Goal: Task Accomplishment & Management: Manage account settings

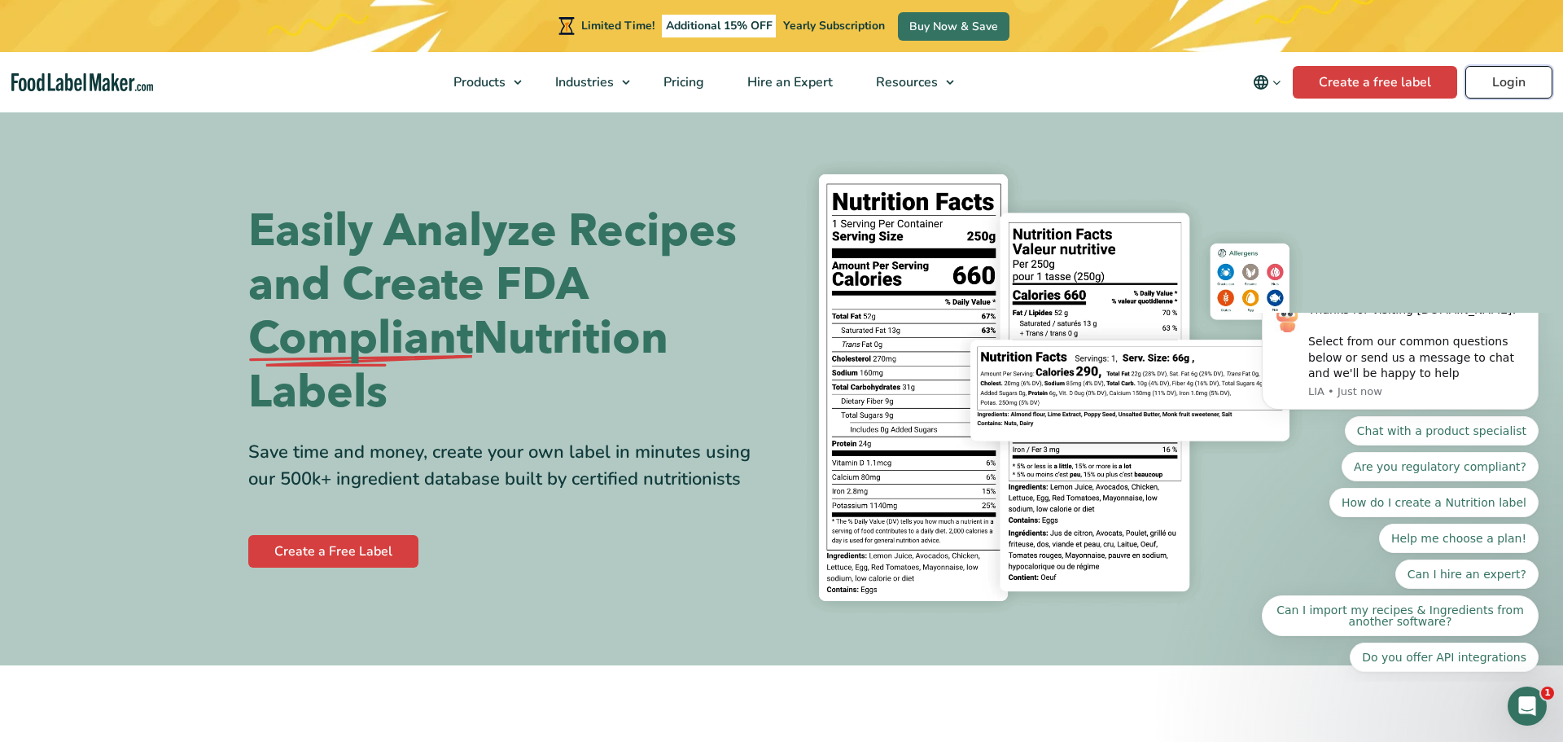
click at [1517, 82] on link "Login" at bounding box center [1508, 82] width 87 height 33
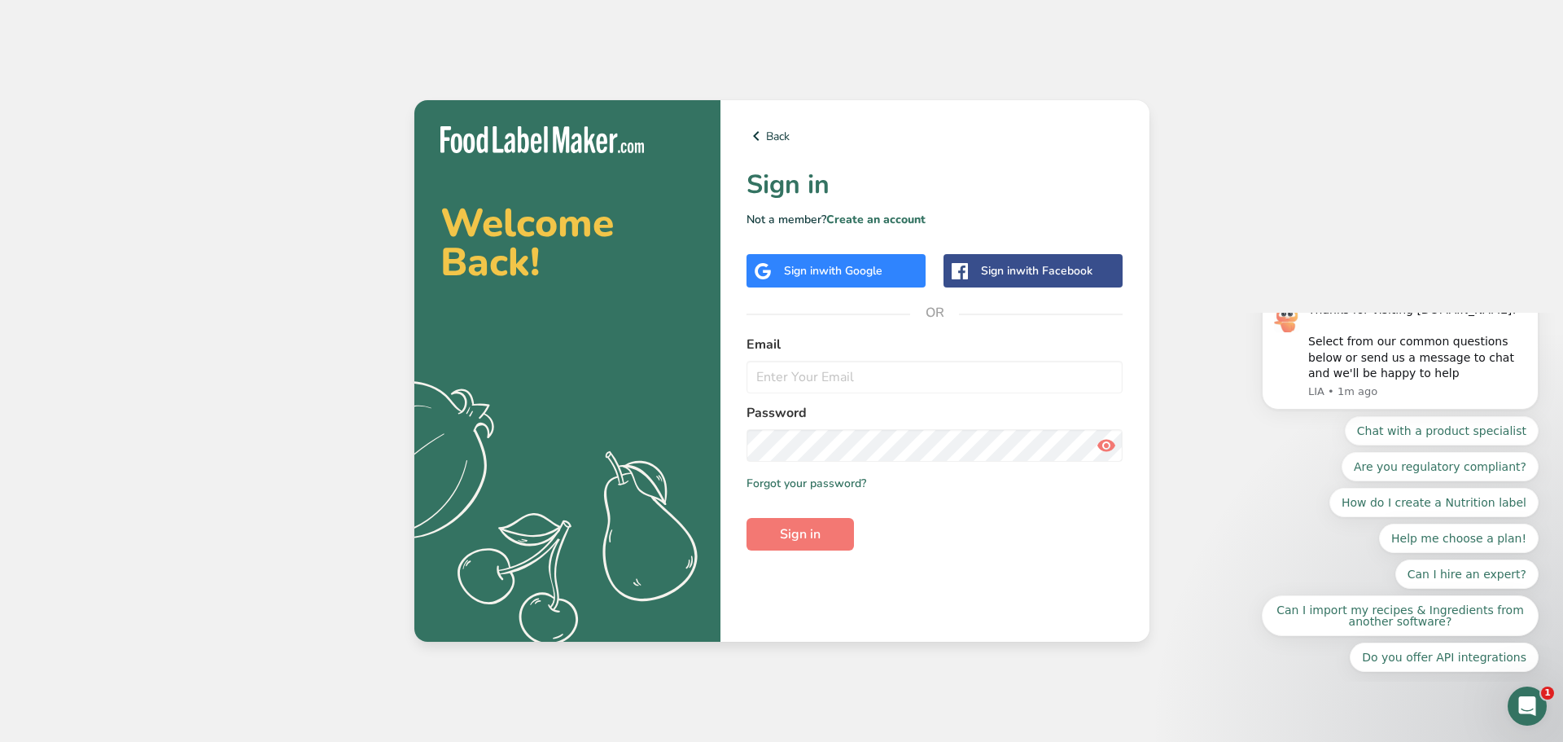
drag, startPoint x: 841, startPoint y: 348, endPoint x: 834, endPoint y: 357, distance: 10.4
click at [834, 357] on div "Email" at bounding box center [935, 364] width 377 height 59
click at [821, 378] on input "email" at bounding box center [935, 377] width 377 height 33
type input "[PERSON_NAME][EMAIL_ADDRESS][DOMAIN_NAME]"
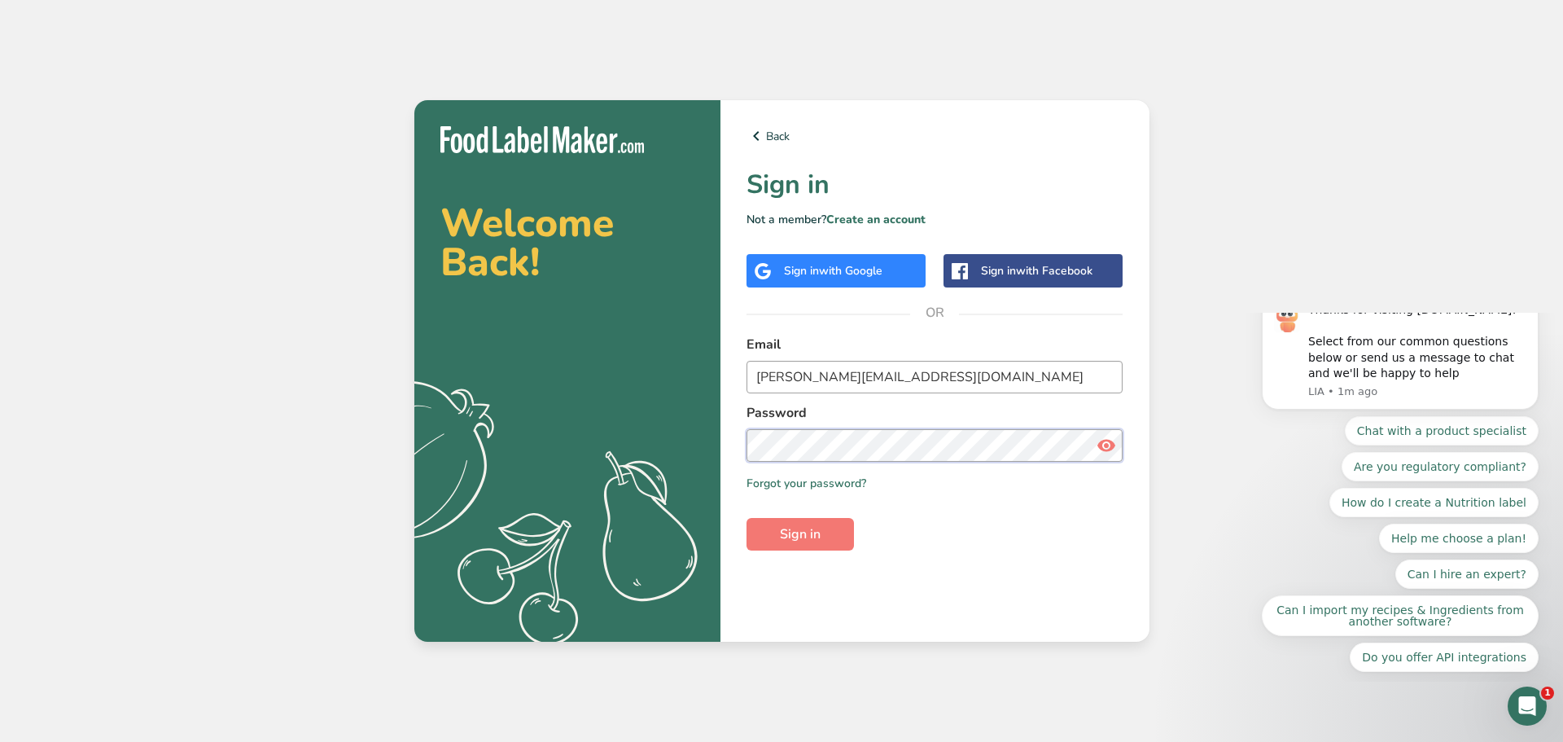
click at [747, 518] on button "Sign in" at bounding box center [800, 534] width 107 height 33
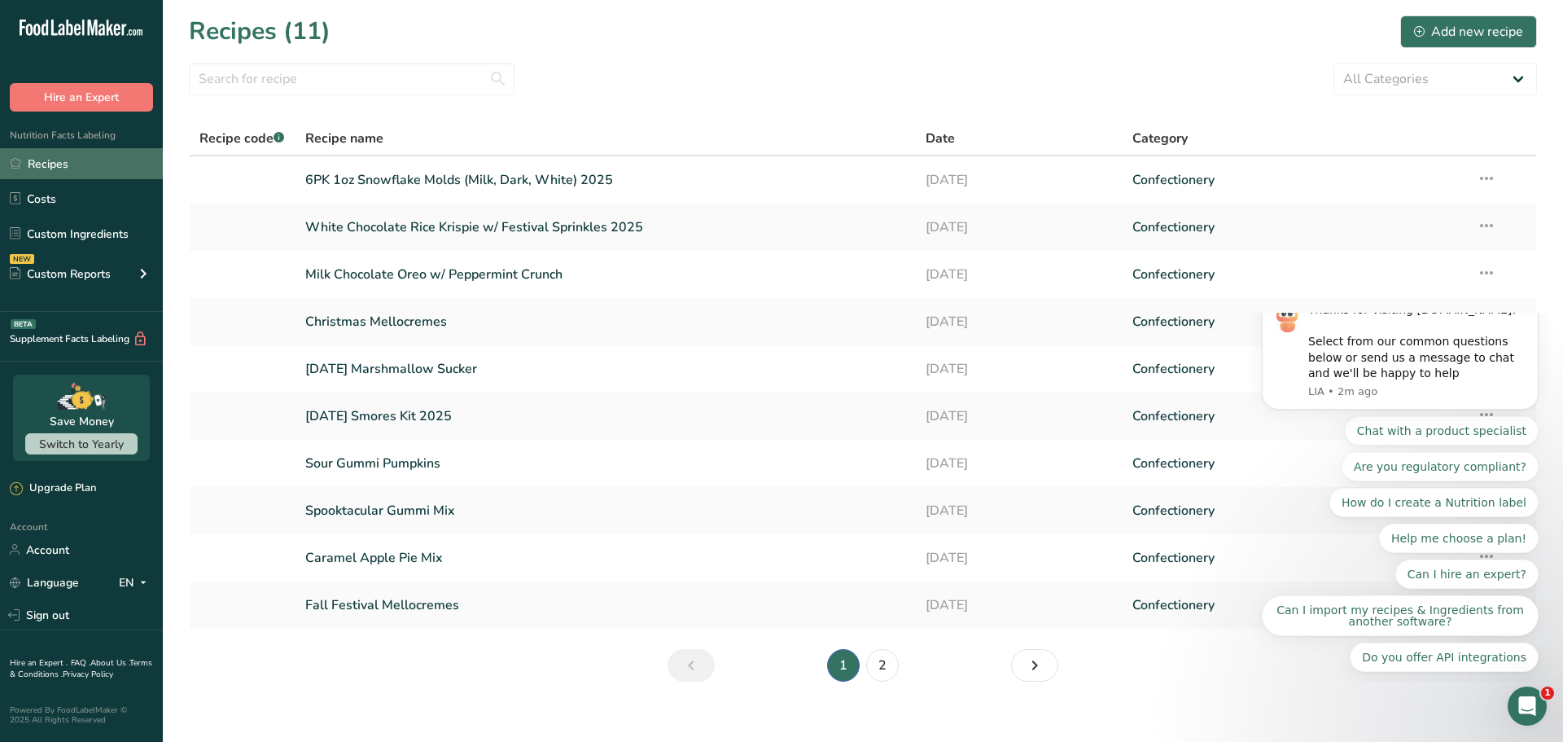
click at [53, 170] on link "Recipes" at bounding box center [81, 163] width 163 height 31
click at [69, 234] on link "Custom Ingredients" at bounding box center [81, 233] width 163 height 31
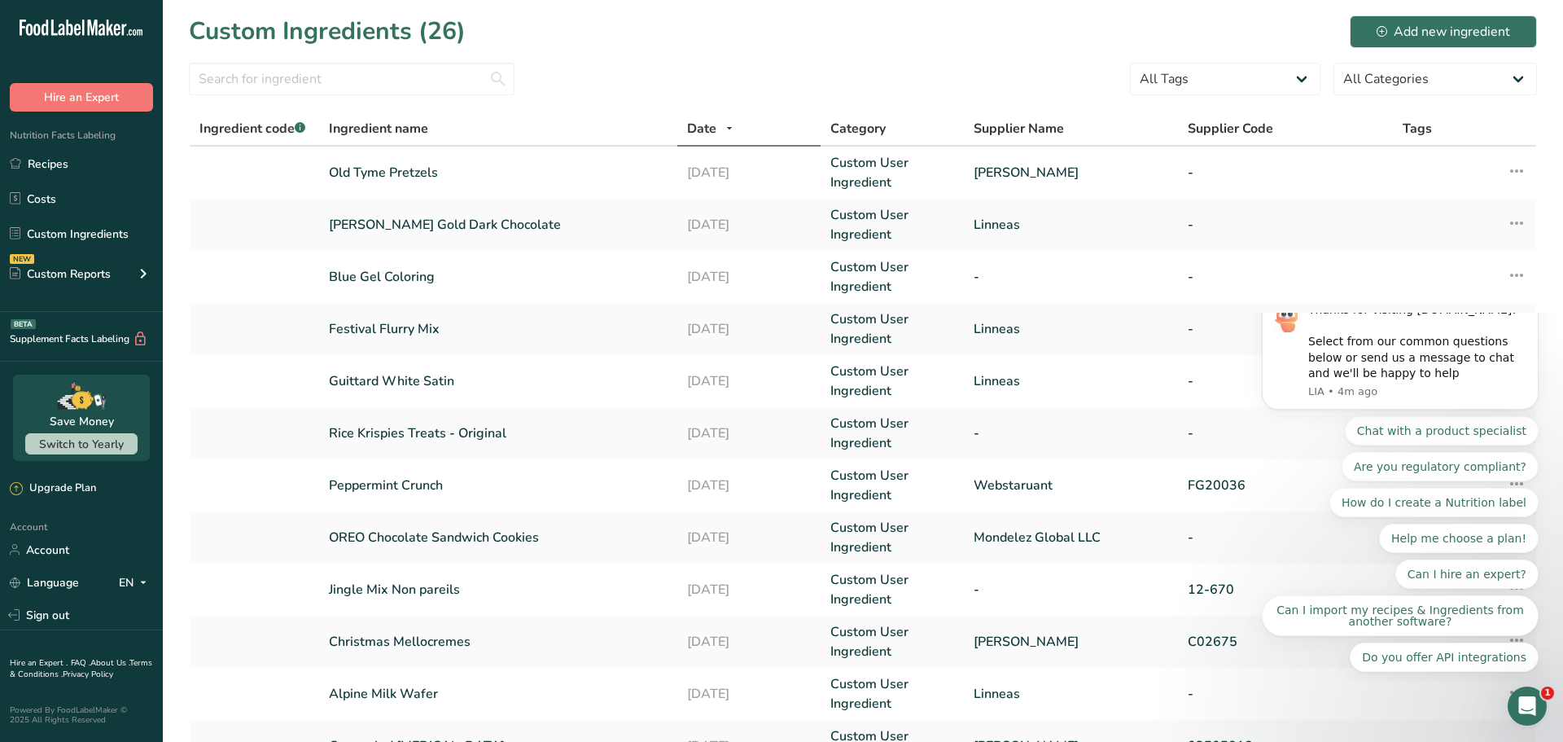
click at [1531, 307] on button "Dismiss notification" at bounding box center [1533, 296] width 21 height 21
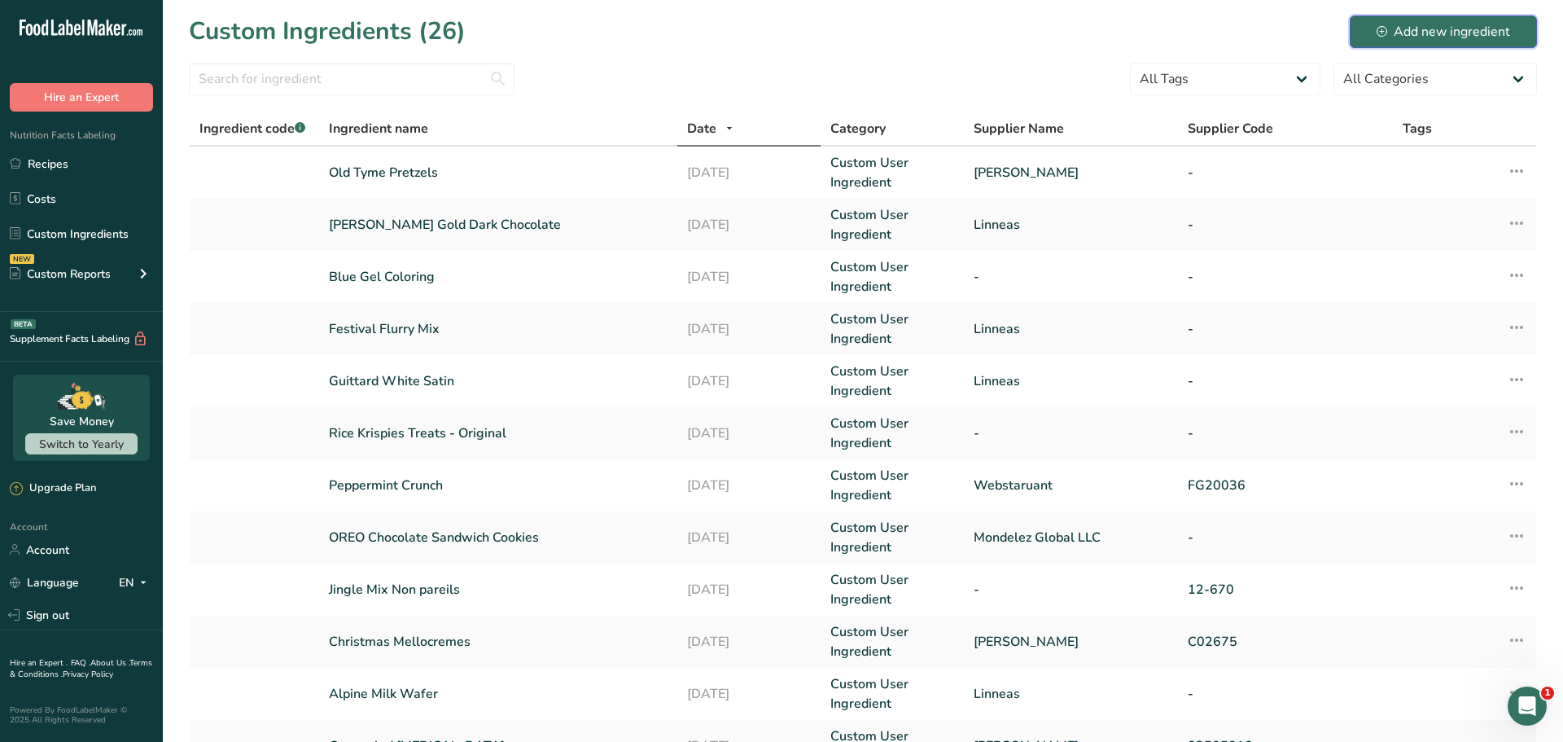
click at [1468, 31] on div "Add new ingredient" at bounding box center [1444, 32] width 134 height 20
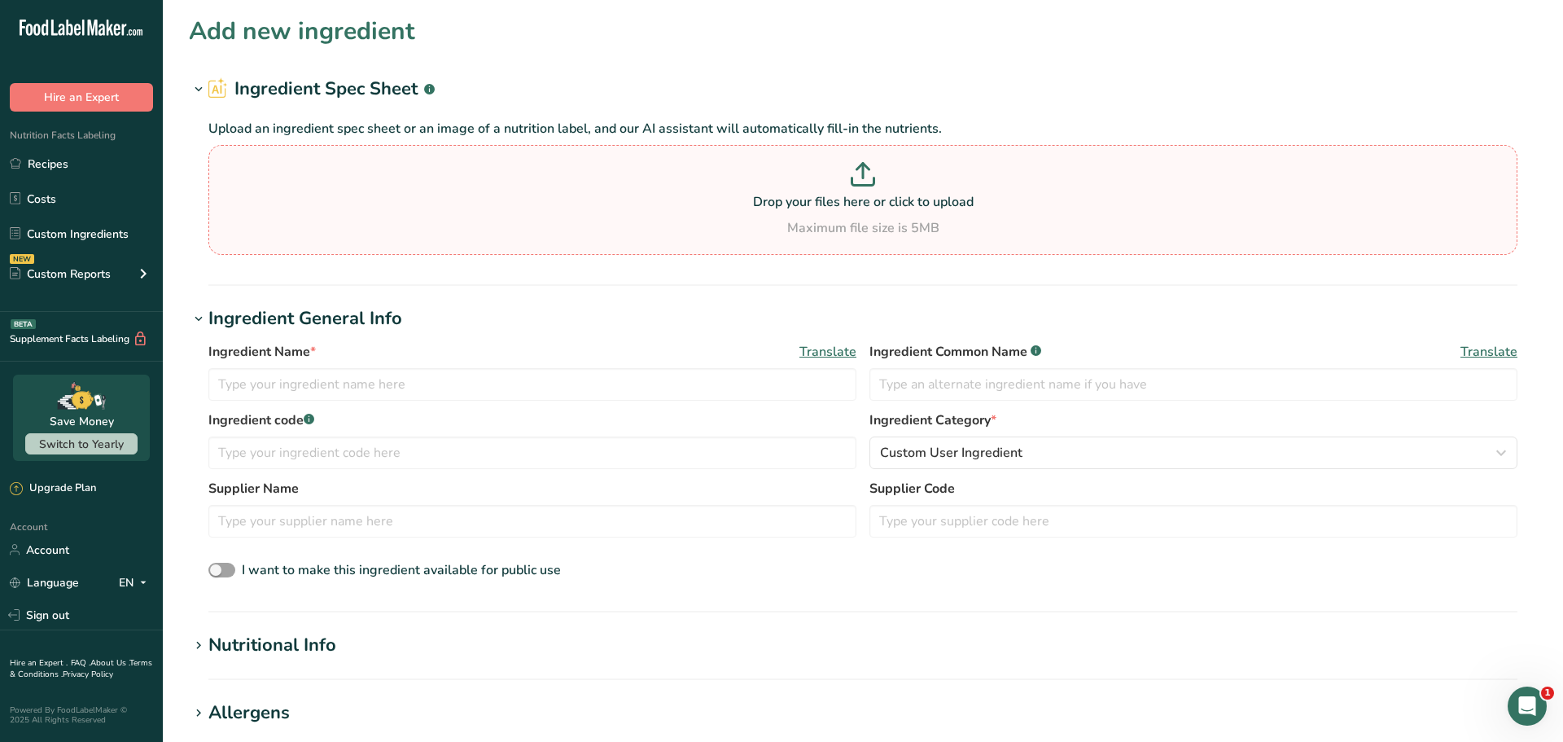
click at [517, 229] on div "Maximum file size is 5MB" at bounding box center [862, 228] width 1301 height 20
click at [517, 229] on input "Drop your files here or click to upload Maximum file size is 5MB" at bounding box center [862, 200] width 1309 height 110
type input "C:\fakepath\Label- 21615 - Peppermint Bark Almonds (MB) - 25# bulk - NLEAa [DAT…"
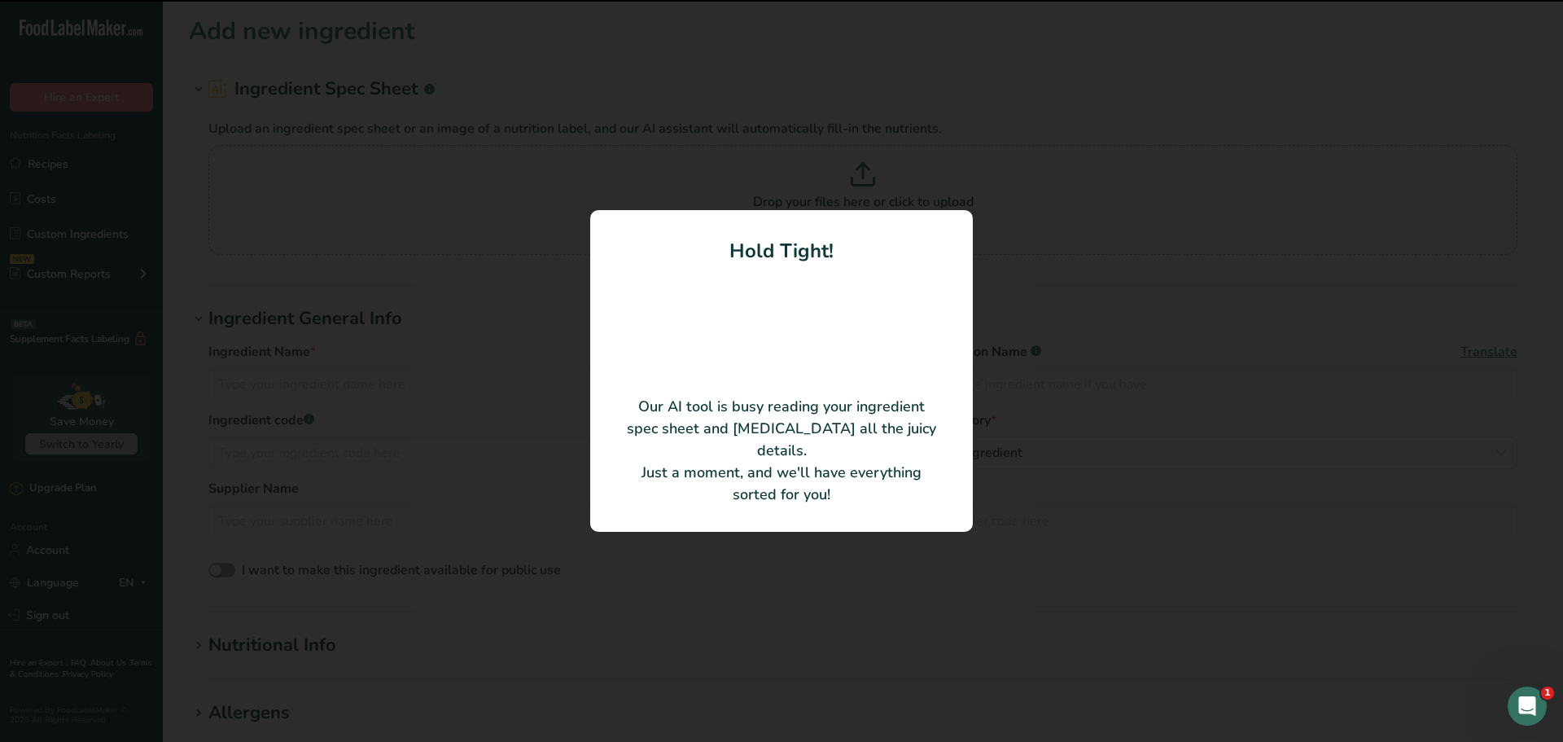
type input "Peppermint Bark Almonds"
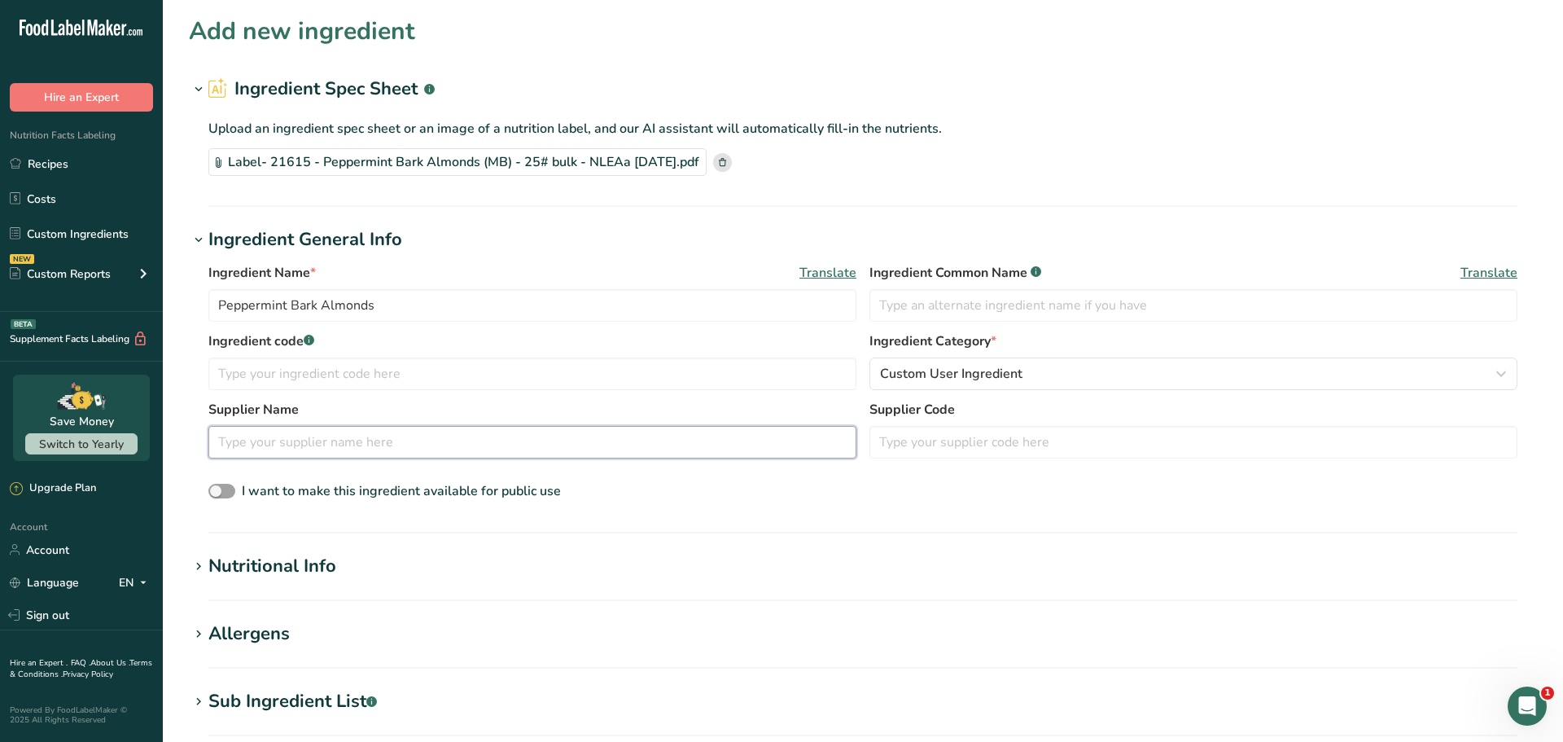
click at [707, 441] on input "text" at bounding box center [532, 442] width 648 height 33
type input "[PERSON_NAME]"
click at [996, 576] on h1 "Nutritional Info" at bounding box center [863, 566] width 1348 height 27
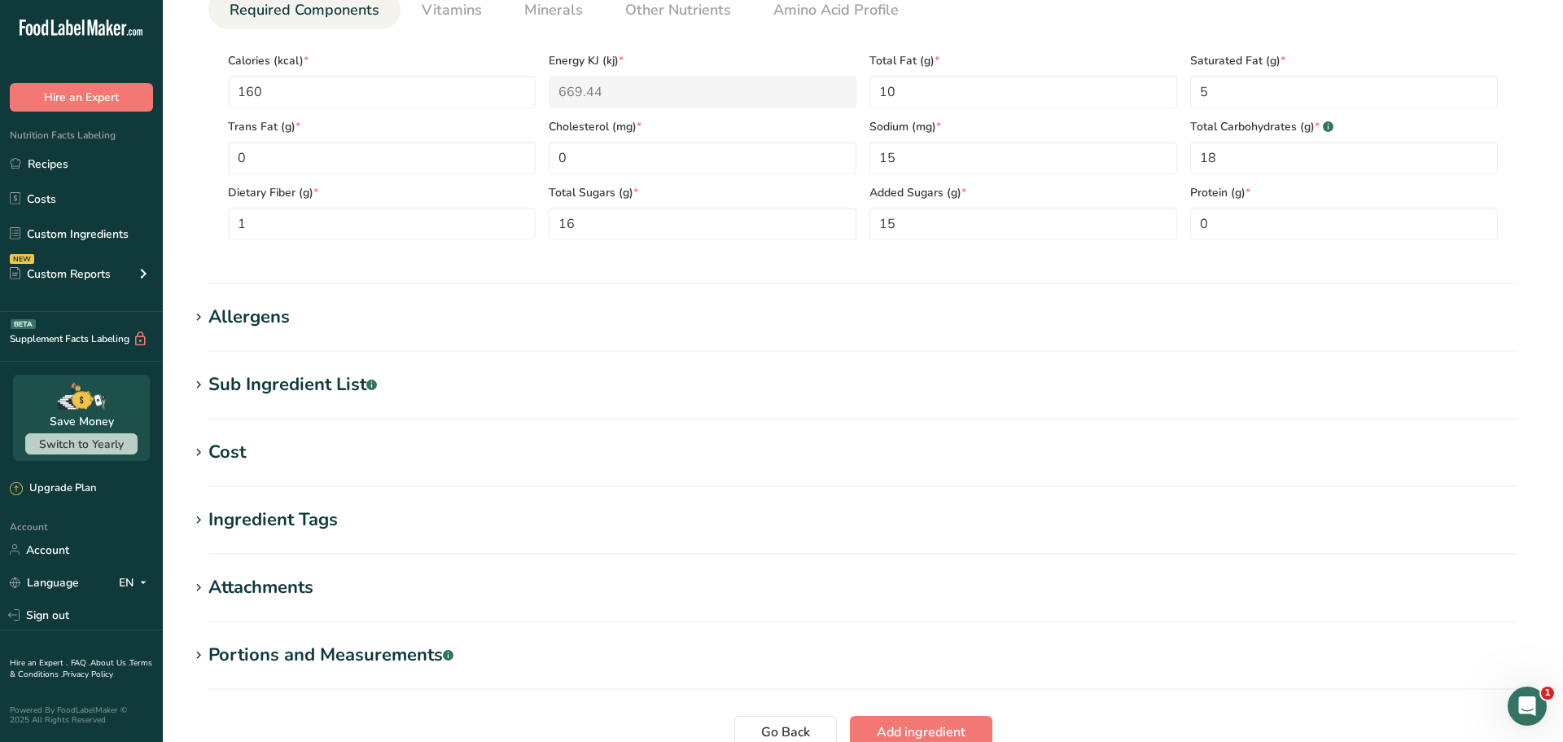
scroll to position [749, 0]
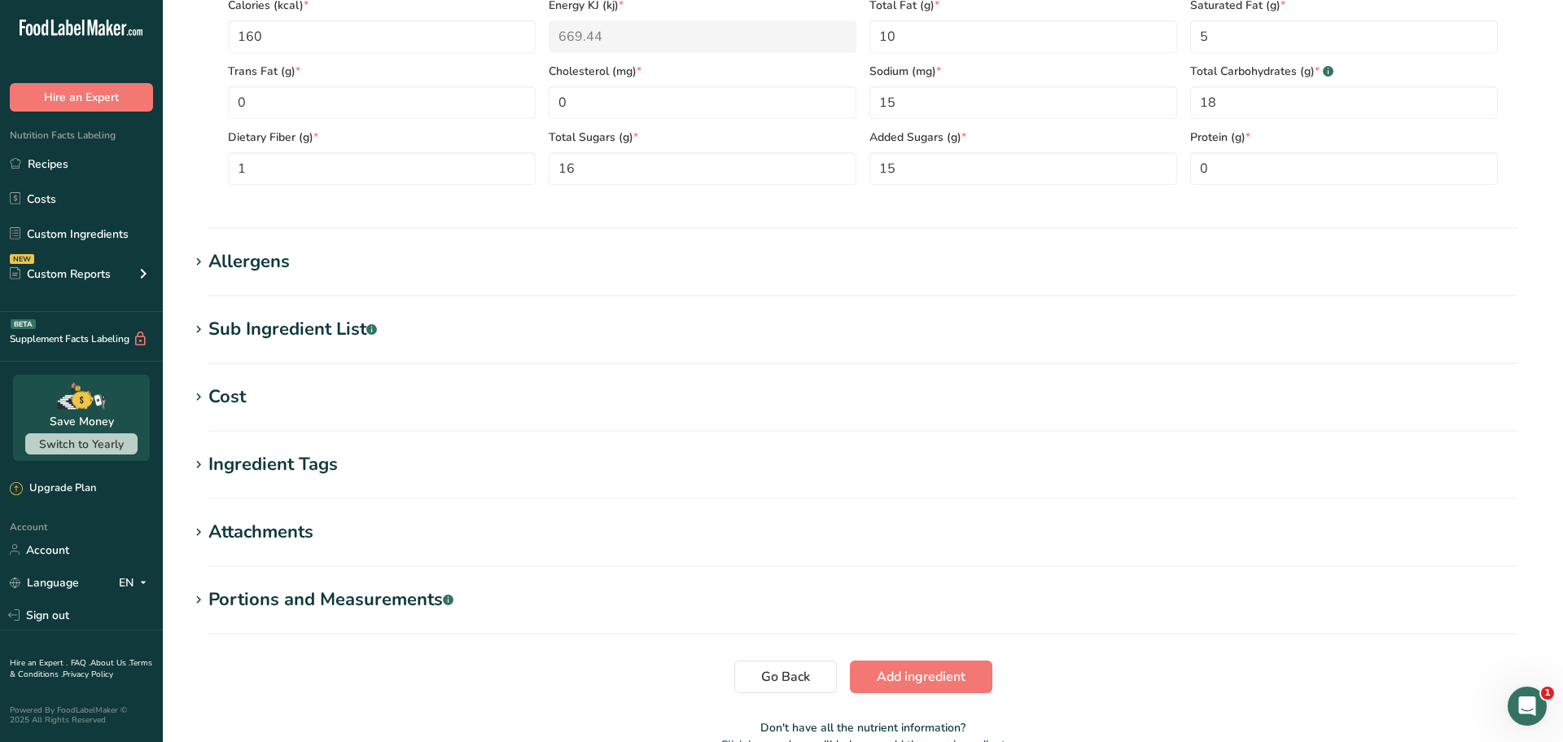
click at [263, 264] on div "Allergens" at bounding box center [248, 261] width 81 height 27
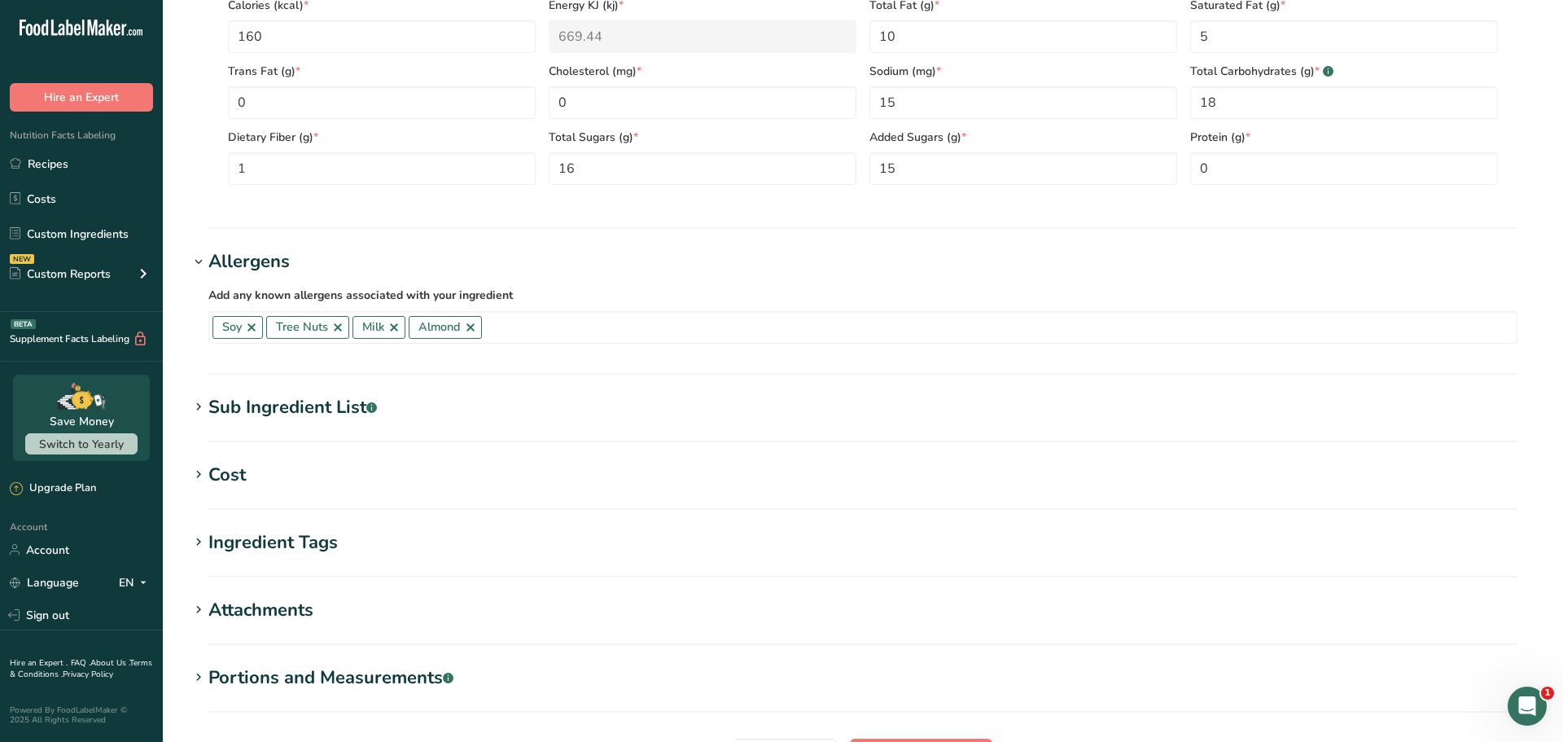
click at [265, 545] on div "Ingredient Tags" at bounding box center [272, 542] width 129 height 27
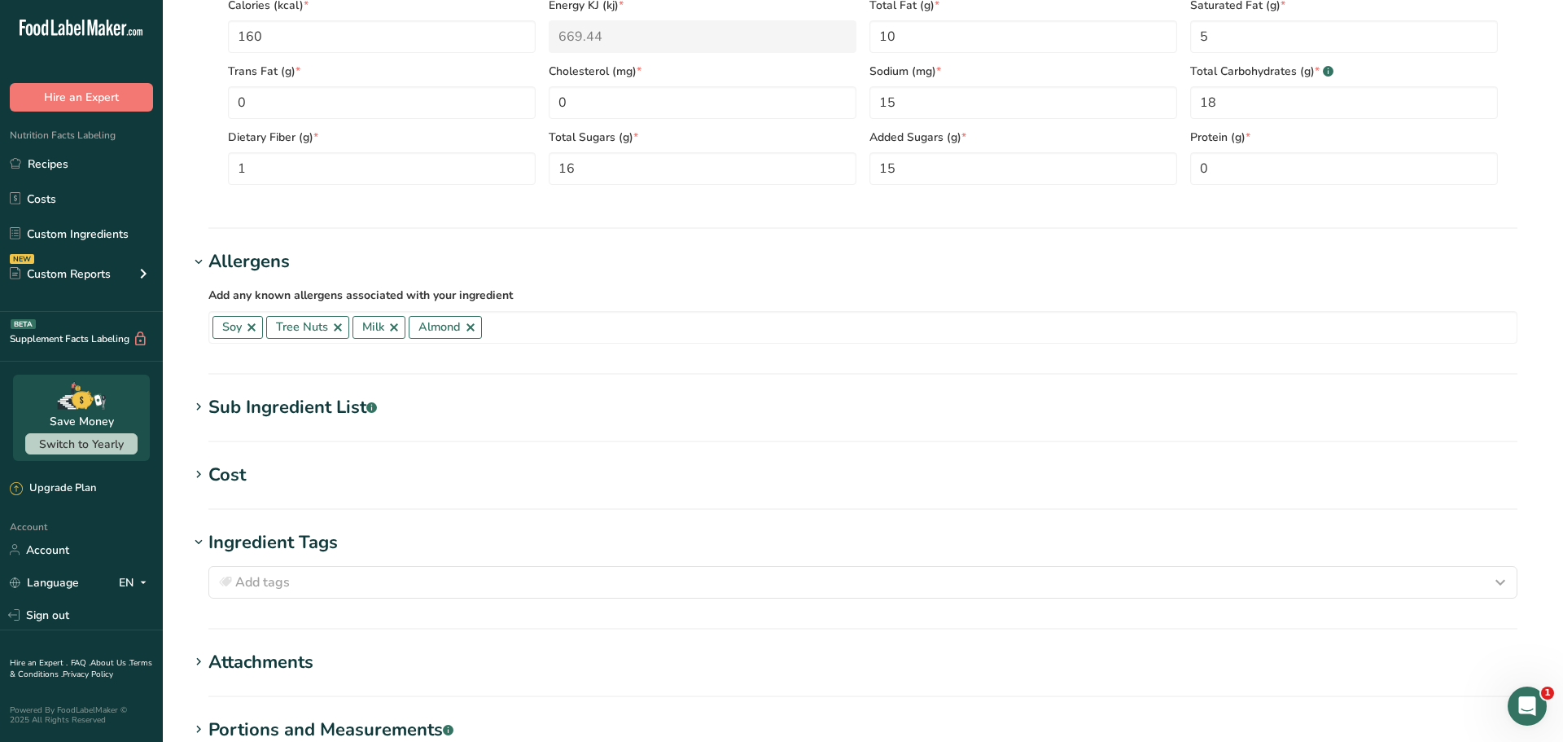
click at [292, 420] on section "Sub Ingredient List .a-a{fill:#347362;}.b-a{fill:#fff;} Translate PEPPERMINT FL…" at bounding box center [863, 418] width 1348 height 48
click at [309, 403] on div "Sub Ingredient List .a-a{fill:#347362;}.b-a{fill:#fff;}" at bounding box center [292, 407] width 169 height 27
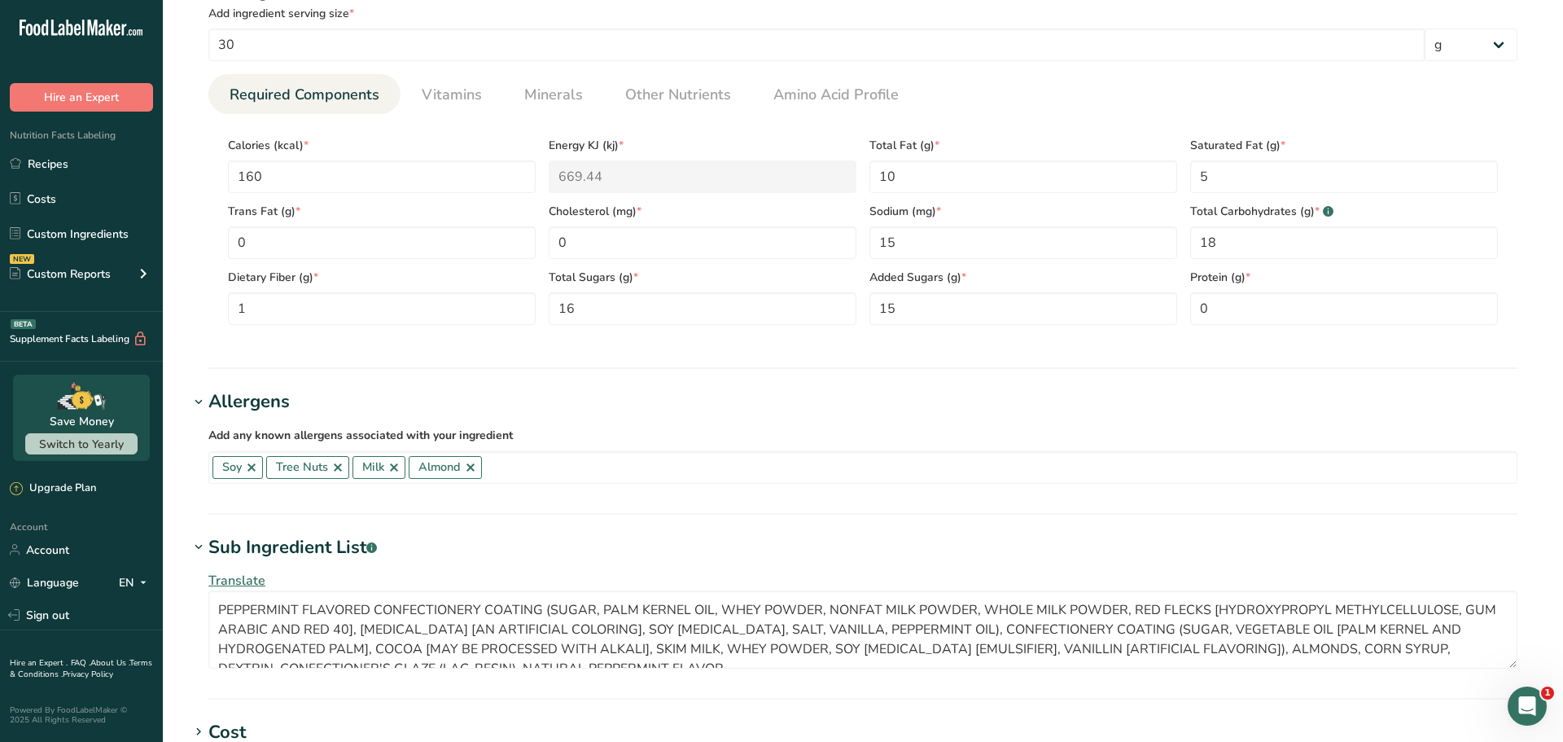
scroll to position [1086, 0]
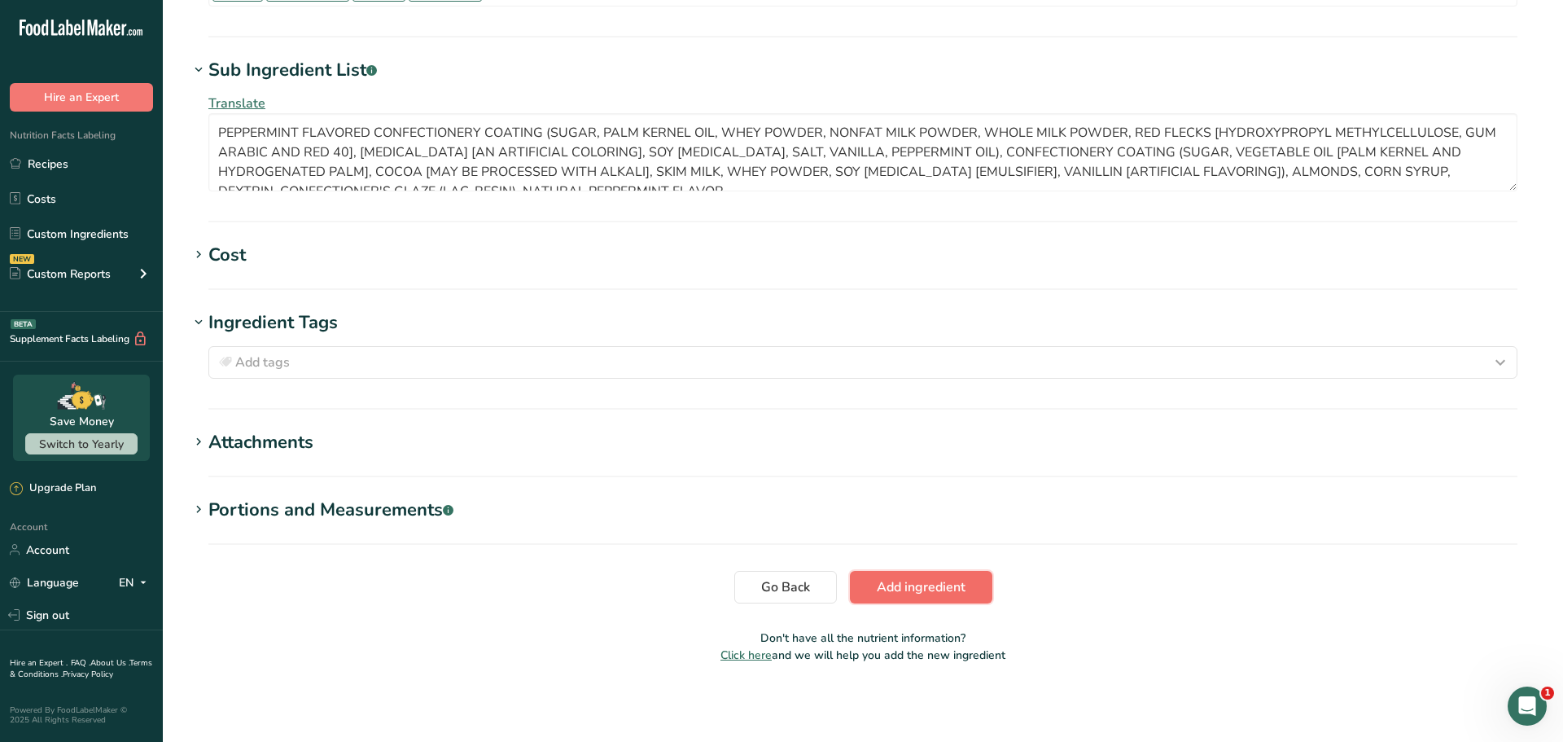
click at [928, 586] on span "Add ingredient" at bounding box center [921, 587] width 89 height 20
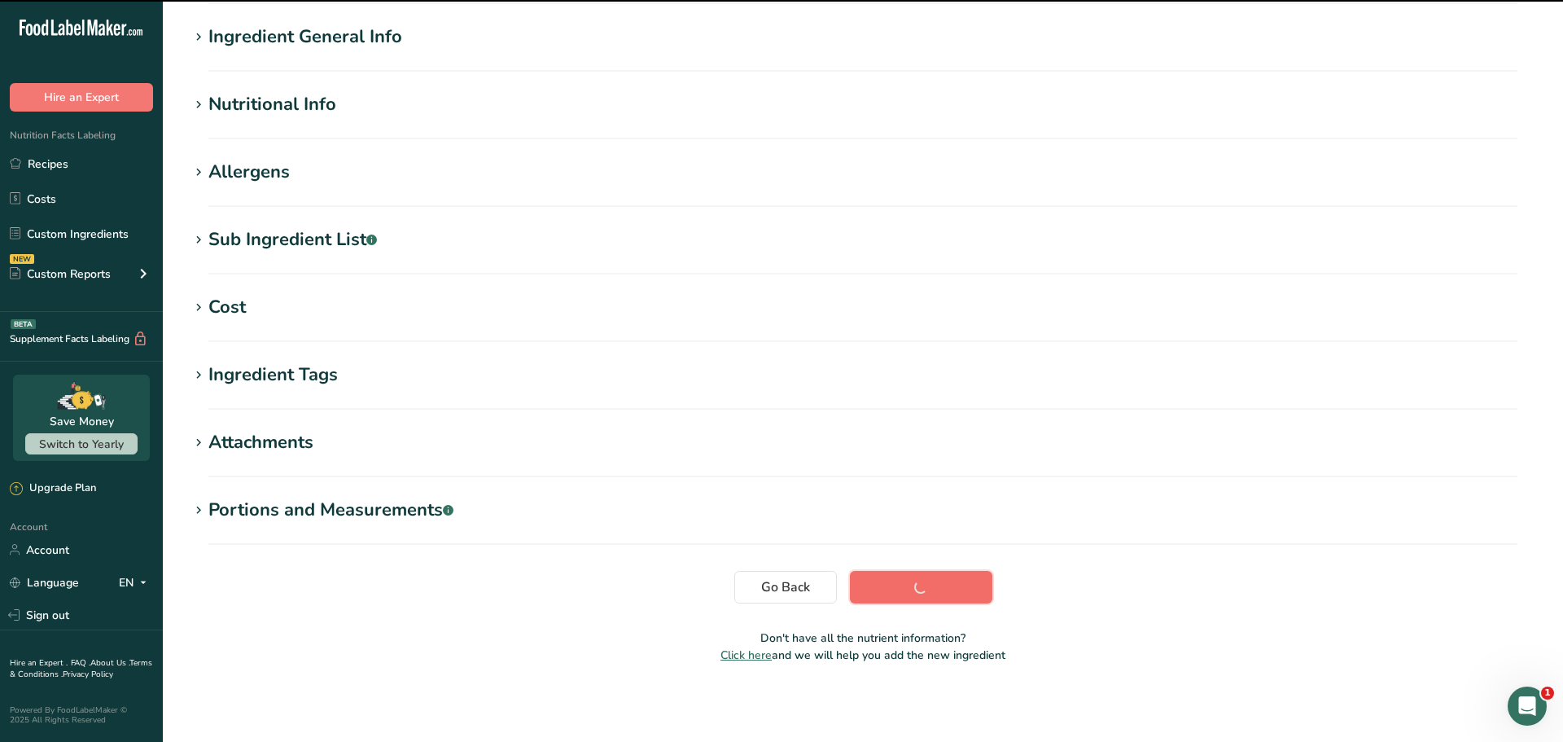
scroll to position [120, 0]
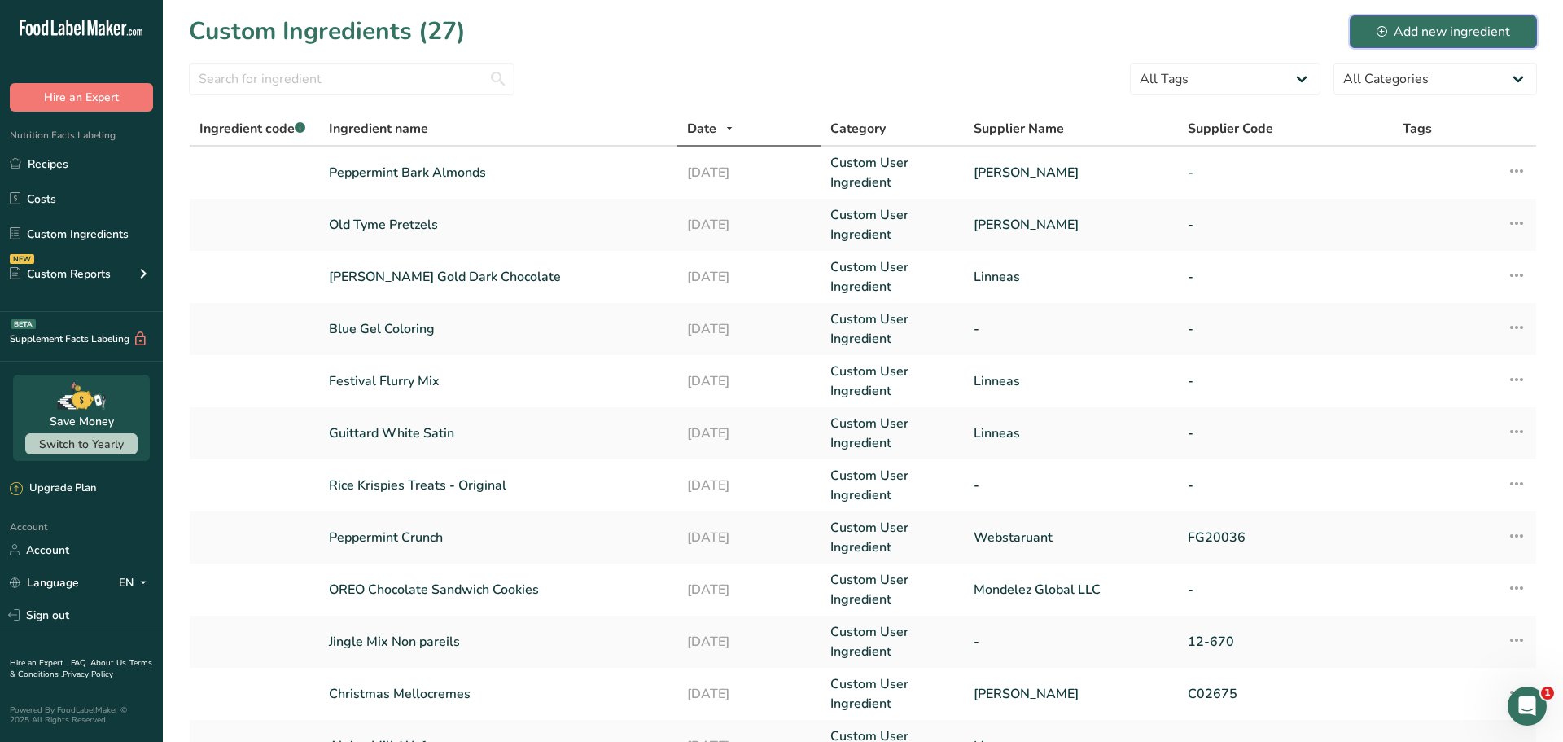
click at [1476, 28] on div "Add new ingredient" at bounding box center [1444, 32] width 134 height 20
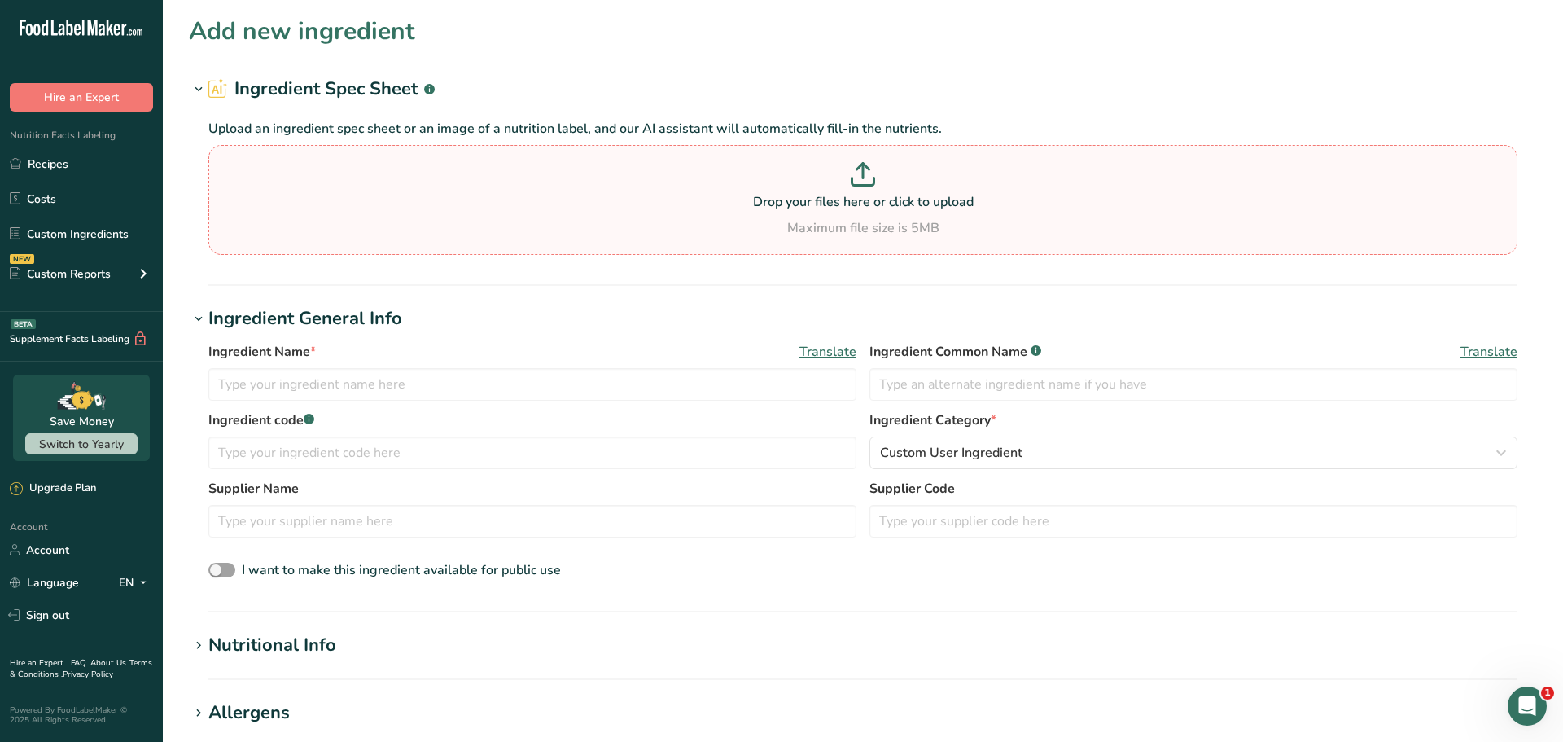
click at [388, 208] on p "Drop your files here or click to upload" at bounding box center [862, 202] width 1301 height 20
click at [388, 208] on input "Drop your files here or click to upload Maximum file size is 5MB" at bounding box center [862, 200] width 1309 height 110
type input "C:\fakepath\Label- 21773 - Gingerbread Flavored Cashews - 25# bulk - NLEA [DATE…"
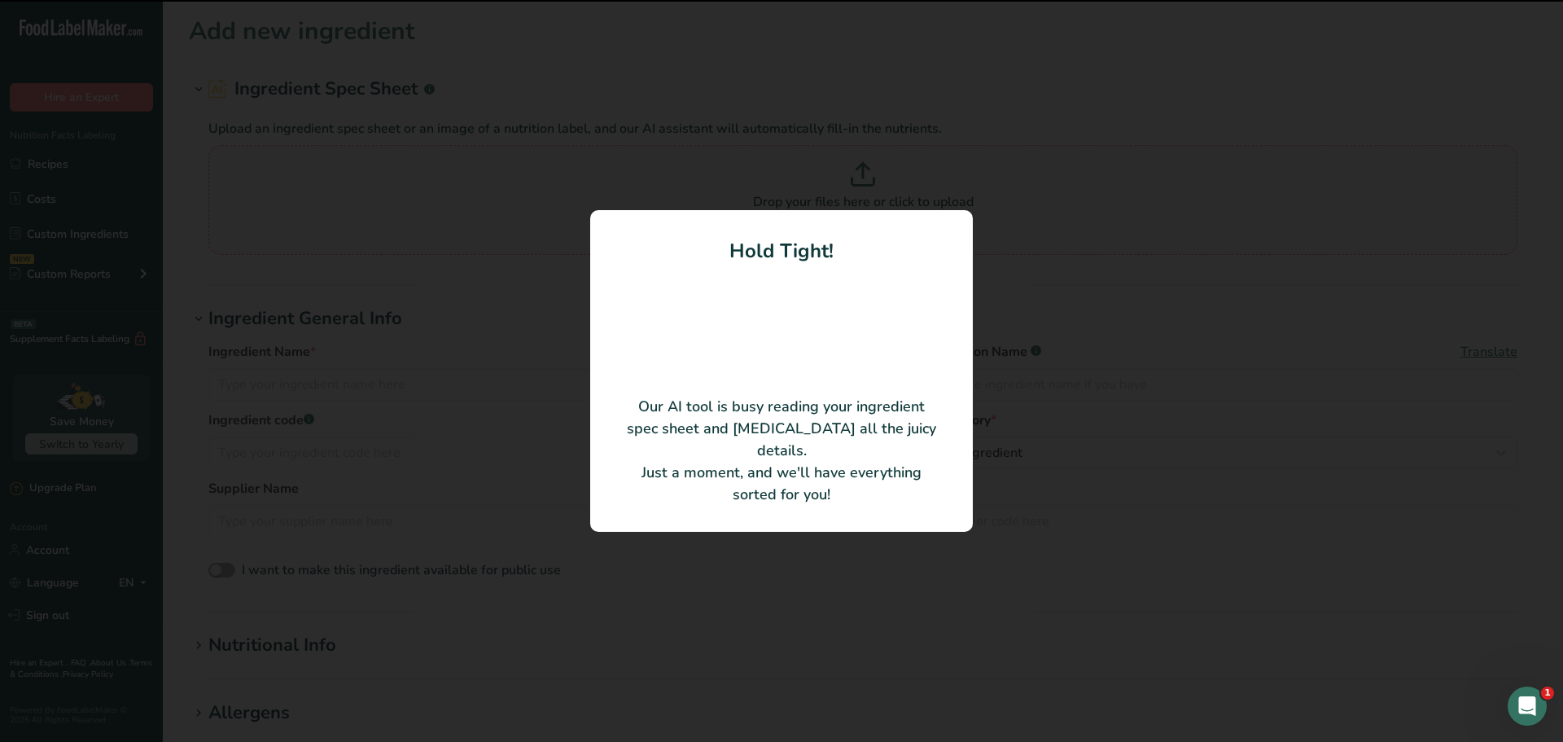
type input "Gingerbread Flavored Cashews"
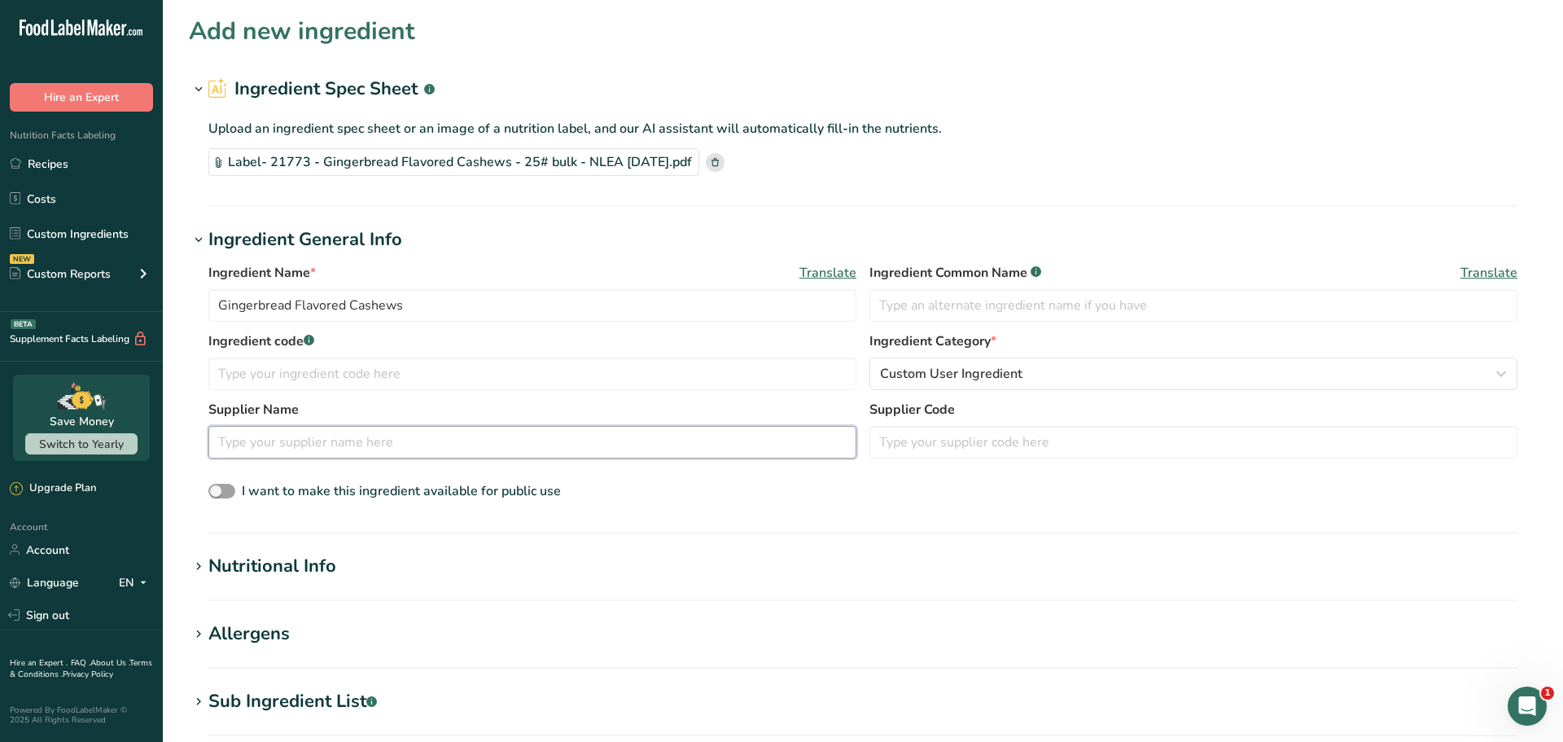
click at [373, 450] on input "text" at bounding box center [532, 442] width 648 height 33
type input "[PERSON_NAME]"
click at [830, 554] on h1 "Nutritional Info" at bounding box center [863, 566] width 1348 height 27
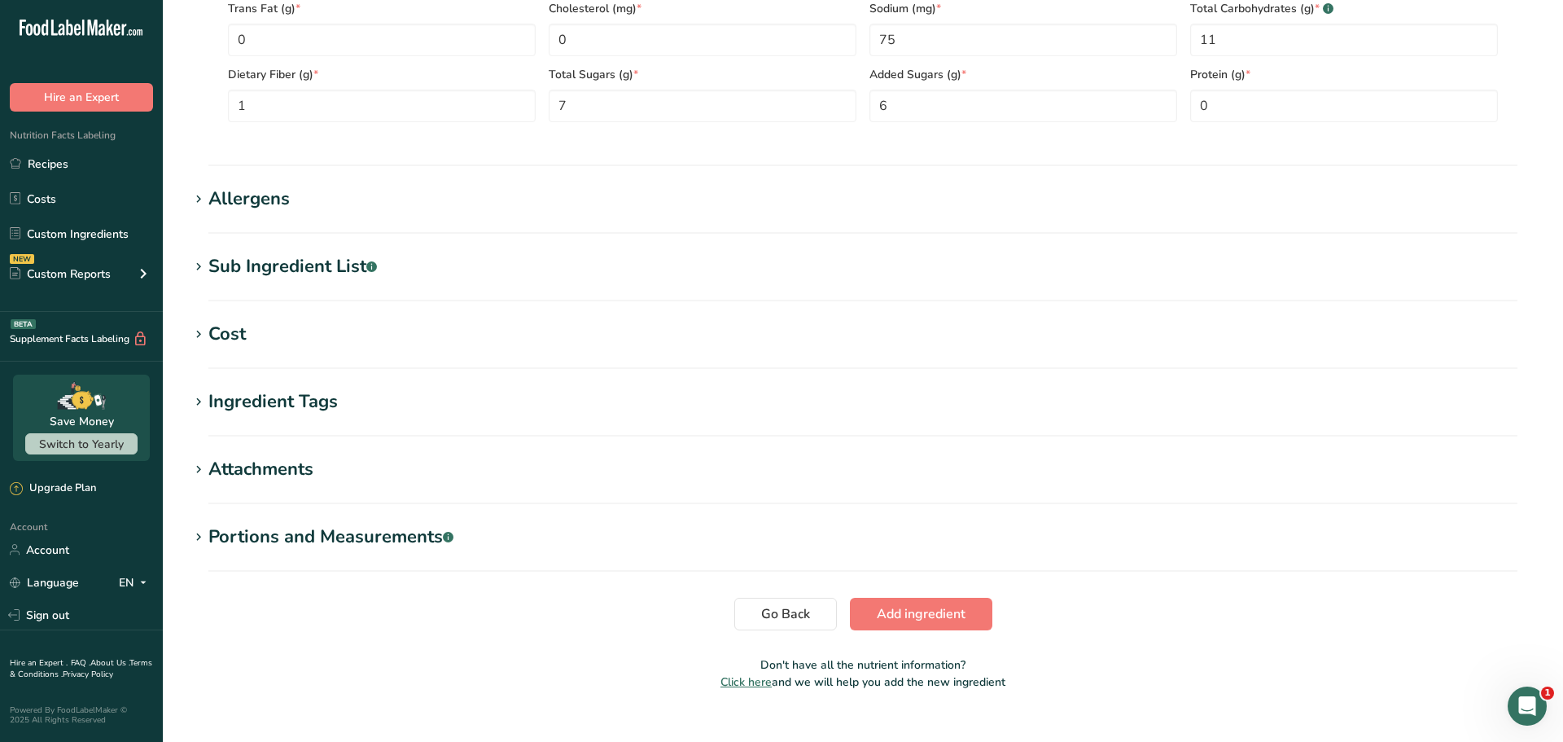
scroll to position [839, 0]
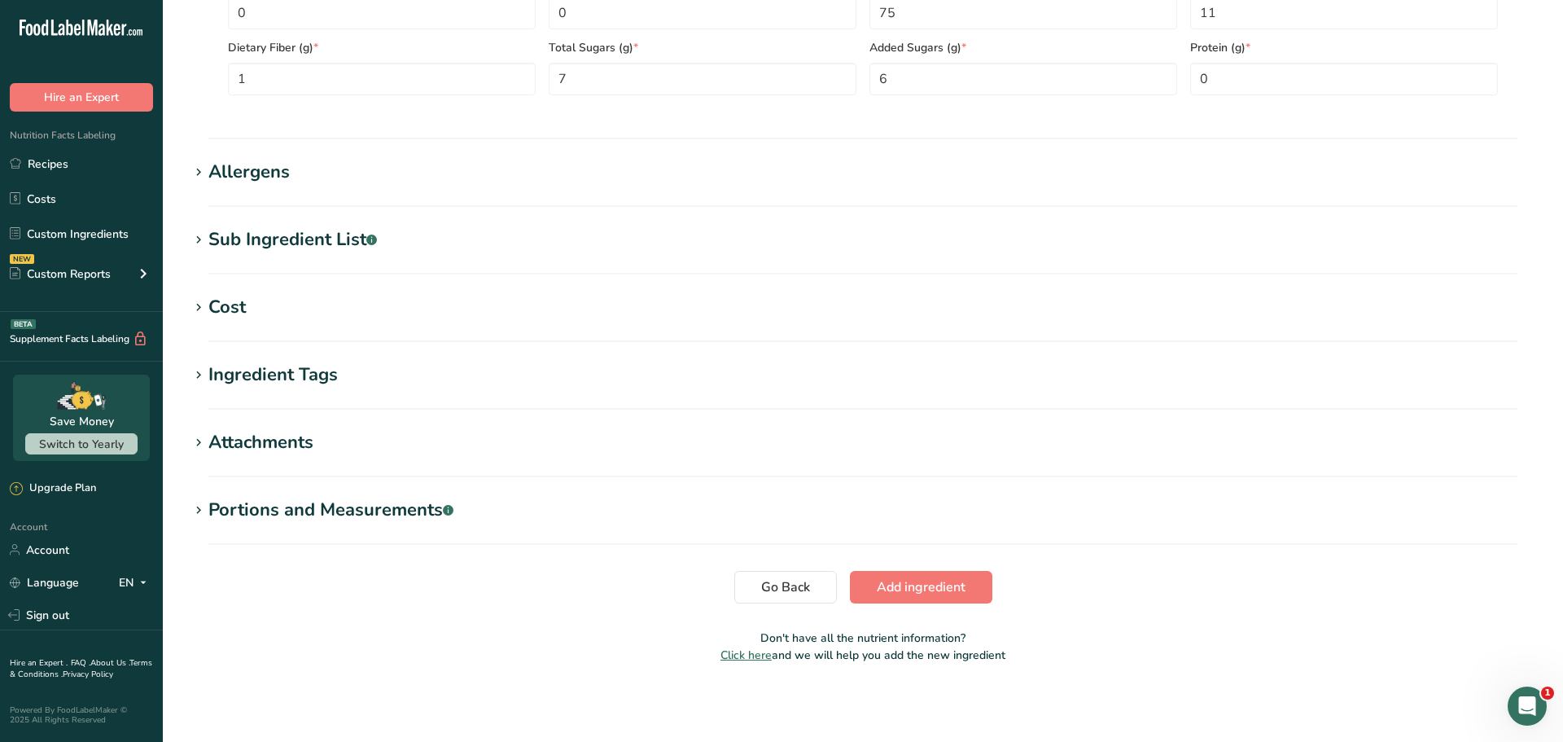
click at [318, 186] on section "Allergens Add any known allergens associated with your ingredient Cashew Soy Pe…" at bounding box center [863, 183] width 1348 height 48
click at [285, 178] on div "Allergens" at bounding box center [248, 172] width 81 height 27
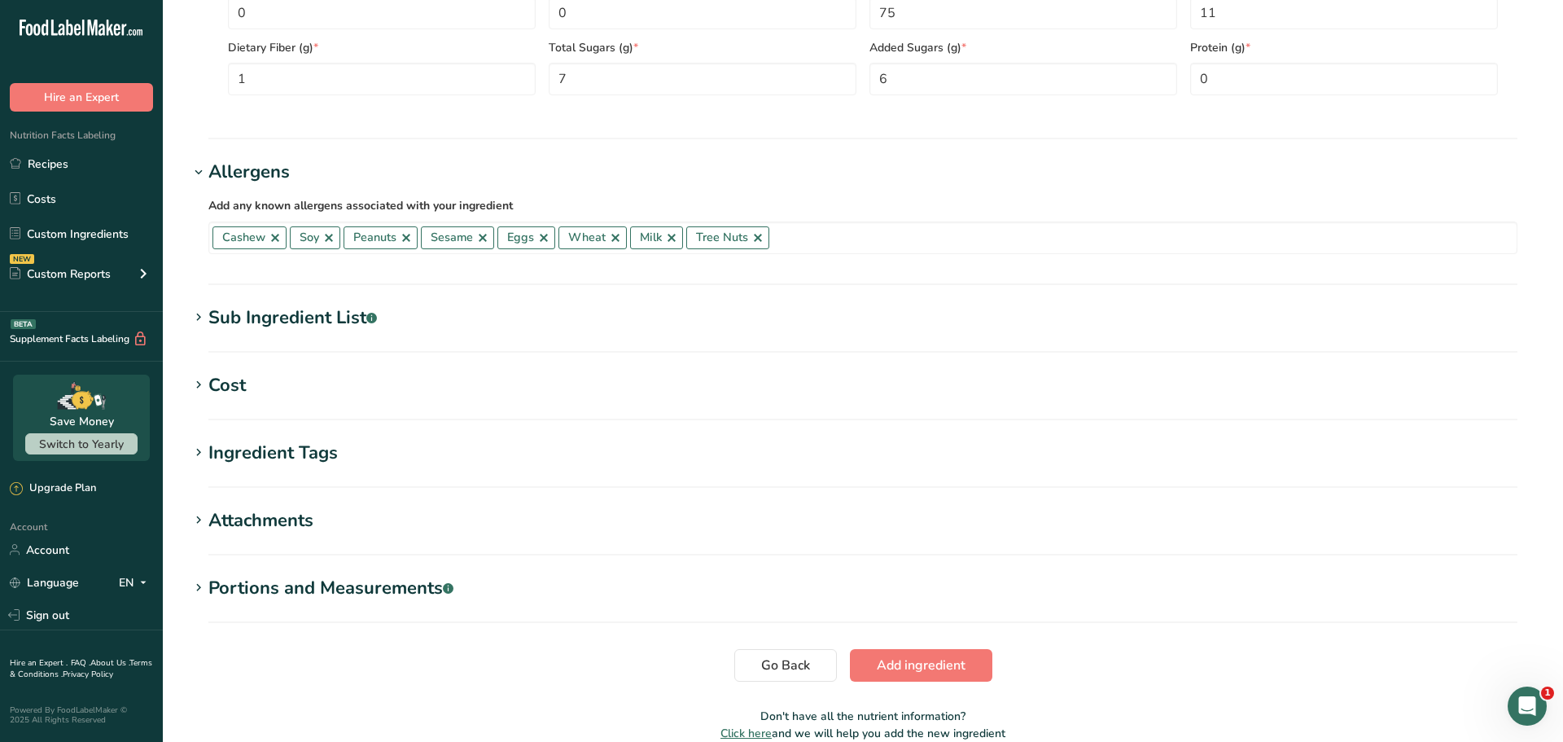
click at [304, 311] on div "Sub Ingredient List .a-a{fill:#347362;}.b-a{fill:#fff;}" at bounding box center [292, 317] width 169 height 27
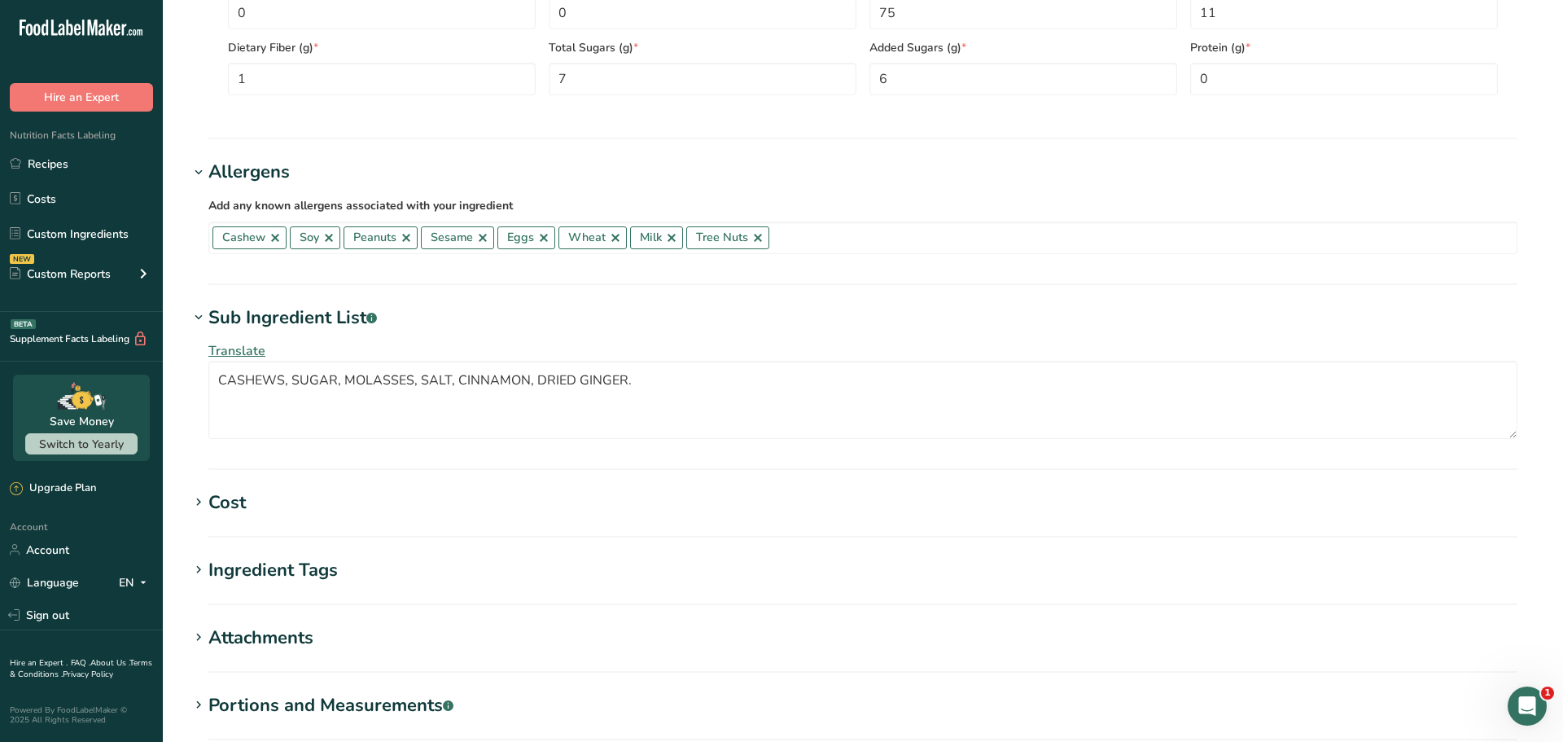
click at [1548, 127] on section "Add new ingredient Ingredient Spec Sheet .a-a{fill:#347362;}.b-a{fill:#fff;} Up…" at bounding box center [863, 23] width 1400 height 1724
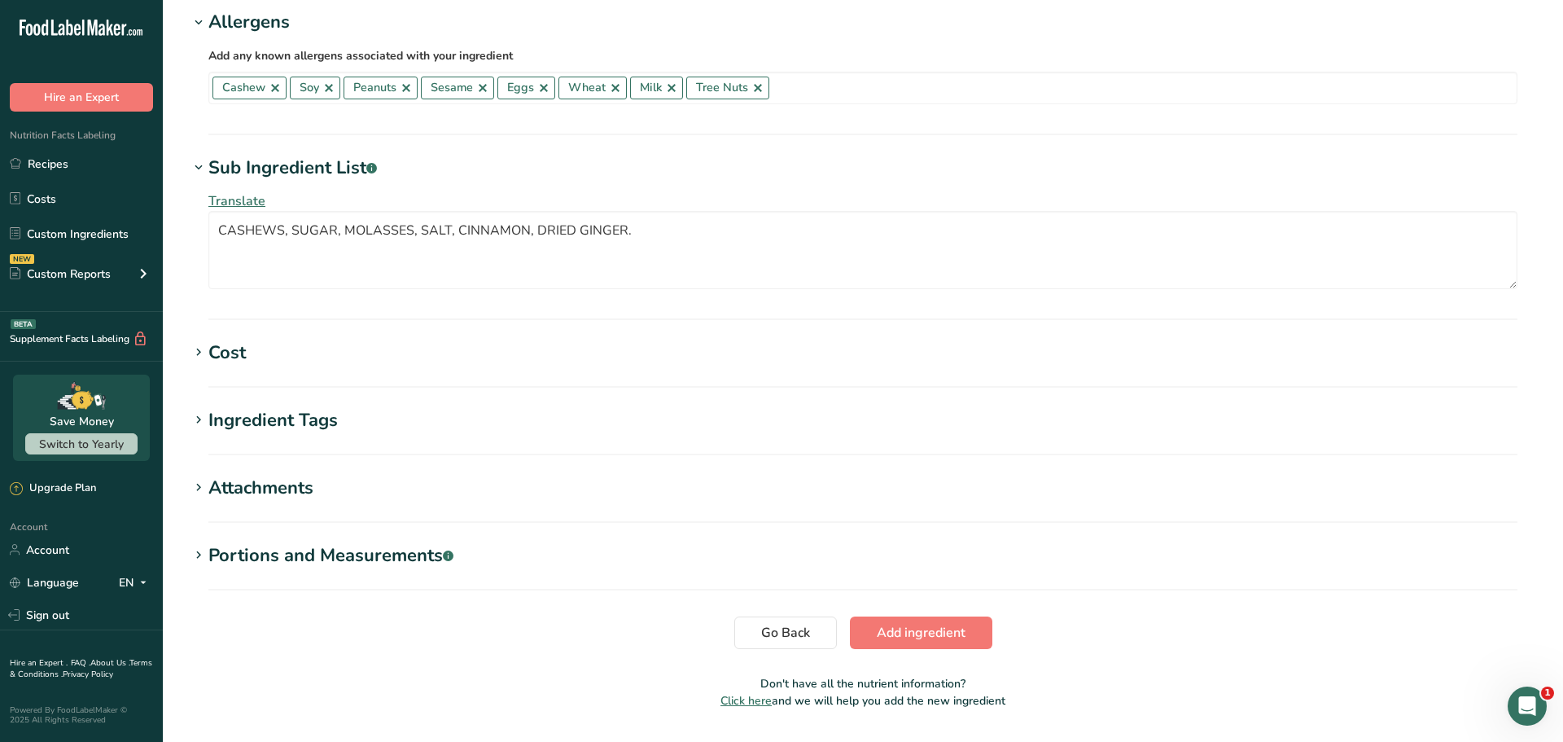
scroll to position [1034, 0]
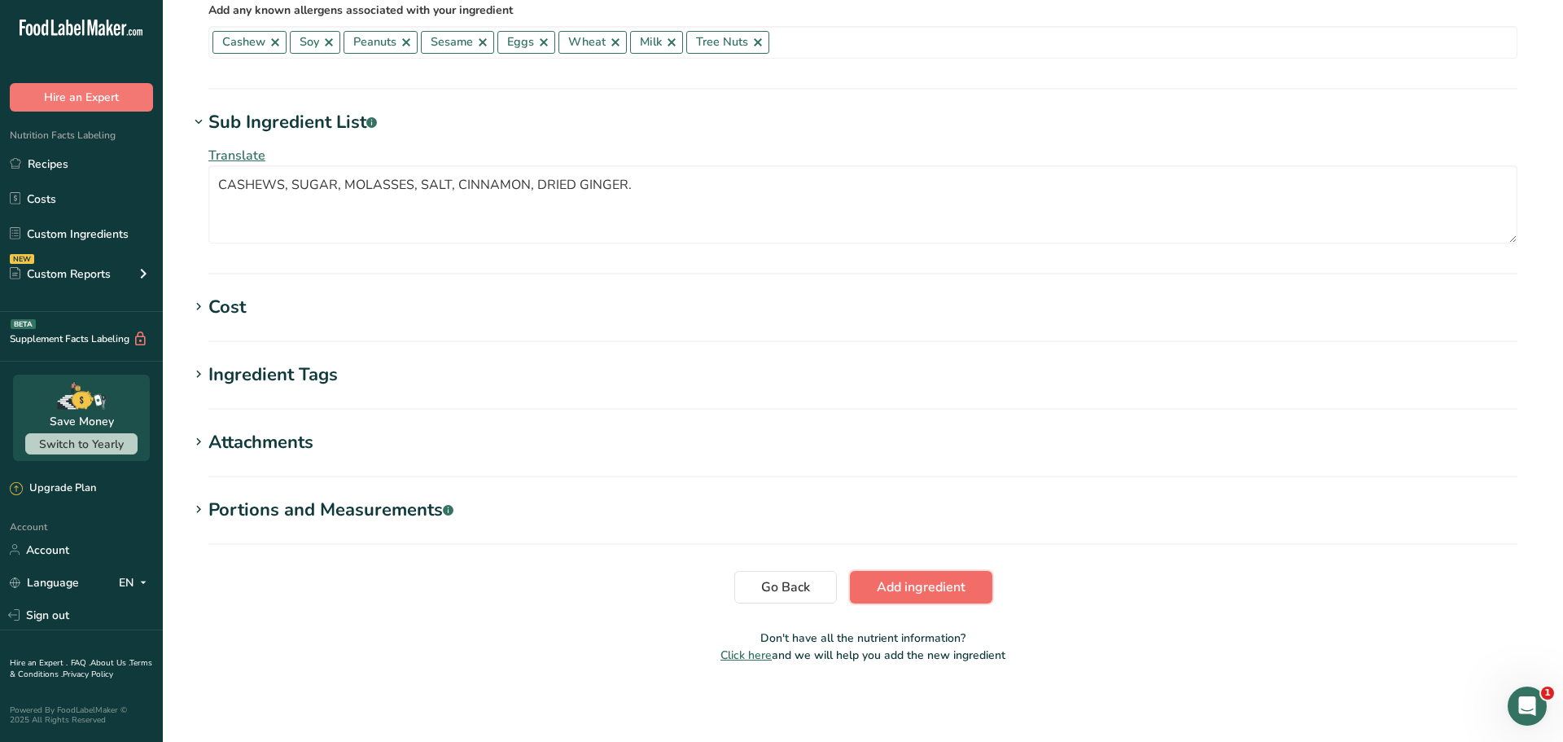
click at [919, 590] on span "Add ingredient" at bounding box center [921, 587] width 89 height 20
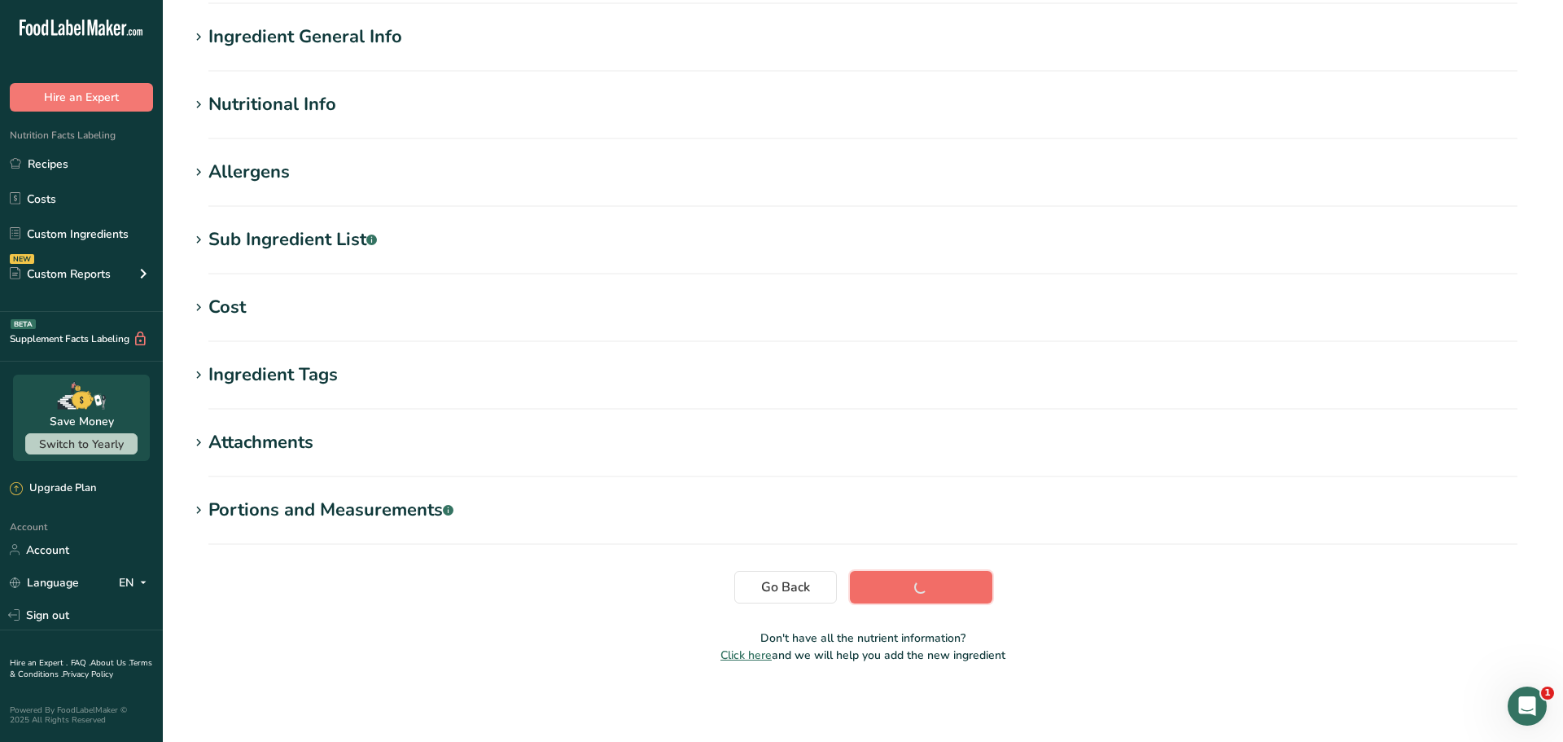
scroll to position [120, 0]
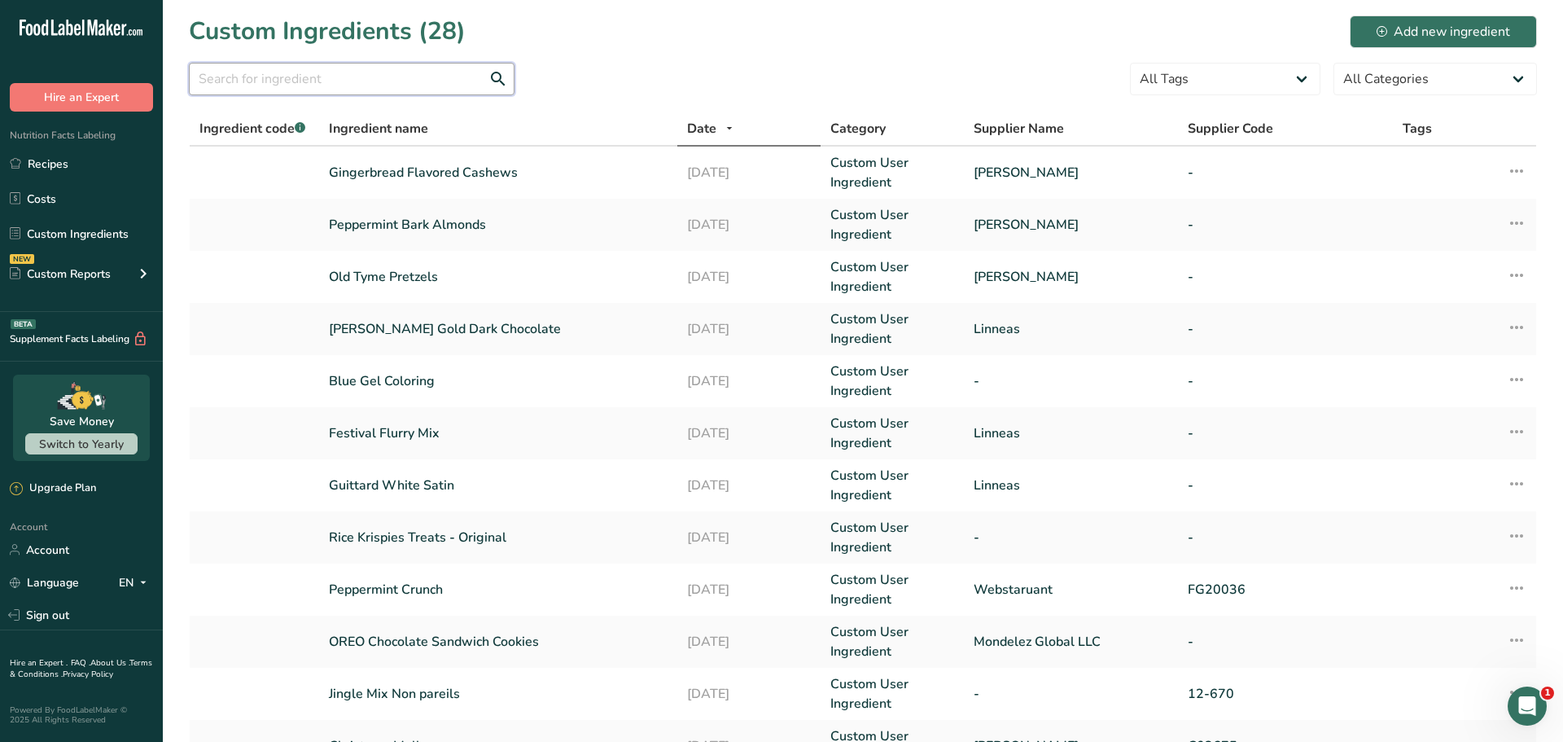
click at [296, 71] on input "text" at bounding box center [352, 79] width 326 height 33
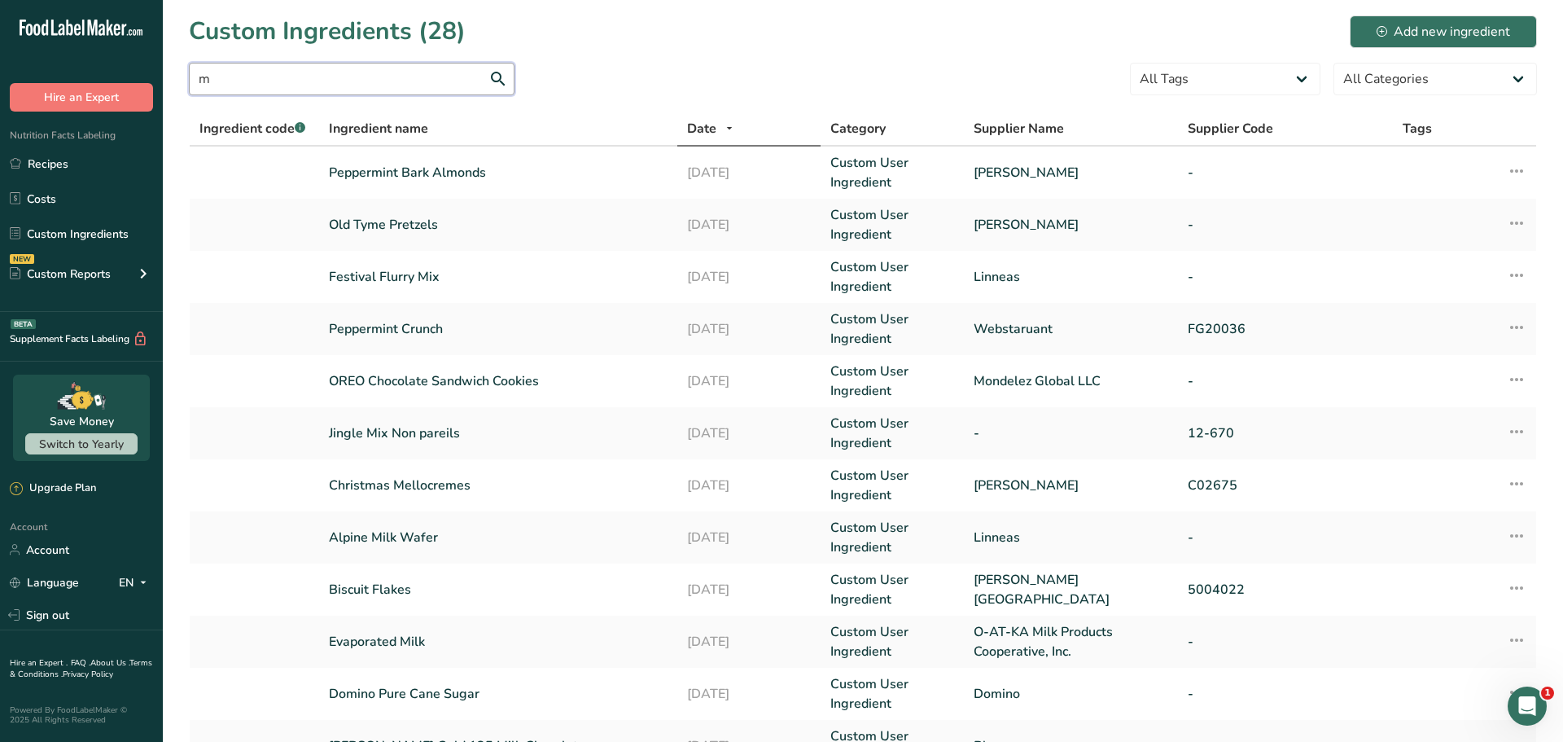
type input "m"
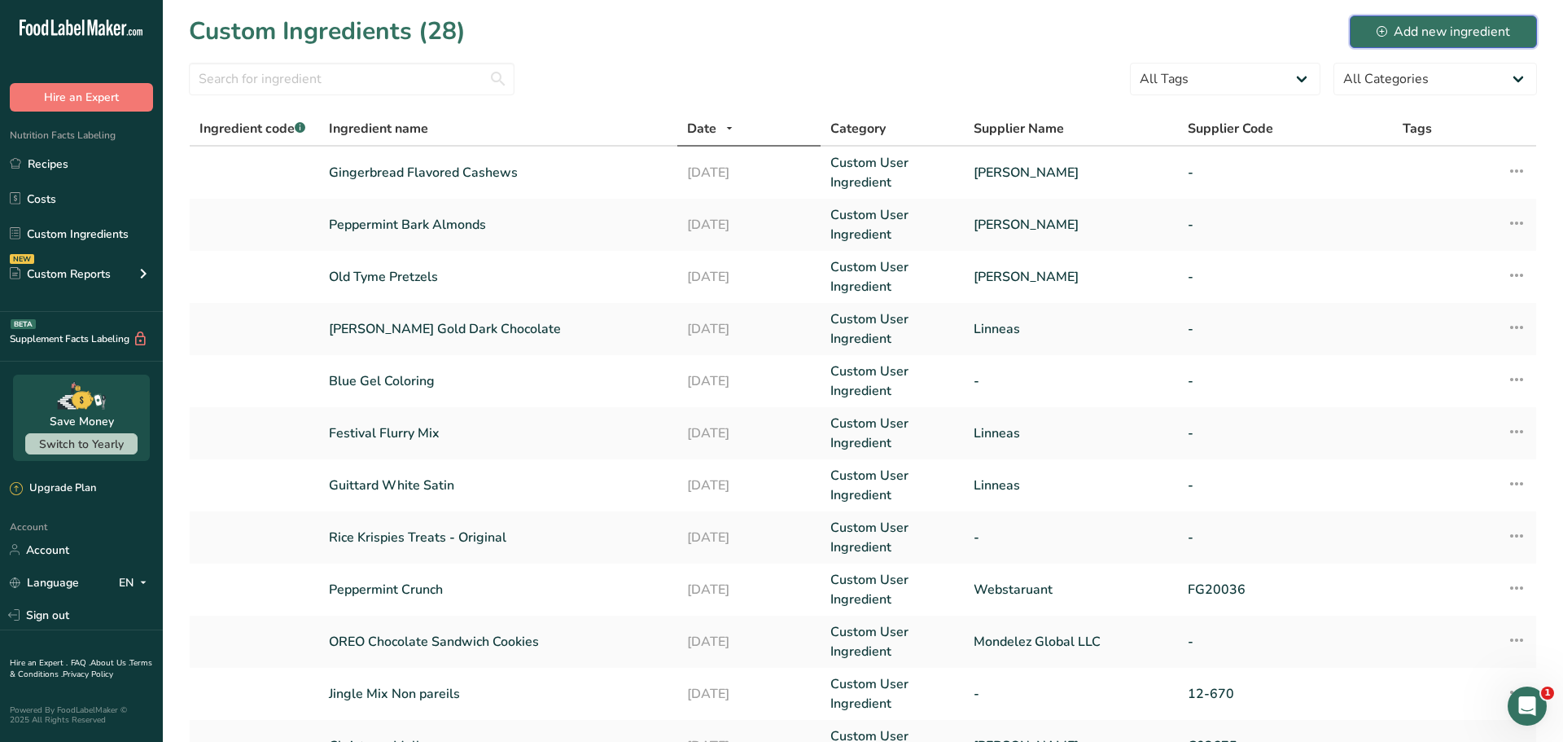
click at [1500, 33] on div "Add new ingredient" at bounding box center [1444, 32] width 134 height 20
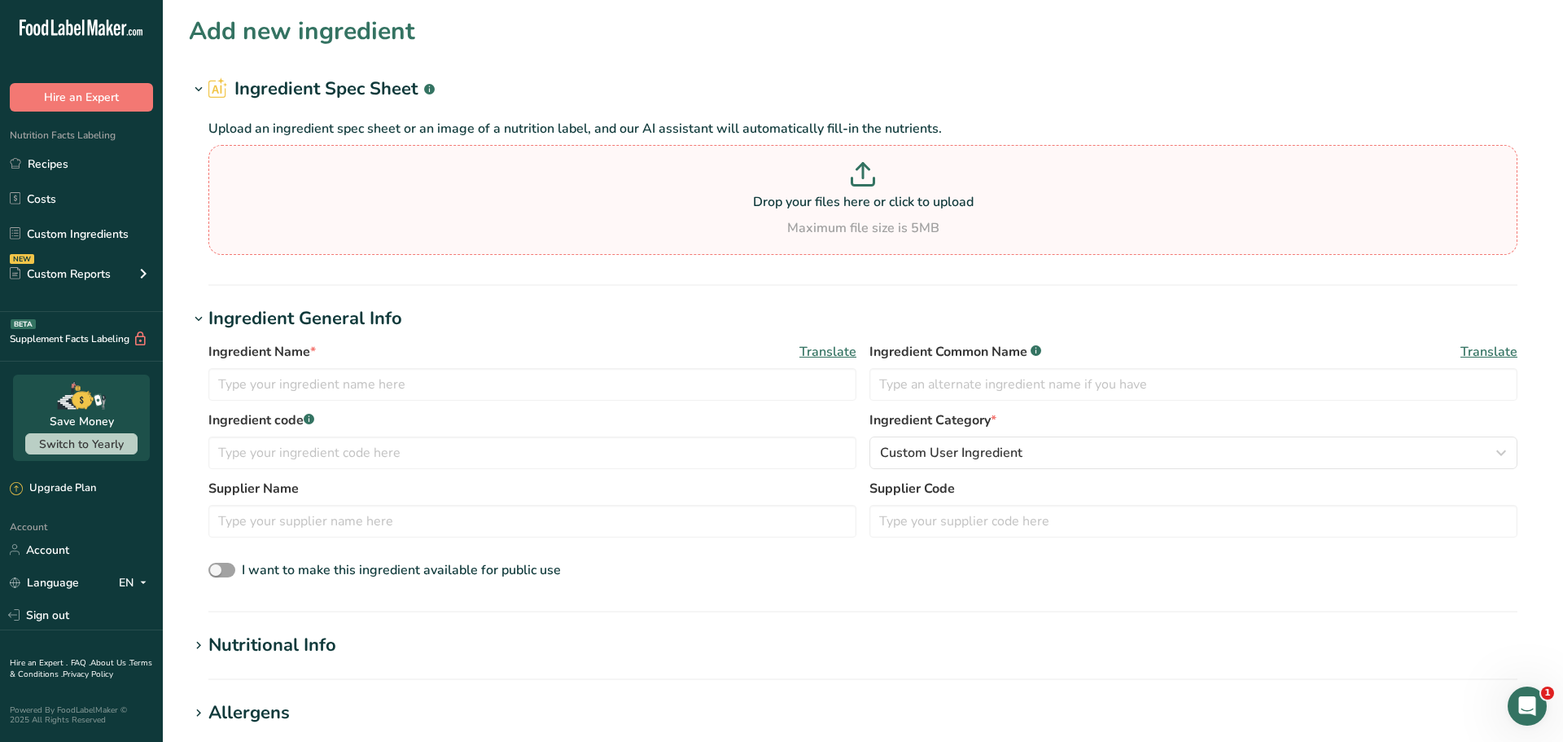
click at [655, 156] on section "Drop your files here or click to upload Maximum file size is 5MB" at bounding box center [862, 200] width 1301 height 102
click at [655, 156] on input "Drop your files here or click to upload Maximum file size is 5MB" at bounding box center [862, 200] width 1309 height 110
type input "C:\fakepath\Alpine Dark Wafer 88-720_Nutr.pdf"
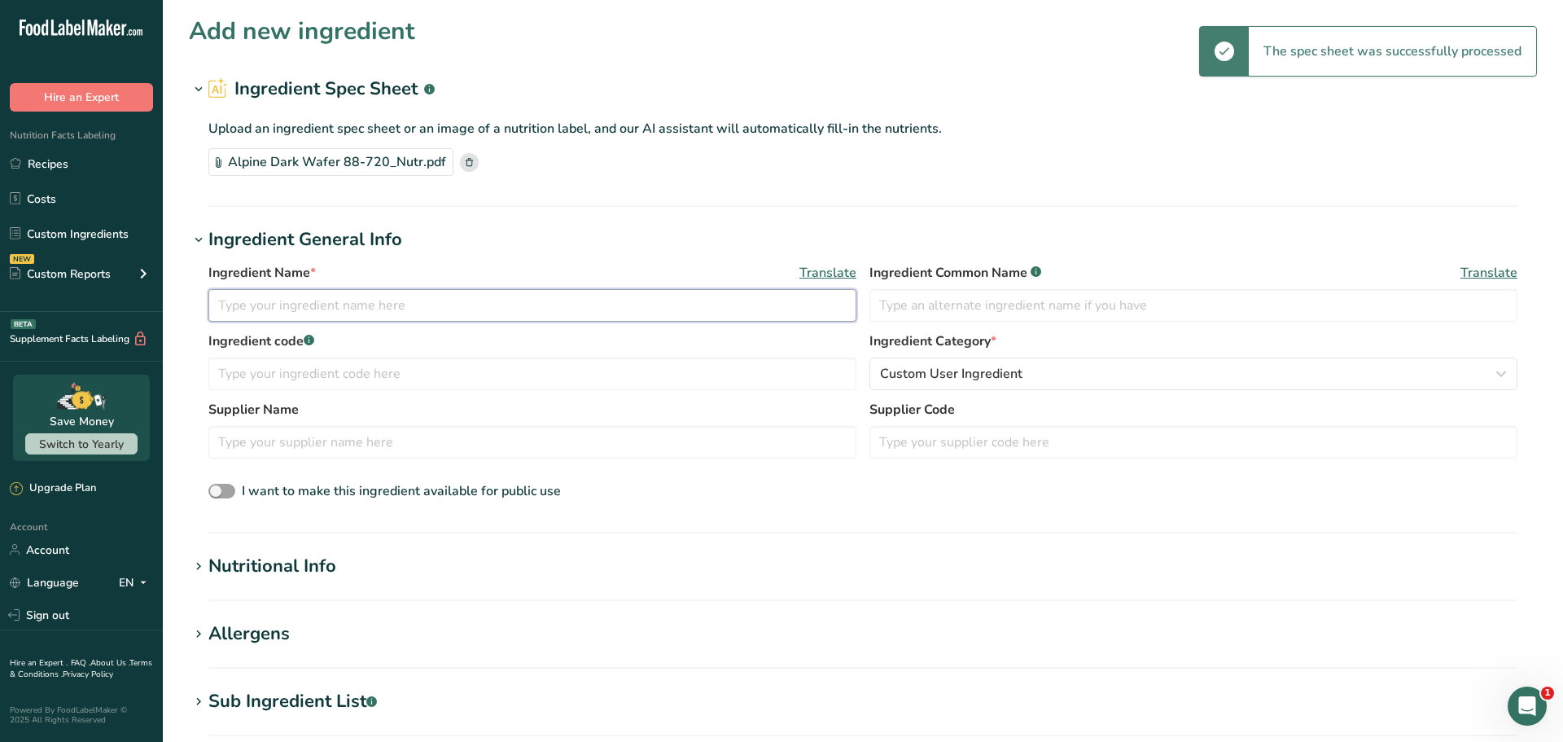
click at [370, 309] on input "text" at bounding box center [532, 305] width 648 height 33
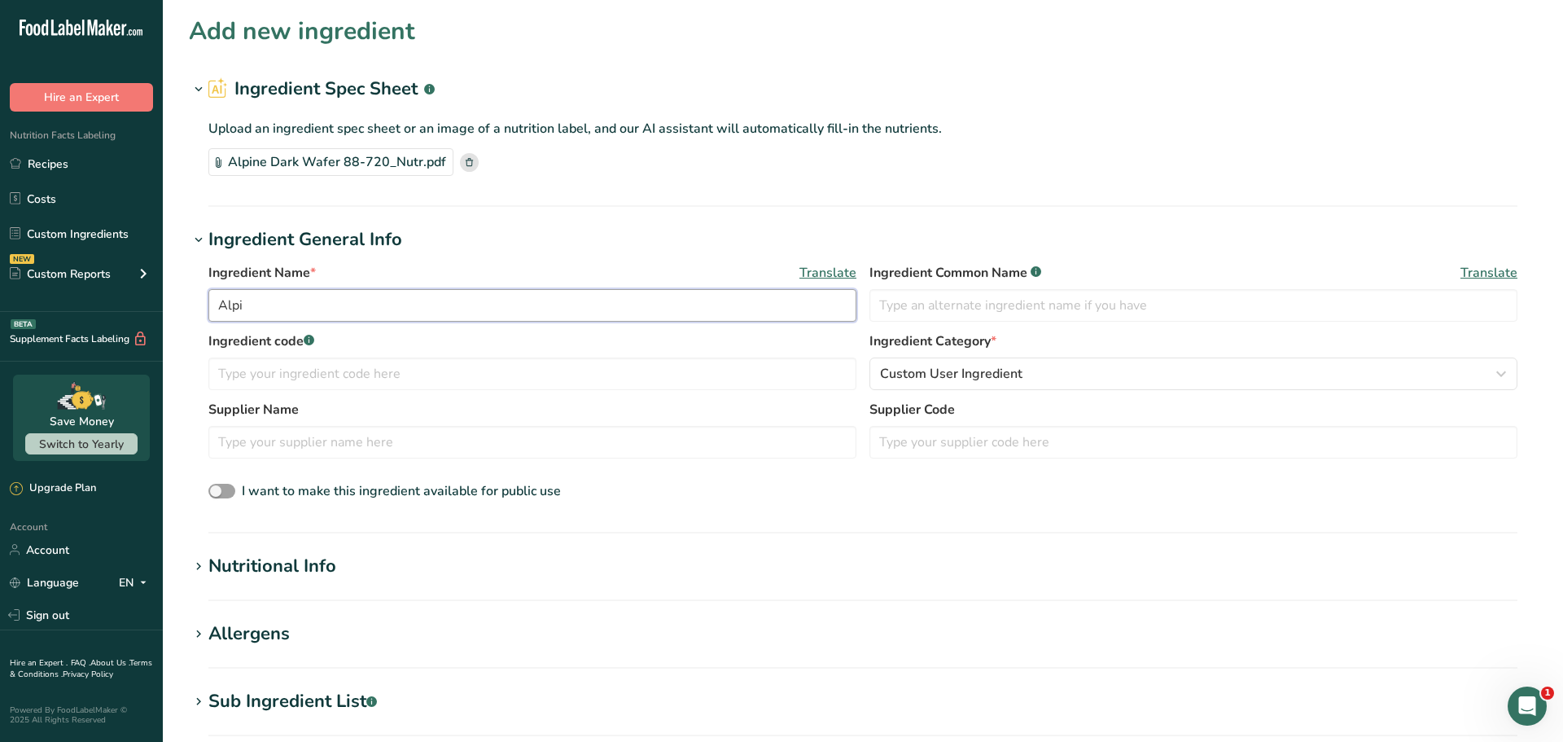
type input "Alpin"
type input "Alpine Dark Wafers"
click at [289, 427] on input "text" at bounding box center [532, 442] width 648 height 33
type input "="
type input "Linneas"
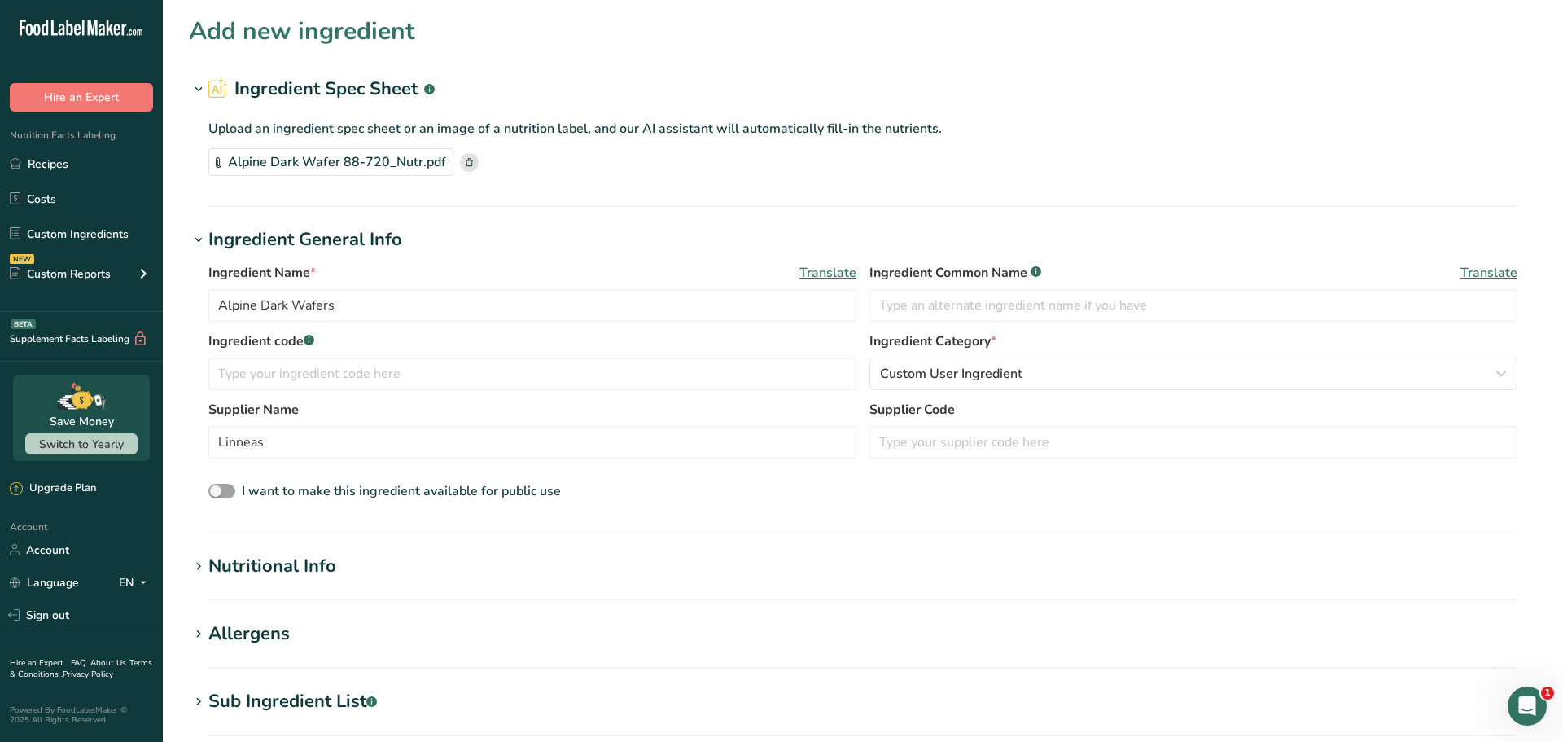
click at [840, 604] on section "Add new ingredient Ingredient Spec Sheet .a-a{fill:#347362;}.b-a{fill:#fff;} Up…" at bounding box center [863, 575] width 1400 height 1151
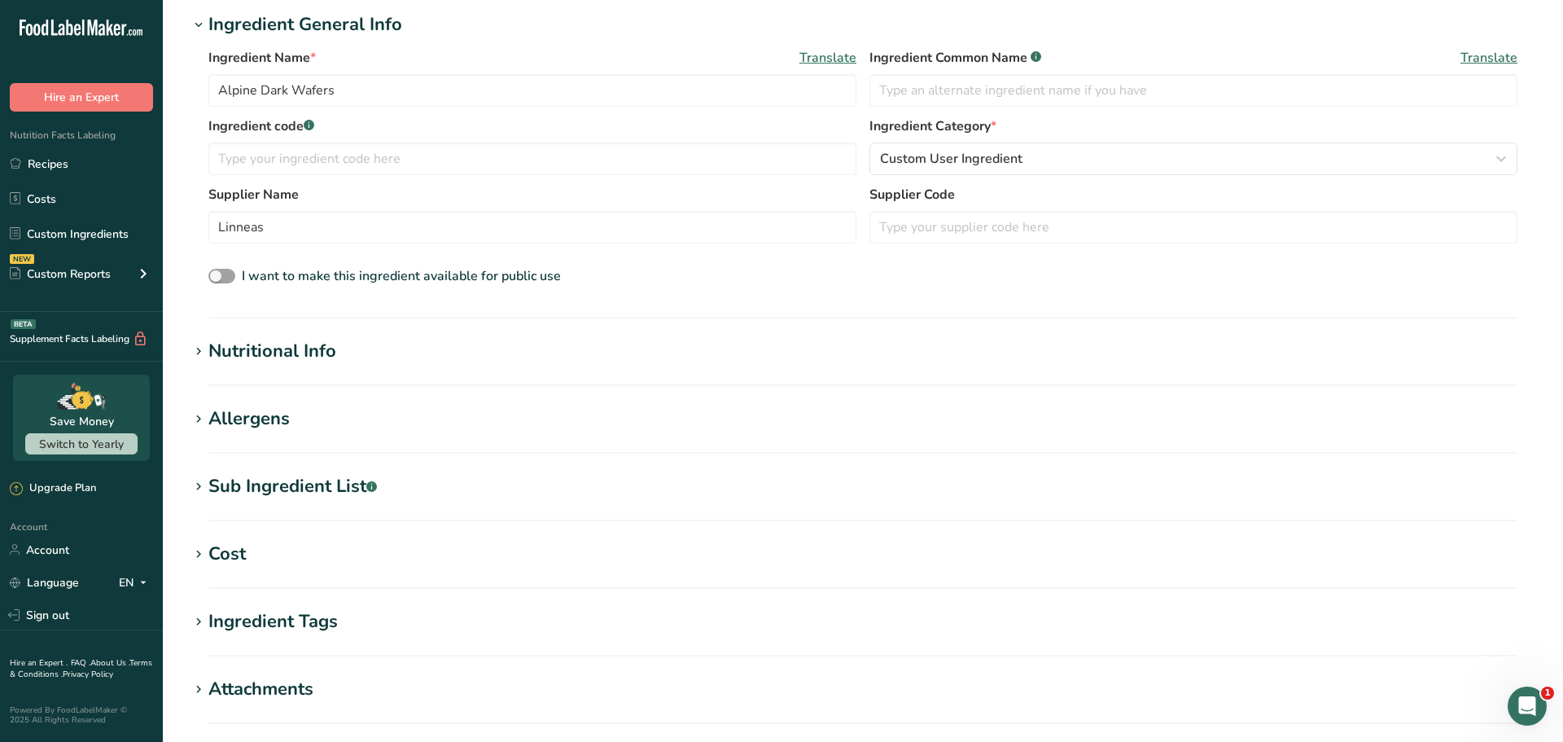
scroll to position [261, 0]
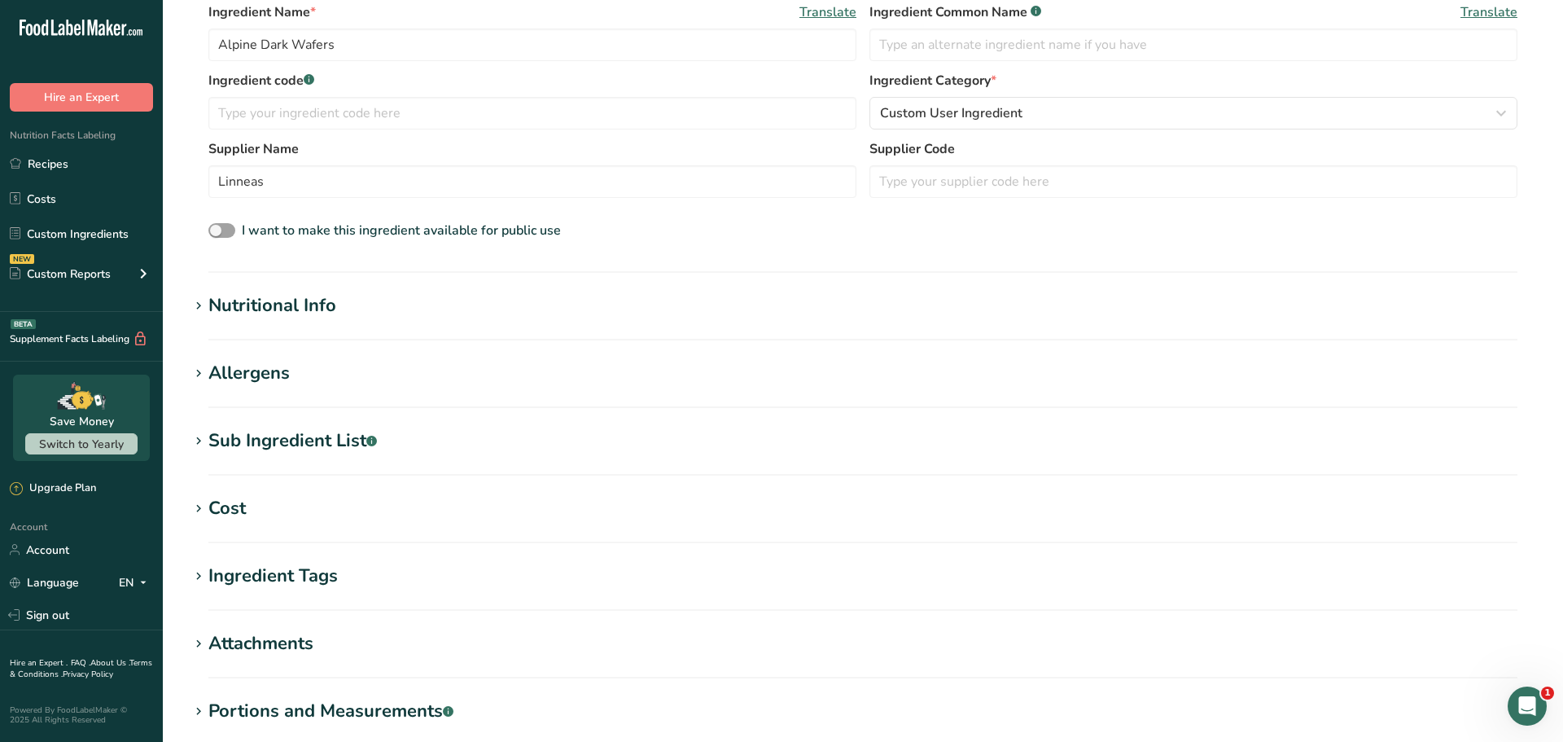
click at [285, 288] on section "Add new ingredient Ingredient Spec Sheet .a-a{fill:#347362;}.b-a{fill:#fff;} Up…" at bounding box center [863, 314] width 1400 height 1151
click at [279, 309] on div "Nutritional Info" at bounding box center [272, 305] width 128 height 27
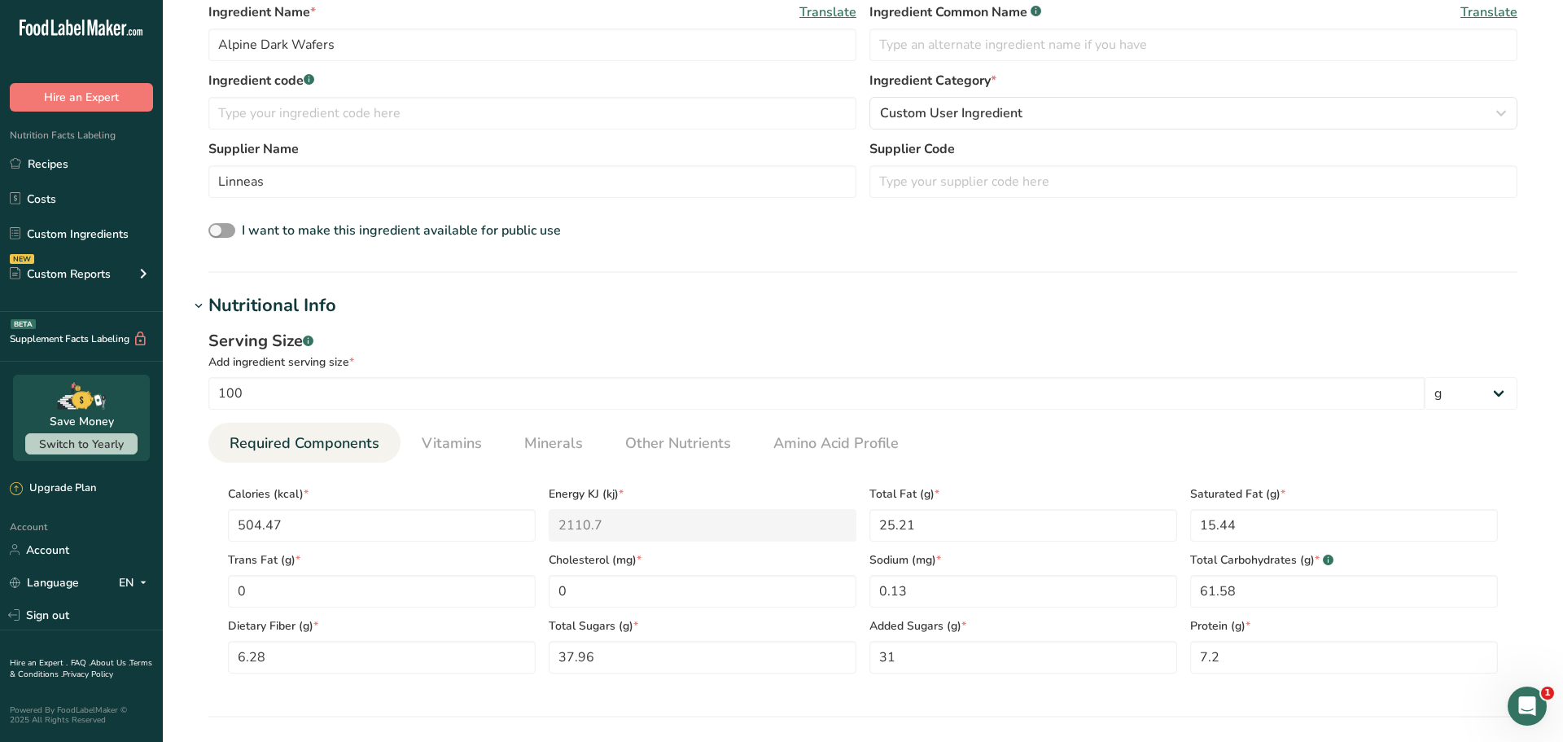
click at [620, 320] on div "Serving Size .a-a{fill:#347362;}.b-a{fill:#fff;} Add ingredient serving size * …" at bounding box center [863, 507] width 1348 height 377
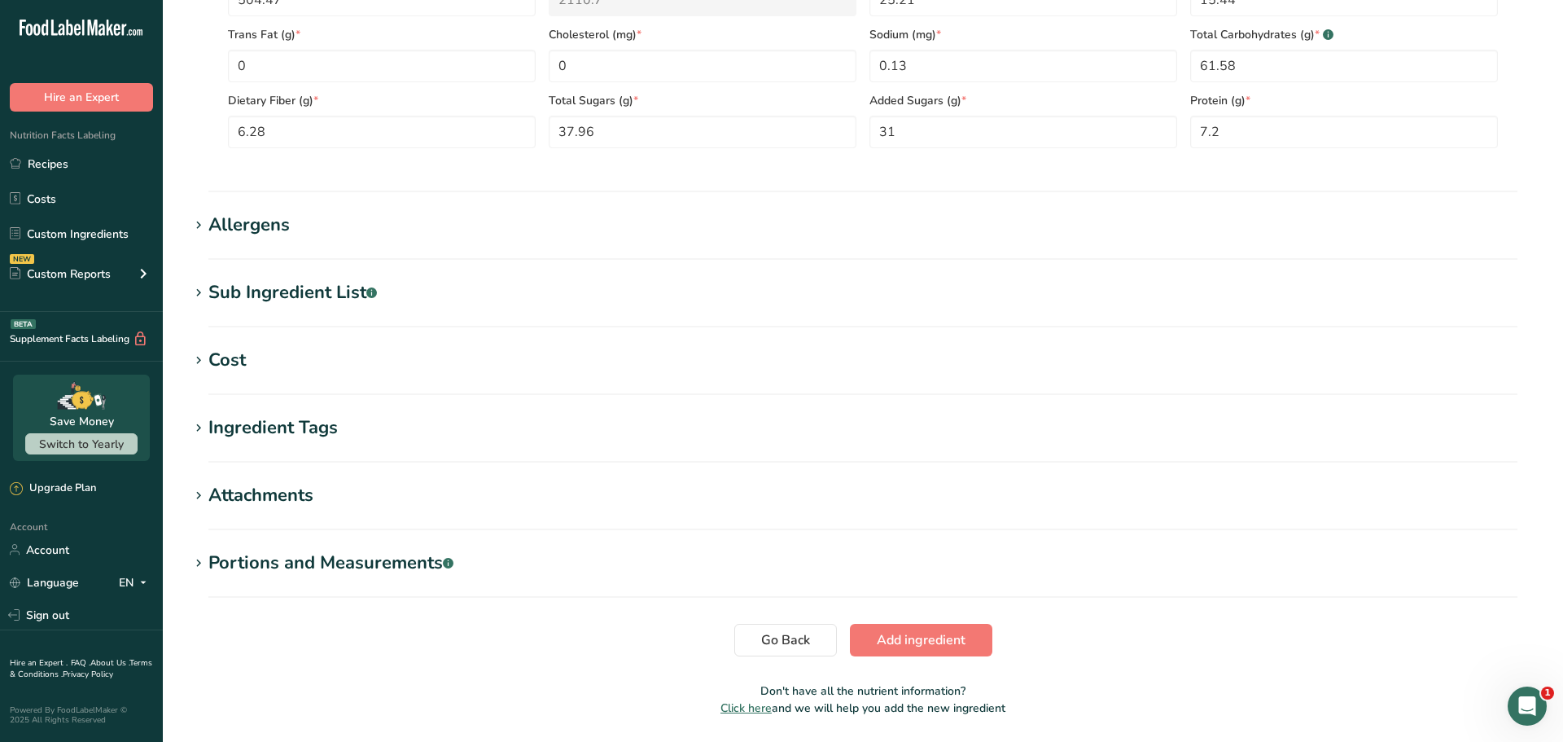
scroll to position [839, 0]
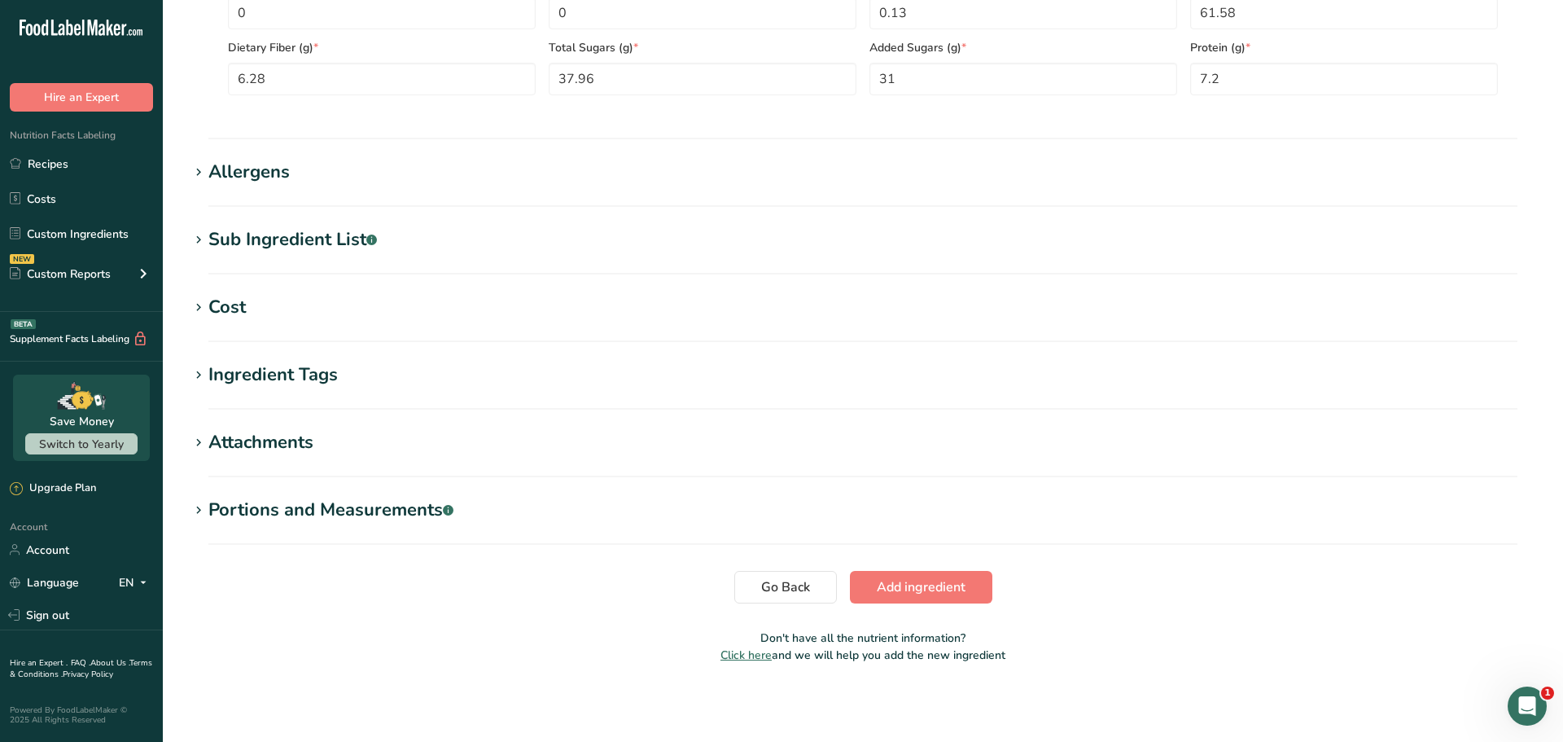
click at [263, 232] on div "Sub Ingredient List .a-a{fill:#347362;}.b-a{fill:#fff;}" at bounding box center [292, 239] width 169 height 27
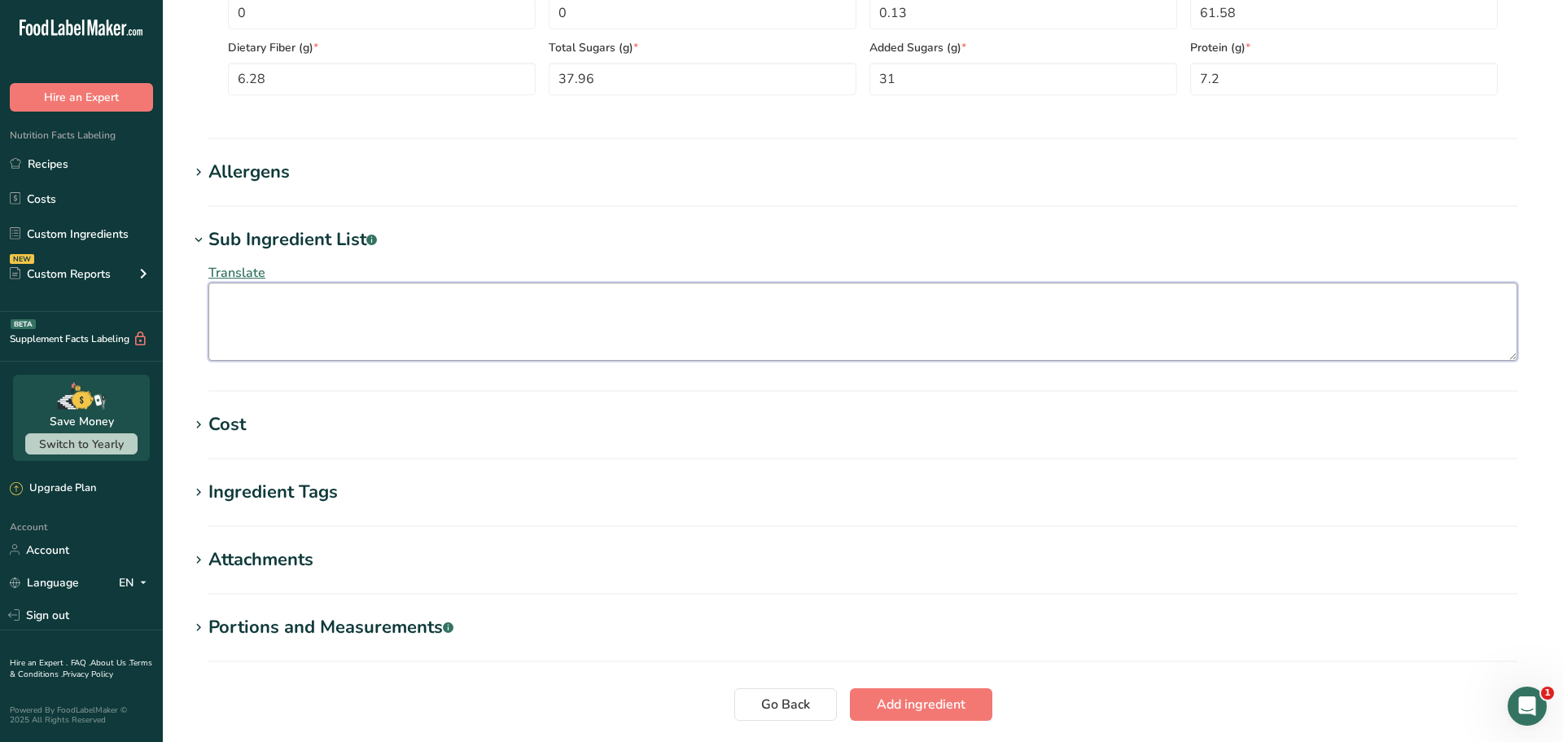
click at [289, 333] on textarea at bounding box center [862, 322] width 1309 height 78
paste textarea "Sugar, vegetable oil (palm kernel and hydrogenated palm kernel), cocoa powder (…"
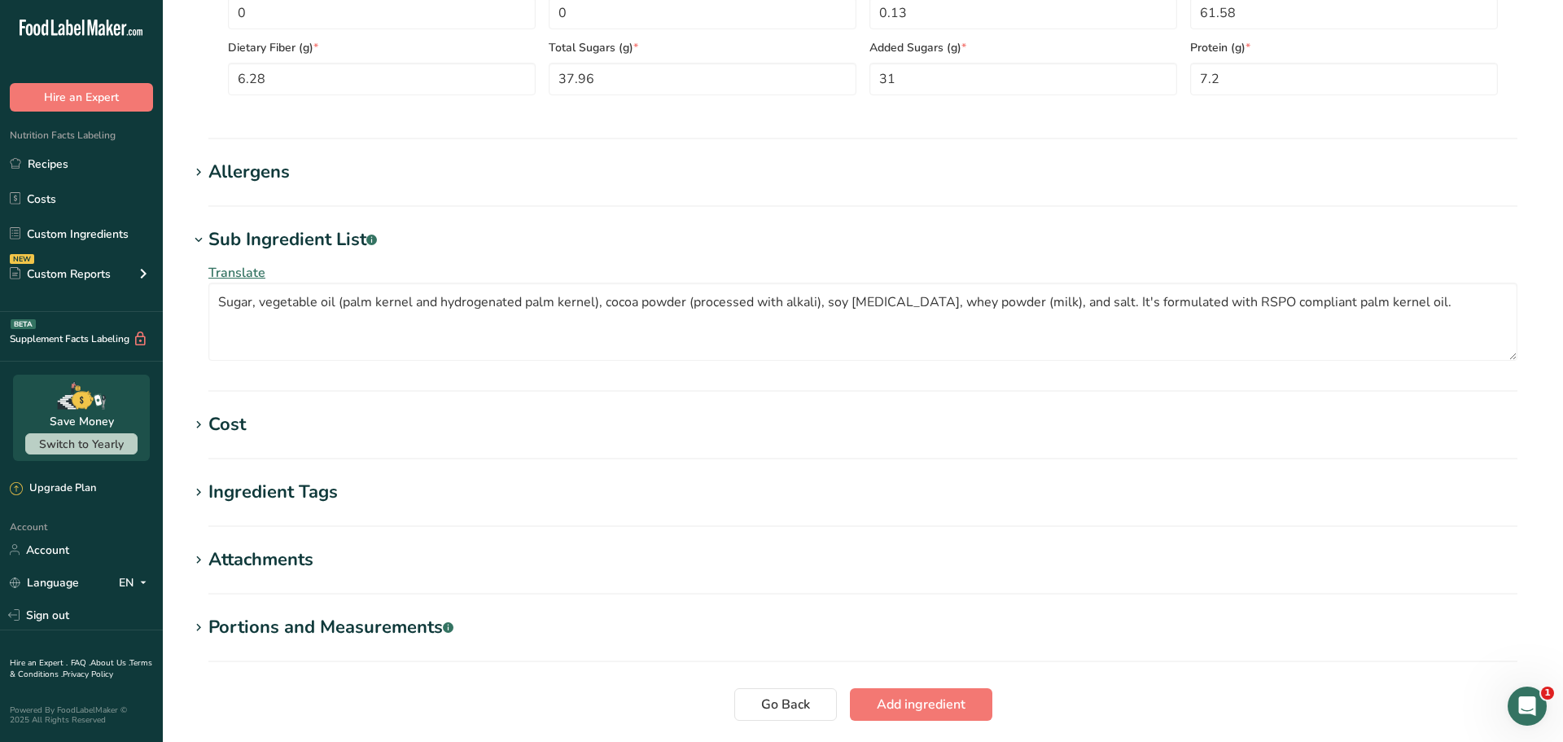
click at [241, 423] on div "Cost" at bounding box center [226, 424] width 37 height 27
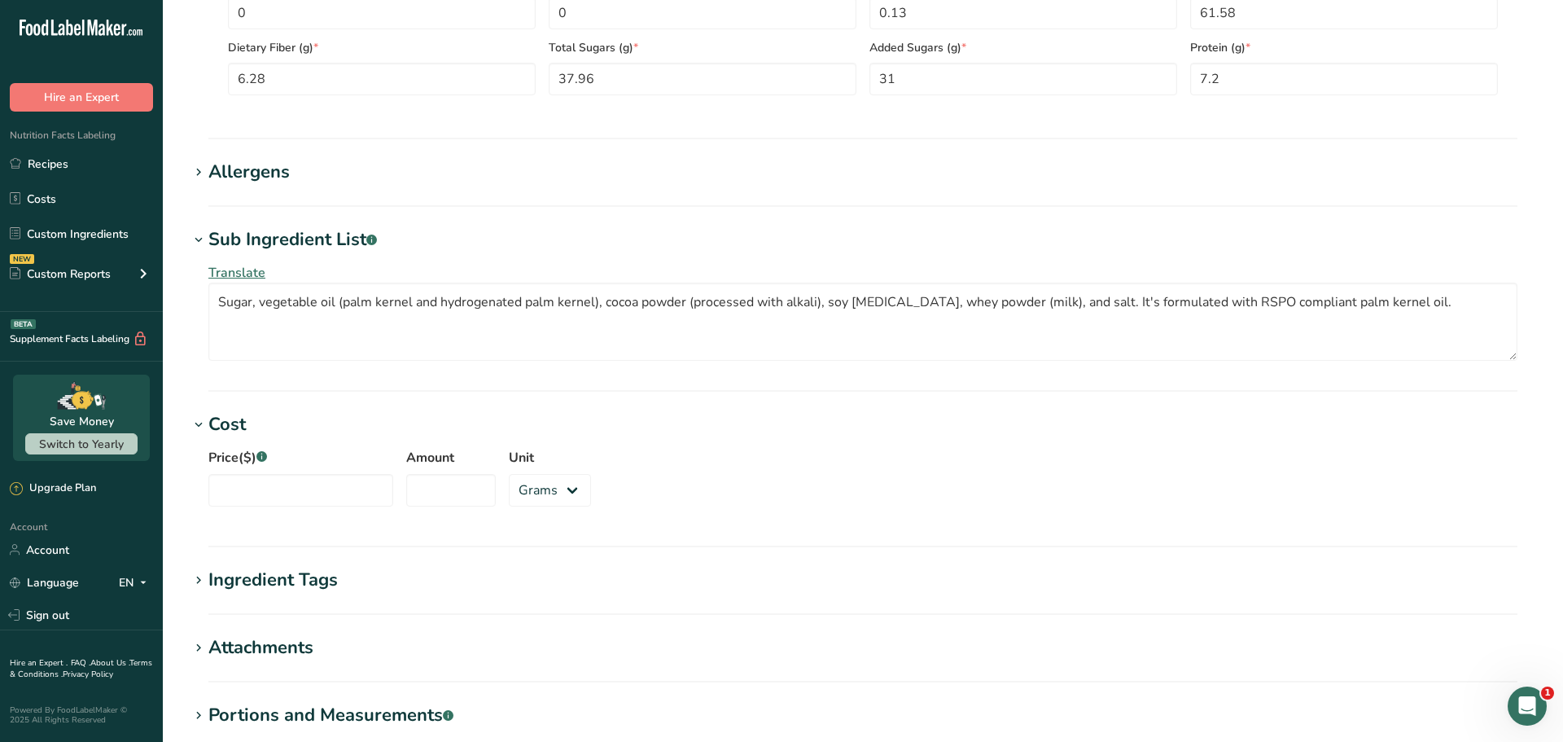
click at [229, 580] on div "Ingredient Tags" at bounding box center [272, 580] width 129 height 27
click at [261, 164] on div "Allergens" at bounding box center [248, 172] width 81 height 27
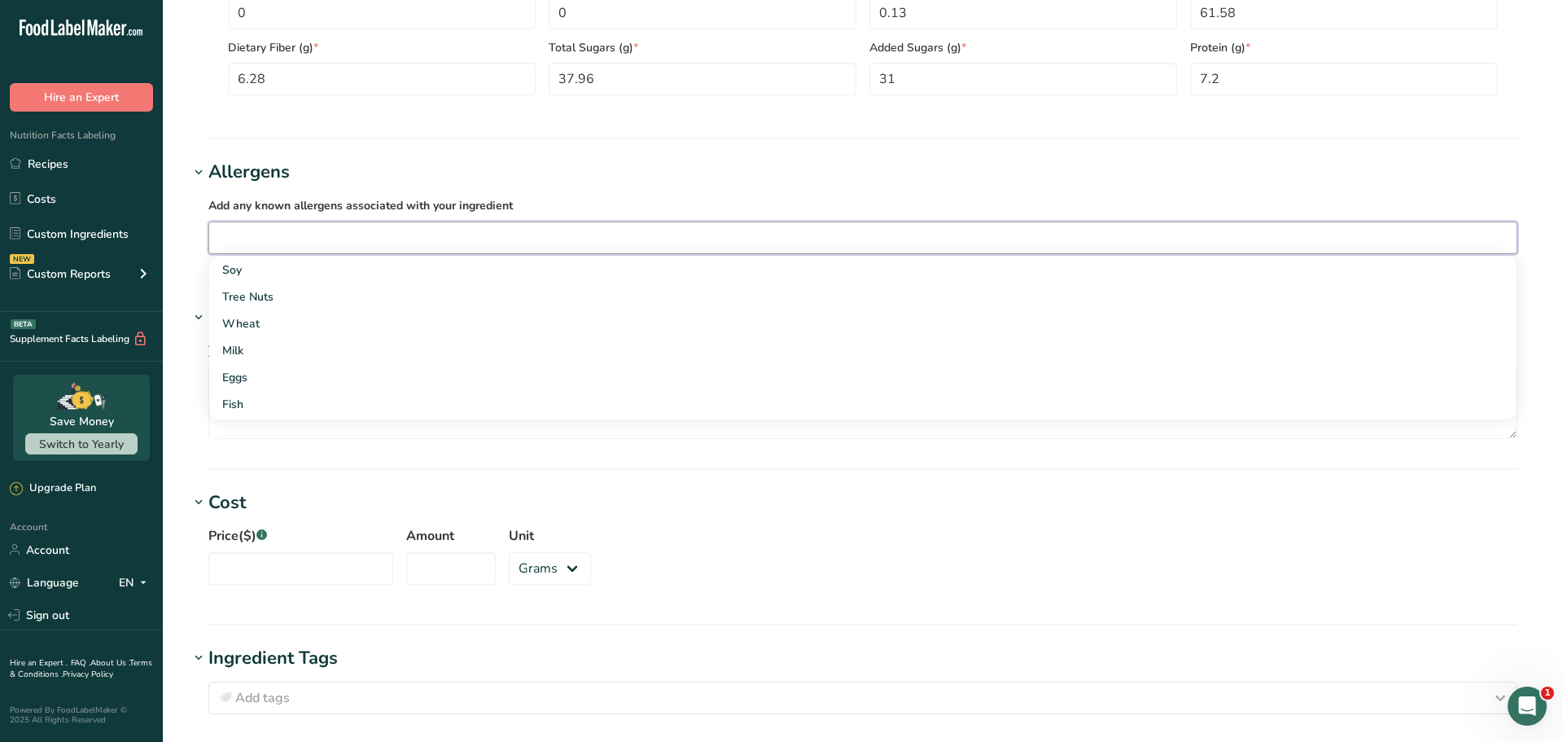
click at [263, 239] on input "text" at bounding box center [863, 237] width 1308 height 25
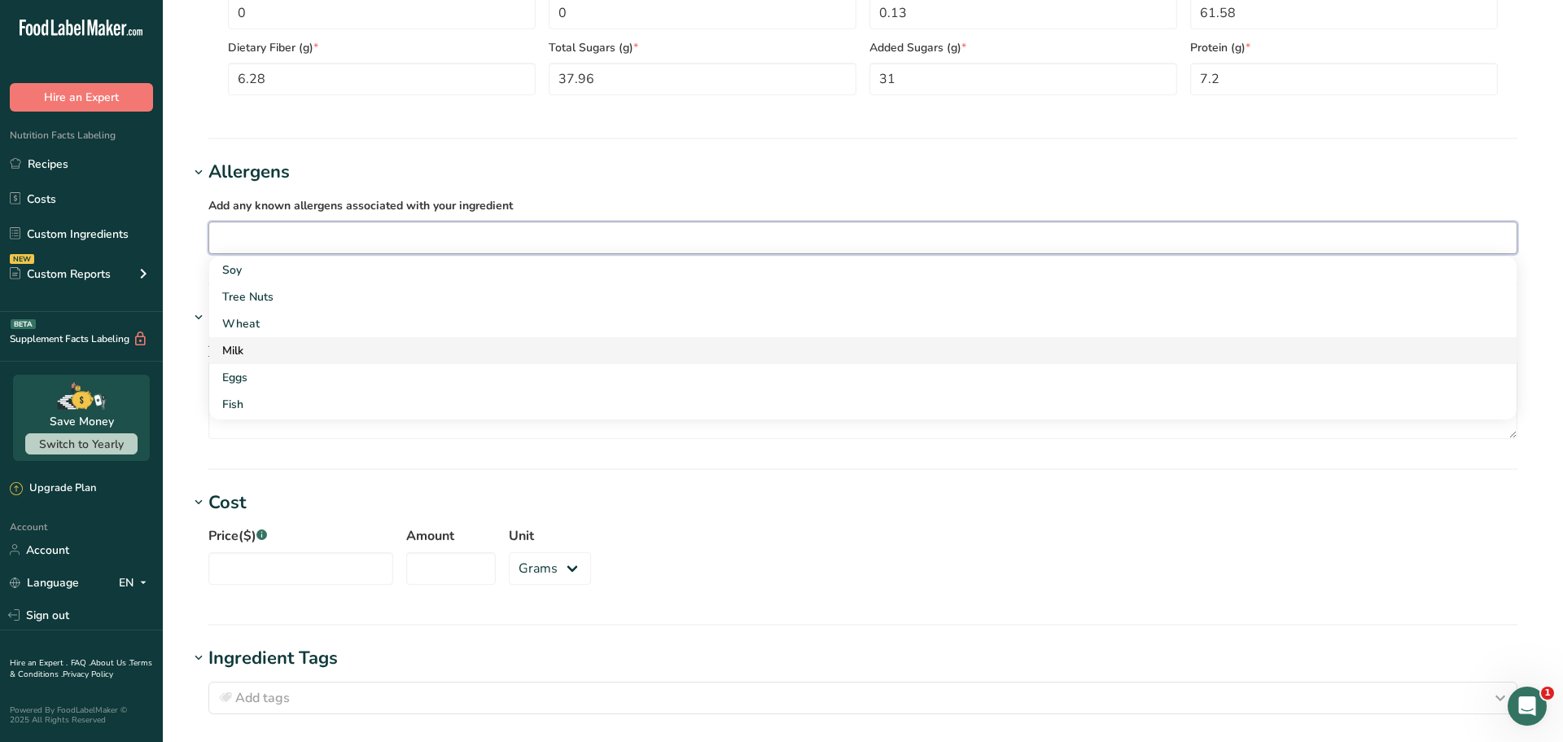
click at [253, 346] on div "Milk" at bounding box center [849, 350] width 1255 height 17
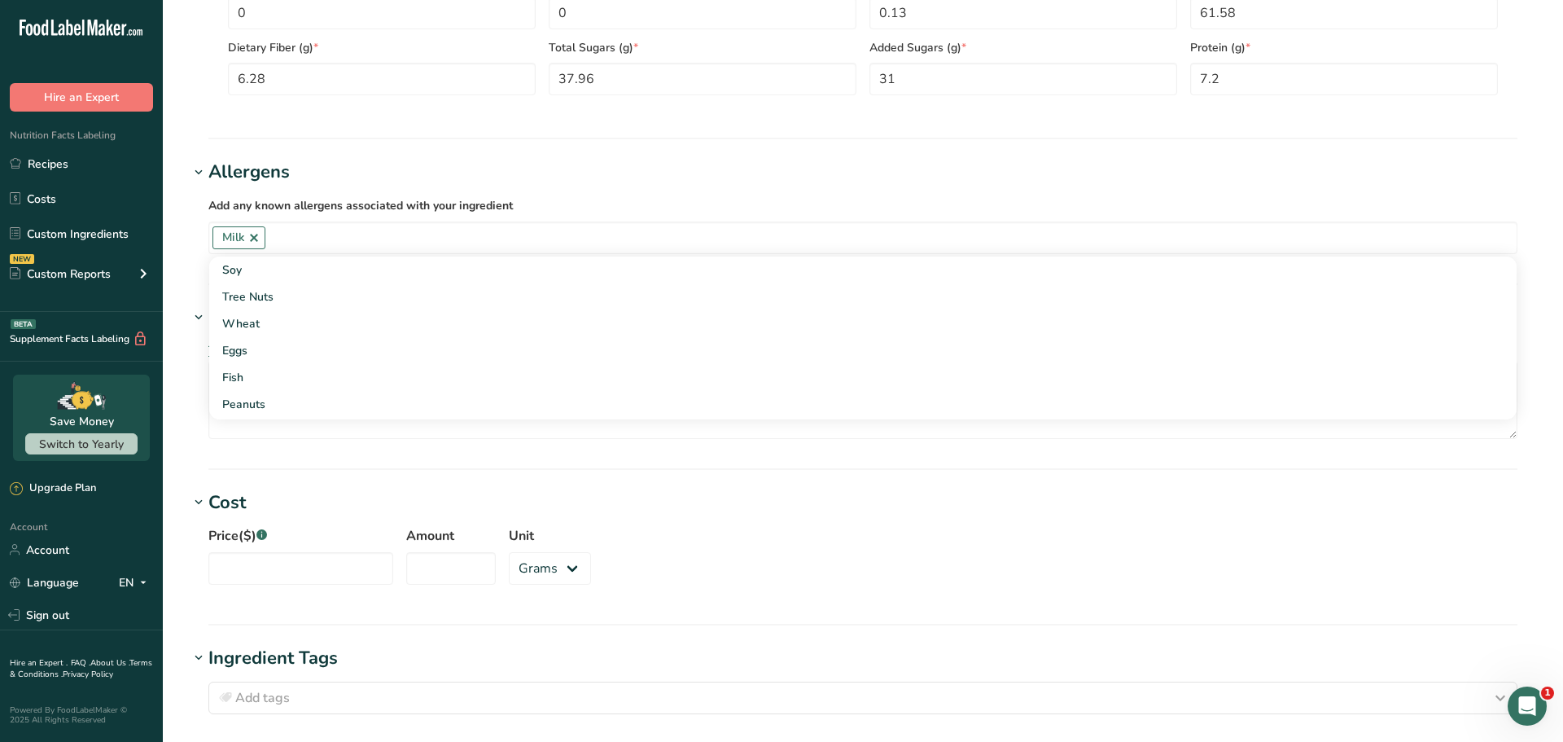
click at [464, 157] on section "Add new ingredient Ingredient Spec Sheet .a-a{fill:#347362;}.b-a{fill:#fff;} Up…" at bounding box center [863, 93] width 1400 height 1864
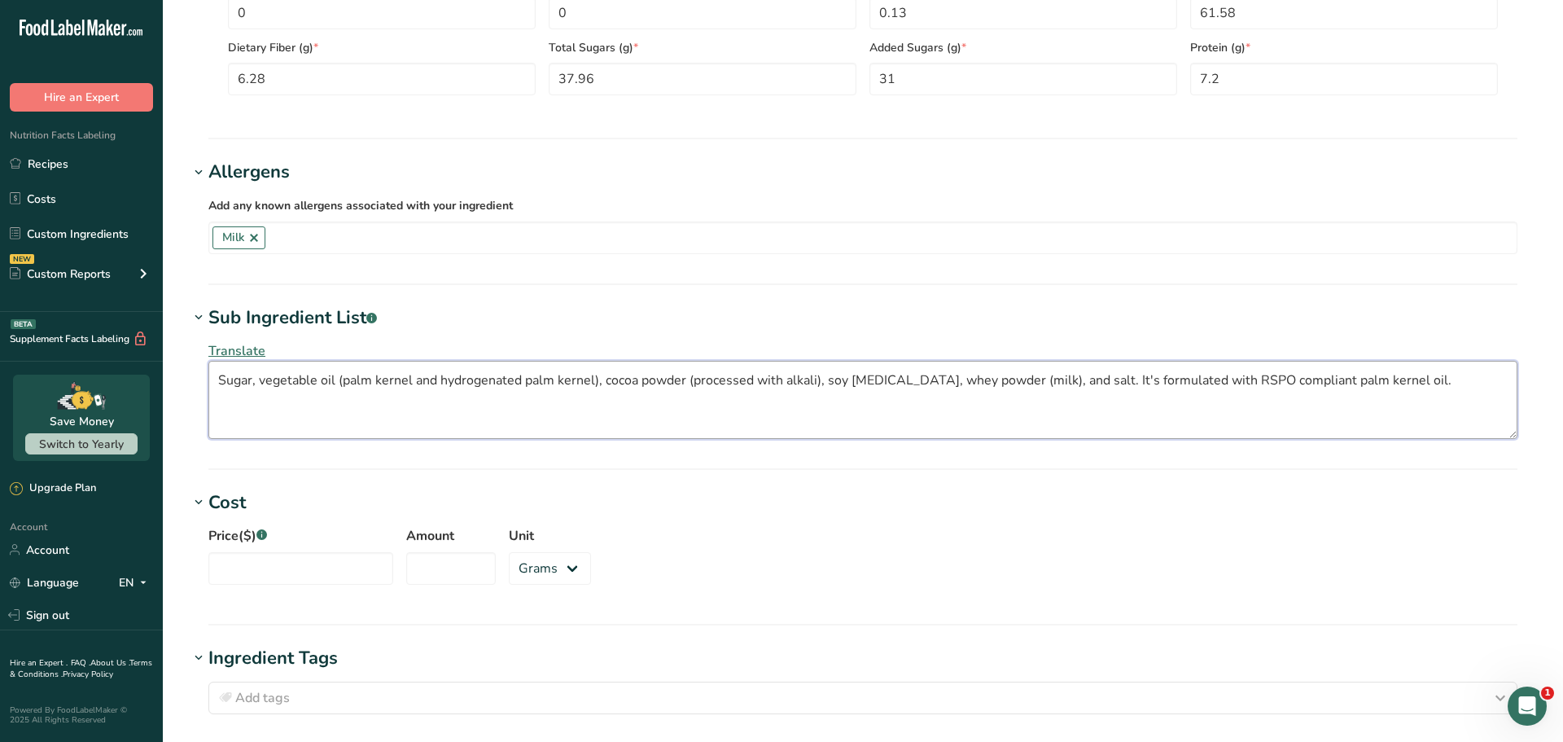
drag, startPoint x: 1391, startPoint y: 388, endPoint x: 1102, endPoint y: 385, distance: 289.0
click at [1102, 385] on textarea "Sugar, vegetable oil (palm kernel and hydrogenated palm kernel), cocoa powder (…" at bounding box center [862, 400] width 1309 height 78
type textarea "Sugar, vegetable oil (palm kernel and hydrogenated palm kernel), cocoa powder (…"
click at [332, 234] on input "text" at bounding box center [890, 237] width 1251 height 25
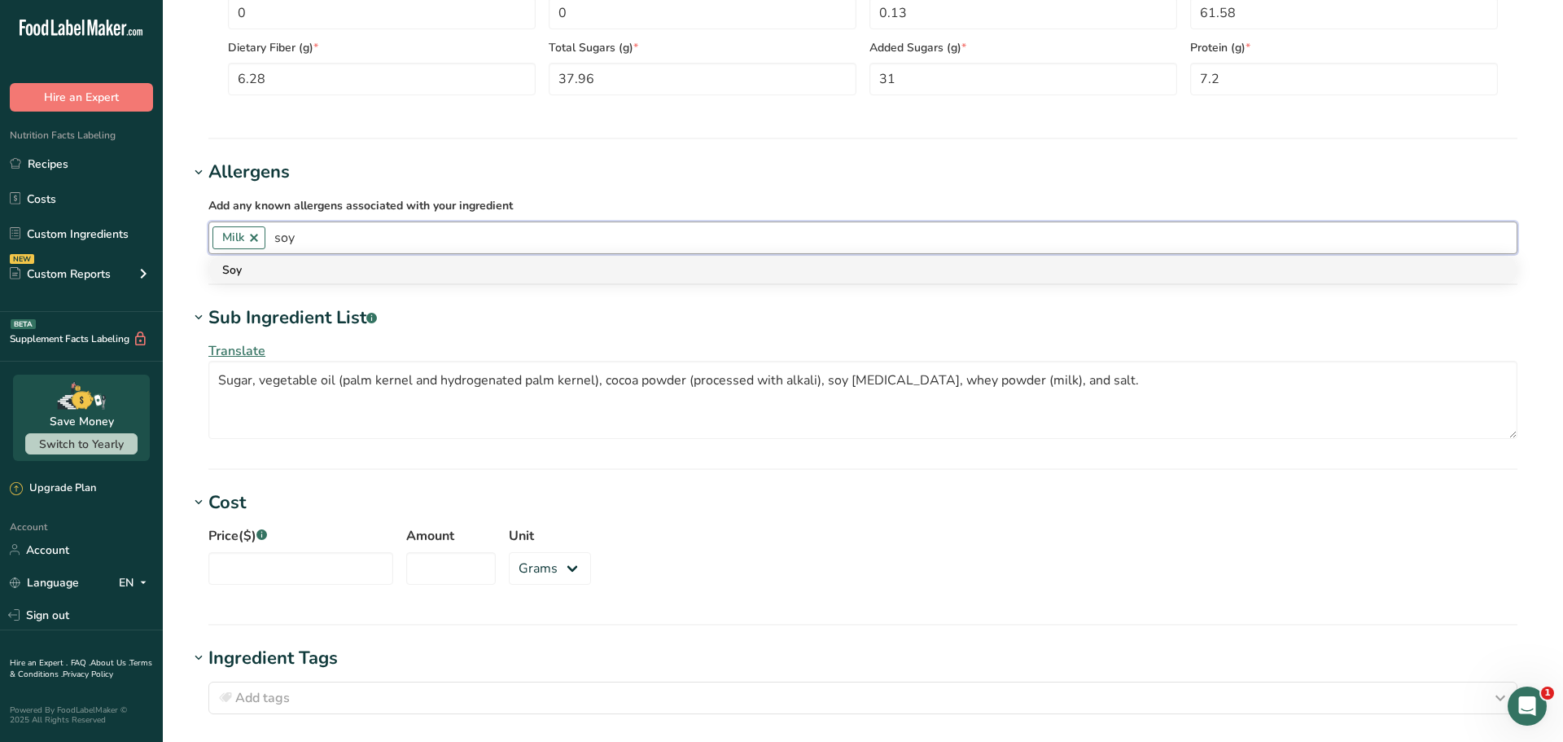
type input "soy"
click at [311, 265] on div "Soy" at bounding box center [849, 269] width 1255 height 17
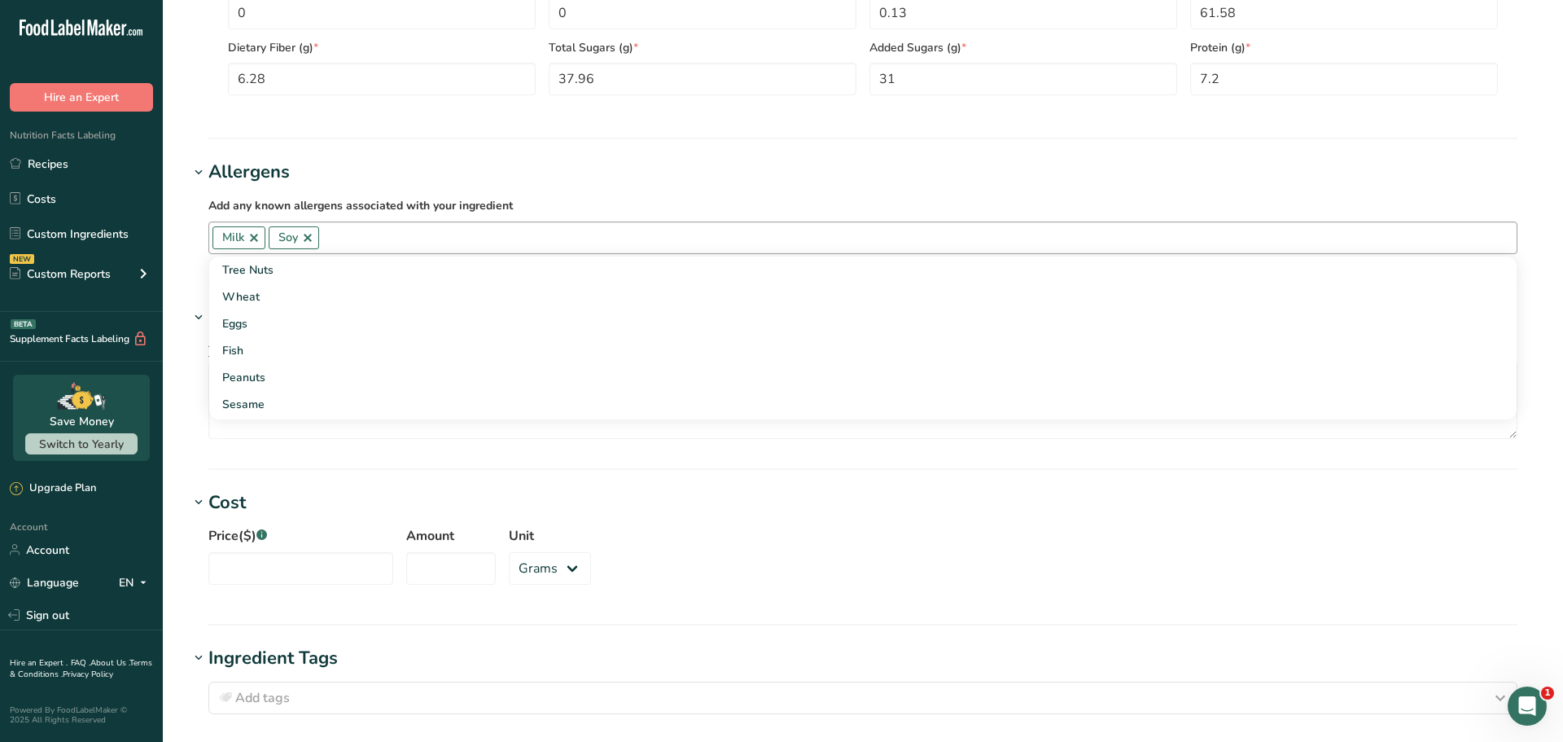
click at [444, 160] on h1 "Allergens" at bounding box center [863, 172] width 1348 height 27
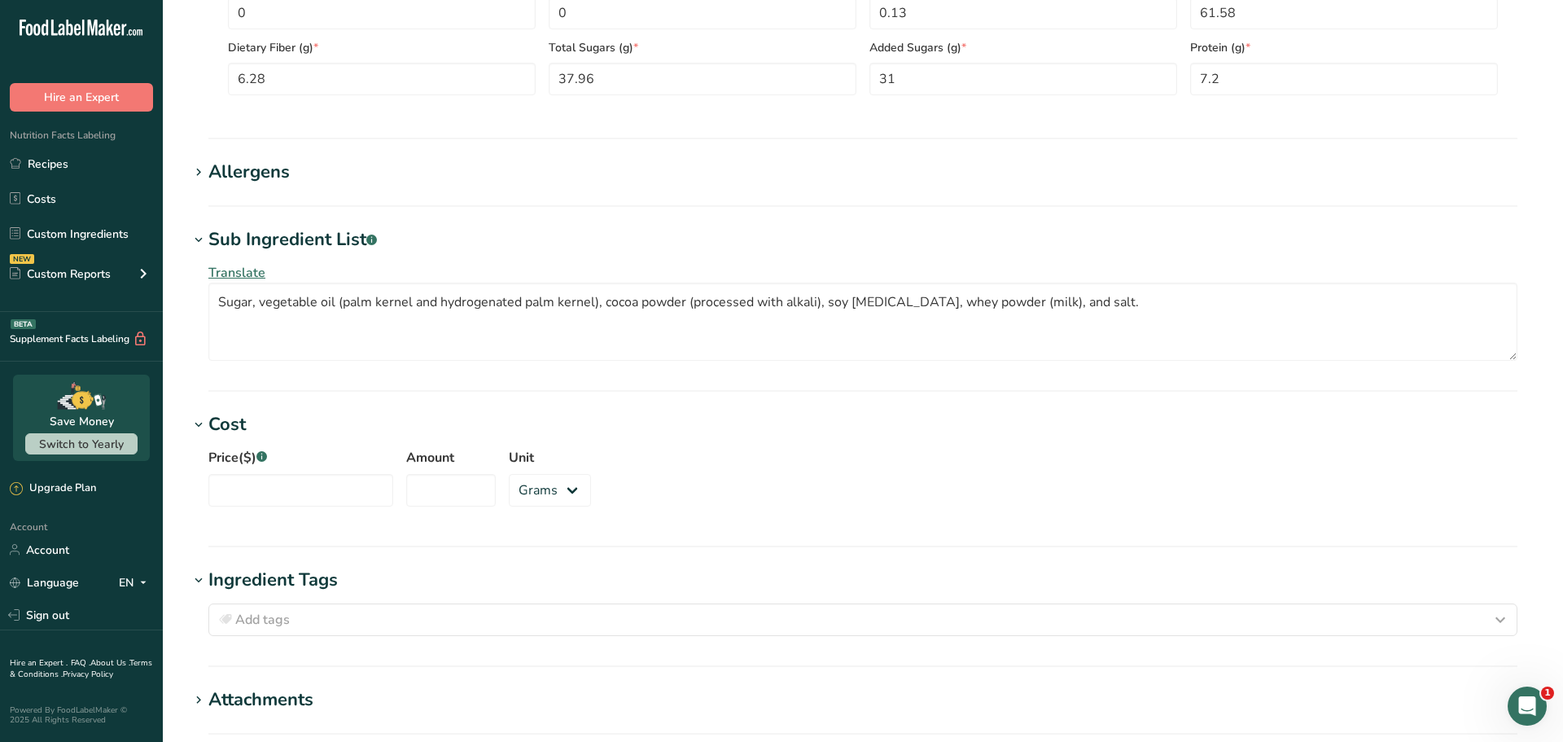
click at [444, 160] on h1 "Allergens" at bounding box center [863, 172] width 1348 height 27
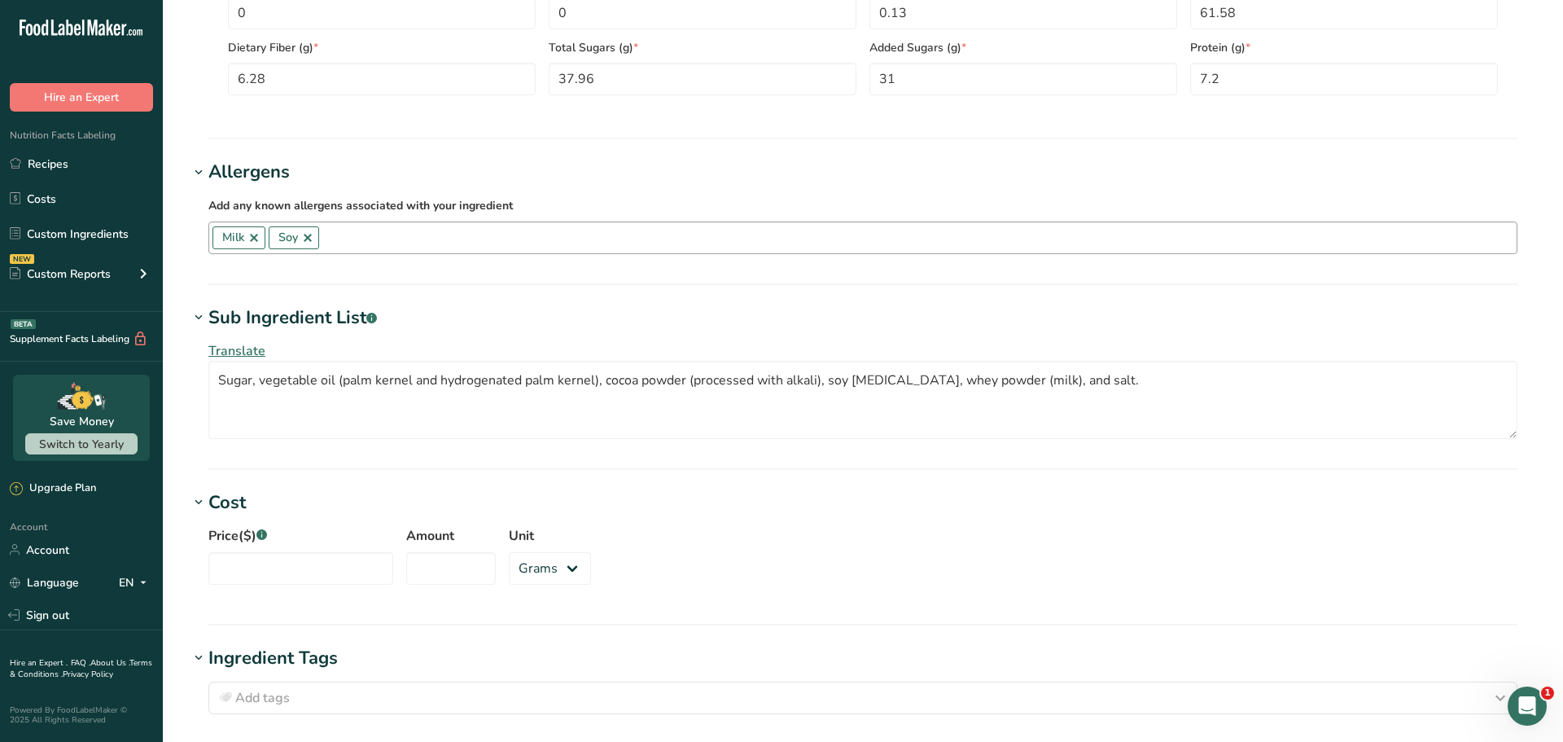
click at [1548, 177] on section "Add new ingredient Ingredient Spec Sheet .a-a{fill:#347362;}.b-a{fill:#fff;} Up…" at bounding box center [863, 93] width 1400 height 1864
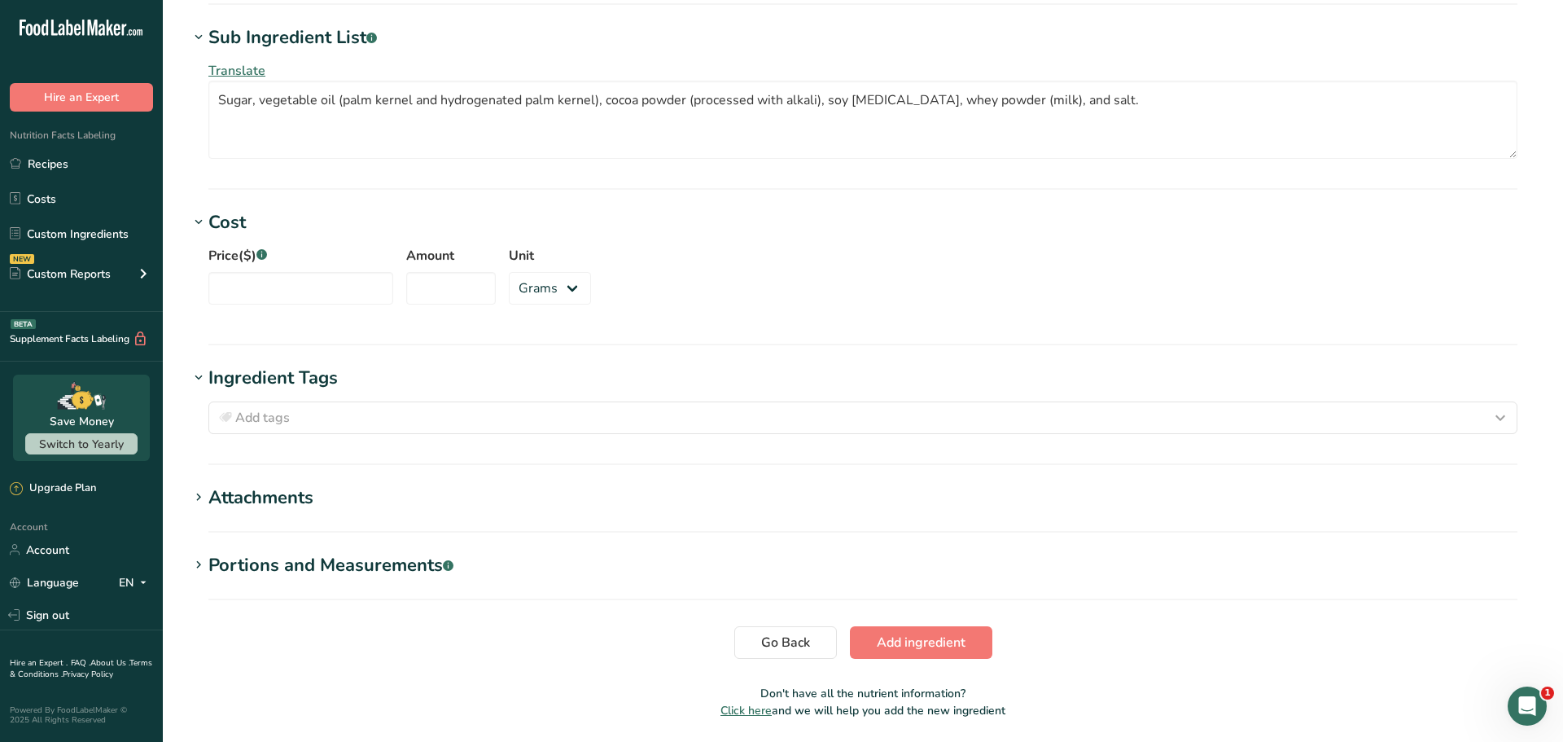
scroll to position [1174, 0]
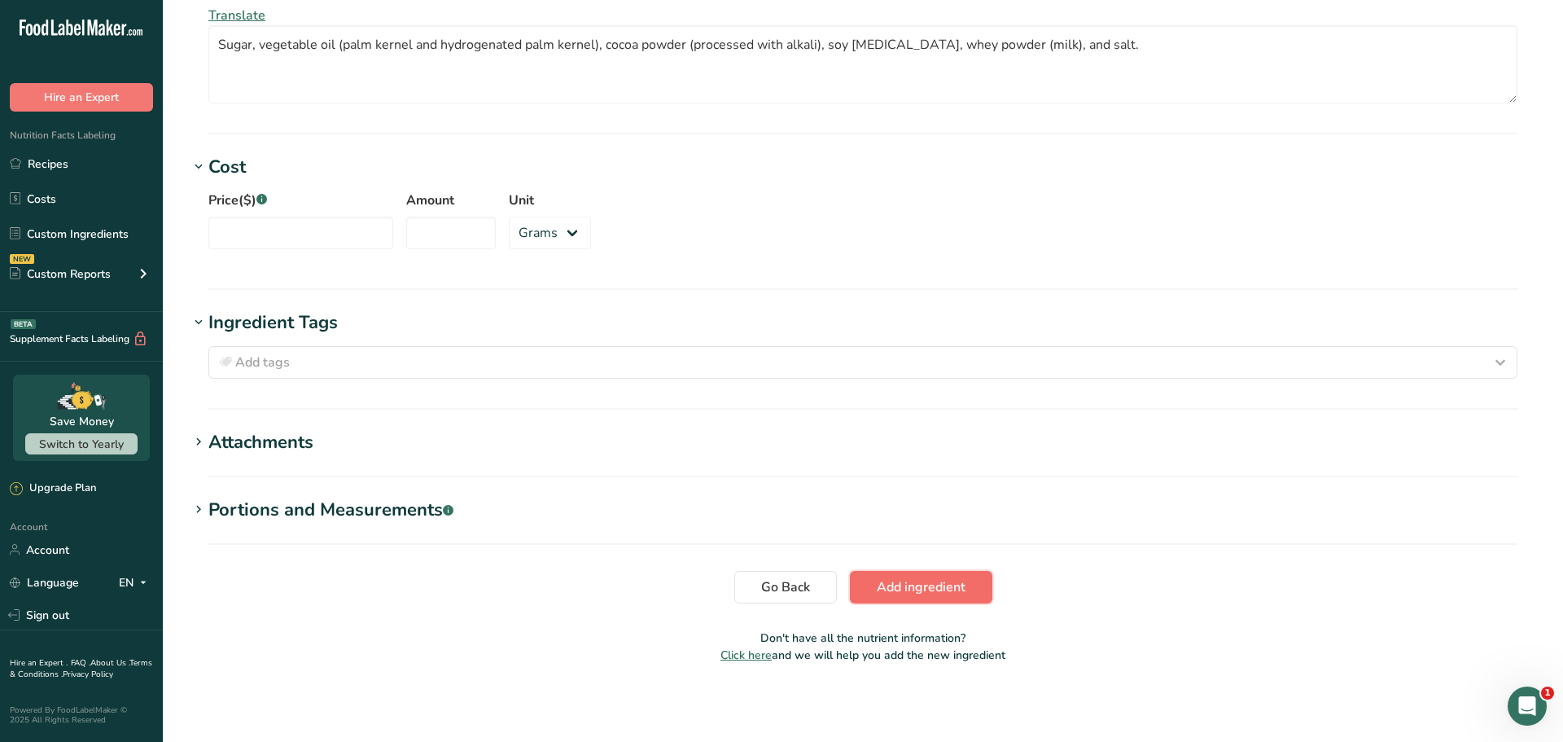
click at [970, 587] on button "Add ingredient" at bounding box center [921, 587] width 142 height 33
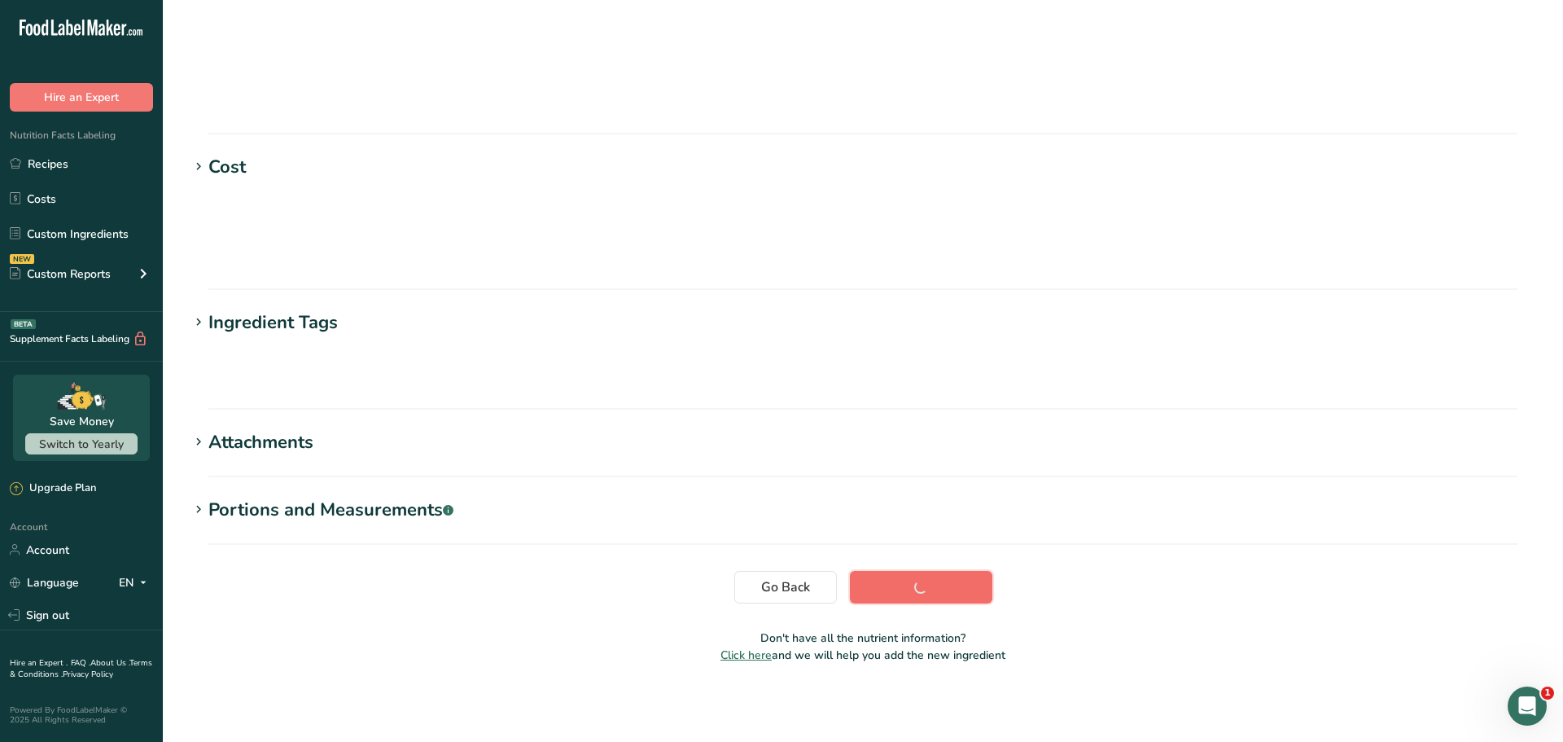
scroll to position [120, 0]
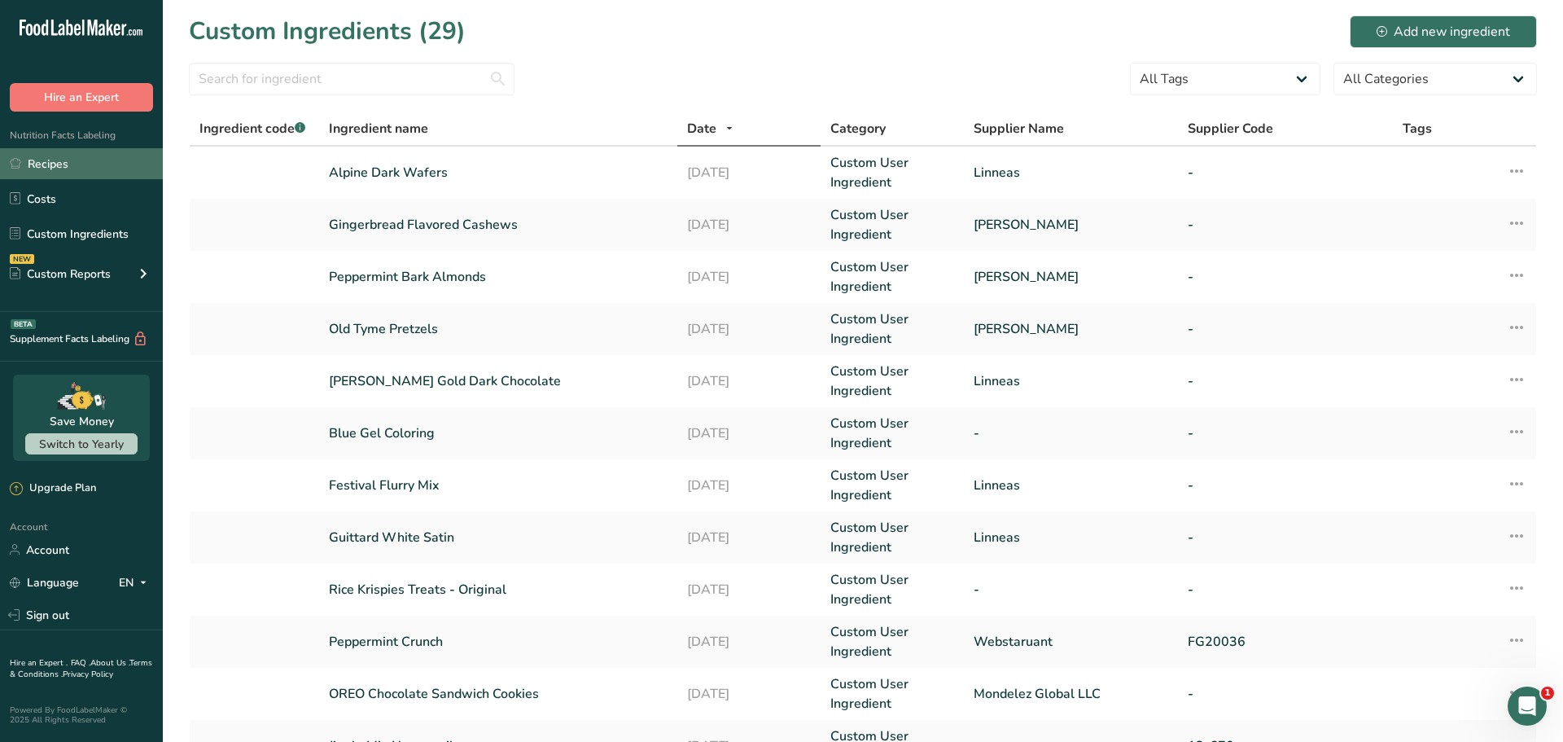
click at [86, 164] on link "Recipes" at bounding box center [81, 163] width 163 height 31
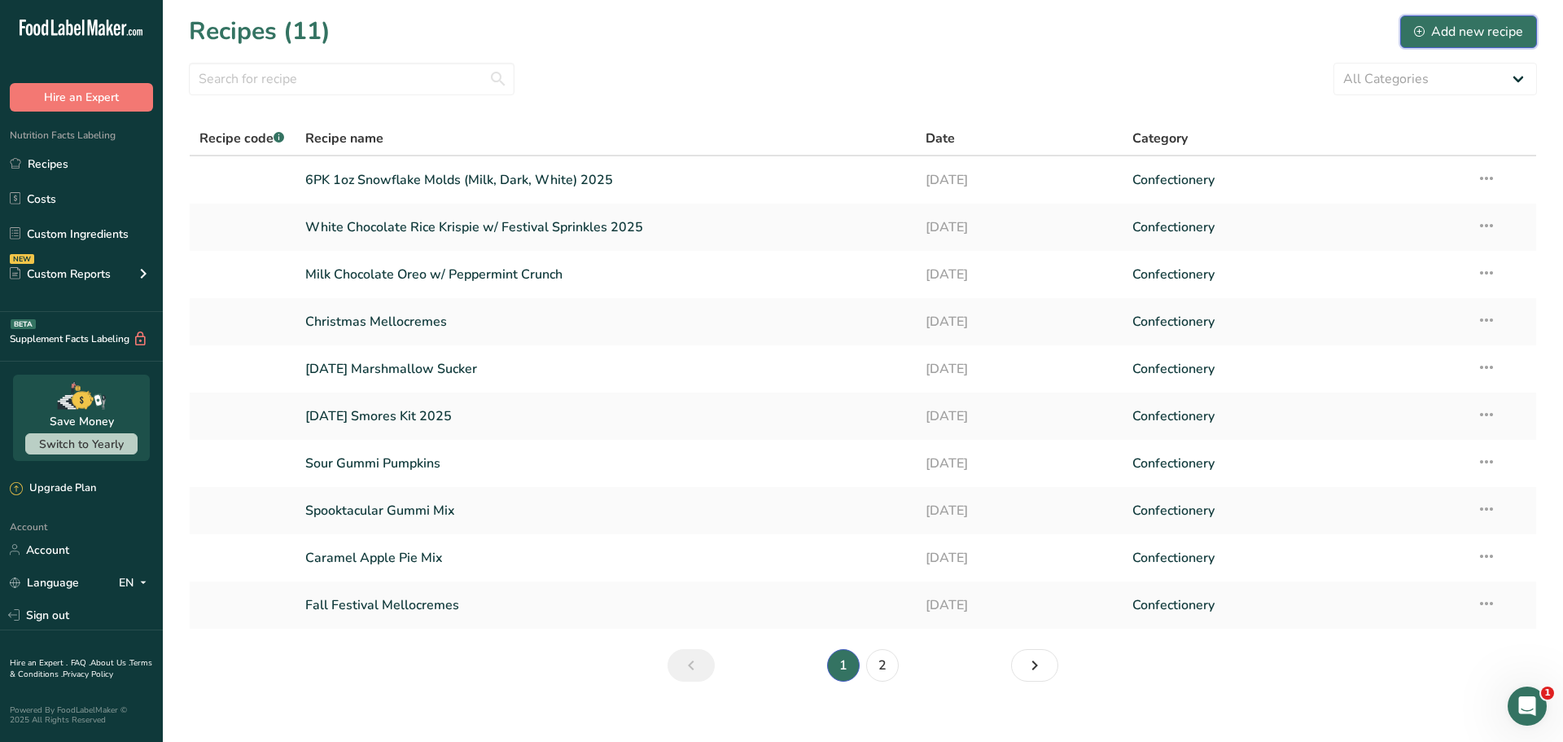
click at [1488, 32] on div "Add new recipe" at bounding box center [1468, 32] width 109 height 20
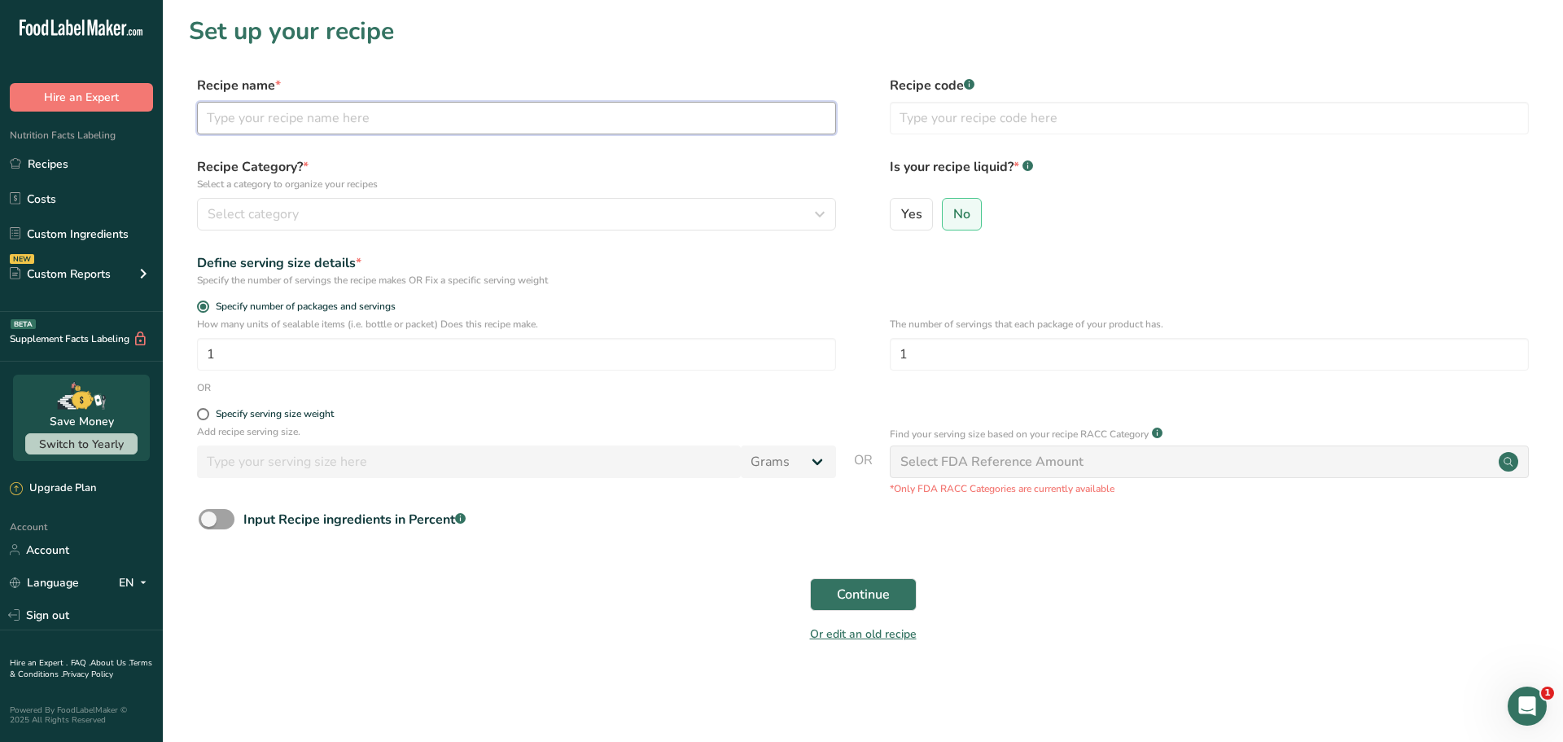
click at [303, 121] on input "text" at bounding box center [516, 118] width 639 height 33
type input "Peppermint Bark Almonds"
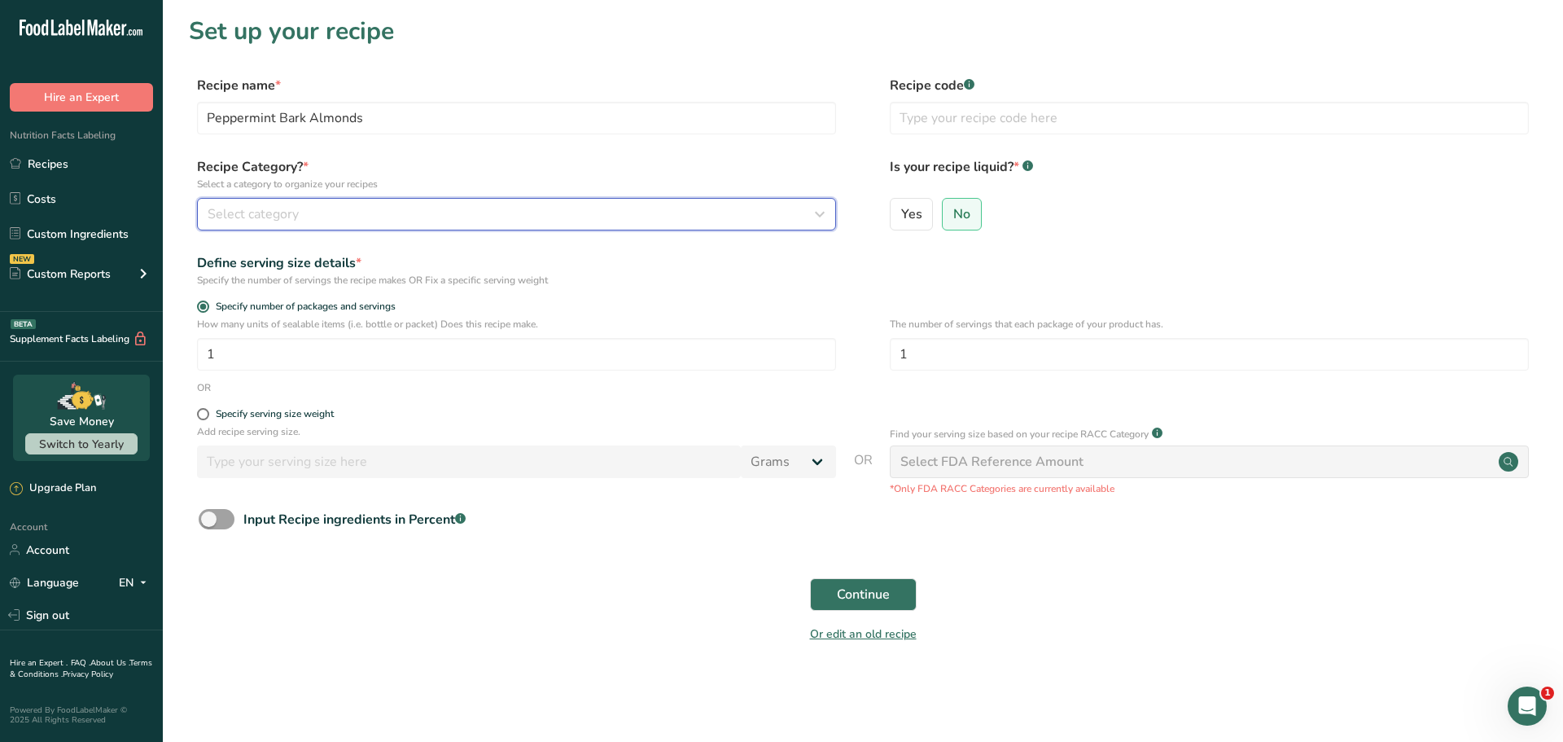
click at [236, 209] on span "Select category" at bounding box center [253, 214] width 91 height 20
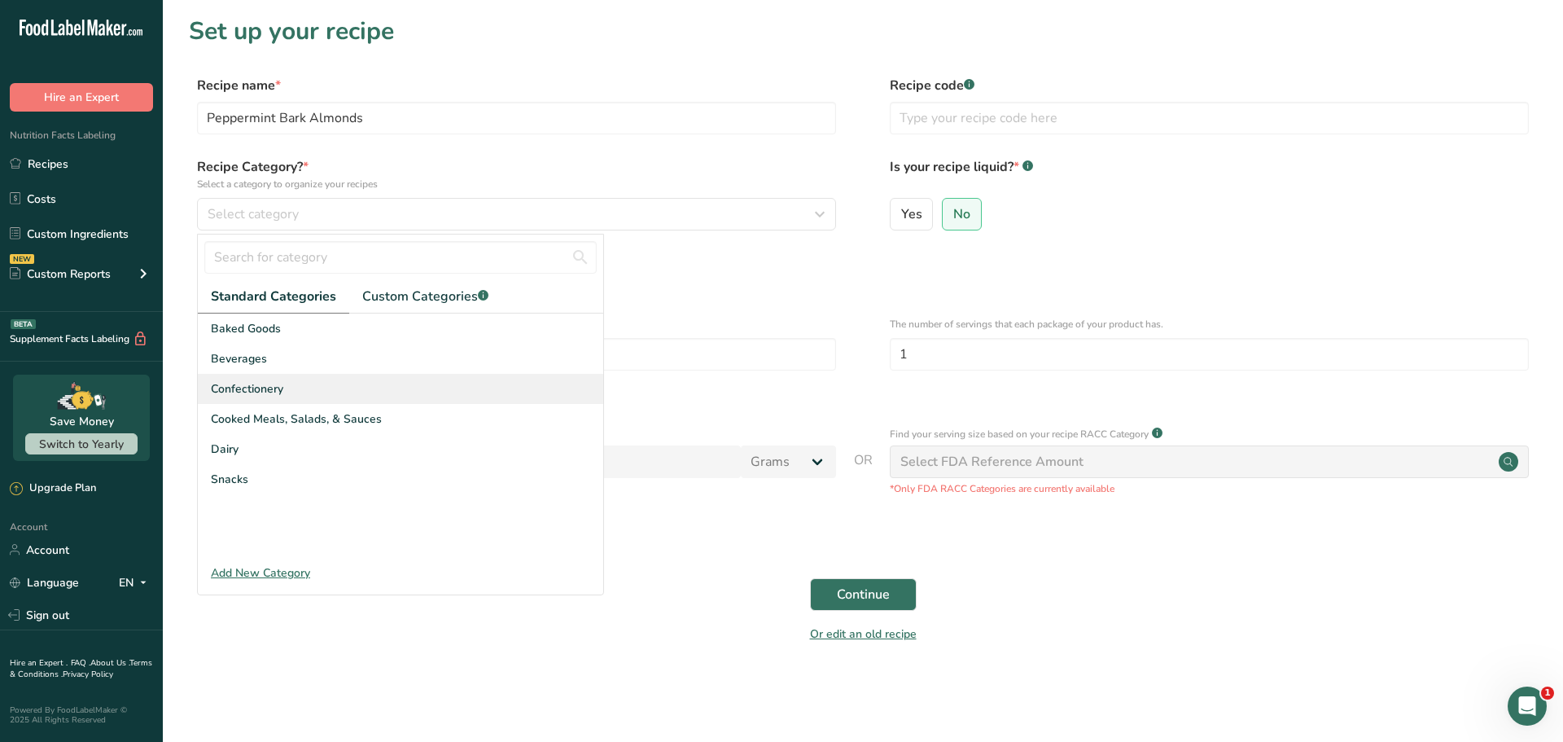
click at [289, 396] on div "Confectionery" at bounding box center [400, 389] width 405 height 30
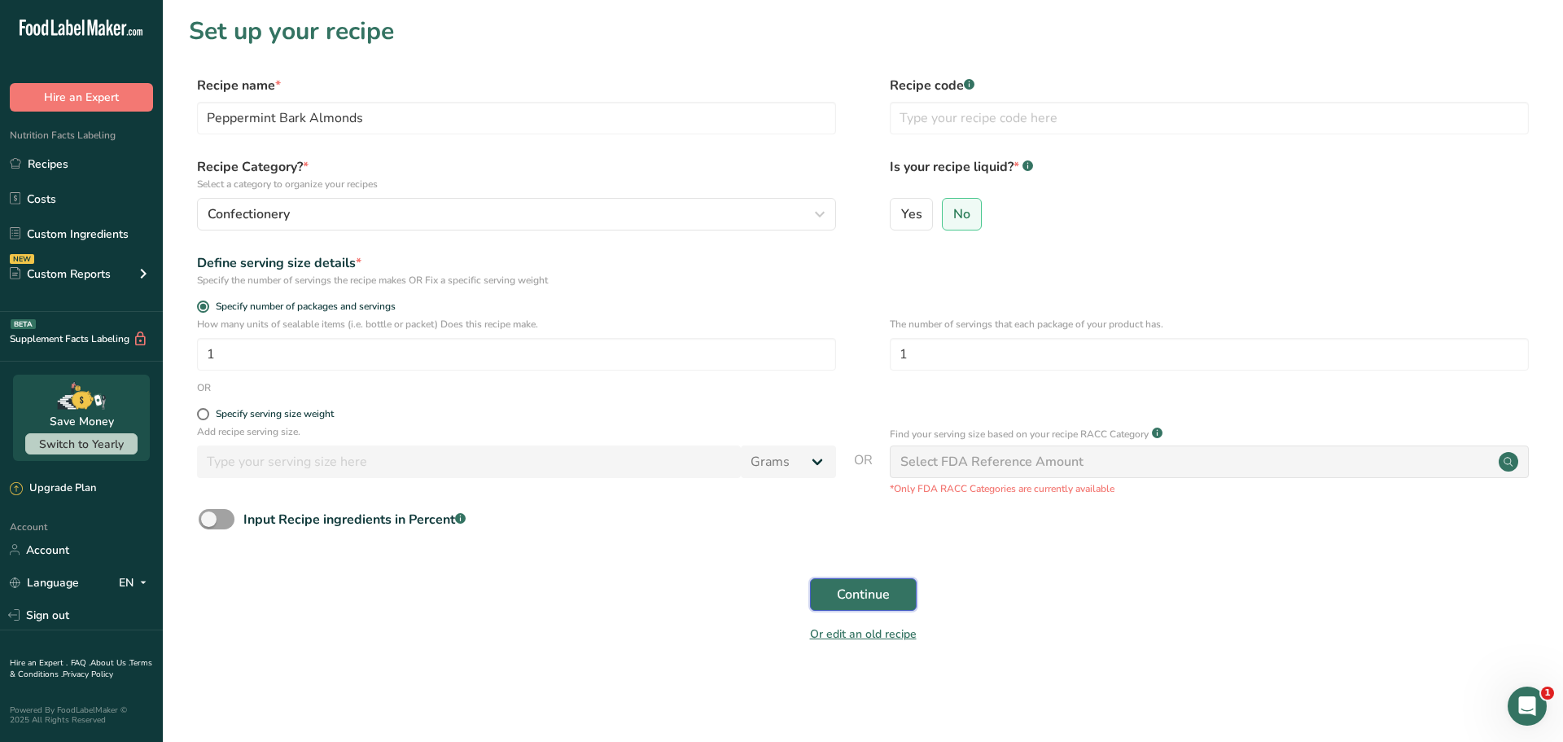
click at [873, 594] on span "Continue" at bounding box center [863, 595] width 53 height 20
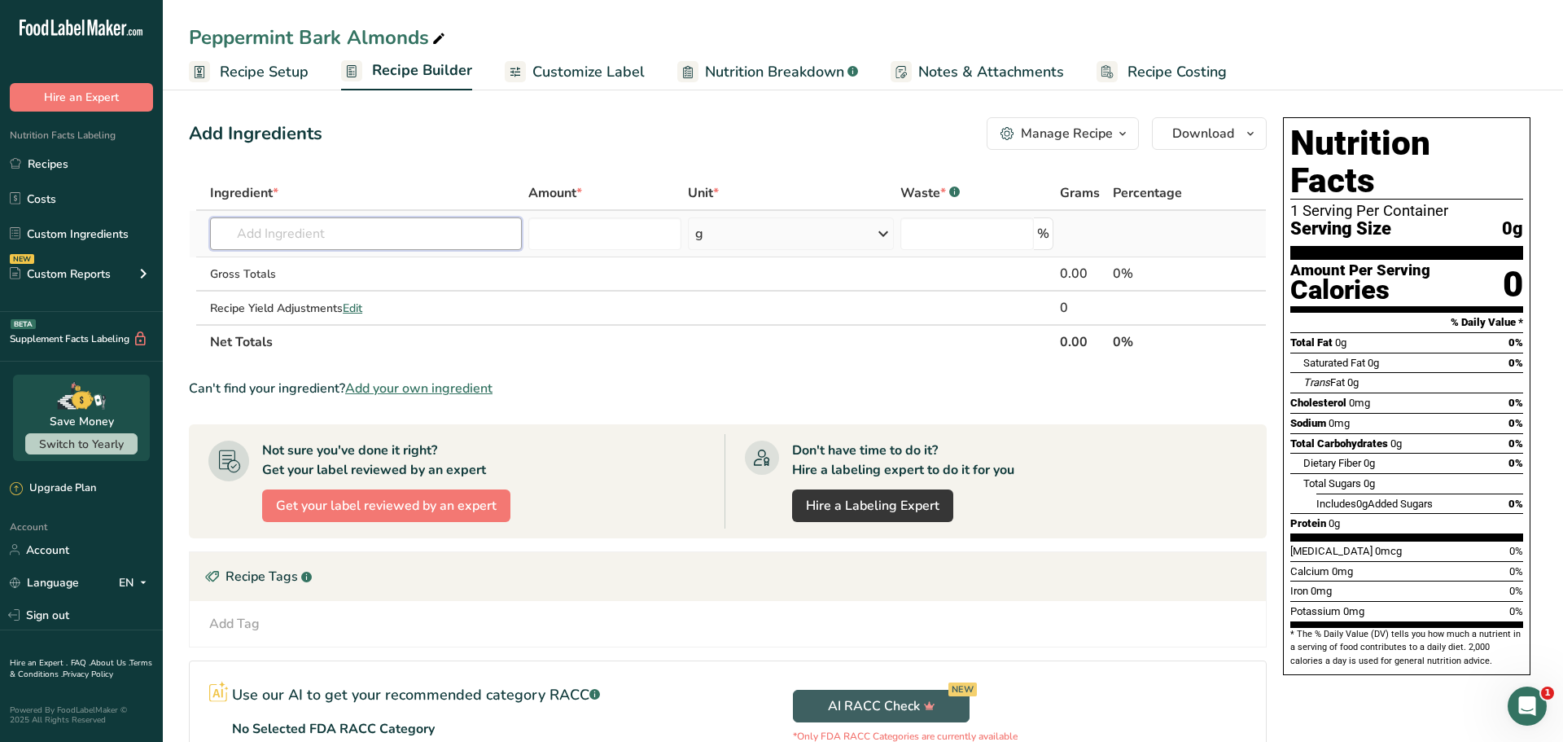
click at [329, 234] on input "text" at bounding box center [366, 233] width 312 height 33
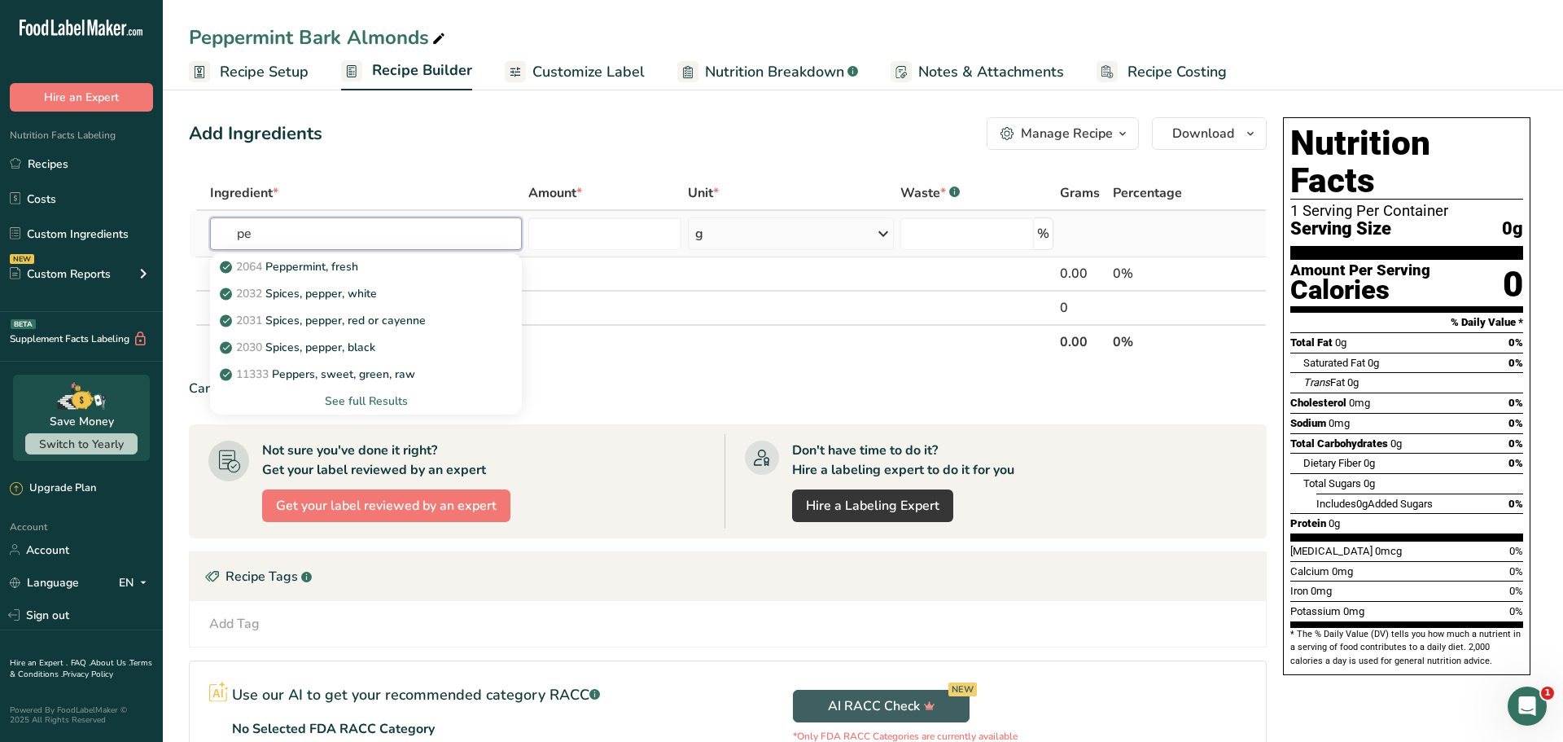
type input "p"
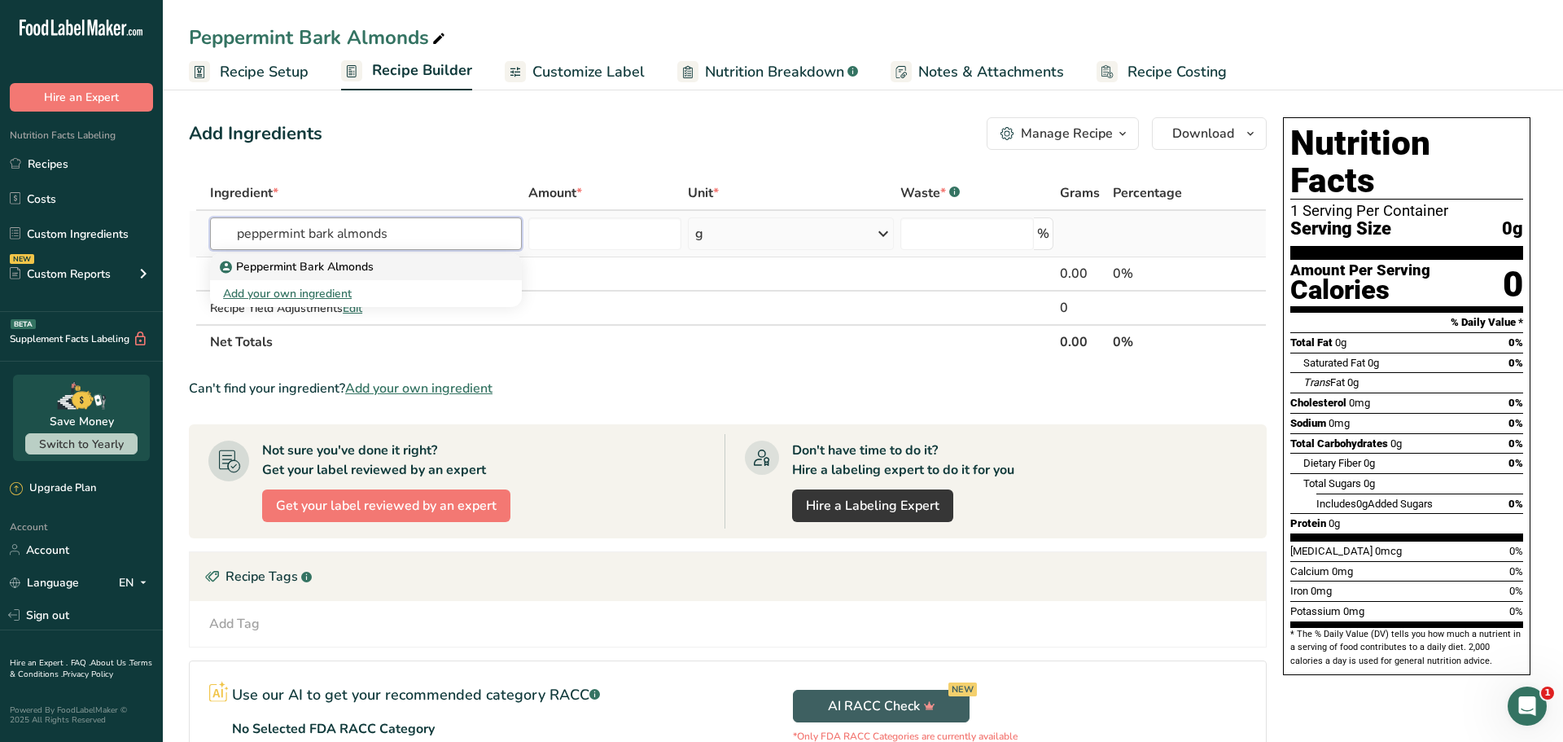
type input "peppermint bark almonds"
click at [344, 277] on link "Peppermint Bark Almonds" at bounding box center [366, 266] width 312 height 27
type input "Peppermint Bark Almonds"
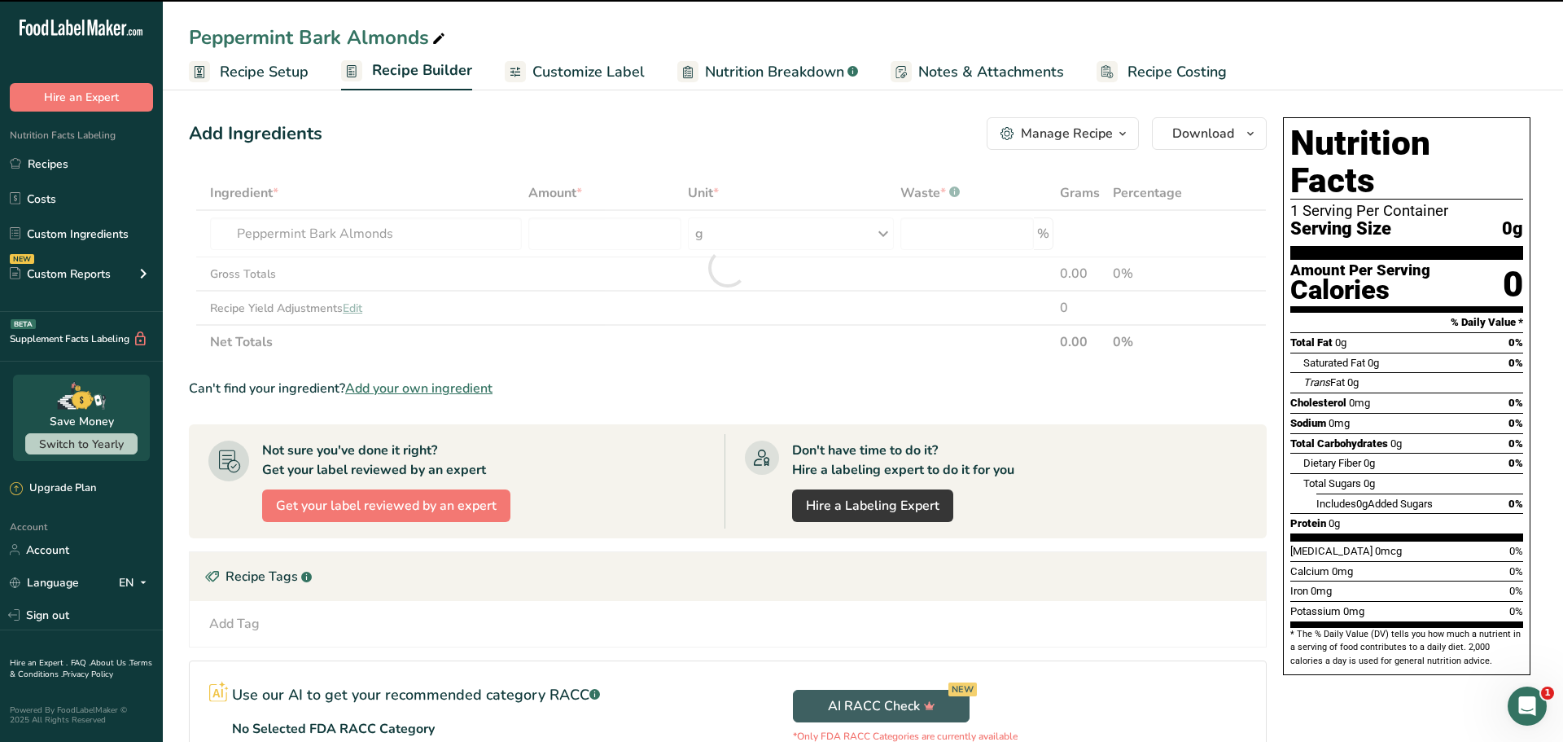
type input "0"
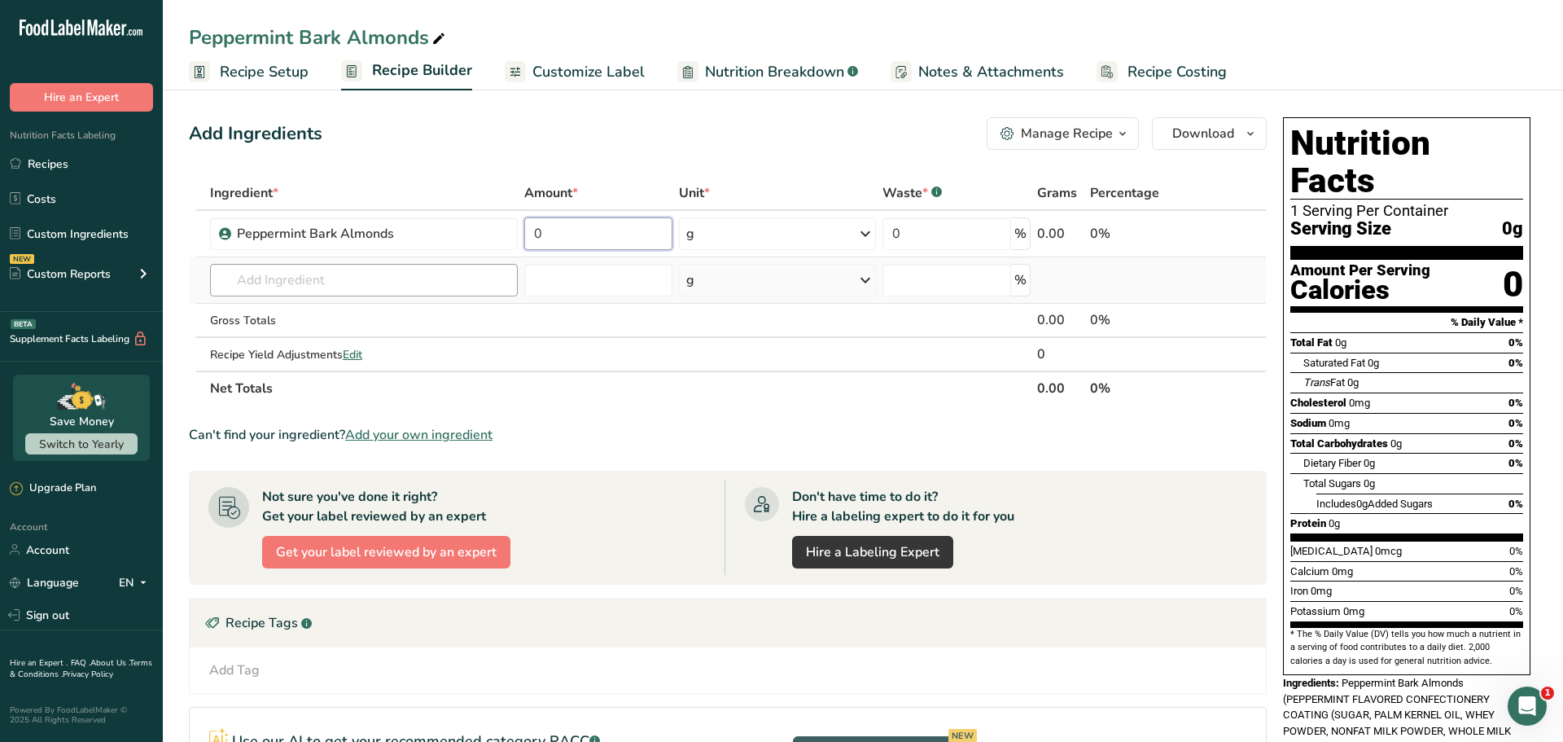
drag, startPoint x: 574, startPoint y: 241, endPoint x: 516, endPoint y: 264, distance: 62.1
click at [516, 264] on tbody "Peppermint Bark Almonds 0 g Weight Units g kg mg See more Volume Units l Volume…" at bounding box center [728, 291] width 1076 height 160
type input "3"
click at [797, 214] on div "Ingredient * Amount * Unit * Waste * .a-a{fill:#347362;}.b-a{fill:#fff;} Grams …" at bounding box center [728, 291] width 1078 height 230
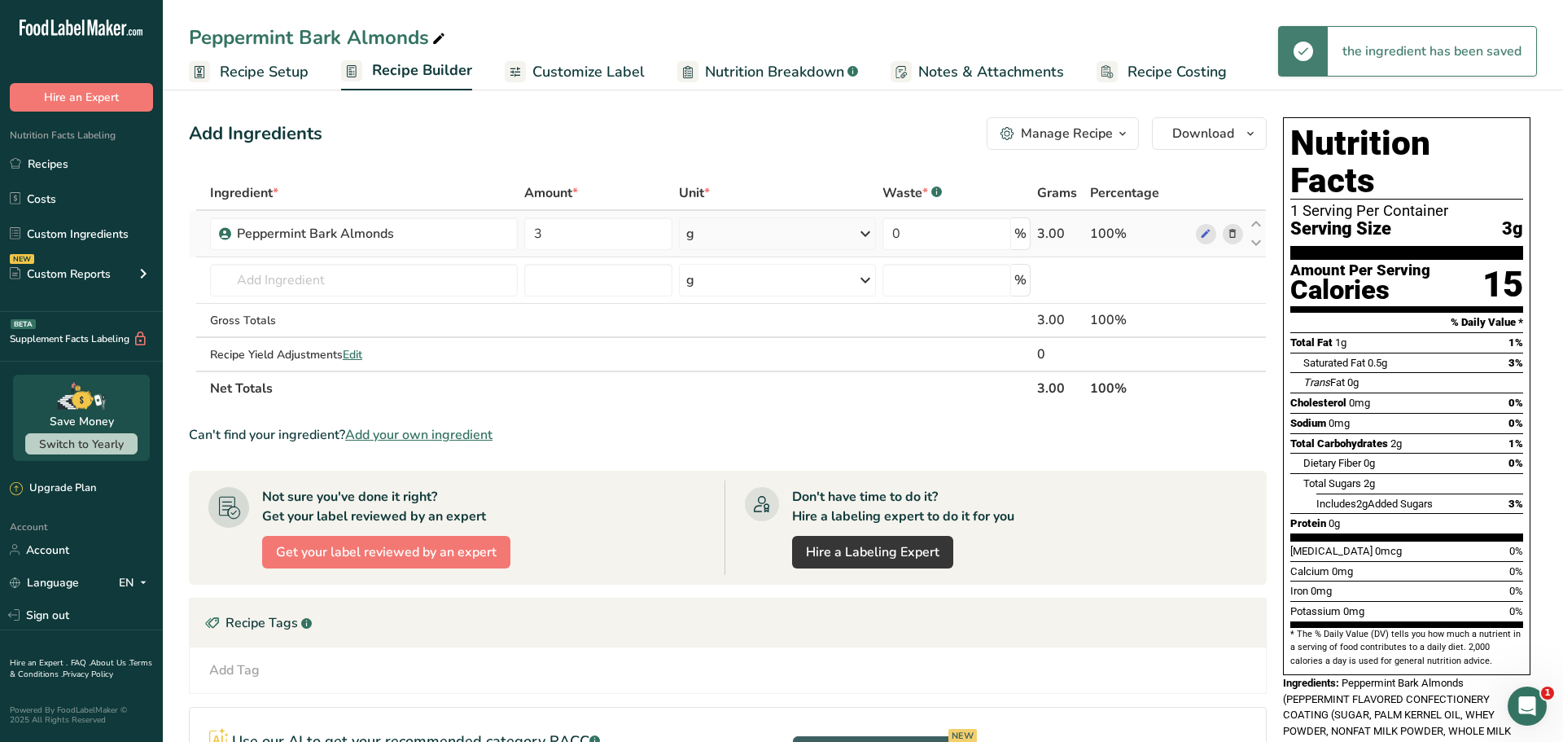
click at [843, 225] on div "g" at bounding box center [777, 233] width 197 height 33
click at [734, 369] on div "See more" at bounding box center [757, 362] width 137 height 17
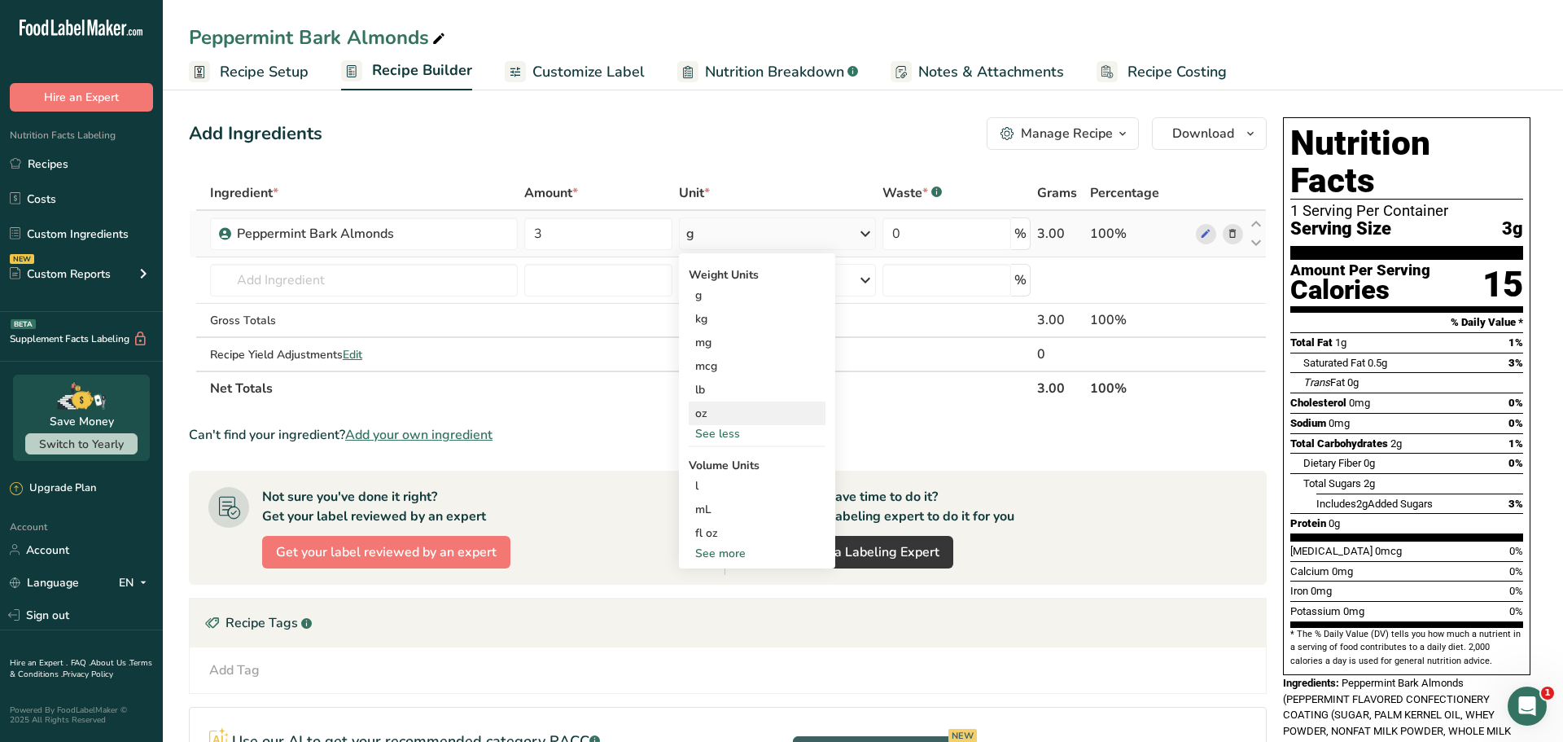
click at [708, 417] on div "oz" at bounding box center [757, 413] width 137 height 24
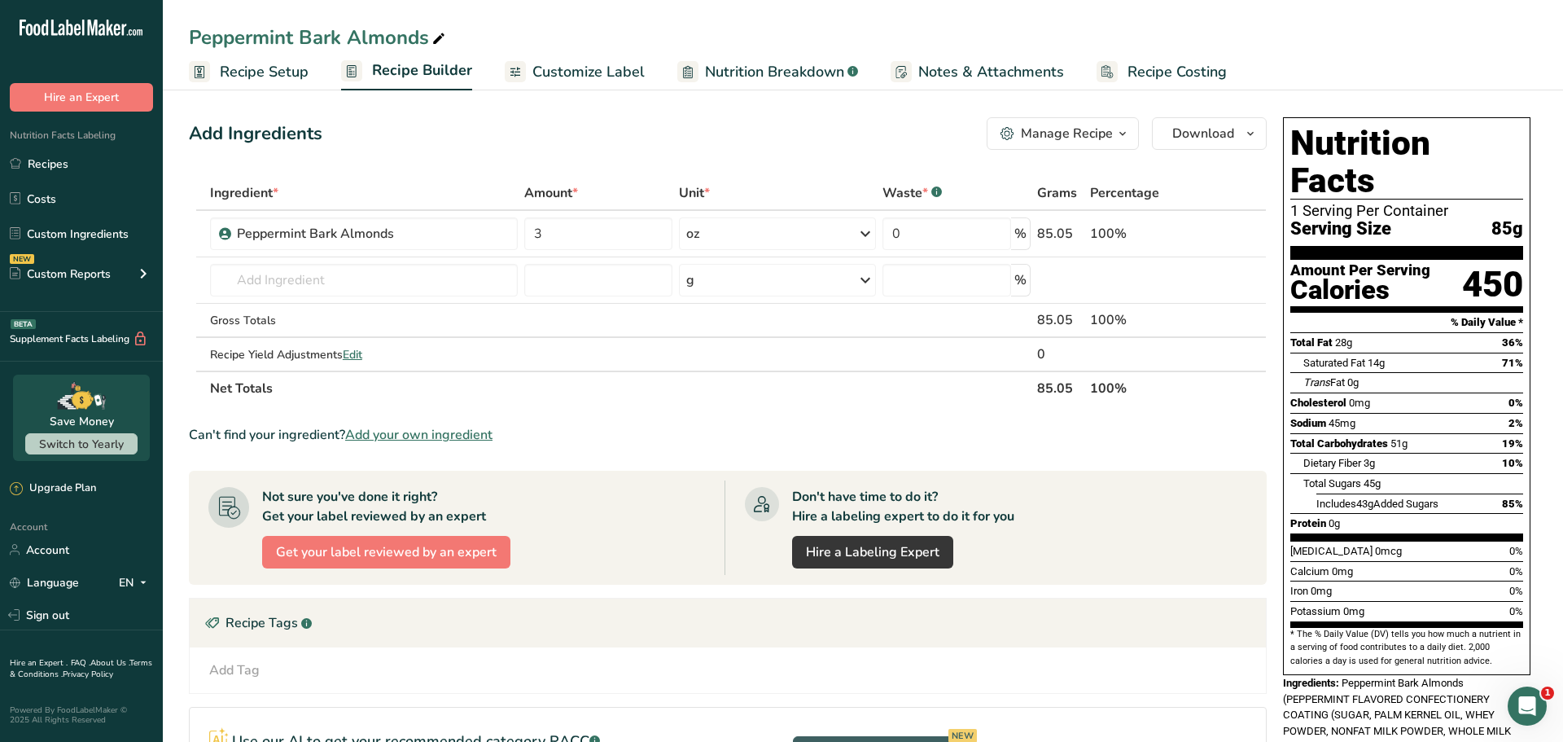
click at [571, 79] on span "Customize Label" at bounding box center [588, 72] width 112 height 22
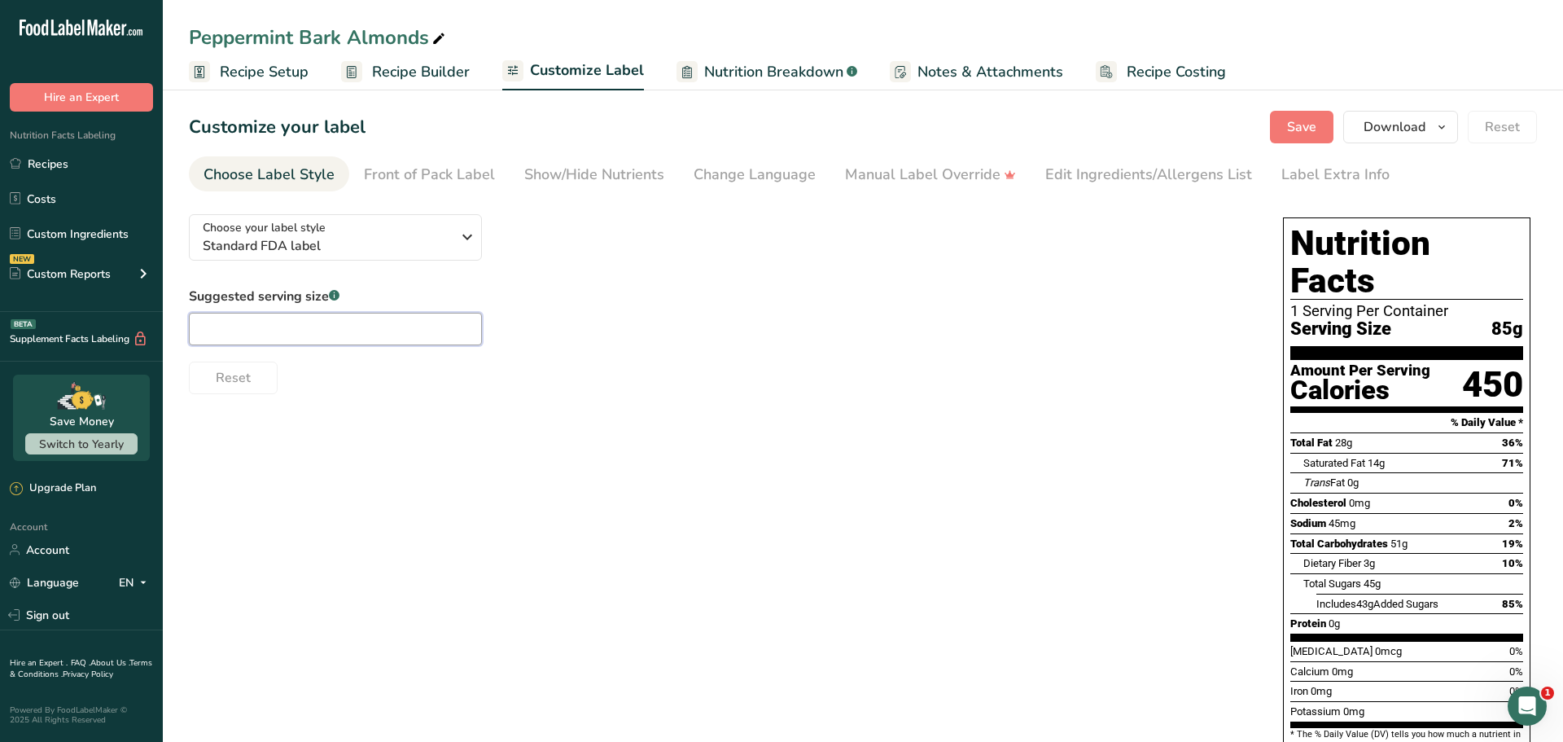
click at [418, 313] on input "text" at bounding box center [335, 329] width 293 height 33
type input "2"
click at [268, 72] on span "Recipe Setup" at bounding box center [264, 72] width 89 height 22
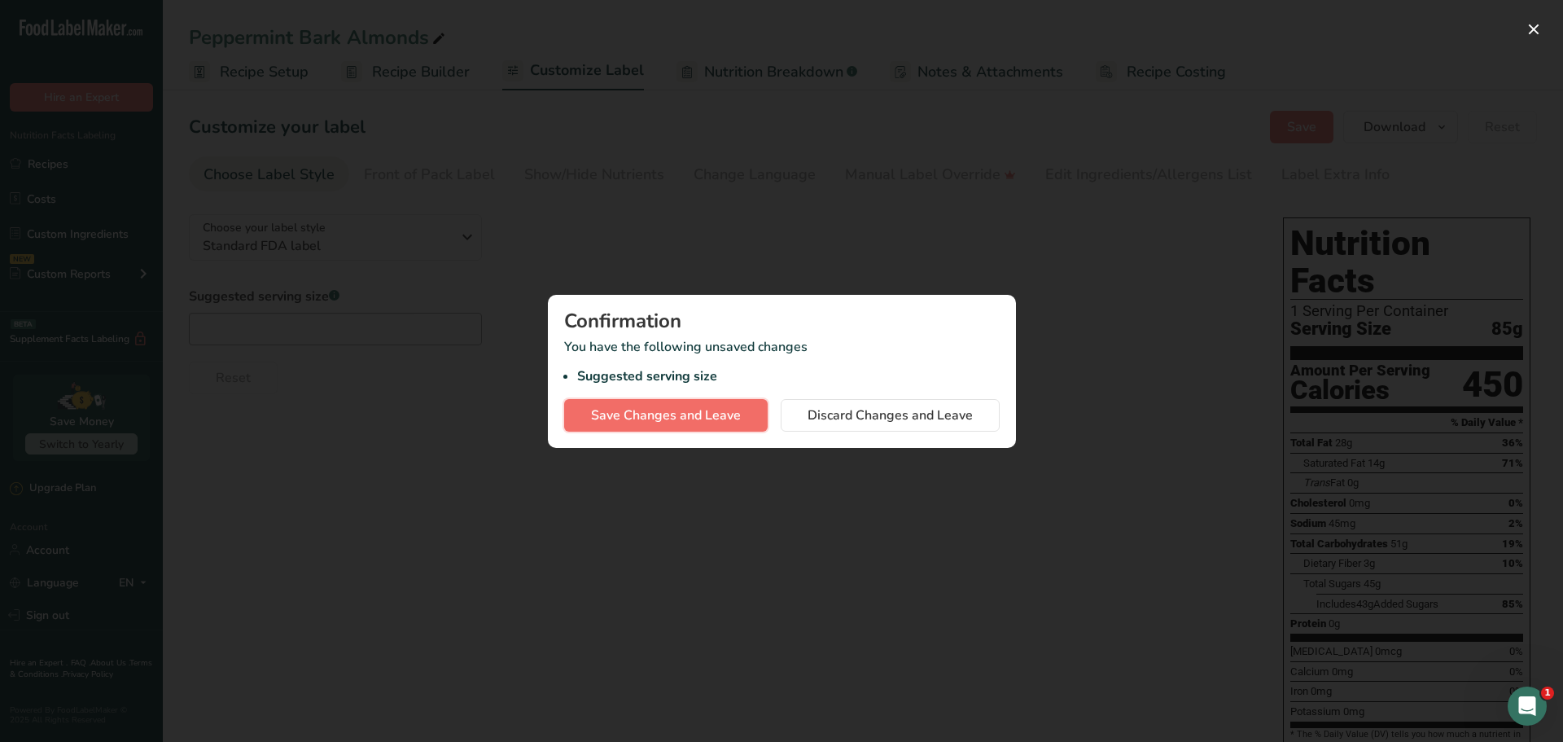
click at [688, 417] on span "Save Changes and Leave" at bounding box center [666, 415] width 150 height 20
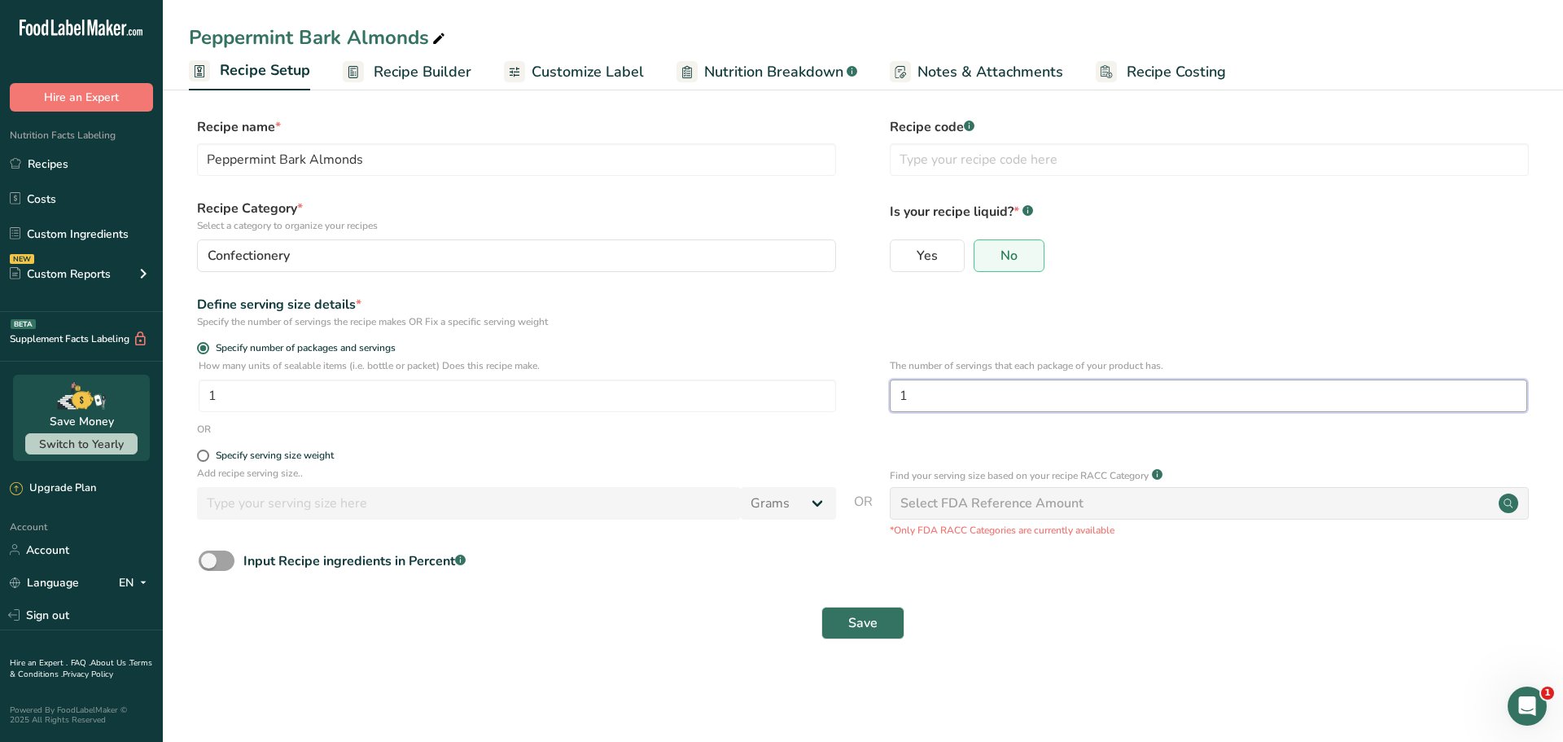
drag, startPoint x: 978, startPoint y: 399, endPoint x: 837, endPoint y: 410, distance: 141.2
click at [837, 410] on div "How many units of sealable items (i.e. bottle or packet) Does this recipe make.…" at bounding box center [863, 390] width 1348 height 64
type input "3"
click at [887, 626] on button "Save" at bounding box center [862, 623] width 83 height 33
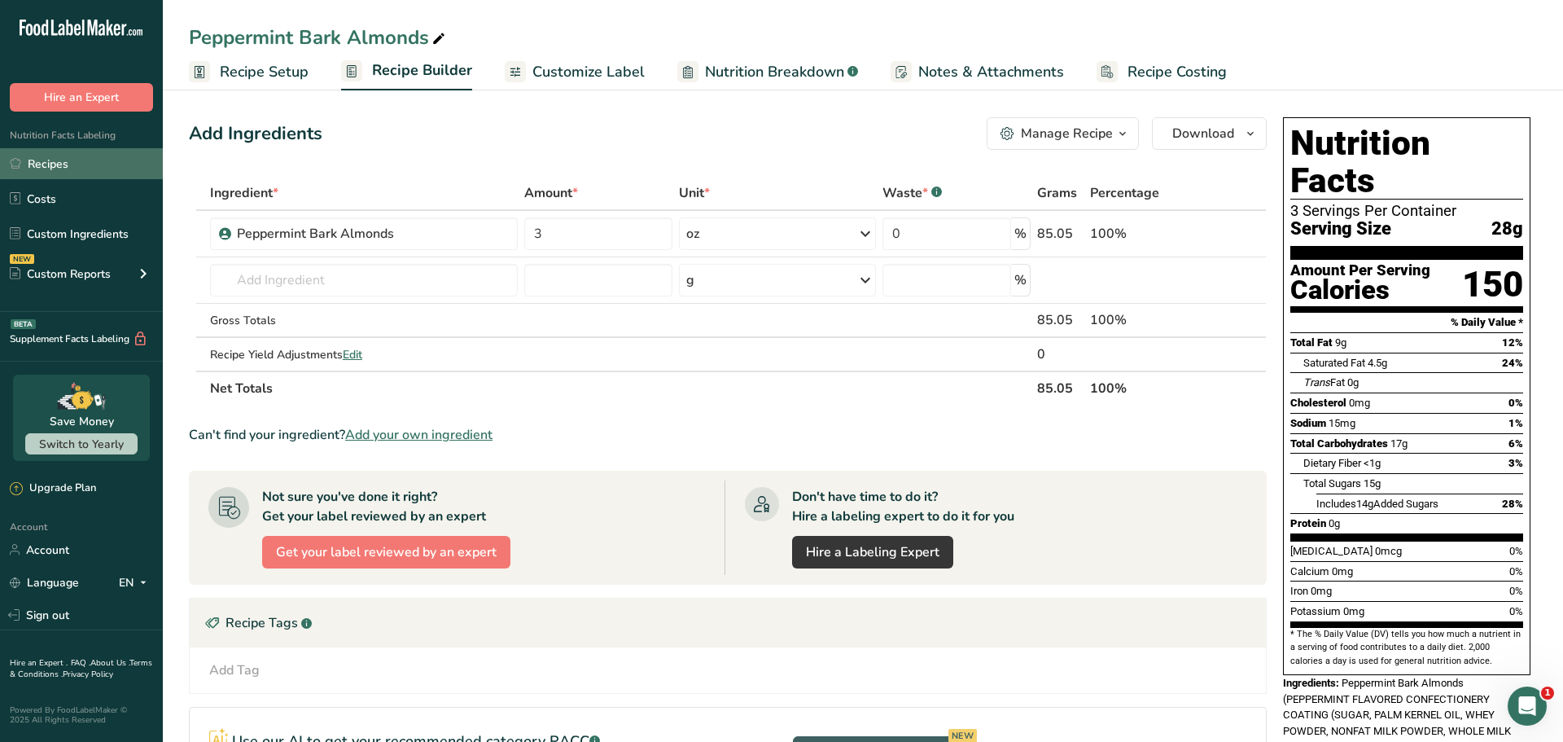
click at [50, 148] on link "Recipes" at bounding box center [81, 163] width 163 height 31
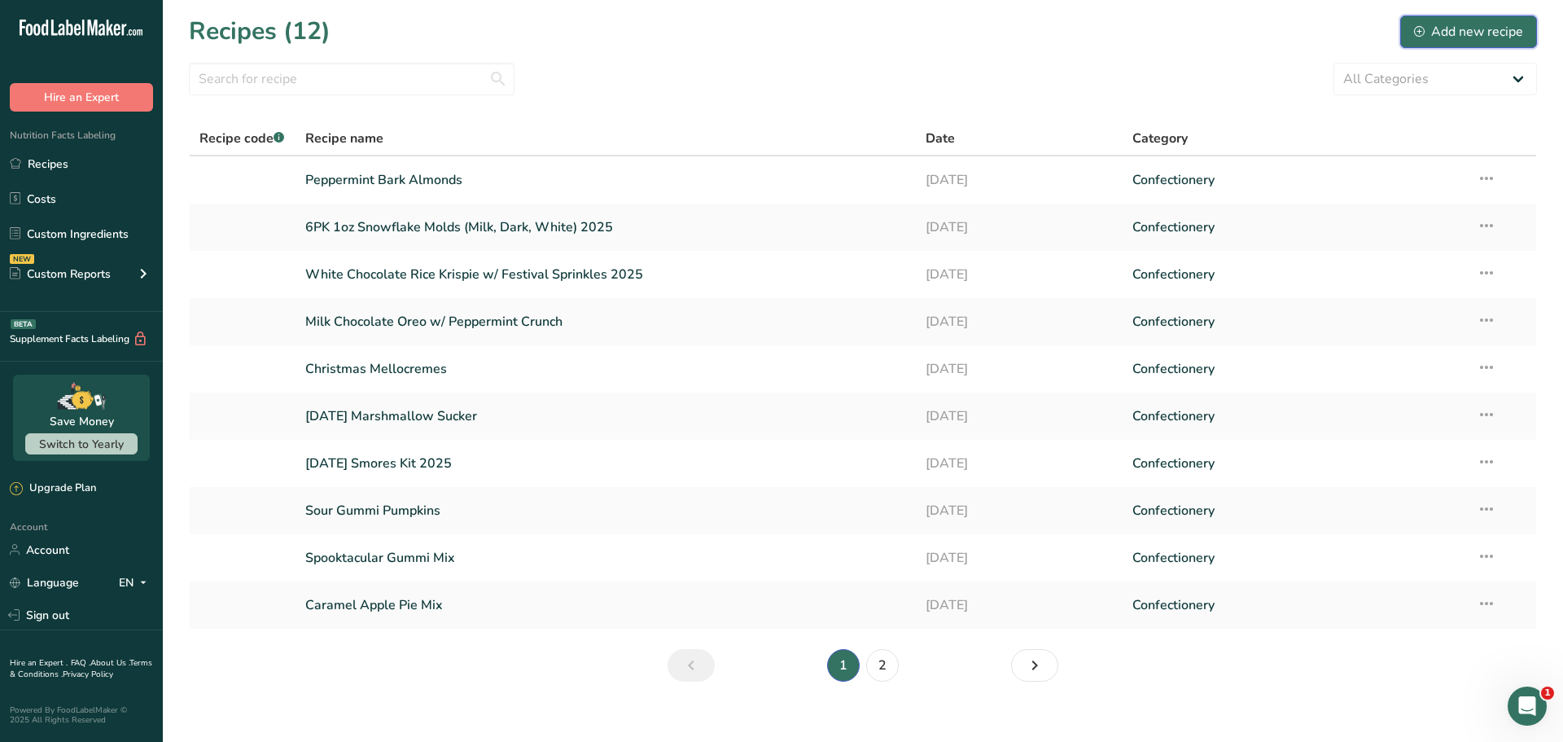
click at [1505, 35] on div "Add new recipe" at bounding box center [1468, 32] width 109 height 20
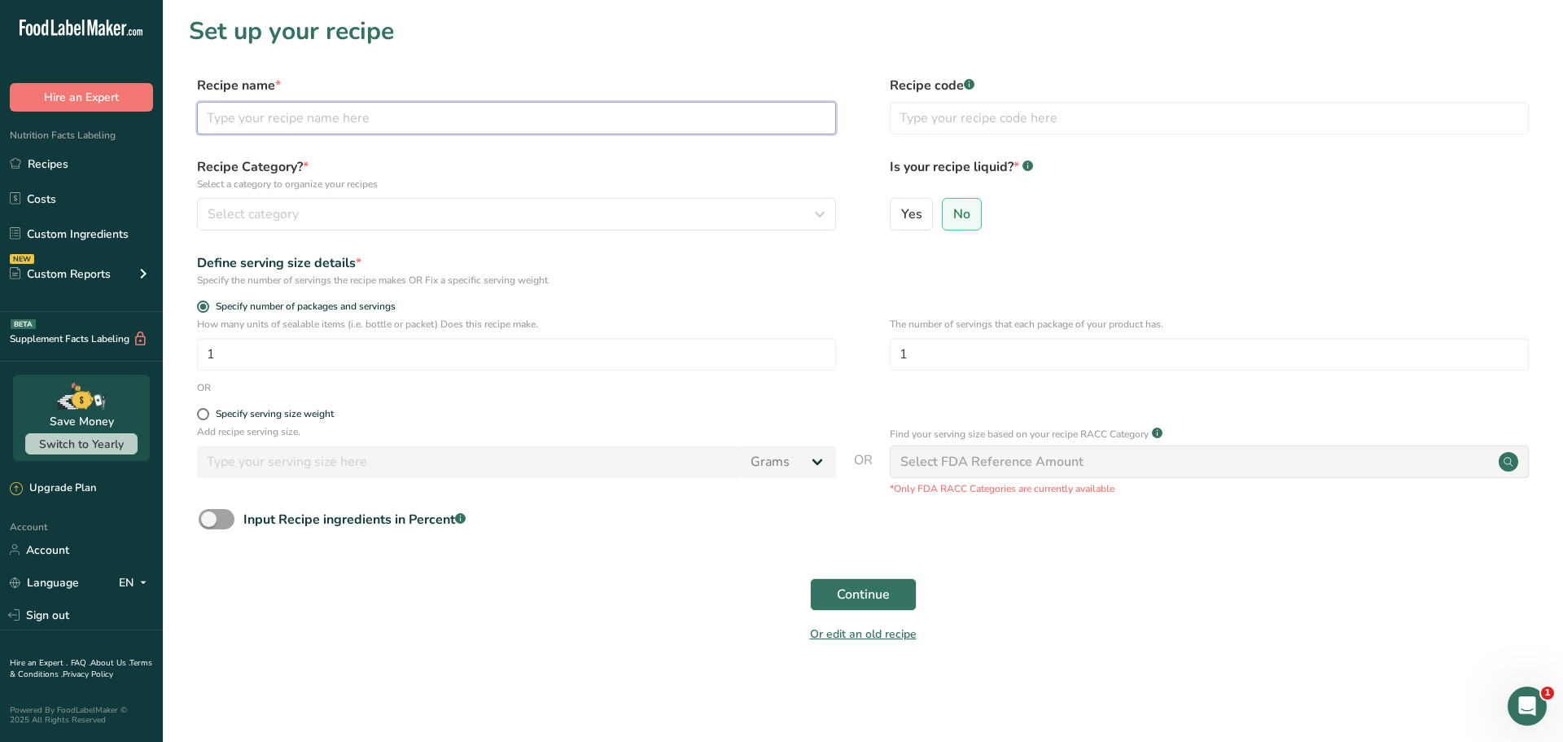
click at [471, 114] on input "text" at bounding box center [516, 118] width 639 height 33
type input "C"
type input "Gingerbread Cashews"
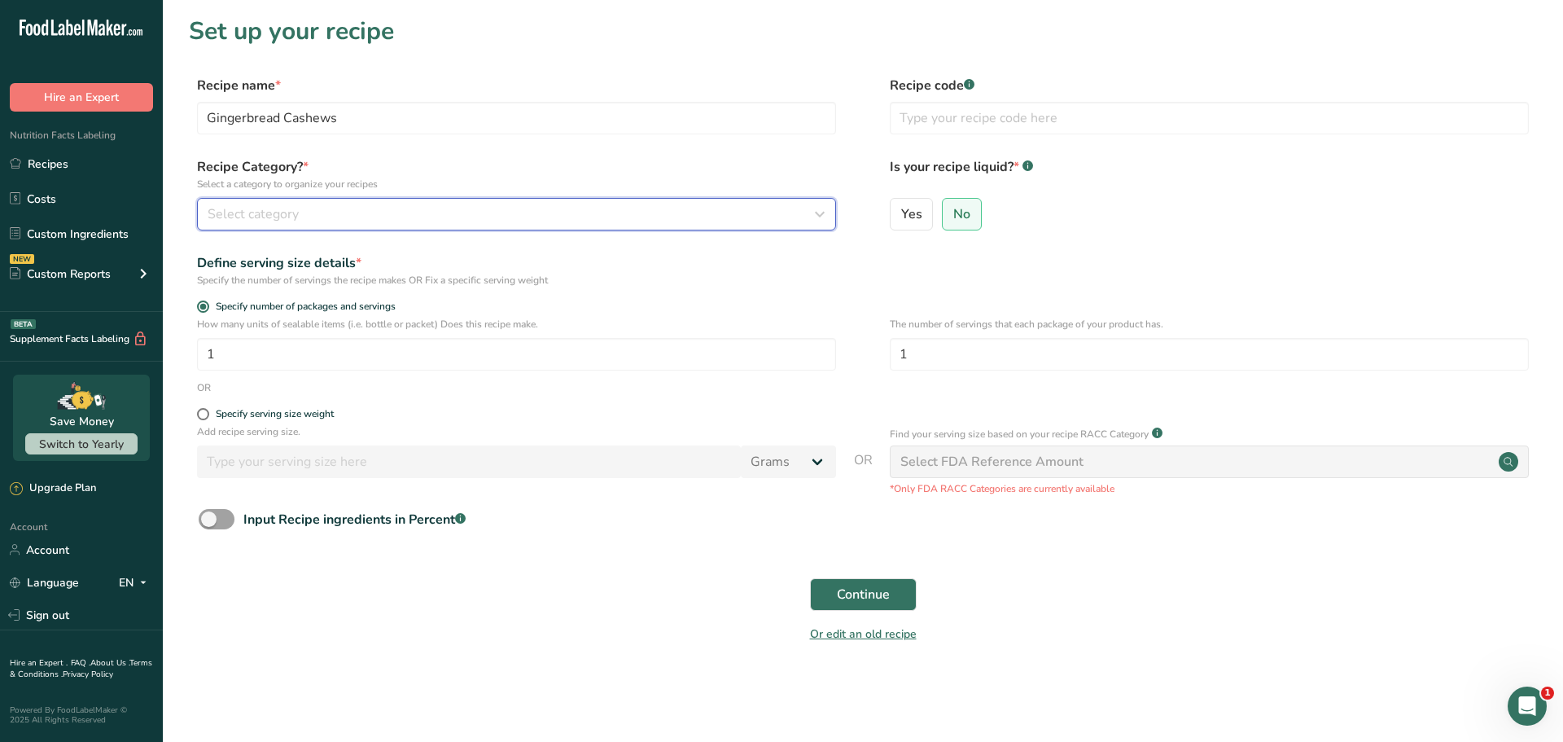
click at [336, 208] on div "Select category" at bounding box center [512, 214] width 608 height 20
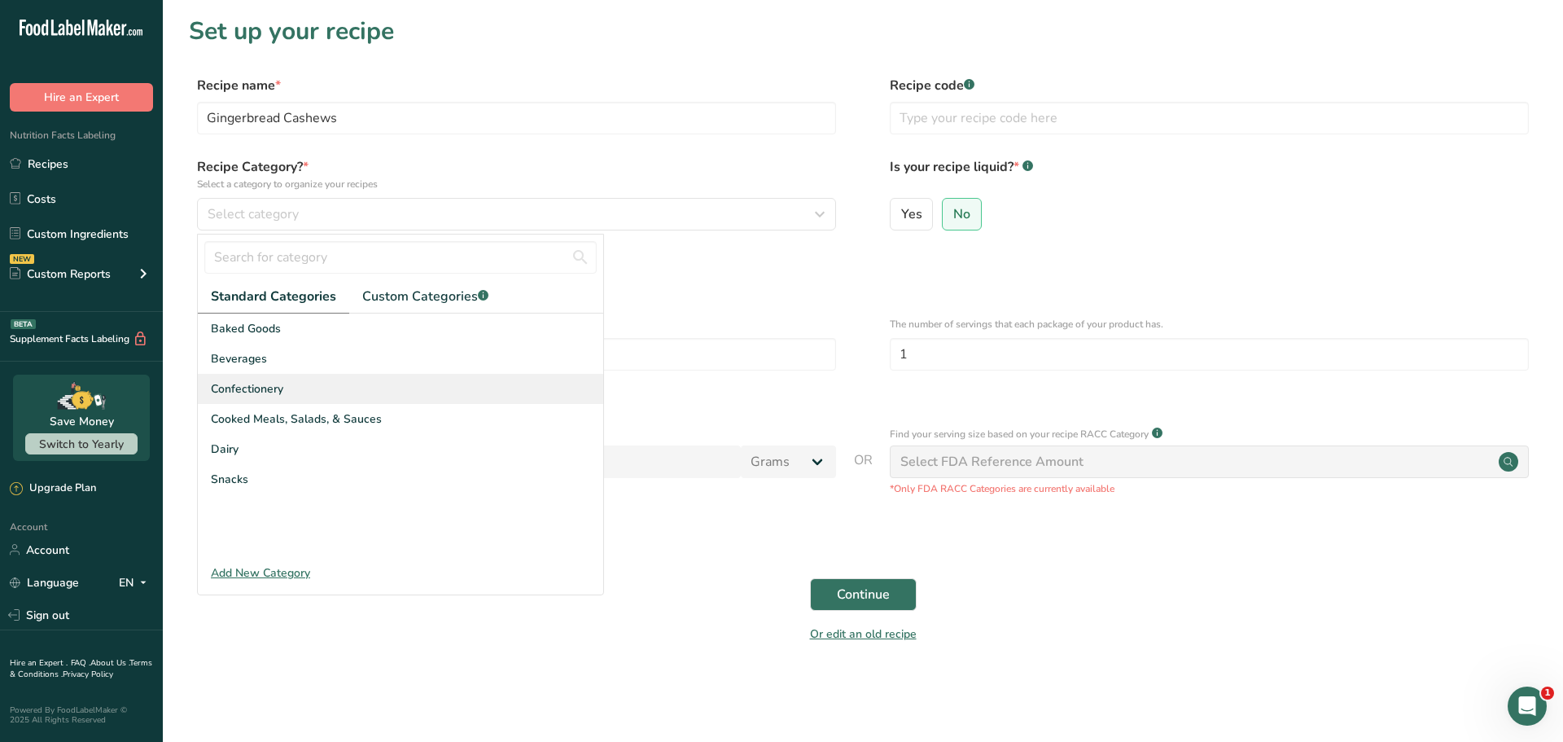
click at [265, 389] on span "Confectionery" at bounding box center [247, 388] width 72 height 17
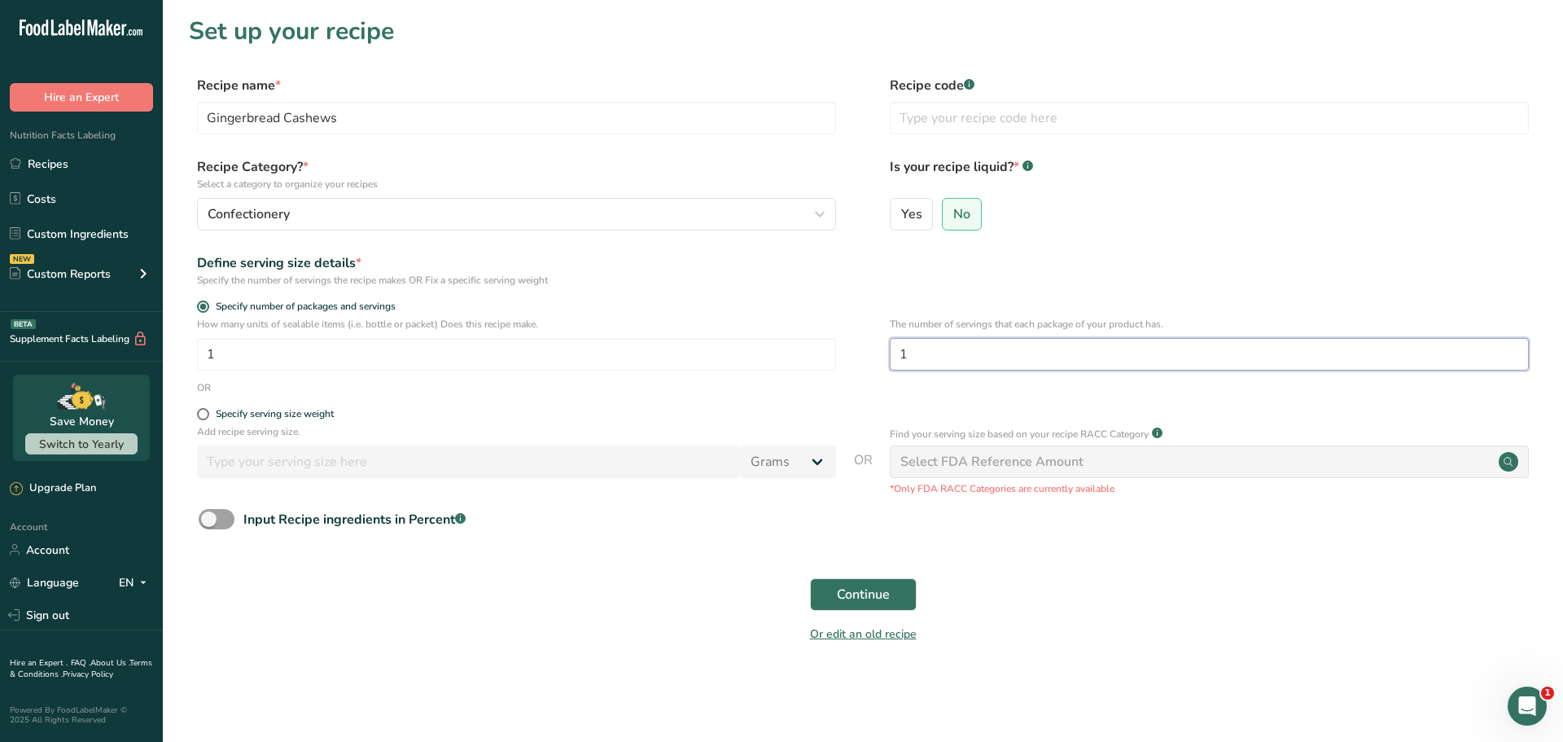
click at [922, 351] on input "1" at bounding box center [1209, 354] width 639 height 33
type input "3"
click at [880, 599] on span "Continue" at bounding box center [863, 595] width 53 height 20
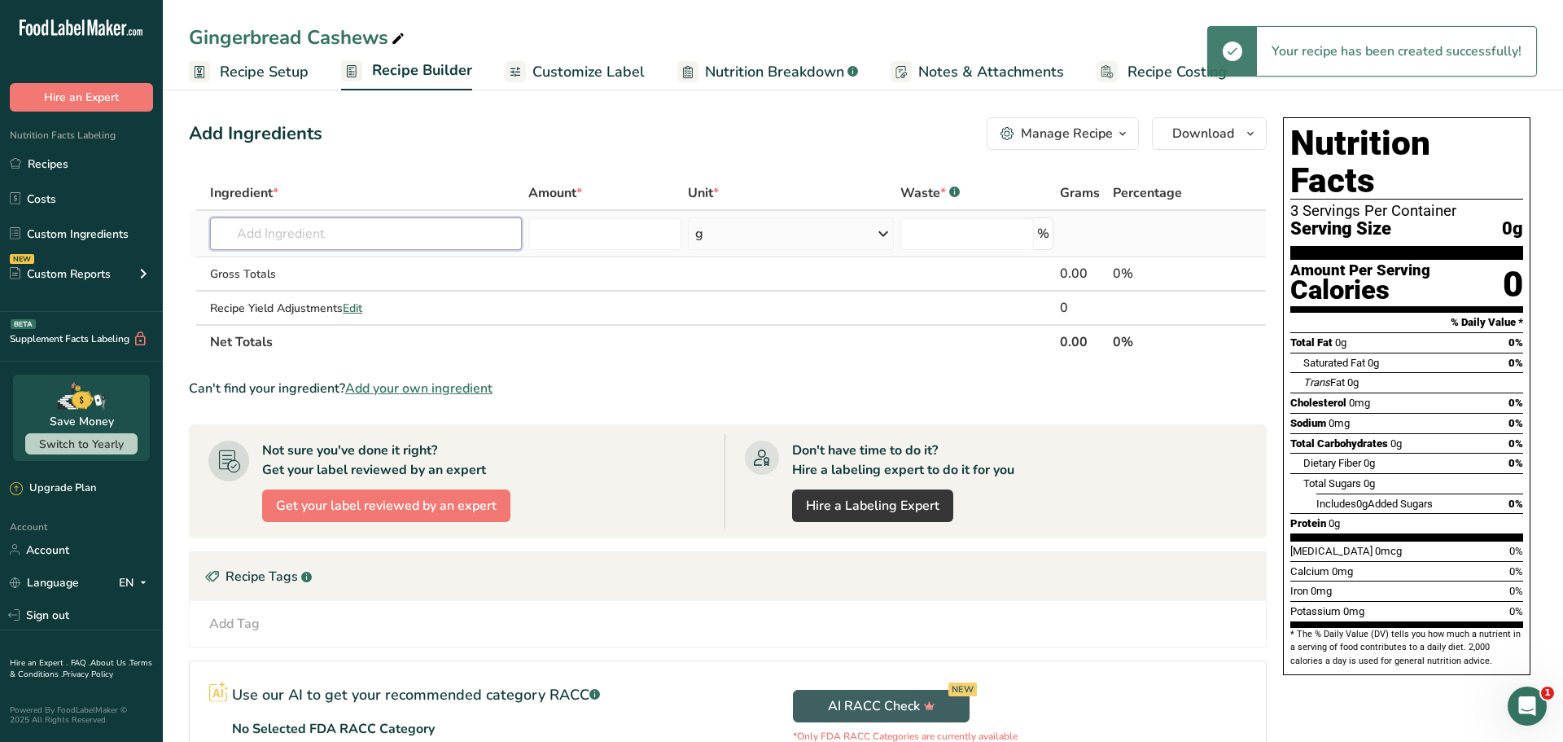
click at [361, 241] on input "text" at bounding box center [366, 233] width 312 height 33
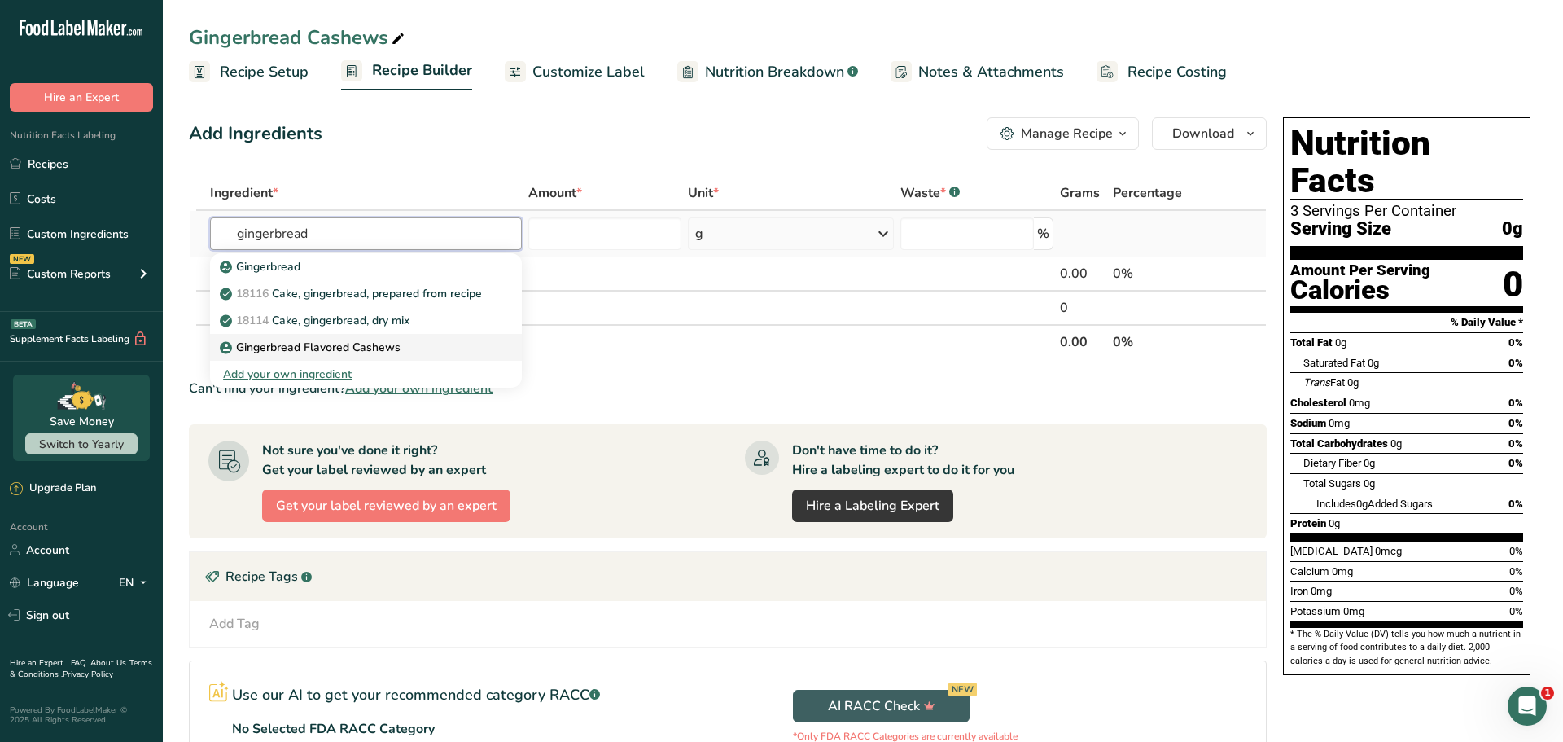
type input "gingerbread"
click at [371, 344] on p "Gingerbread Flavored Cashews" at bounding box center [311, 347] width 177 height 17
type input "Gingerbread Flavored Cashews"
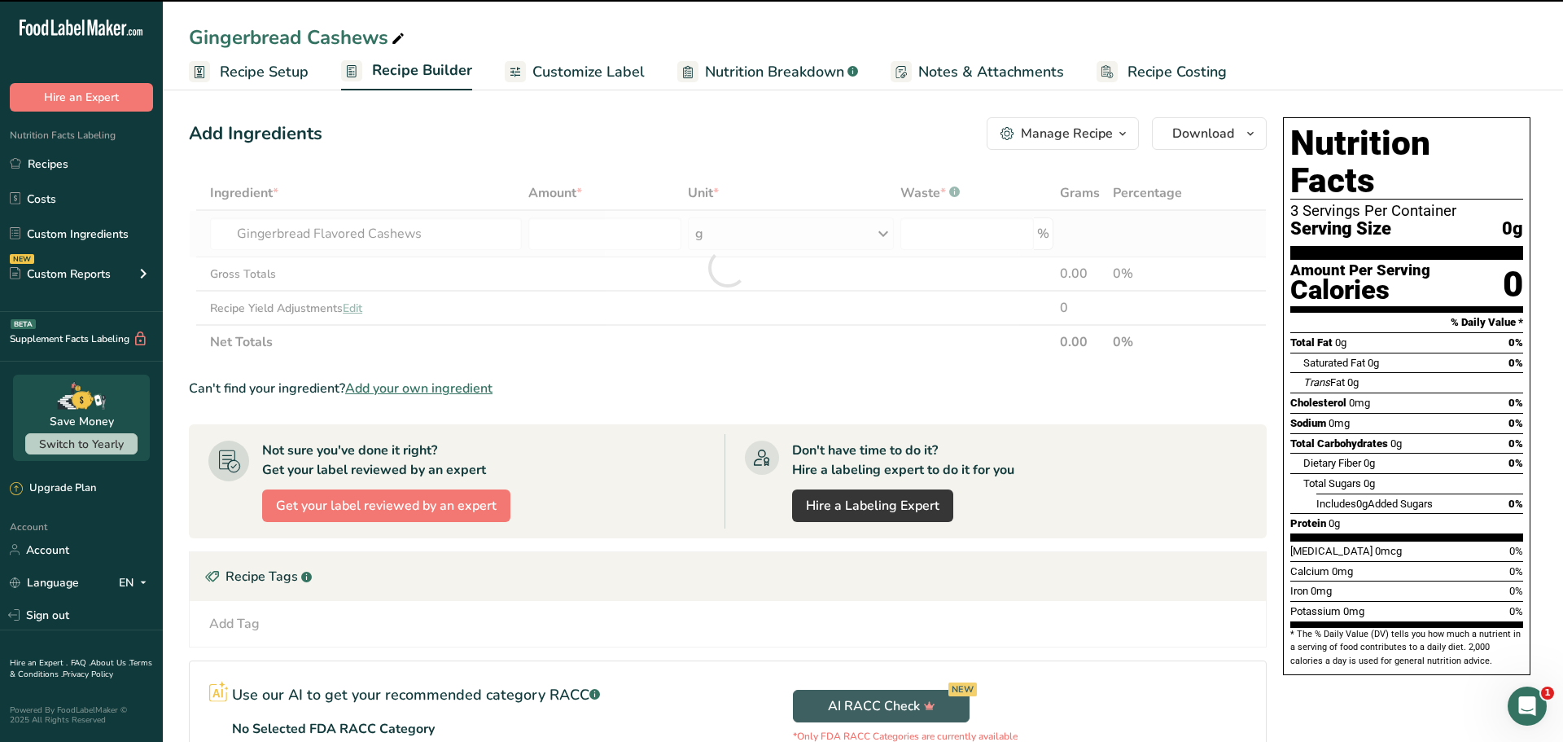
type input "0"
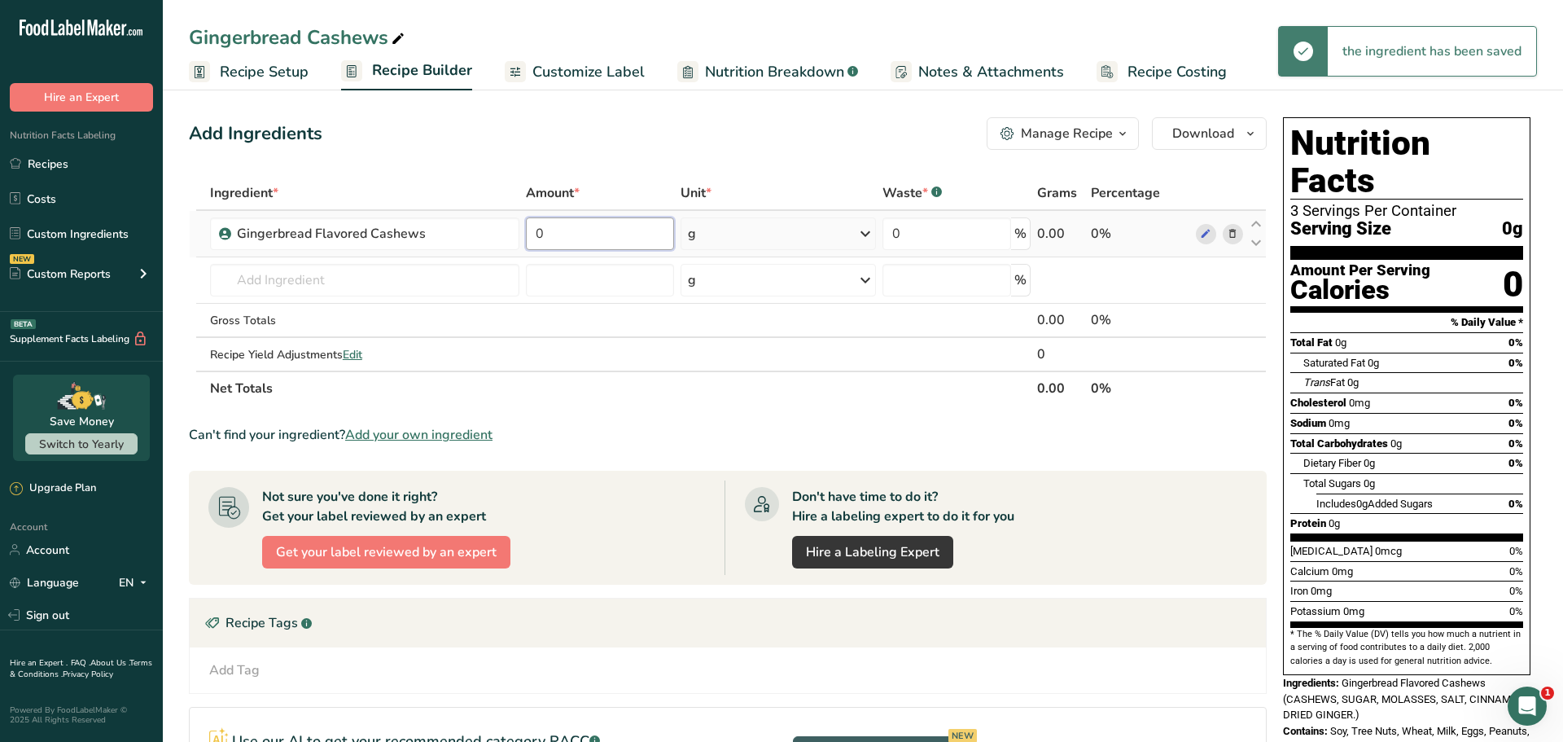
click at [610, 237] on input "0" at bounding box center [599, 233] width 147 height 33
type input "3"
click at [765, 237] on div "Ingredient * Amount * Unit * Waste * .a-a{fill:#347362;}.b-a{fill:#fff;} Grams …" at bounding box center [728, 291] width 1078 height 230
click at [780, 236] on div "g" at bounding box center [779, 233] width 196 height 33
click at [735, 362] on div "See more" at bounding box center [758, 362] width 137 height 17
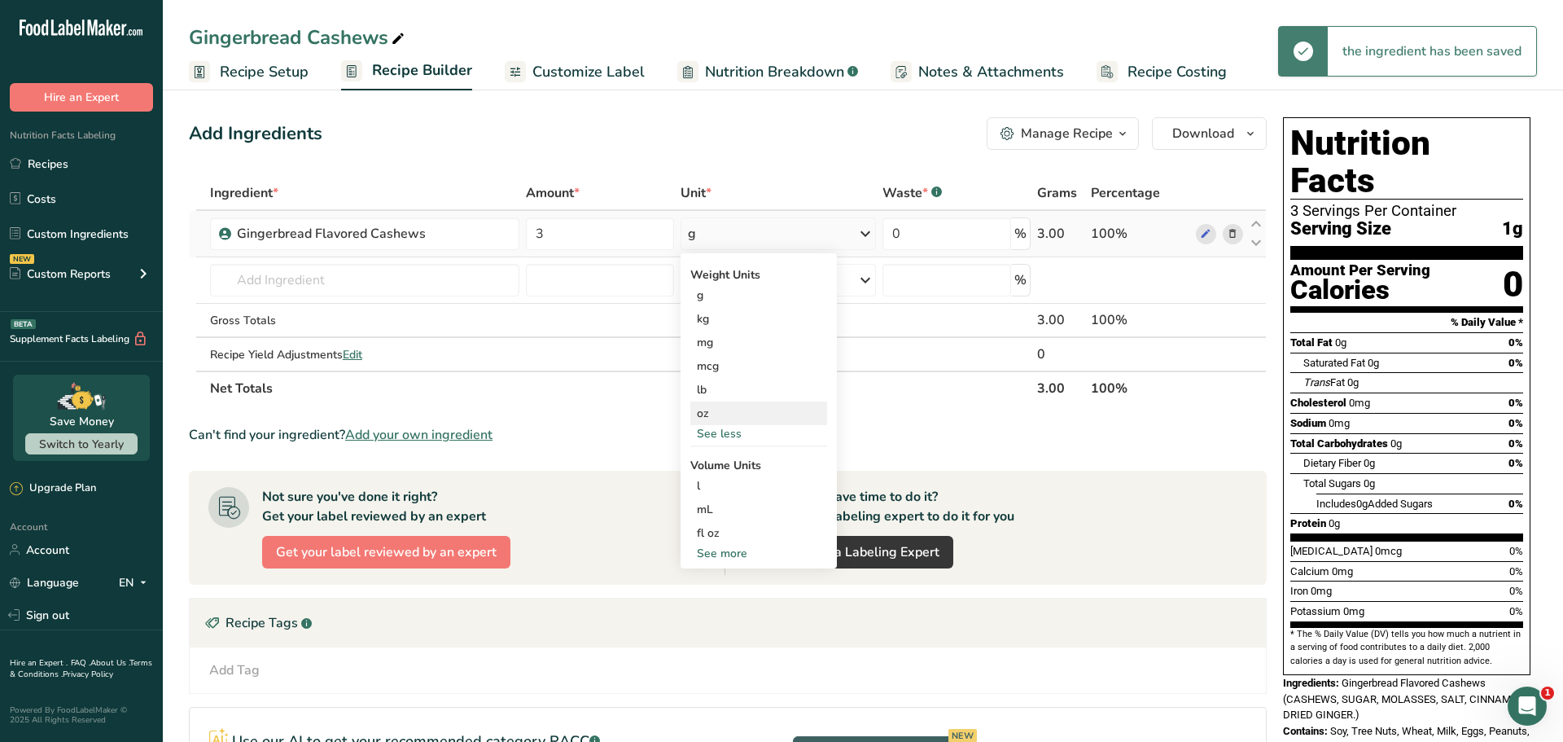
click at [729, 414] on div "oz" at bounding box center [758, 413] width 137 height 24
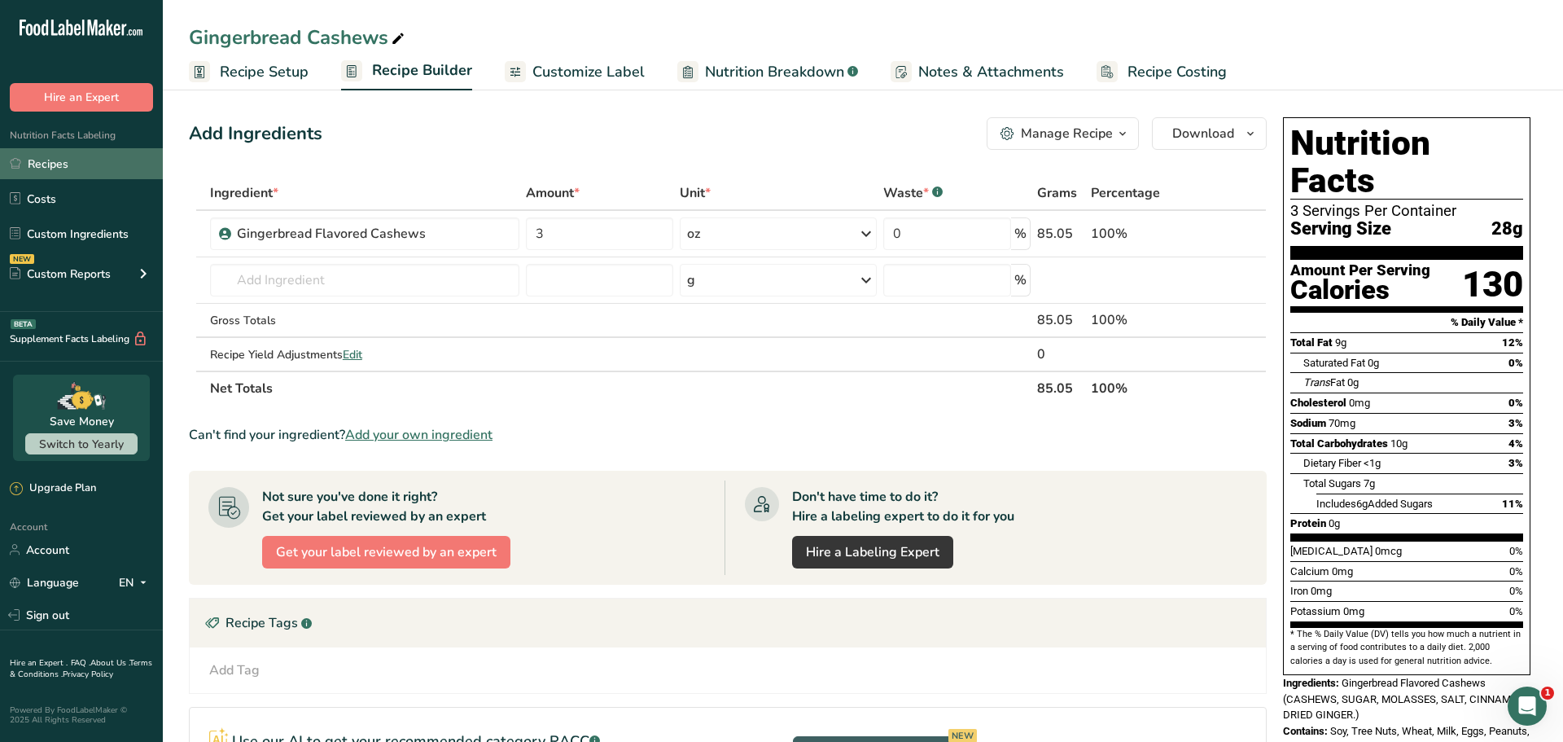
click at [116, 160] on link "Recipes" at bounding box center [81, 163] width 163 height 31
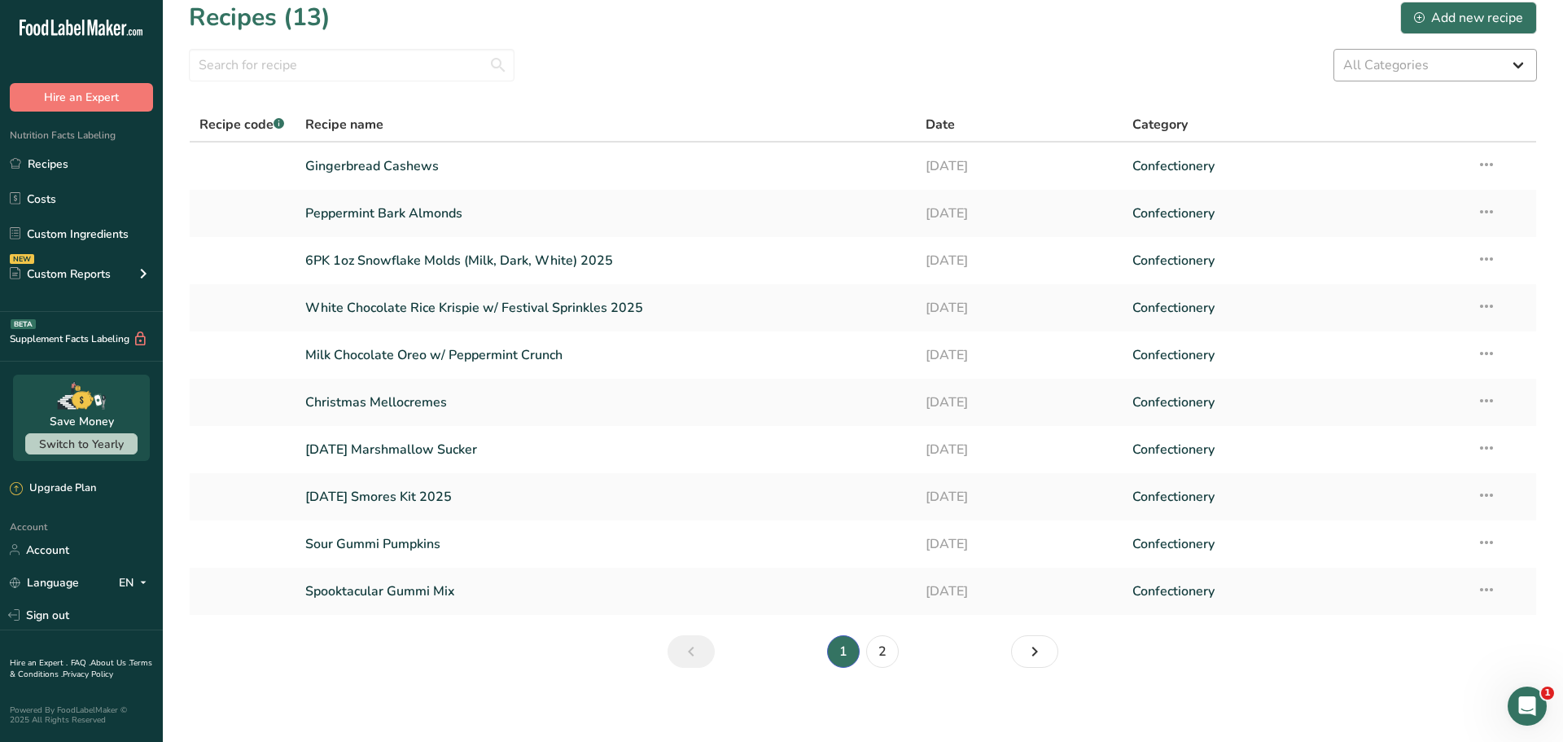
scroll to position [10, 0]
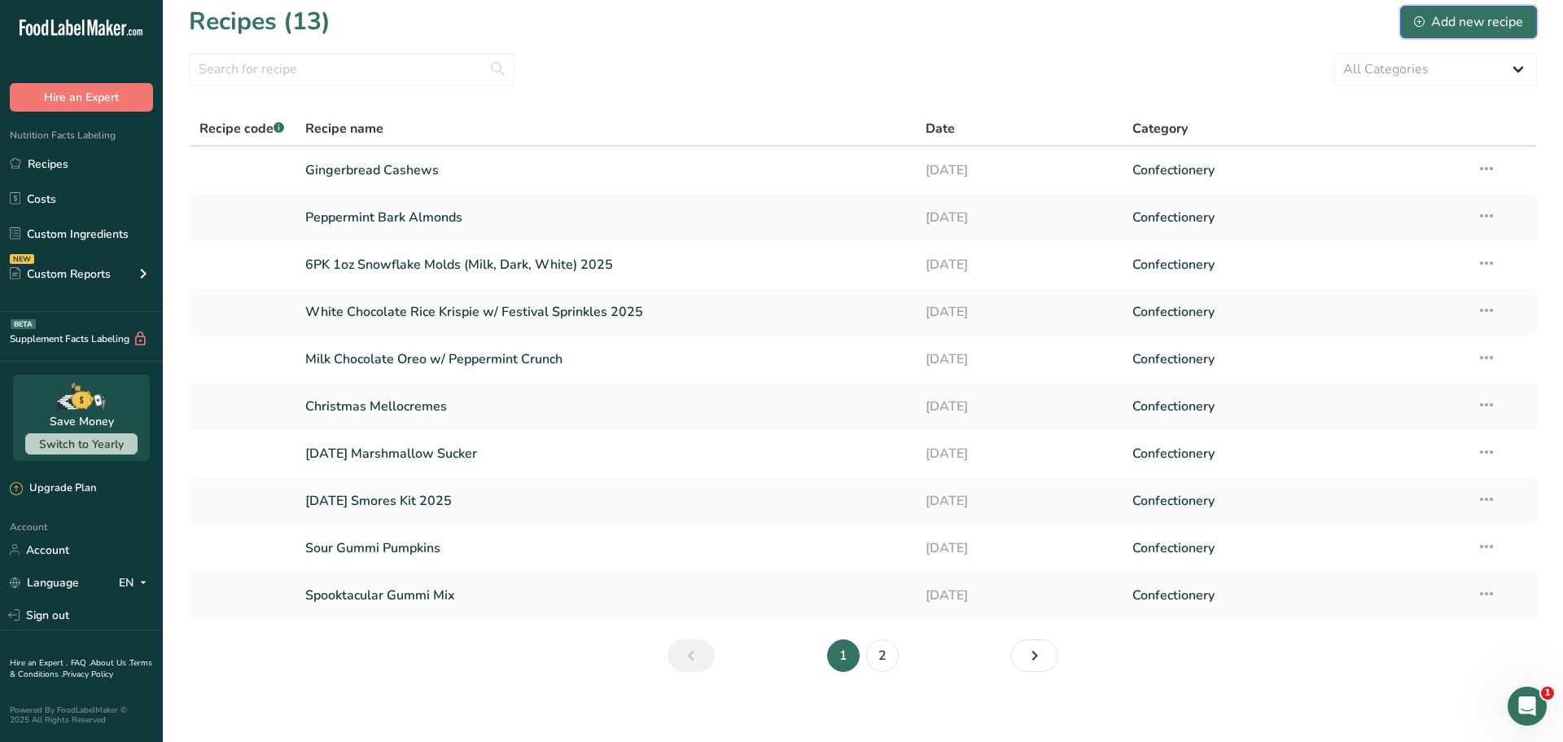
click at [1480, 33] on button "Add new recipe" at bounding box center [1468, 22] width 137 height 33
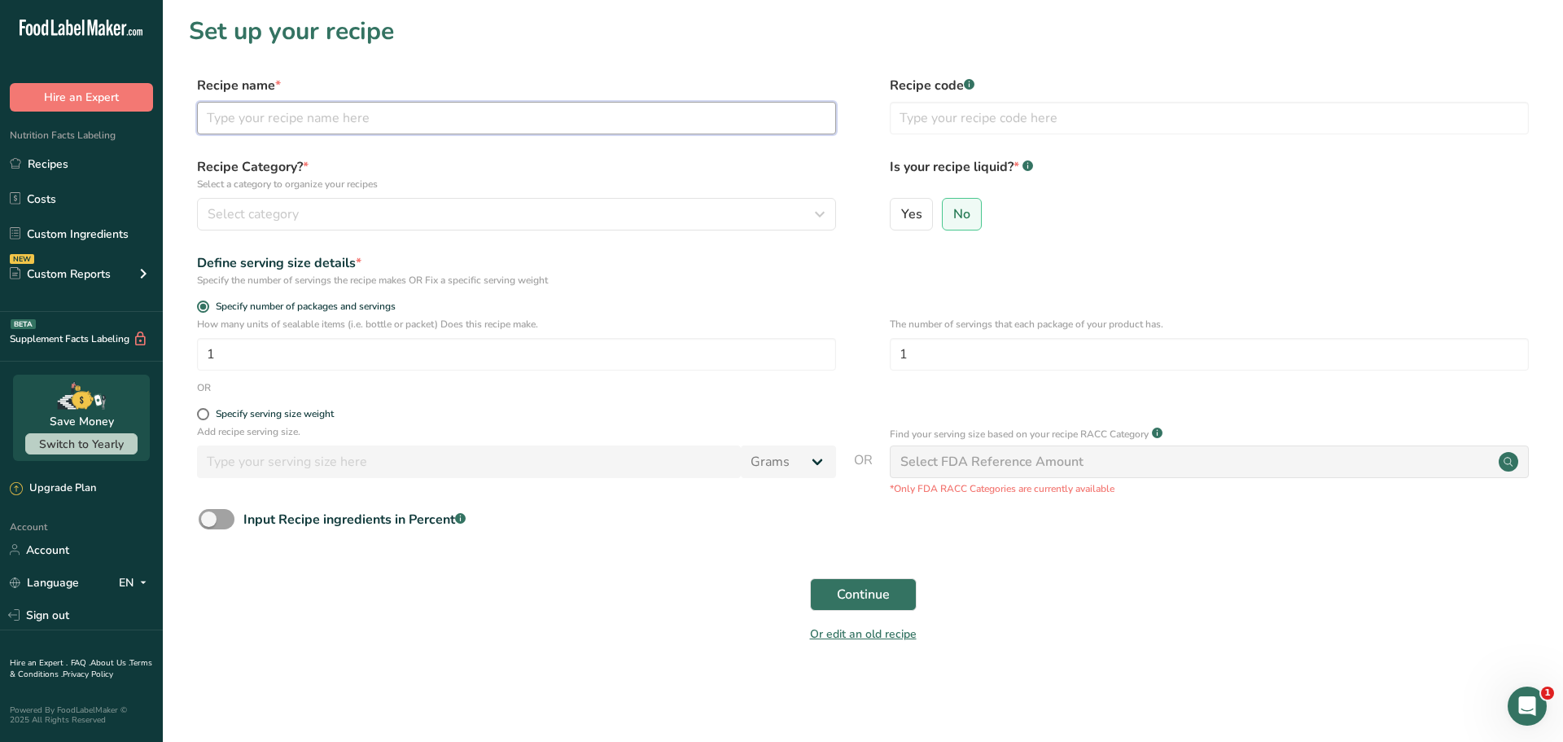
click at [332, 113] on input "text" at bounding box center [516, 118] width 639 height 33
type input "Dark Chocolate Jumbo Pretzels w/[PERSON_NAME] nonpariels"
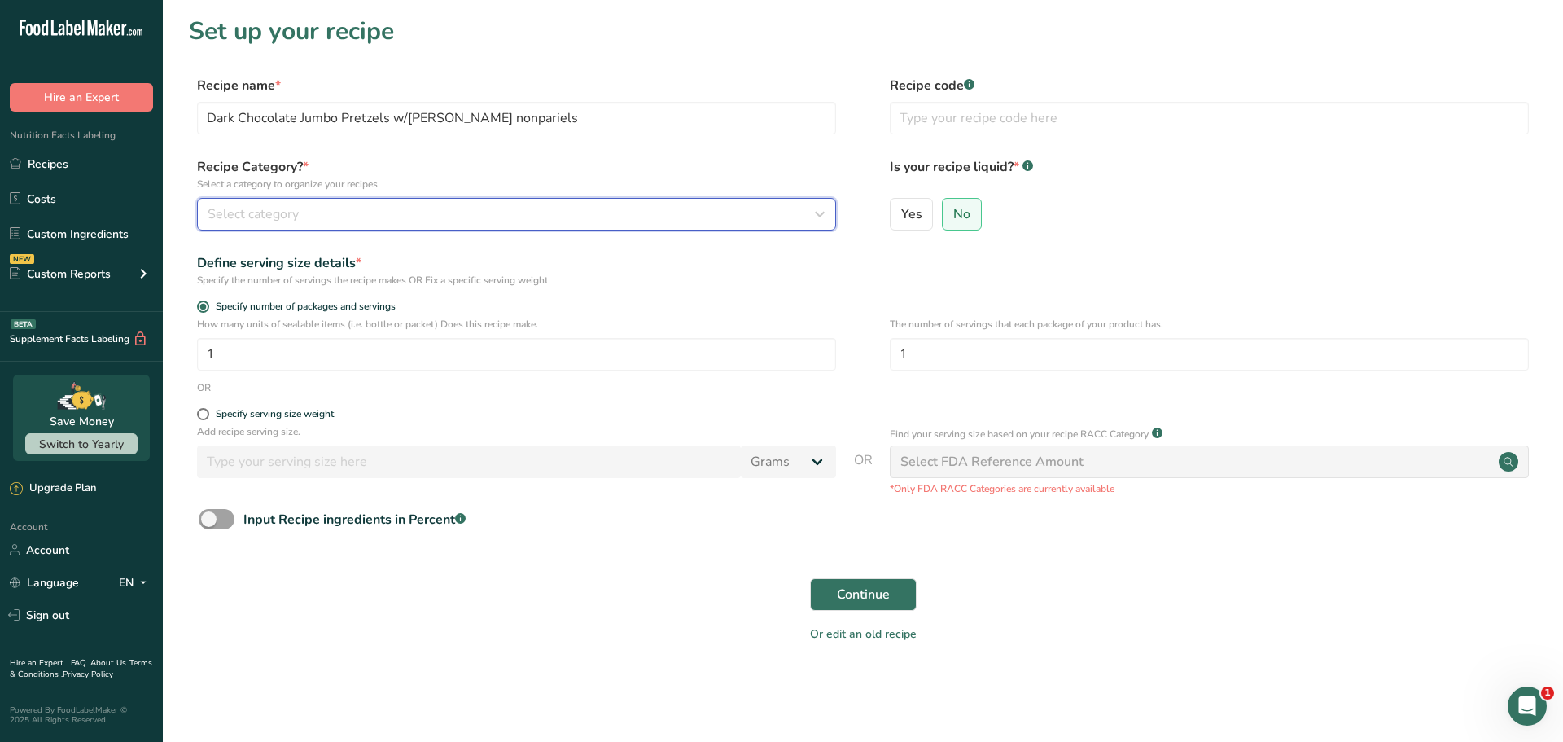
click at [605, 220] on div "Select category" at bounding box center [512, 214] width 608 height 20
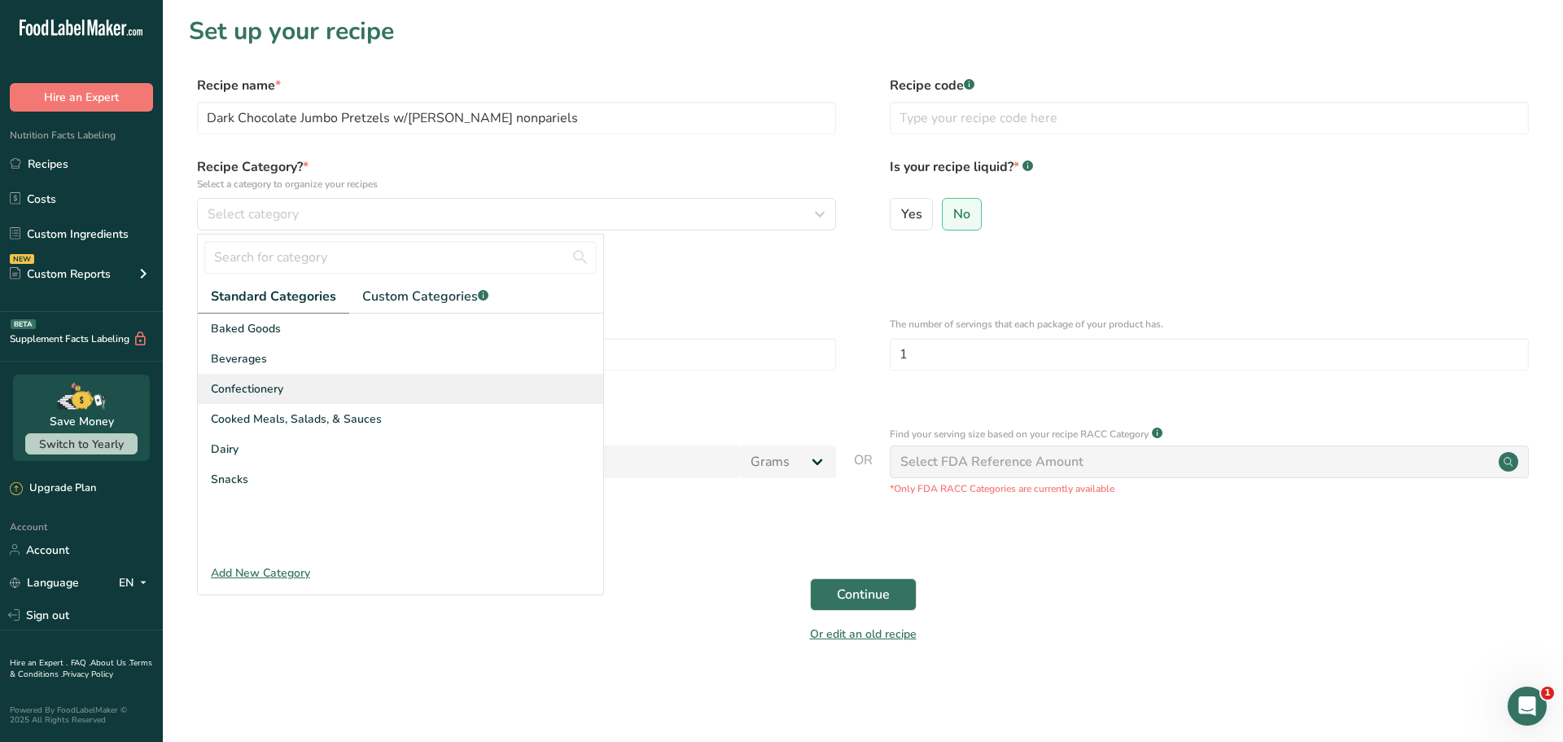
click at [429, 378] on div "Confectionery" at bounding box center [400, 389] width 405 height 30
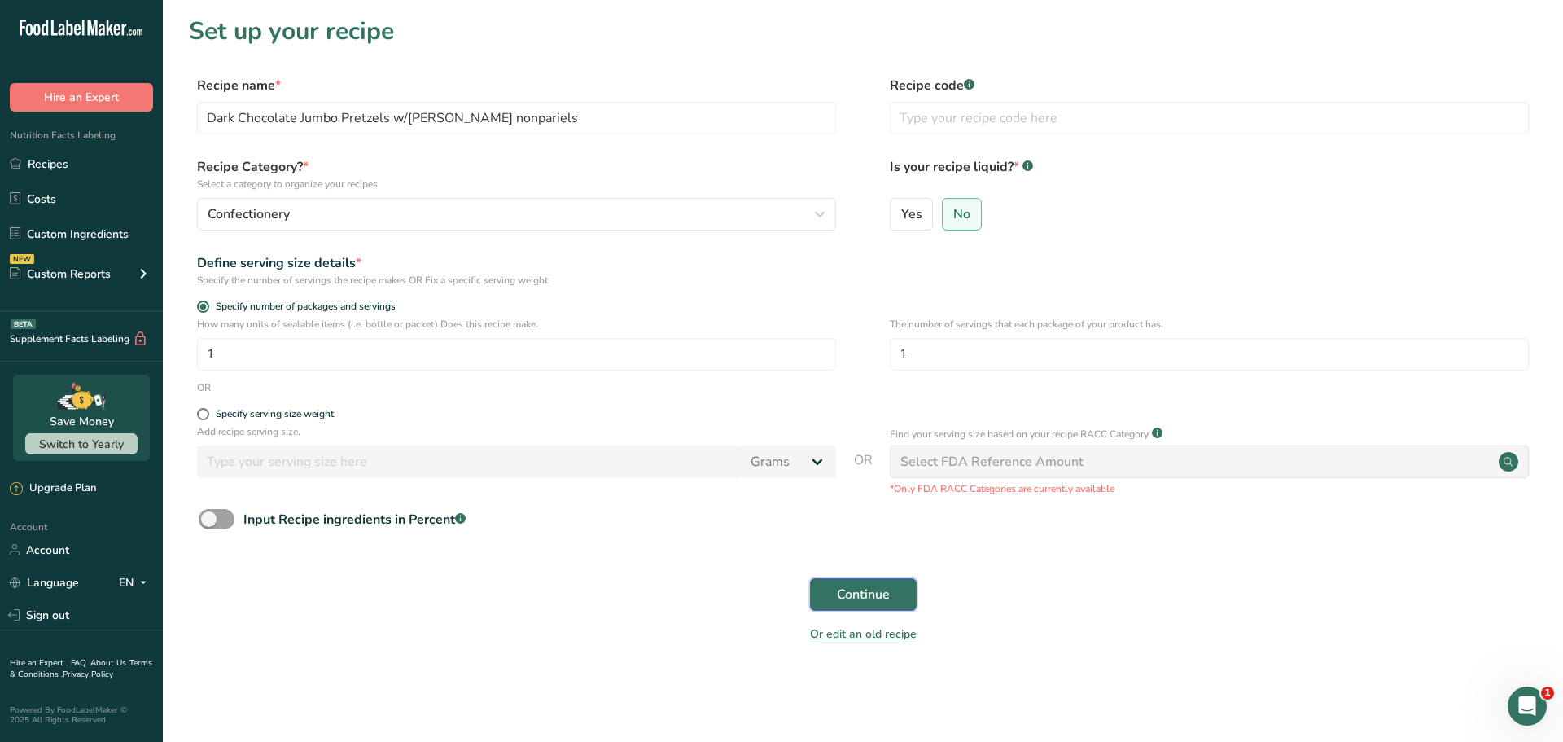
click at [851, 594] on span "Continue" at bounding box center [863, 595] width 53 height 20
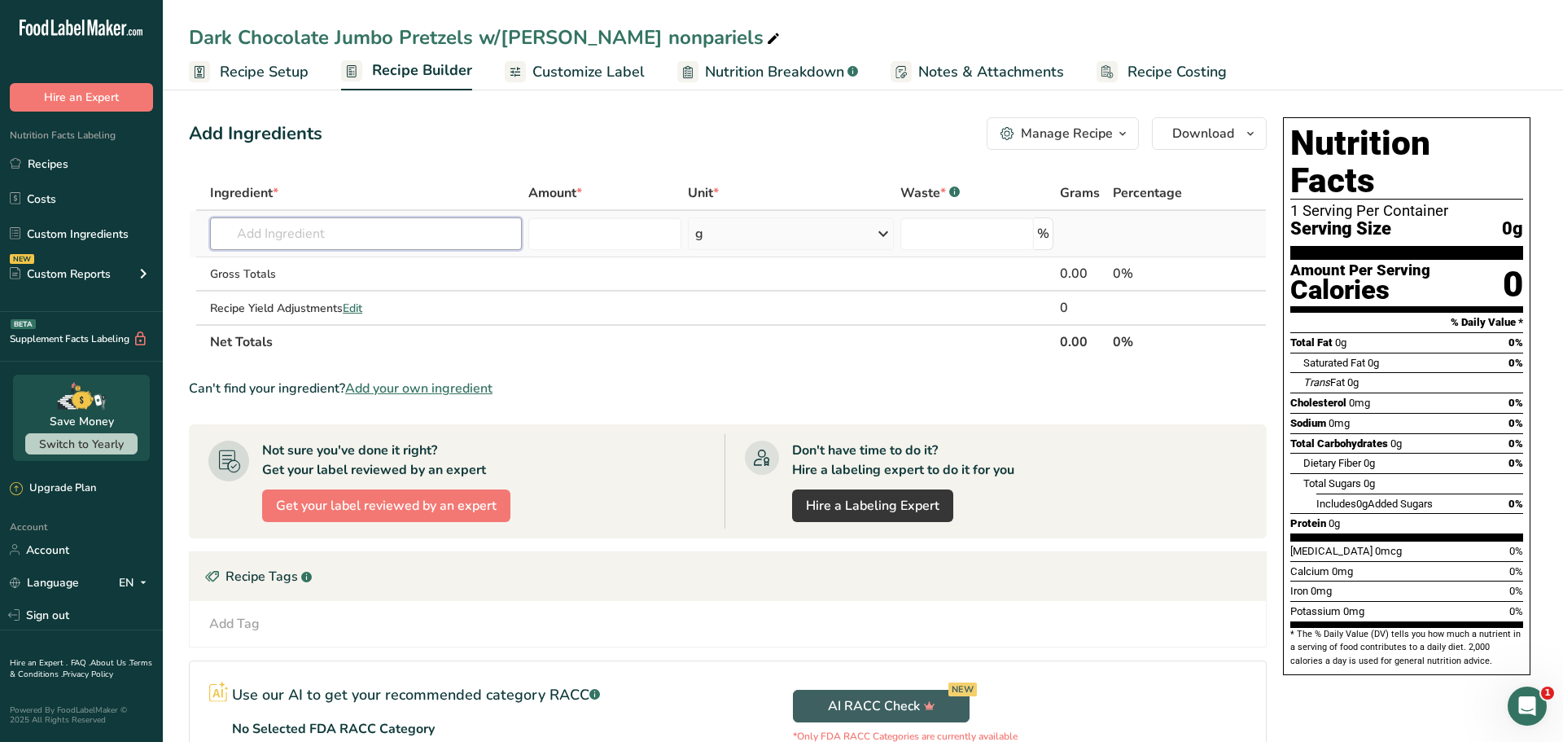
click at [362, 240] on input "text" at bounding box center [366, 233] width 312 height 33
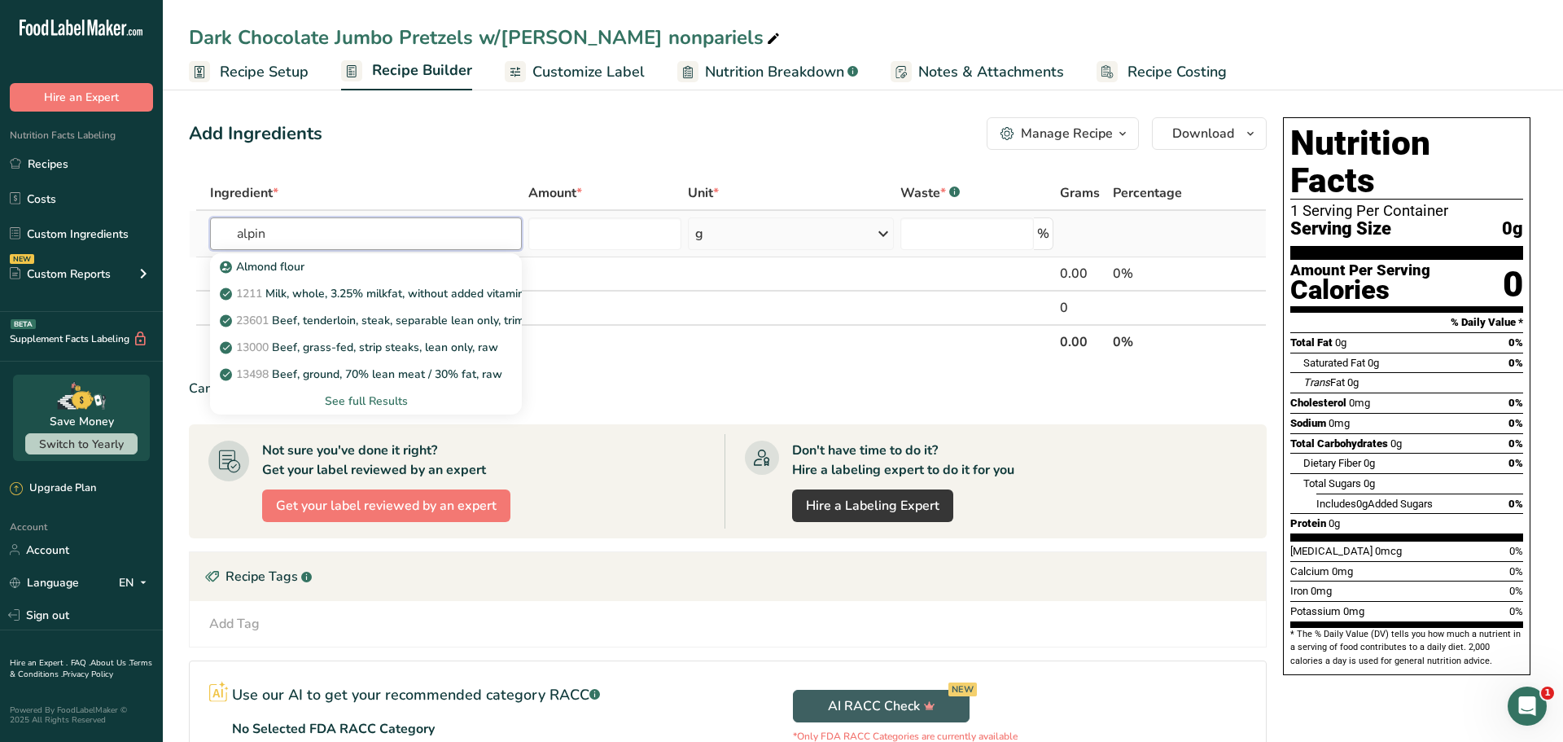
type input "alpine"
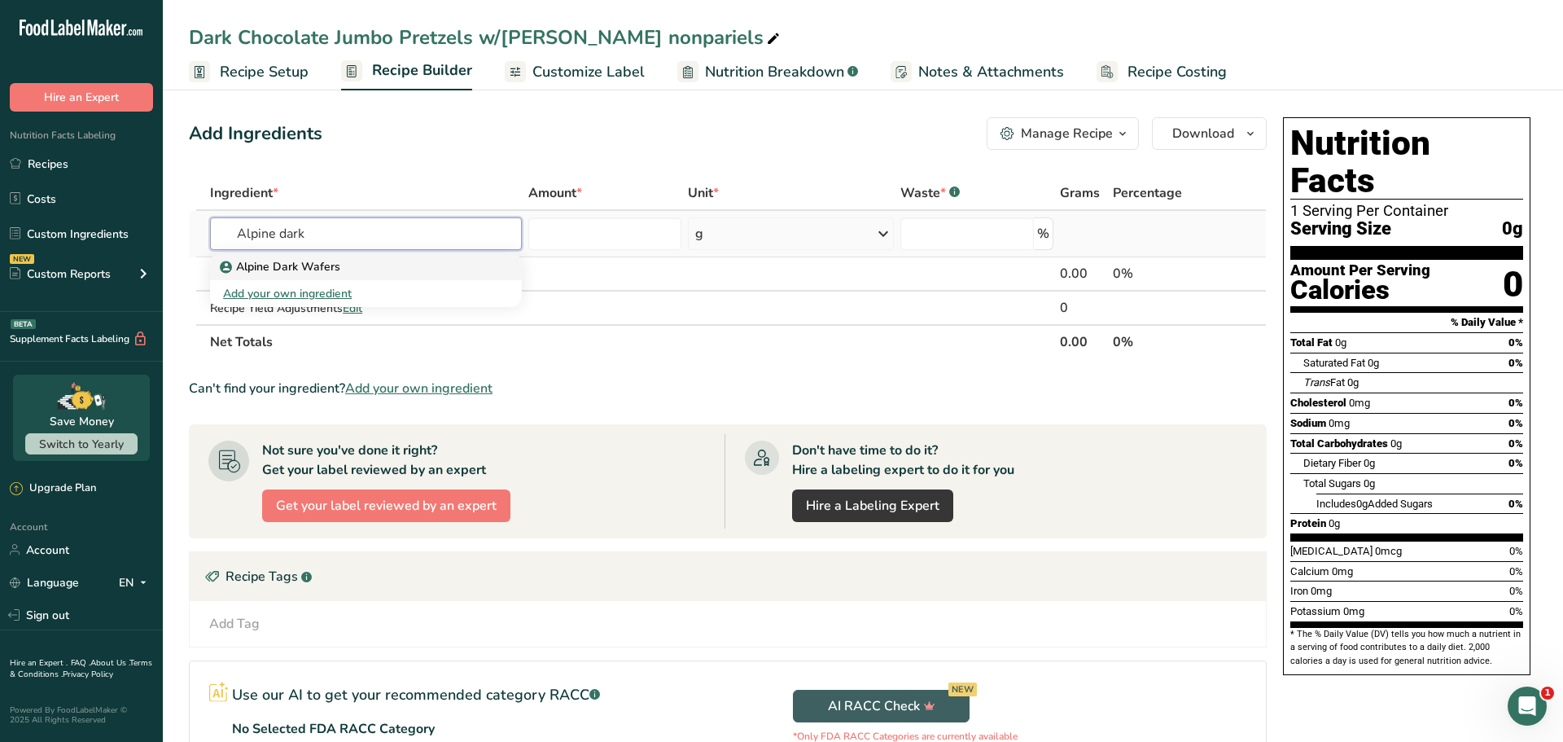
type input "Alpine dark"
click at [243, 261] on p "Alpine Dark Wafers" at bounding box center [281, 266] width 117 height 17
type input "Alpine Dark Wafers"
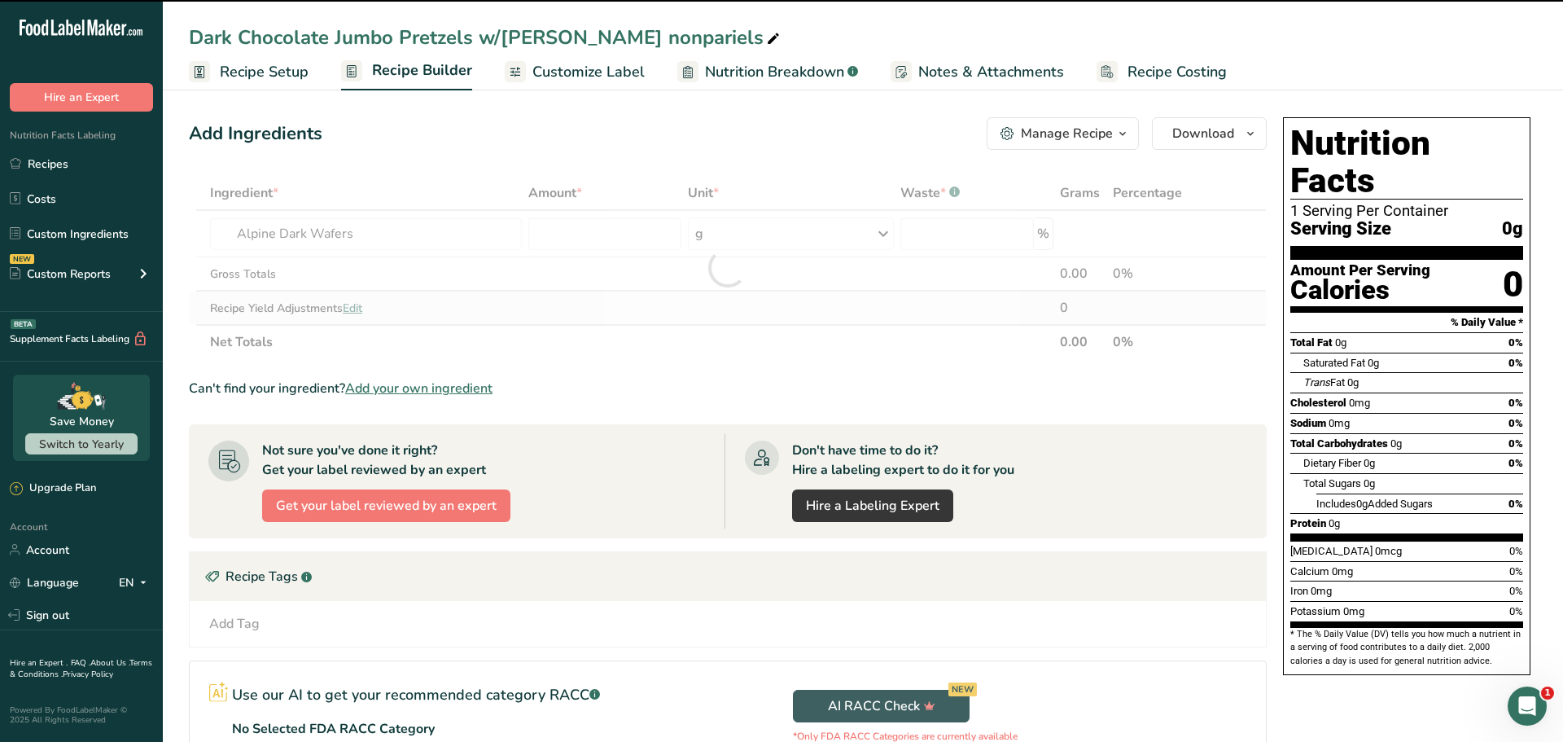
type input "0"
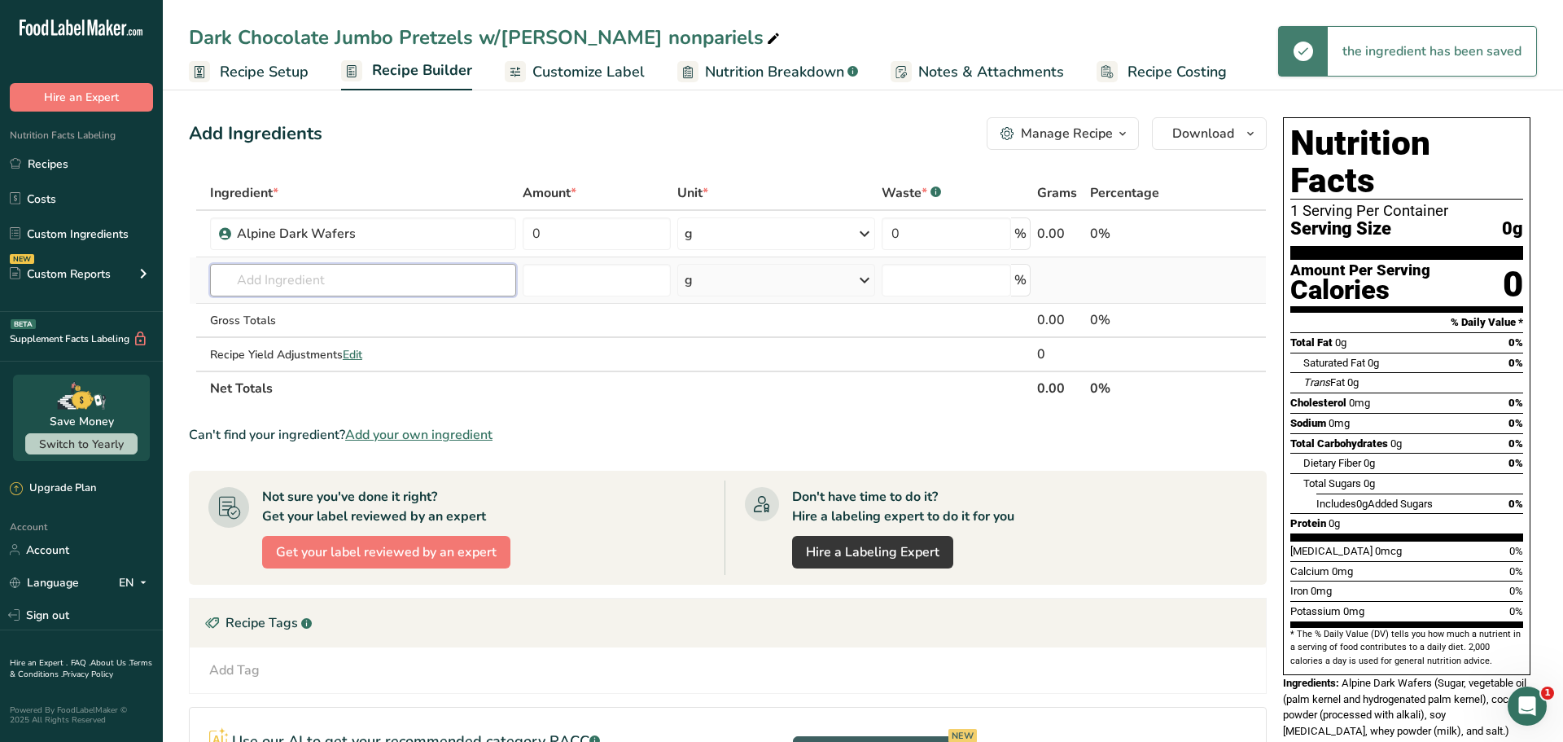
click at [300, 282] on input "text" at bounding box center [363, 280] width 306 height 33
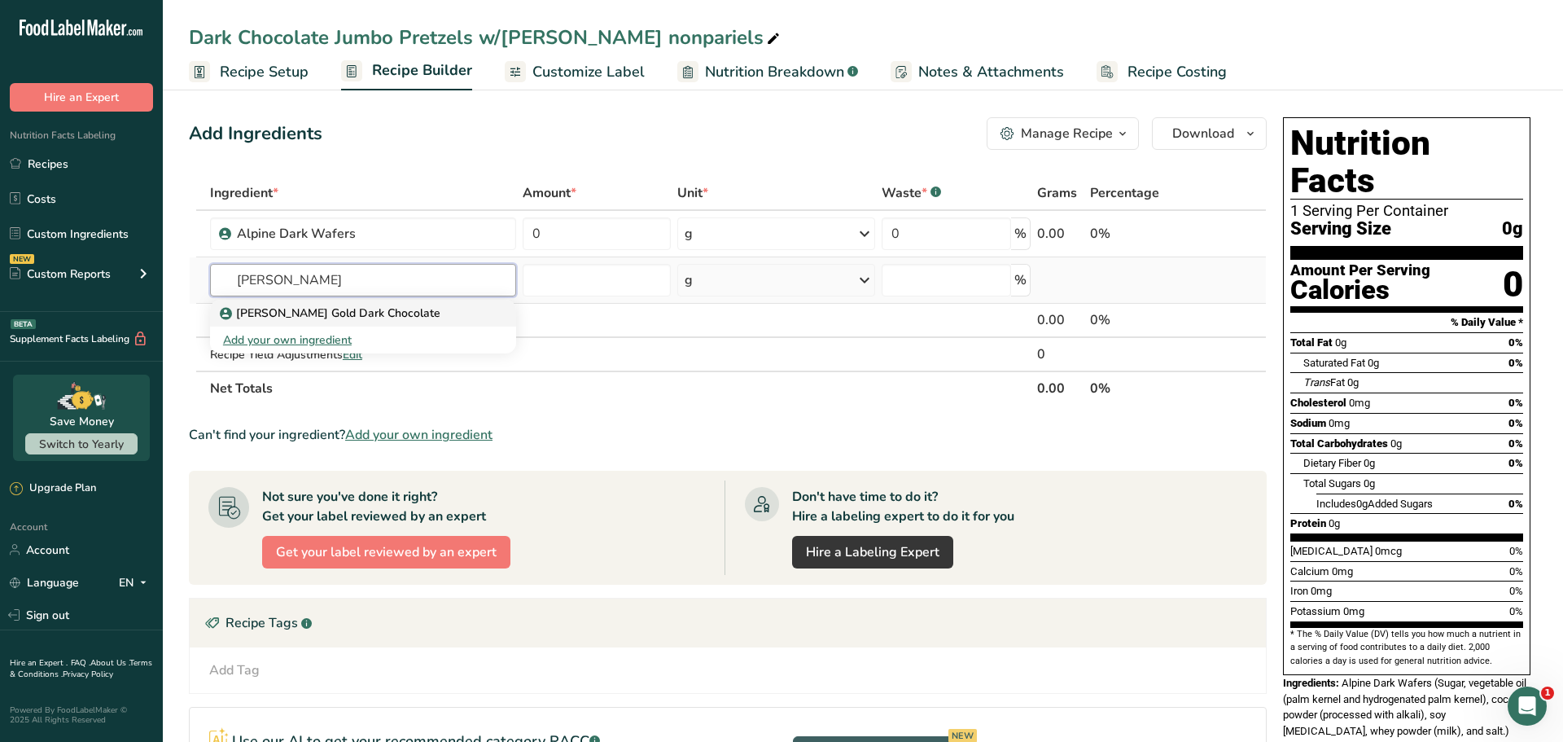
type input "[PERSON_NAME]"
click at [308, 310] on p "[PERSON_NAME] Gold Dark Chocolate" at bounding box center [331, 312] width 217 height 17
type input "[PERSON_NAME] Gold Dark Chocolate"
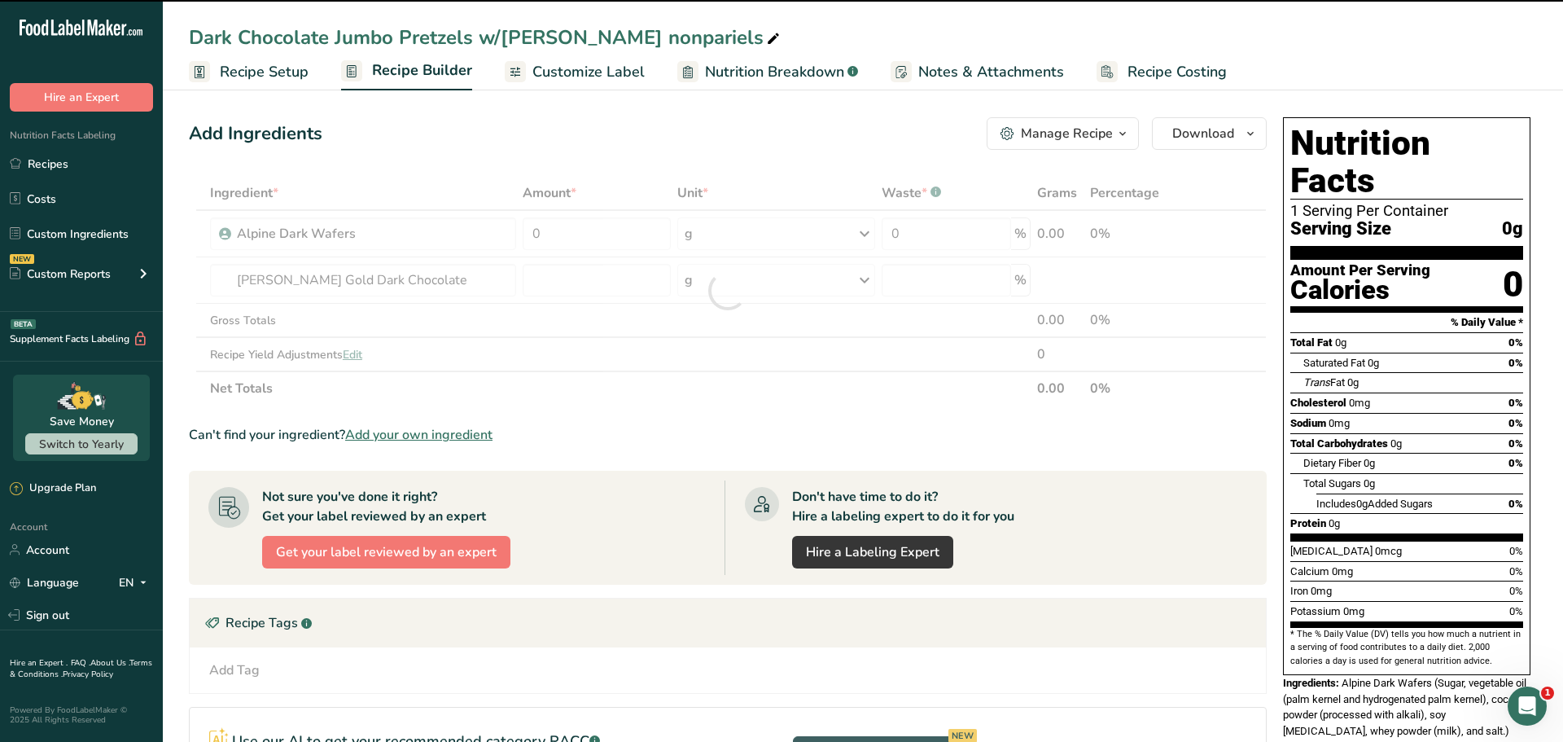
type input "0"
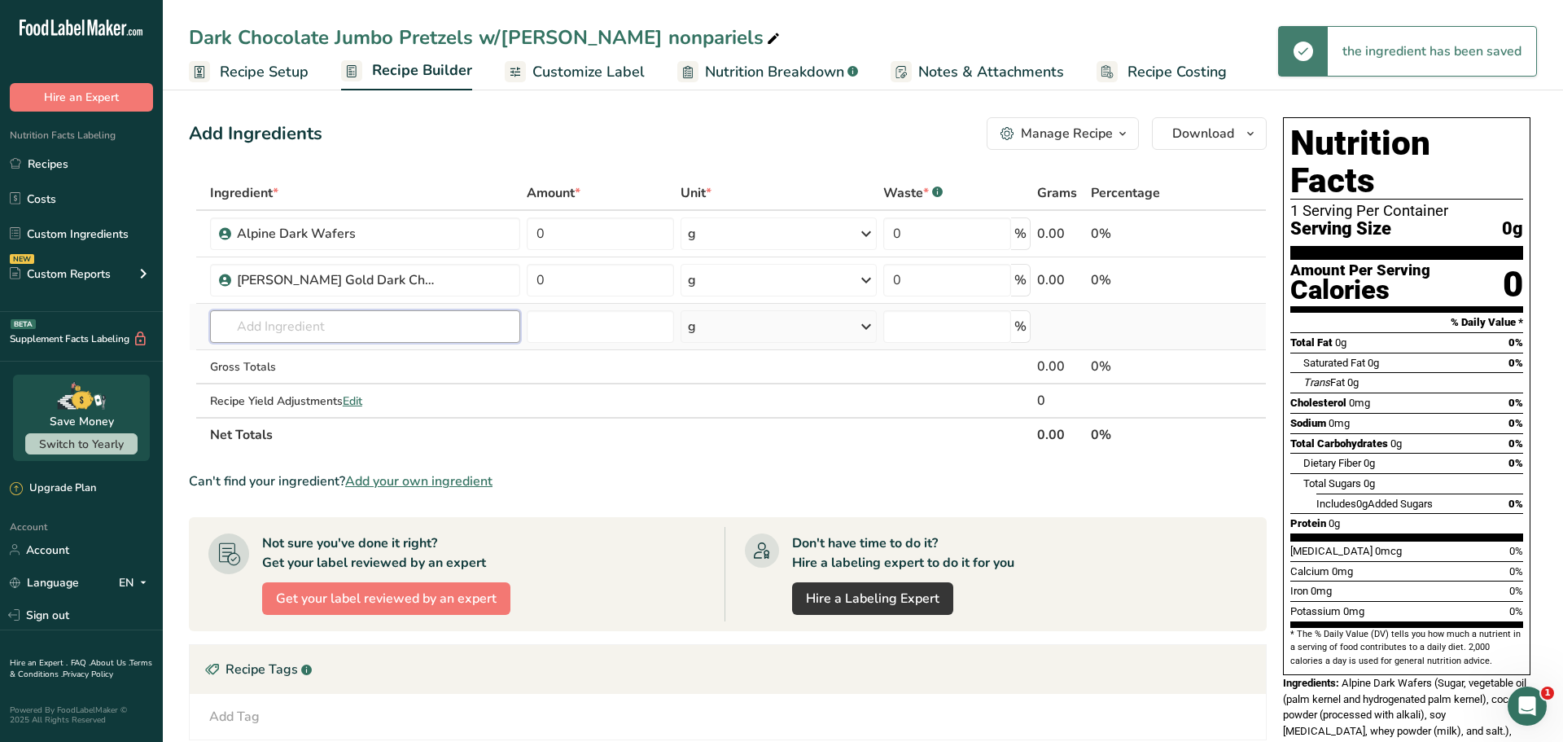
click at [287, 328] on input "text" at bounding box center [365, 326] width 311 height 33
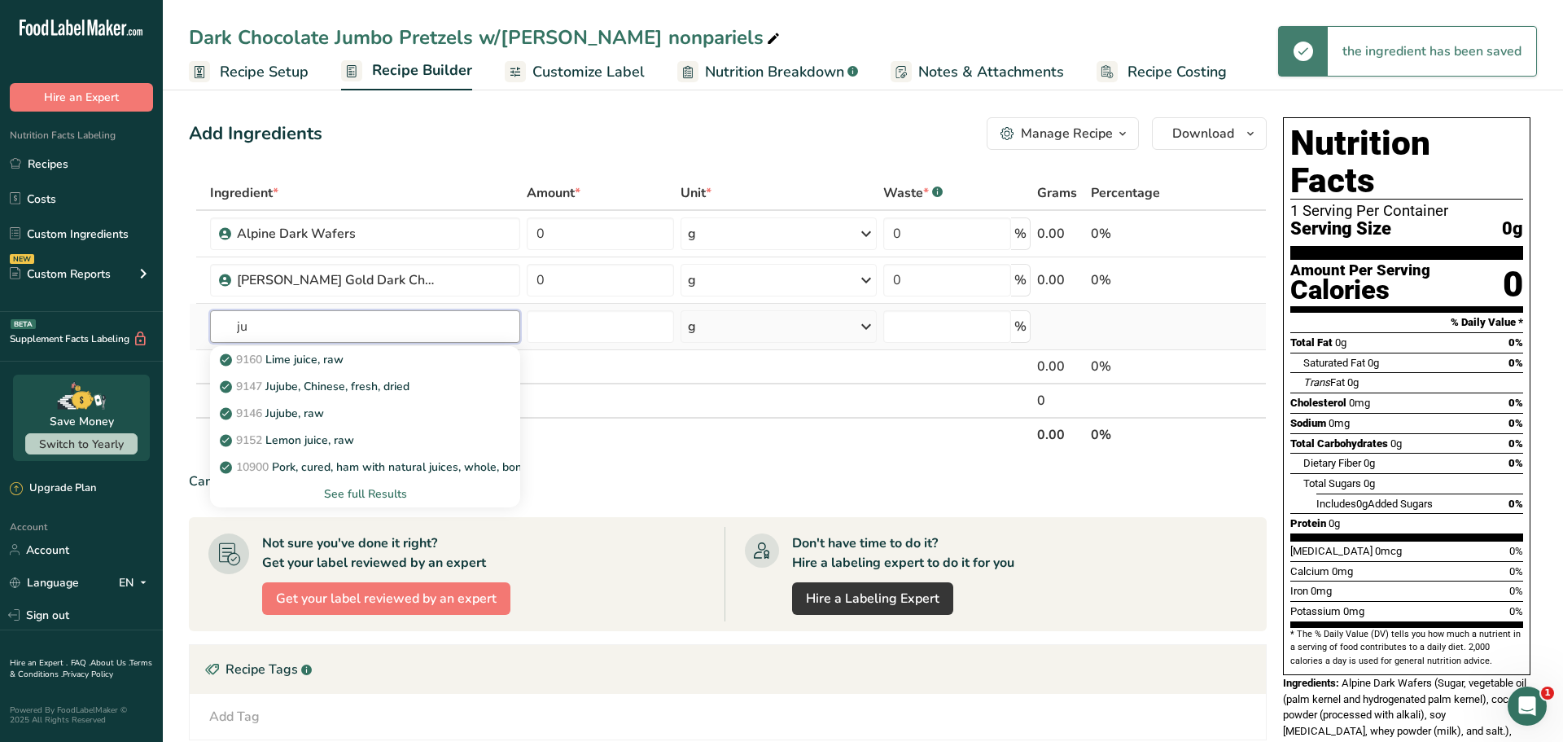
type input "j"
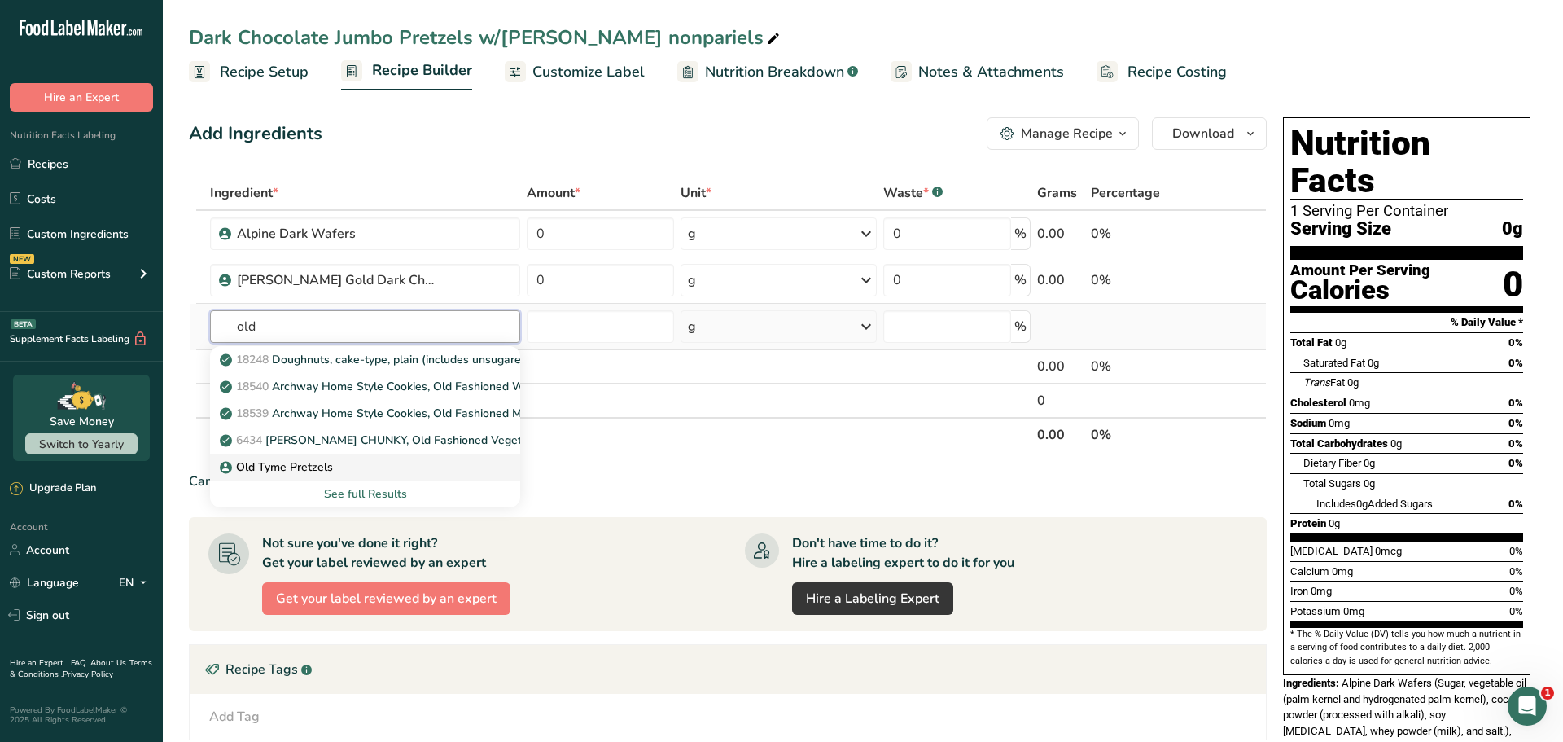
type input "old"
click at [313, 467] on p "Old Tyme Pretzels" at bounding box center [278, 466] width 110 height 17
type input "Old Tyme Pretzels"
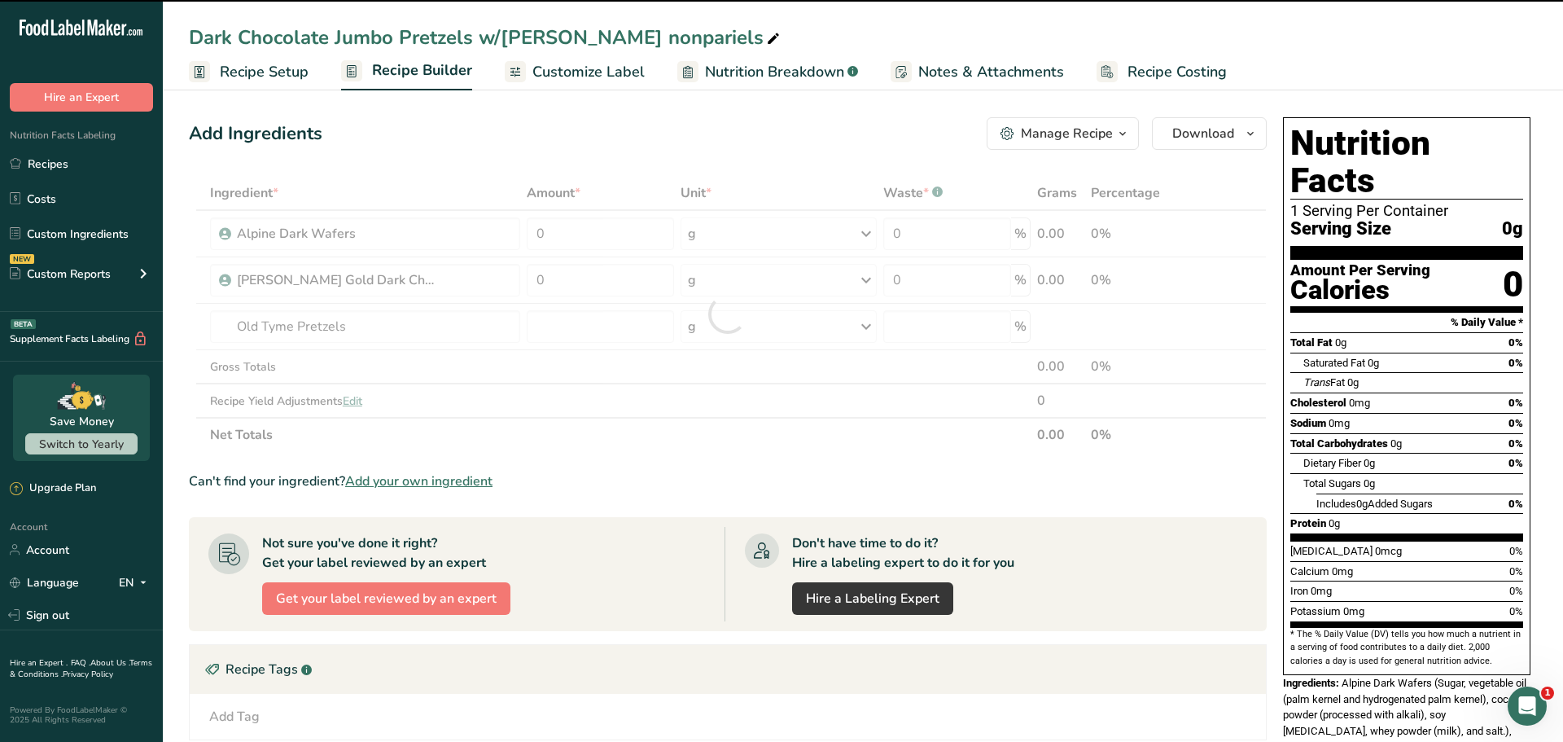
type input "0"
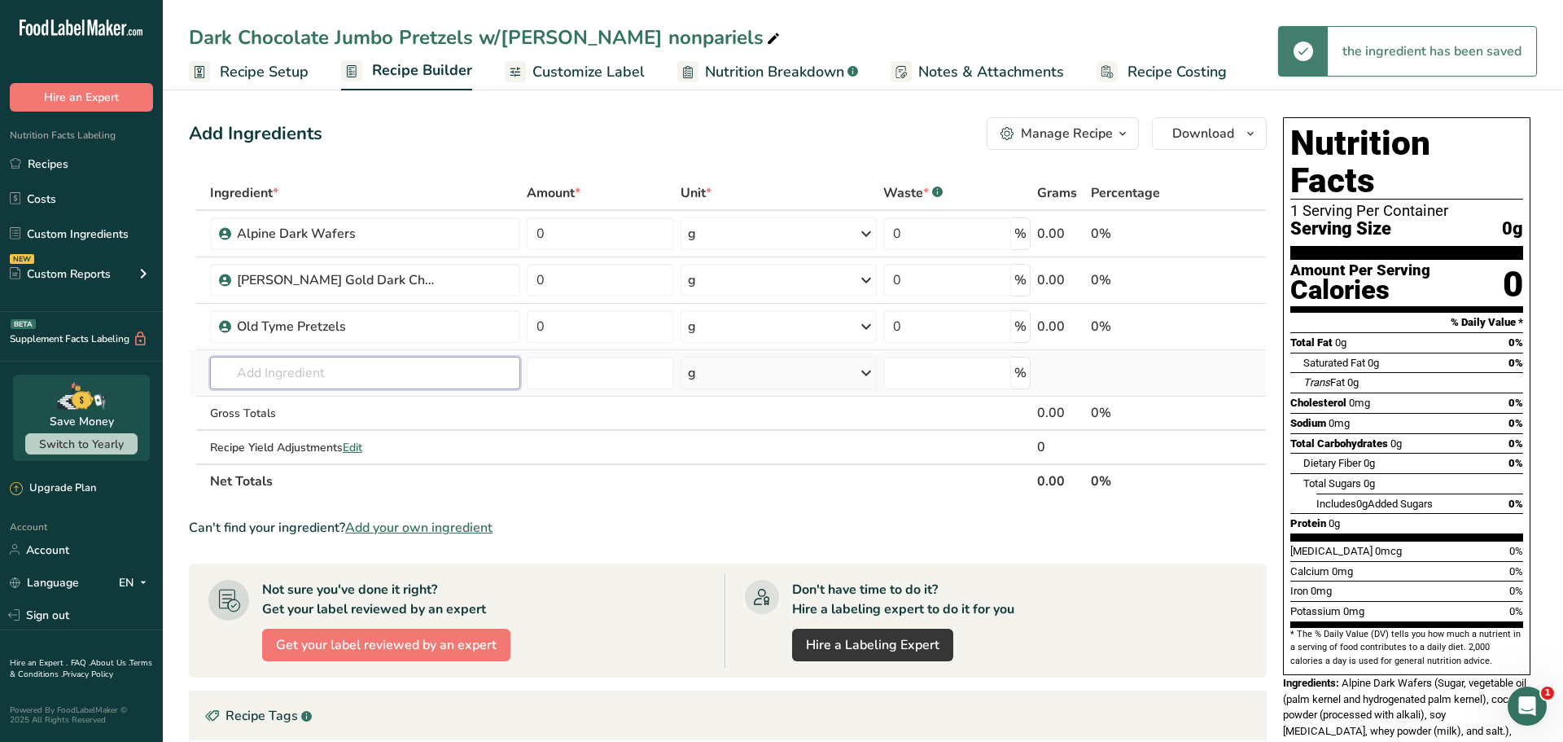
click at [314, 377] on input "text" at bounding box center [365, 373] width 311 height 33
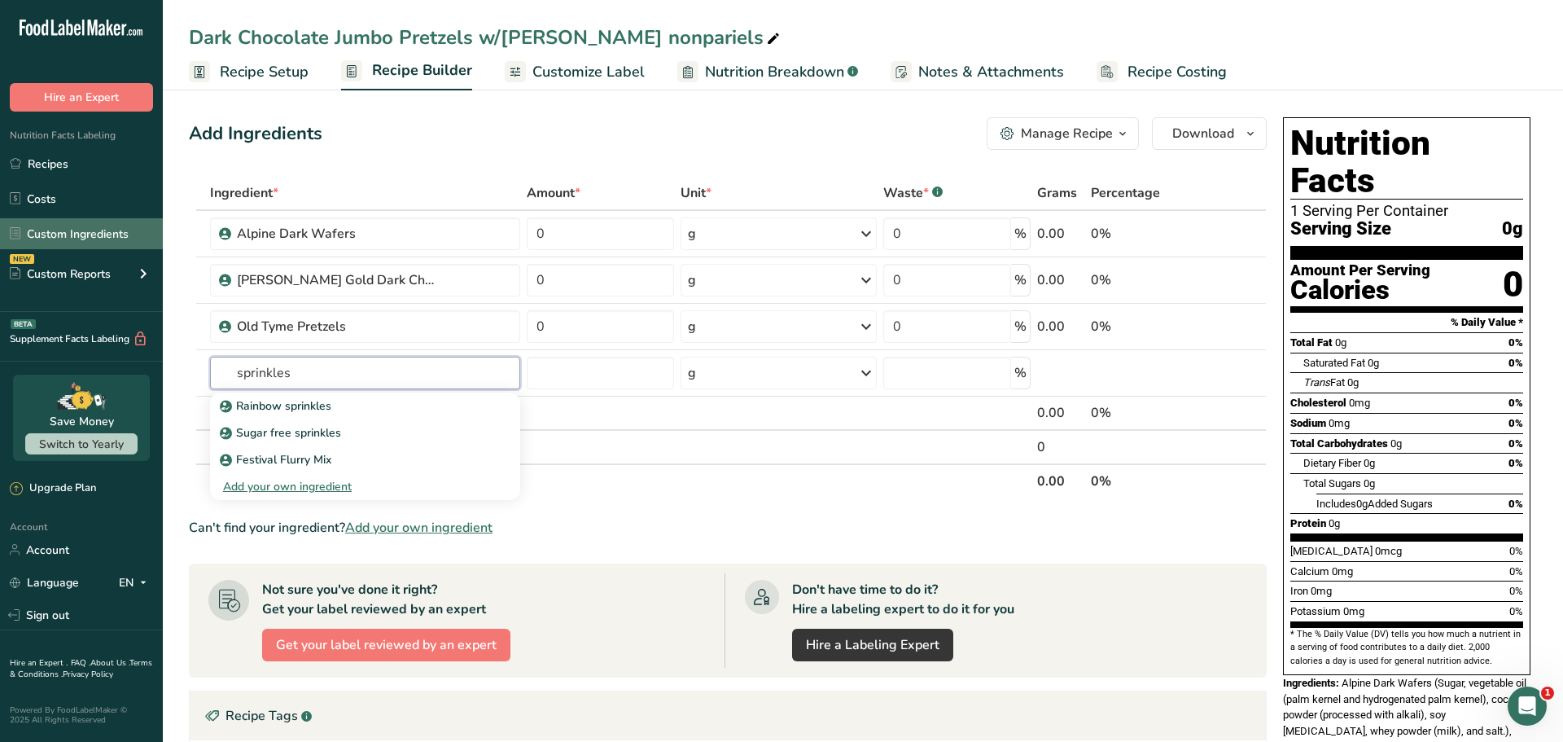
type input "sprinkles"
click at [85, 236] on link "Custom Ingredients" at bounding box center [81, 233] width 163 height 31
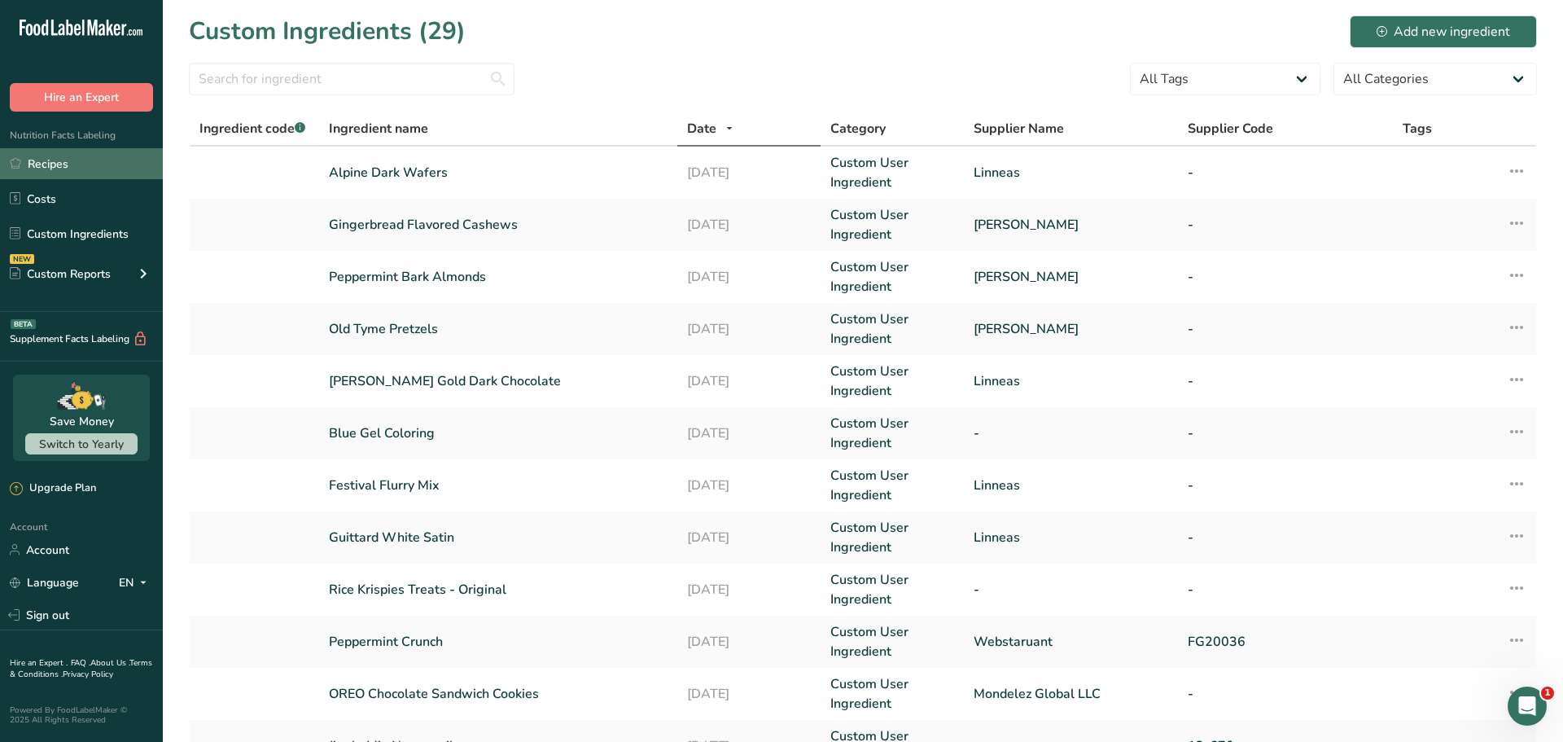
click at [82, 159] on link "Recipes" at bounding box center [81, 163] width 163 height 31
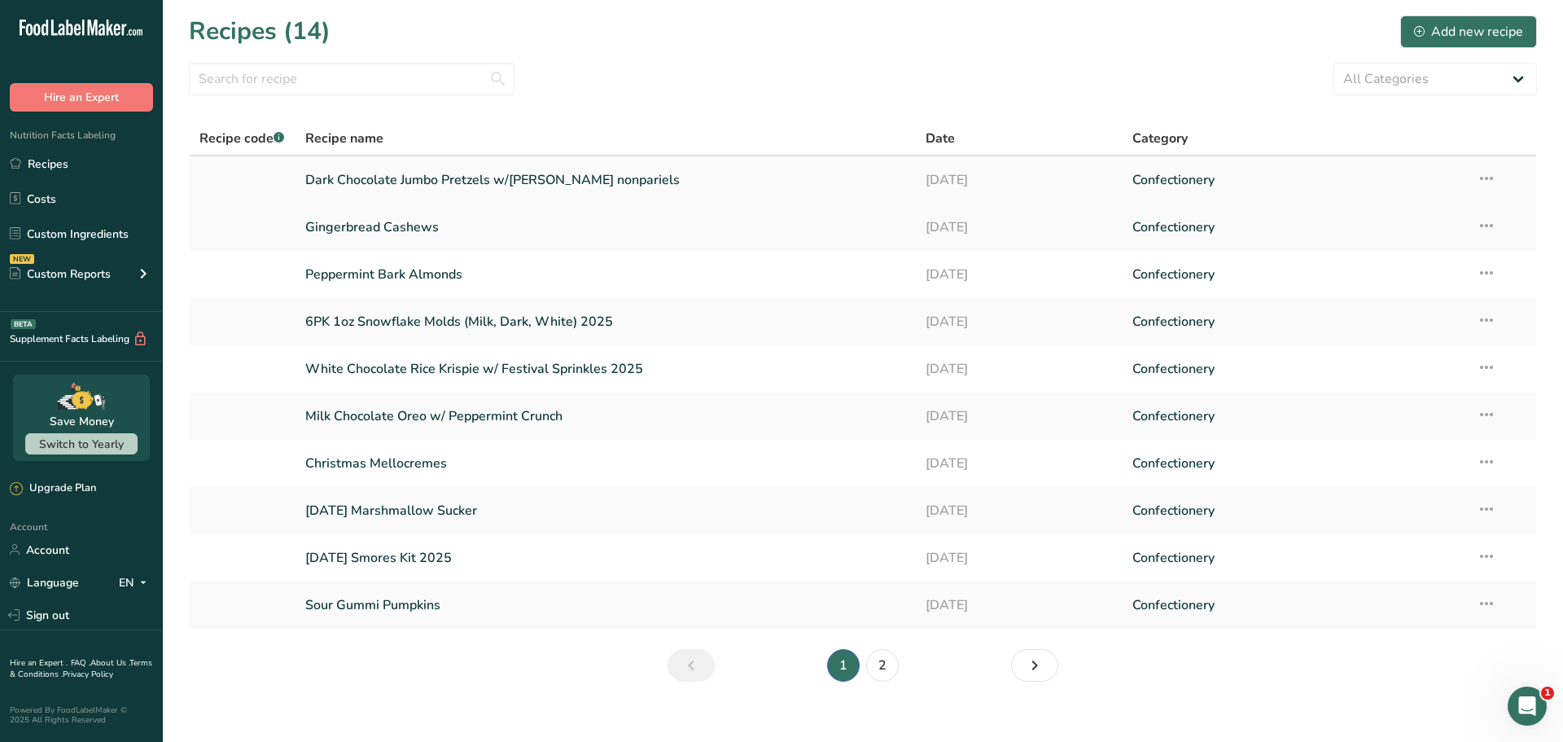
click at [572, 176] on link "Dark Chocolate Jumbo Pretzels w/[PERSON_NAME] nonpariels" at bounding box center [605, 180] width 601 height 34
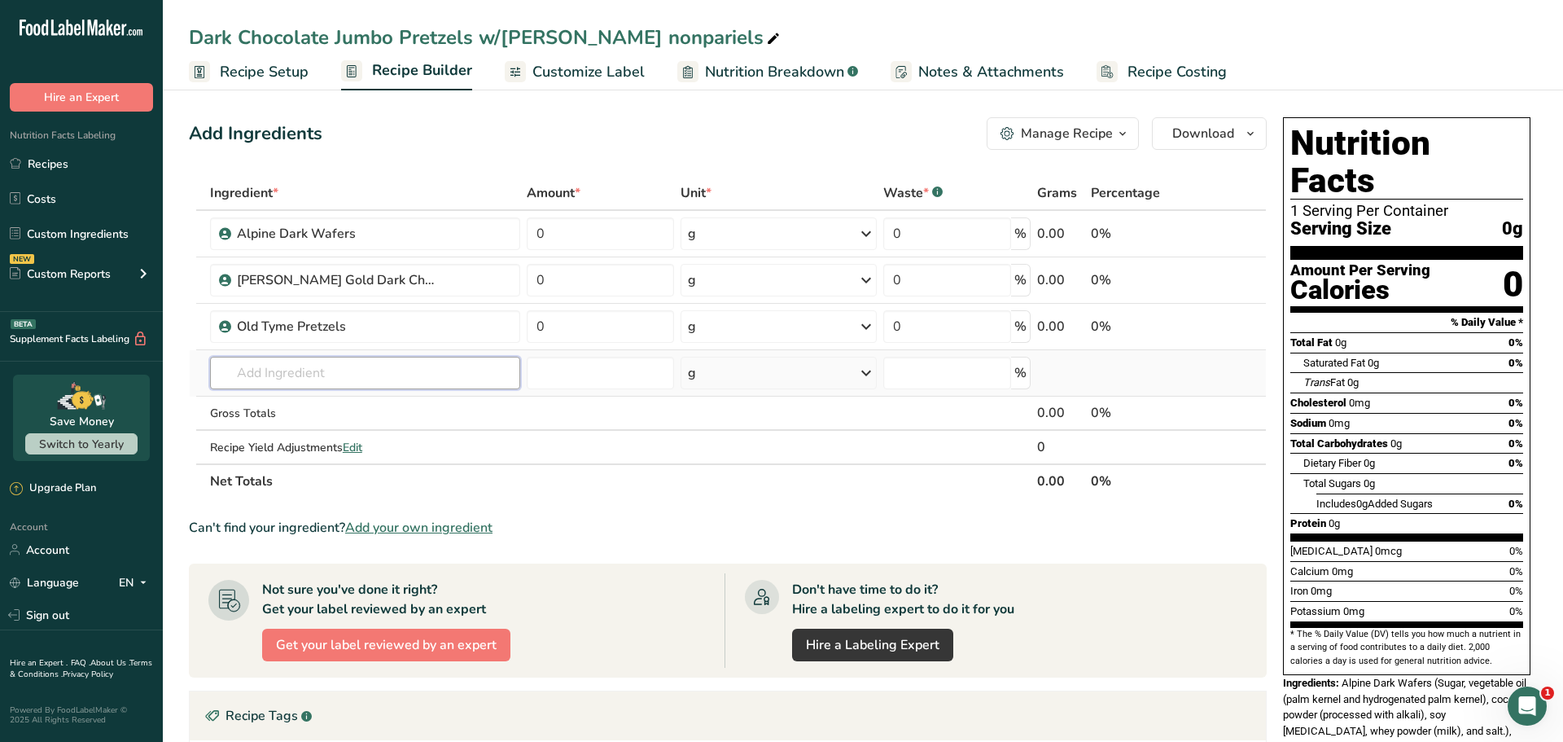
click at [383, 367] on input "text" at bounding box center [365, 373] width 311 height 33
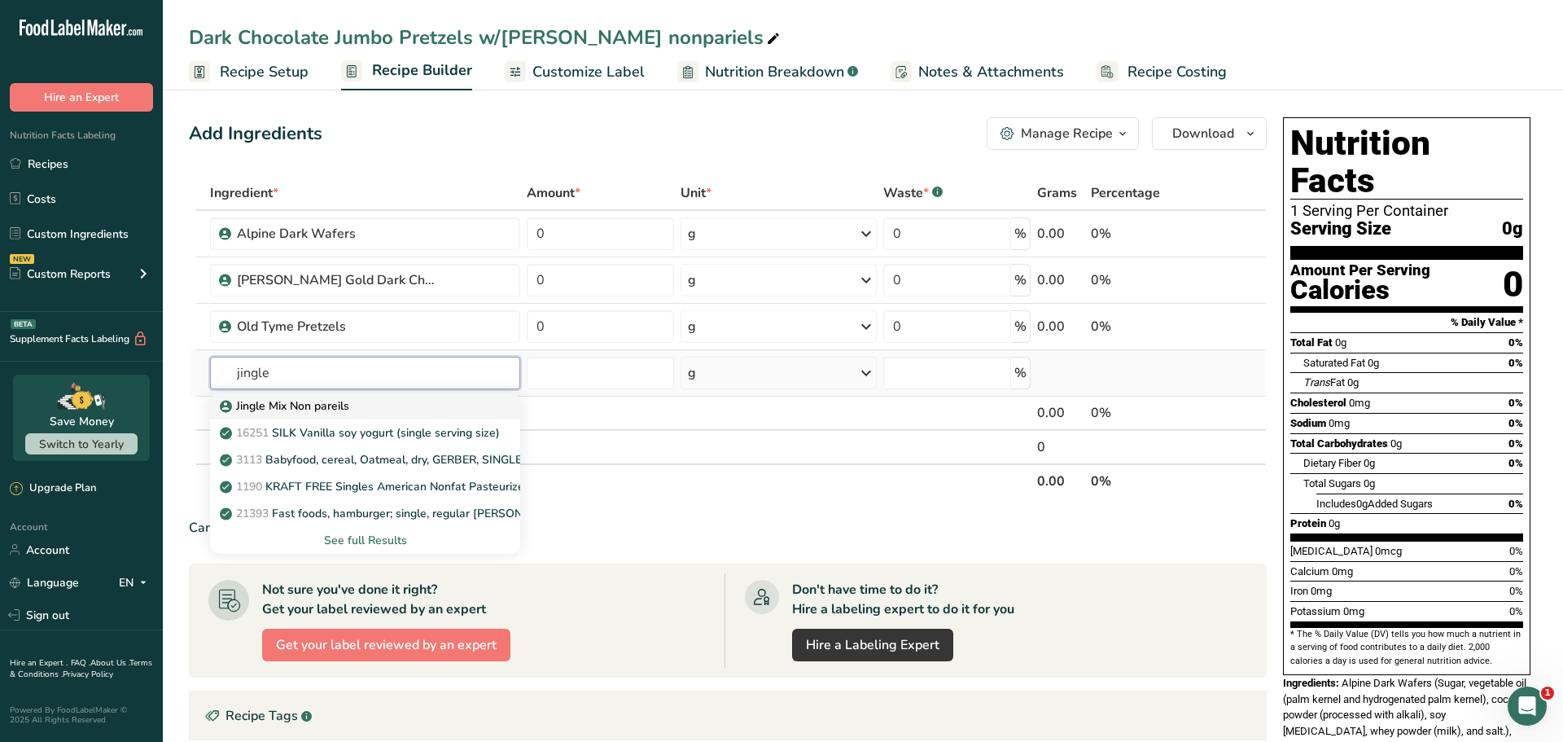
type input "jingle"
click at [363, 408] on div "Jingle Mix Non pareils" at bounding box center [352, 405] width 259 height 17
type input "Jingle Mix Non pareils"
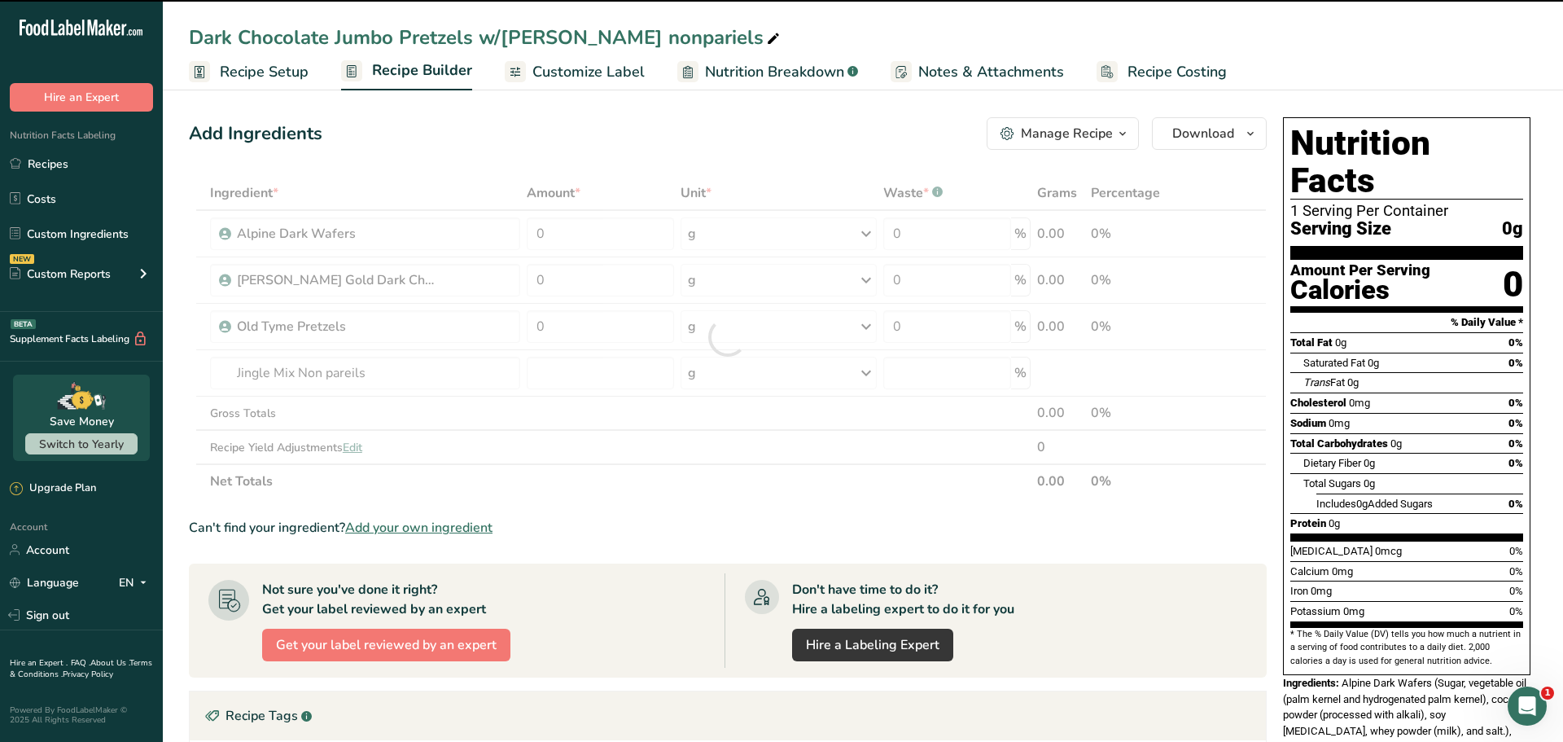
type input "0"
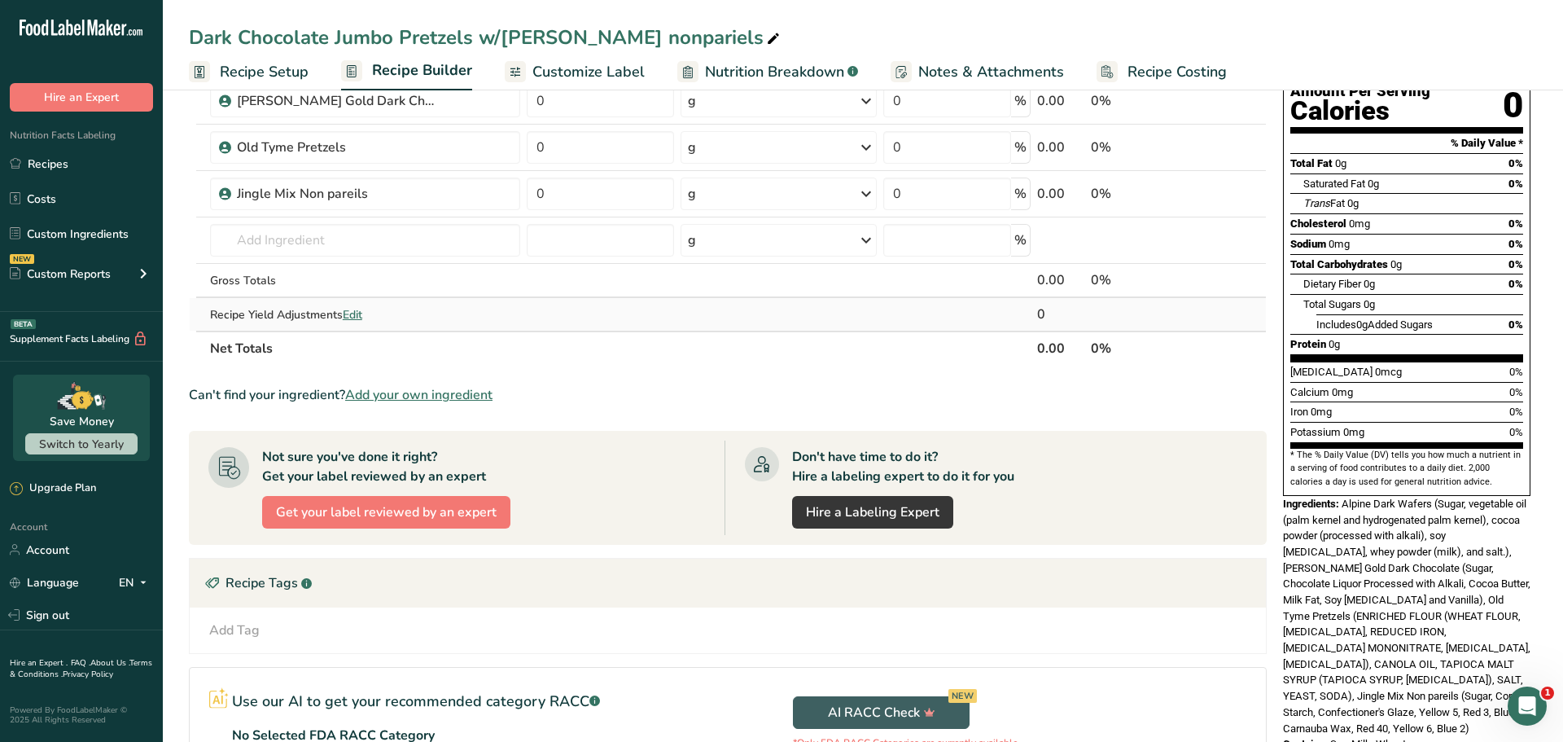
scroll to position [54, 0]
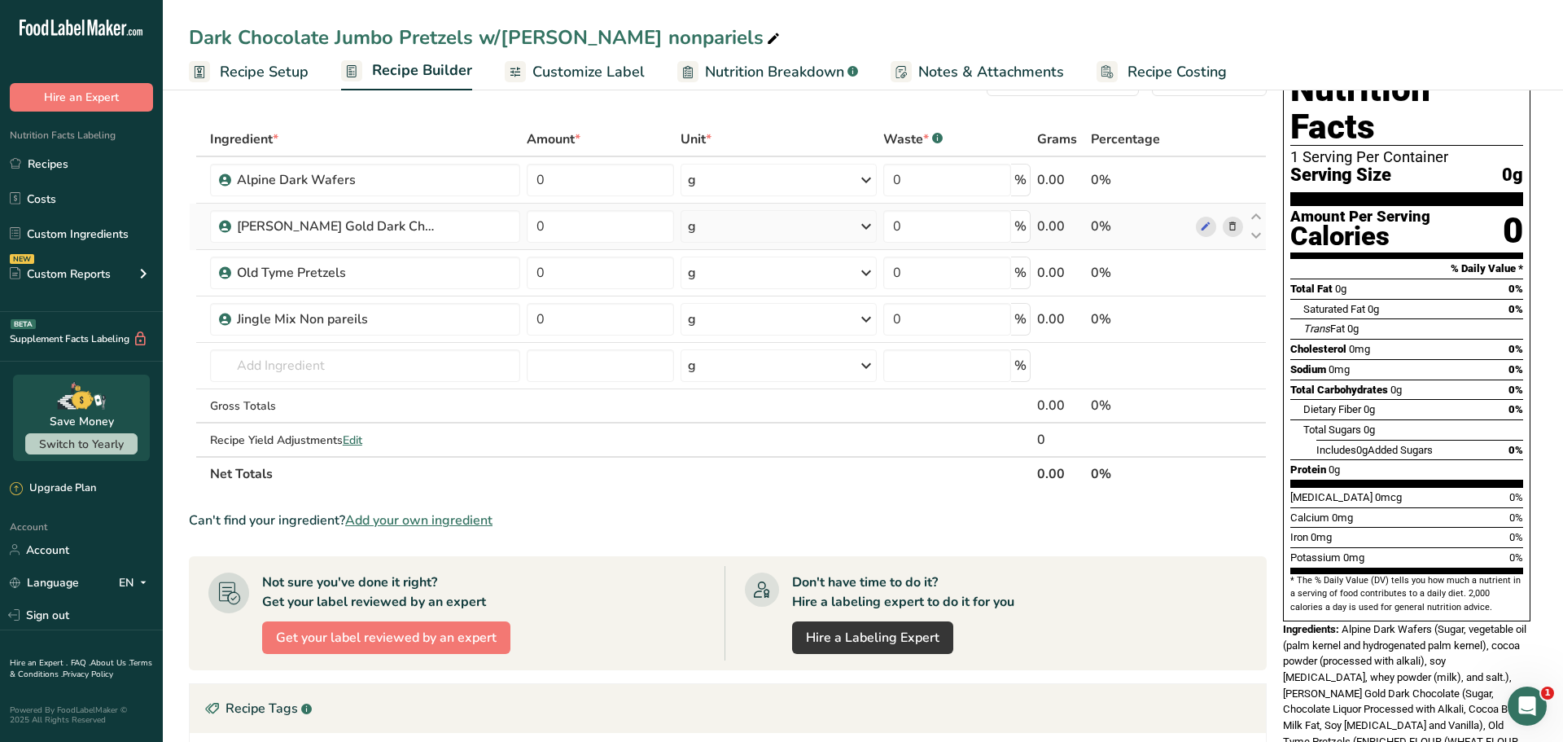
click at [204, 229] on td at bounding box center [201, 227] width 11 height 46
click at [1255, 220] on icon at bounding box center [1256, 217] width 20 height 12
click at [1253, 267] on icon at bounding box center [1256, 263] width 20 height 12
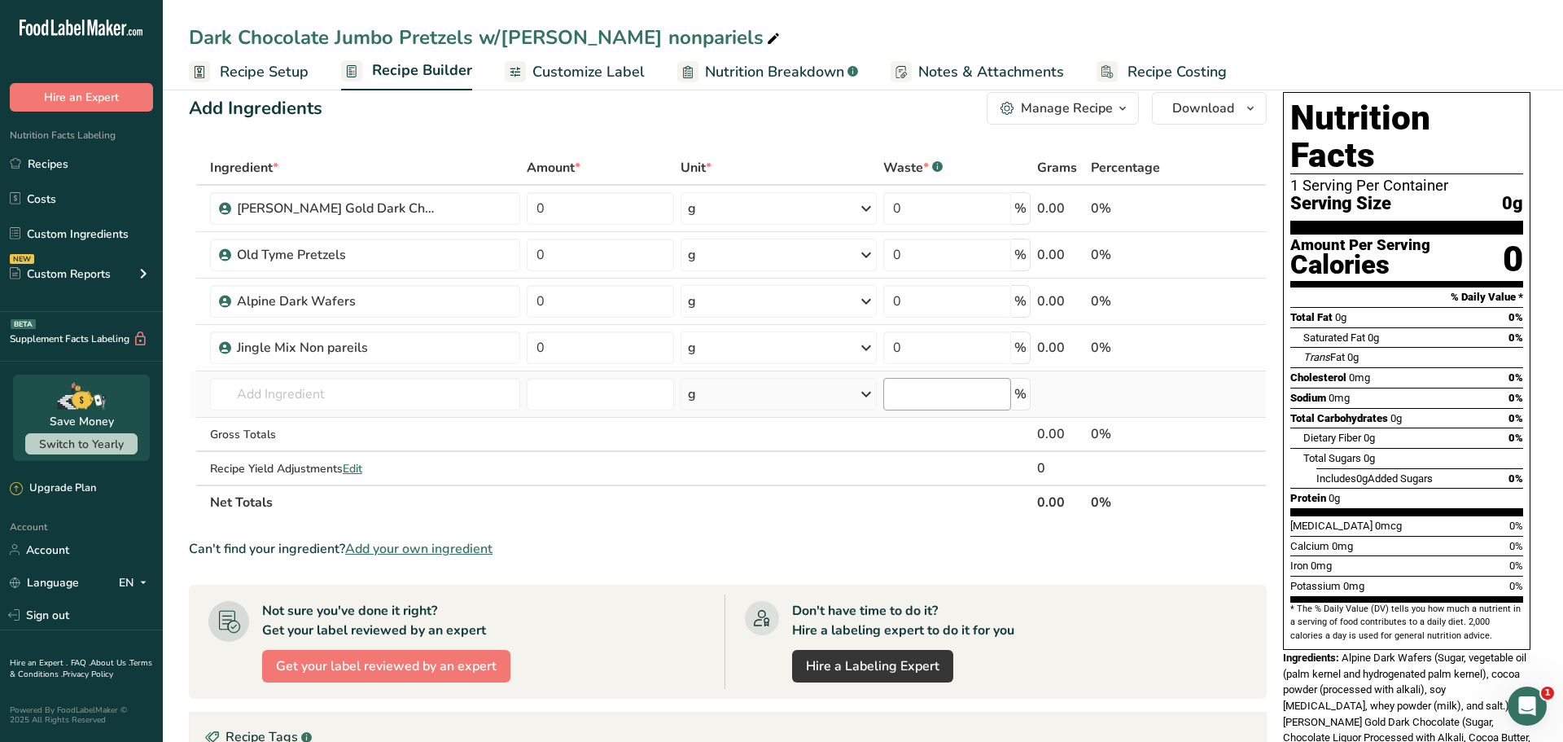
scroll to position [0, 0]
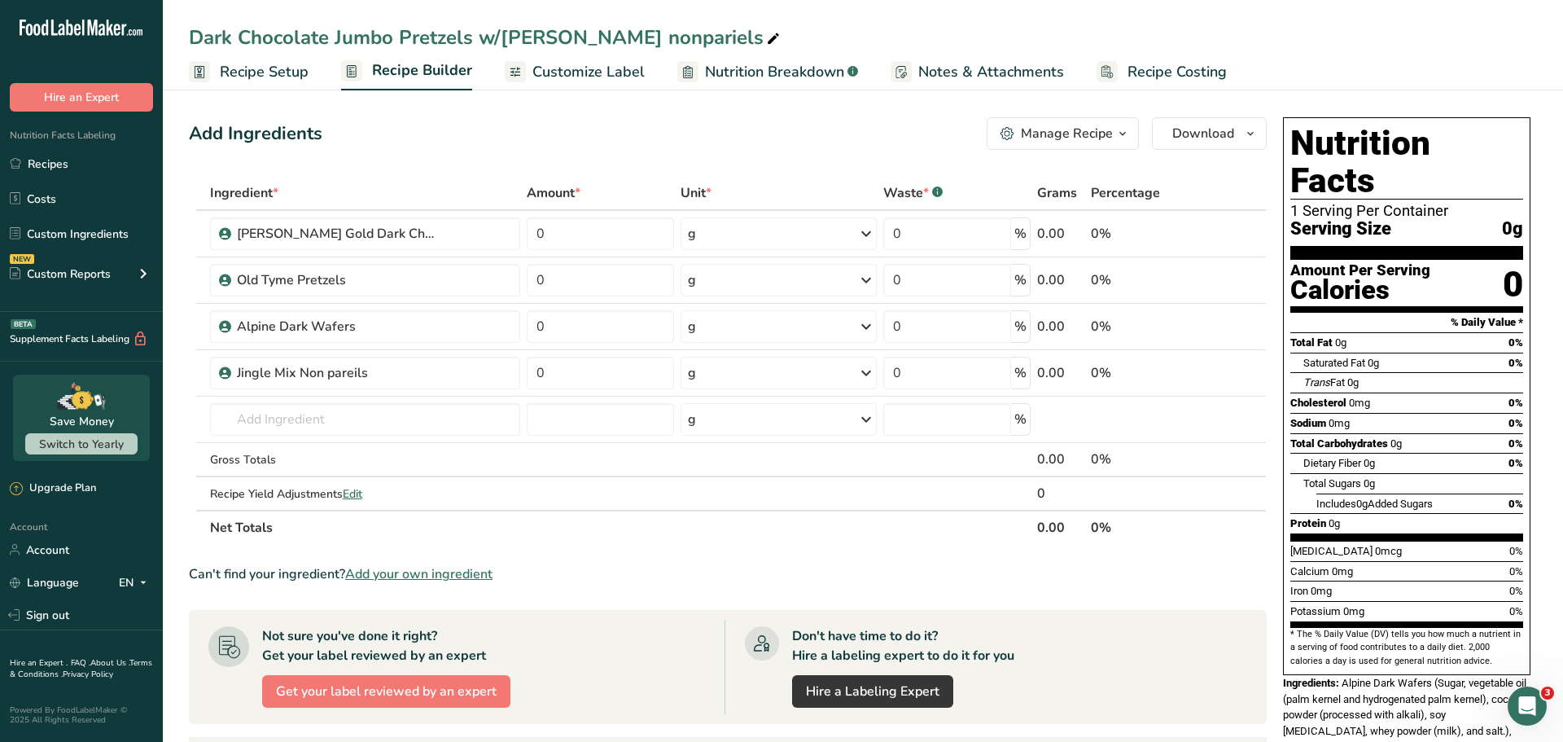
click at [1053, 155] on div "Add Ingredients Manage Recipe Delete Recipe Duplicate Recipe Scale Recipe Save …" at bounding box center [733, 594] width 1088 height 966
click at [1069, 141] on div "Manage Recipe" at bounding box center [1067, 134] width 92 height 20
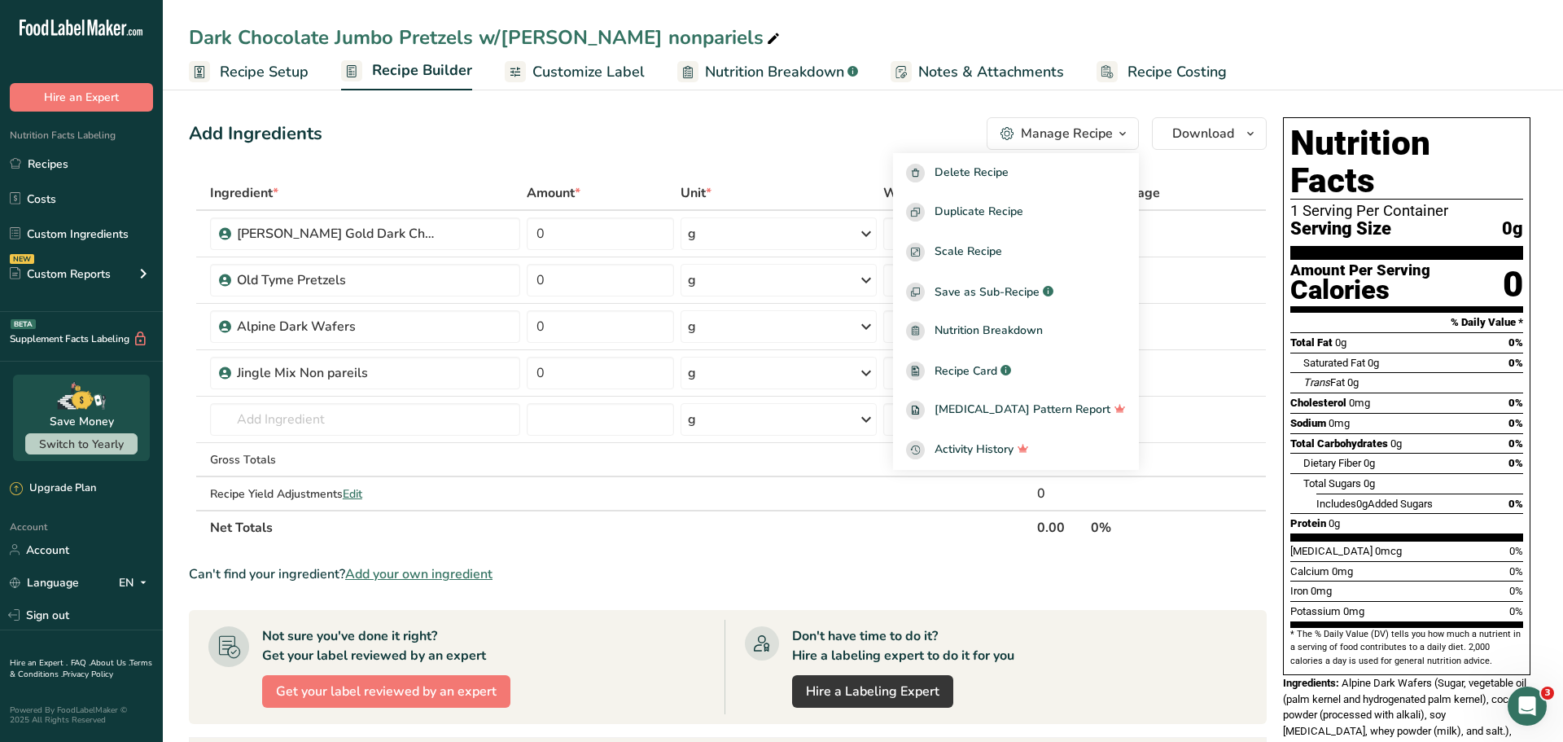
click at [962, 118] on div "Add Ingredients Manage Recipe Delete Recipe Duplicate Recipe Scale Recipe Save …" at bounding box center [728, 133] width 1078 height 33
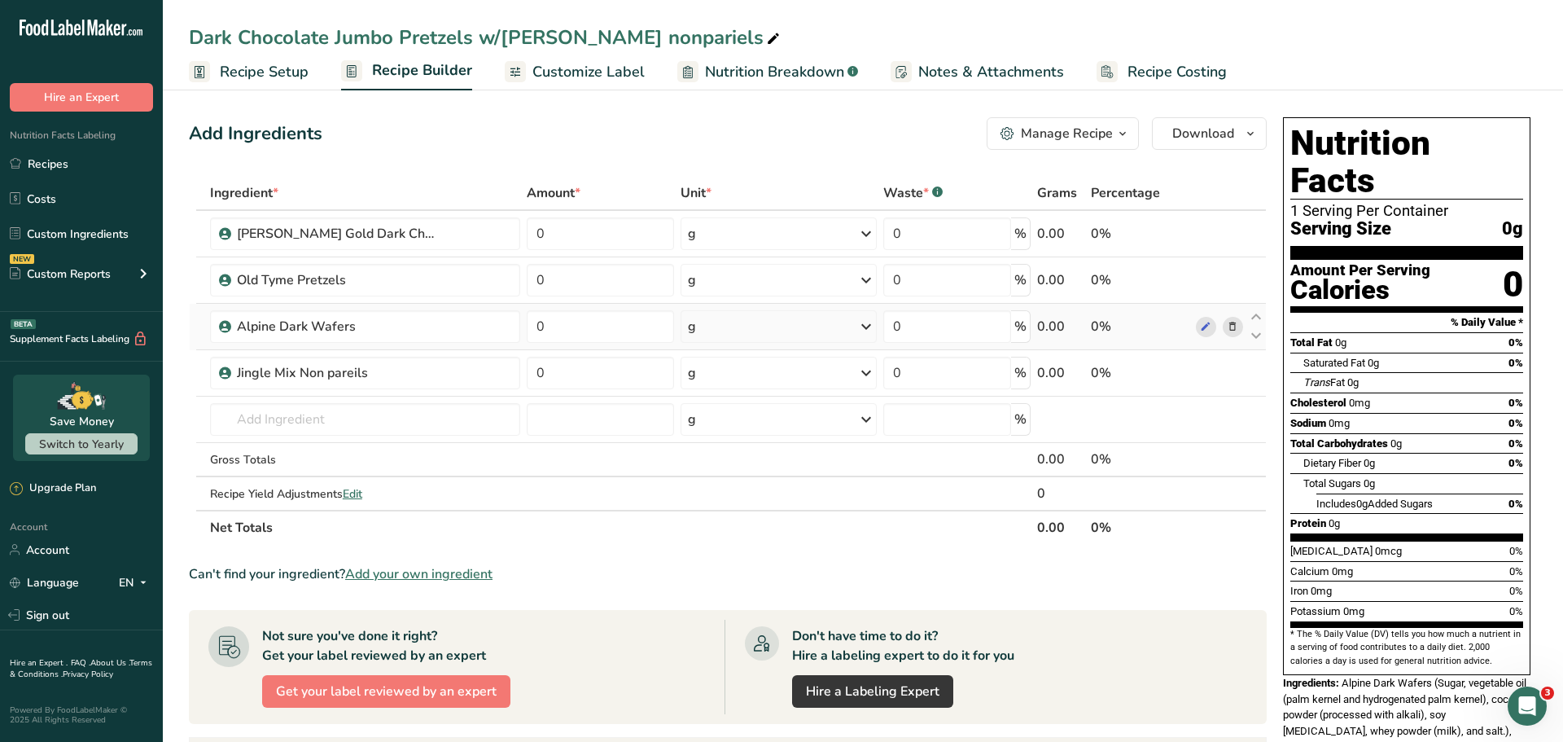
click at [1233, 329] on icon at bounding box center [1232, 326] width 11 height 17
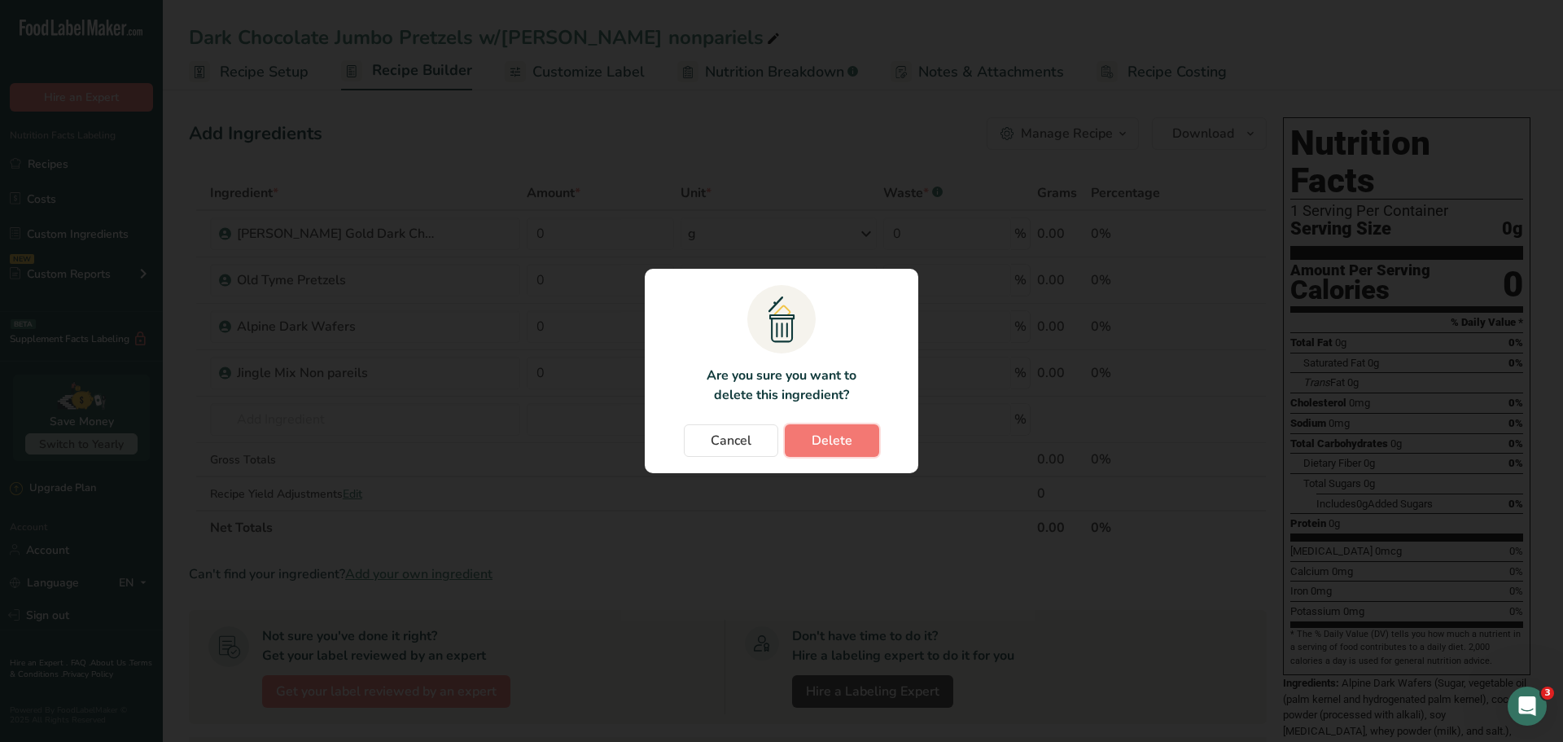
click at [856, 429] on button "Delete" at bounding box center [832, 440] width 94 height 33
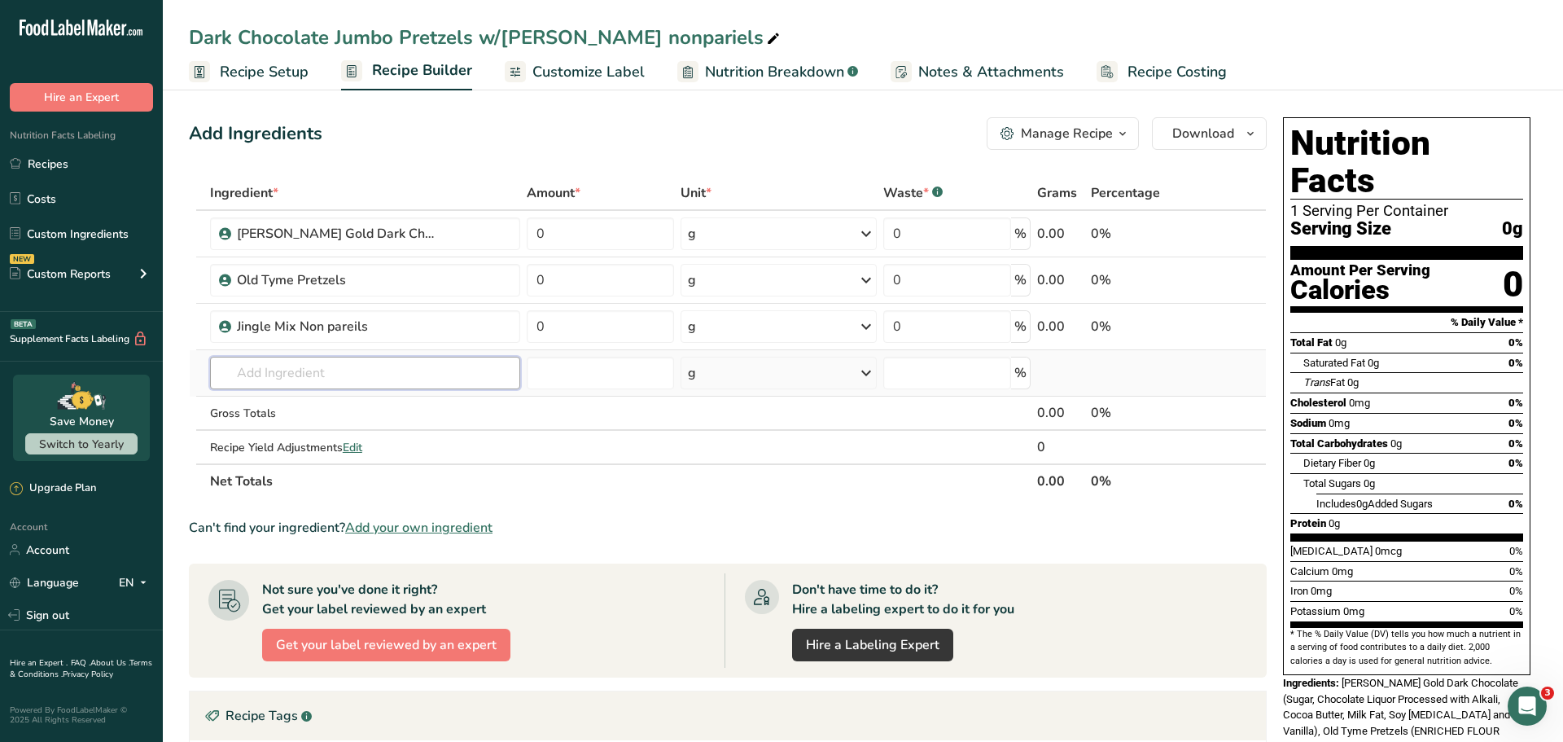
click at [334, 370] on input "text" at bounding box center [365, 373] width 311 height 33
type input "alpine da"
click at [375, 400] on div "Alpine Dark Wafers" at bounding box center [352, 405] width 259 height 17
type input "Alpine Dark Wafers"
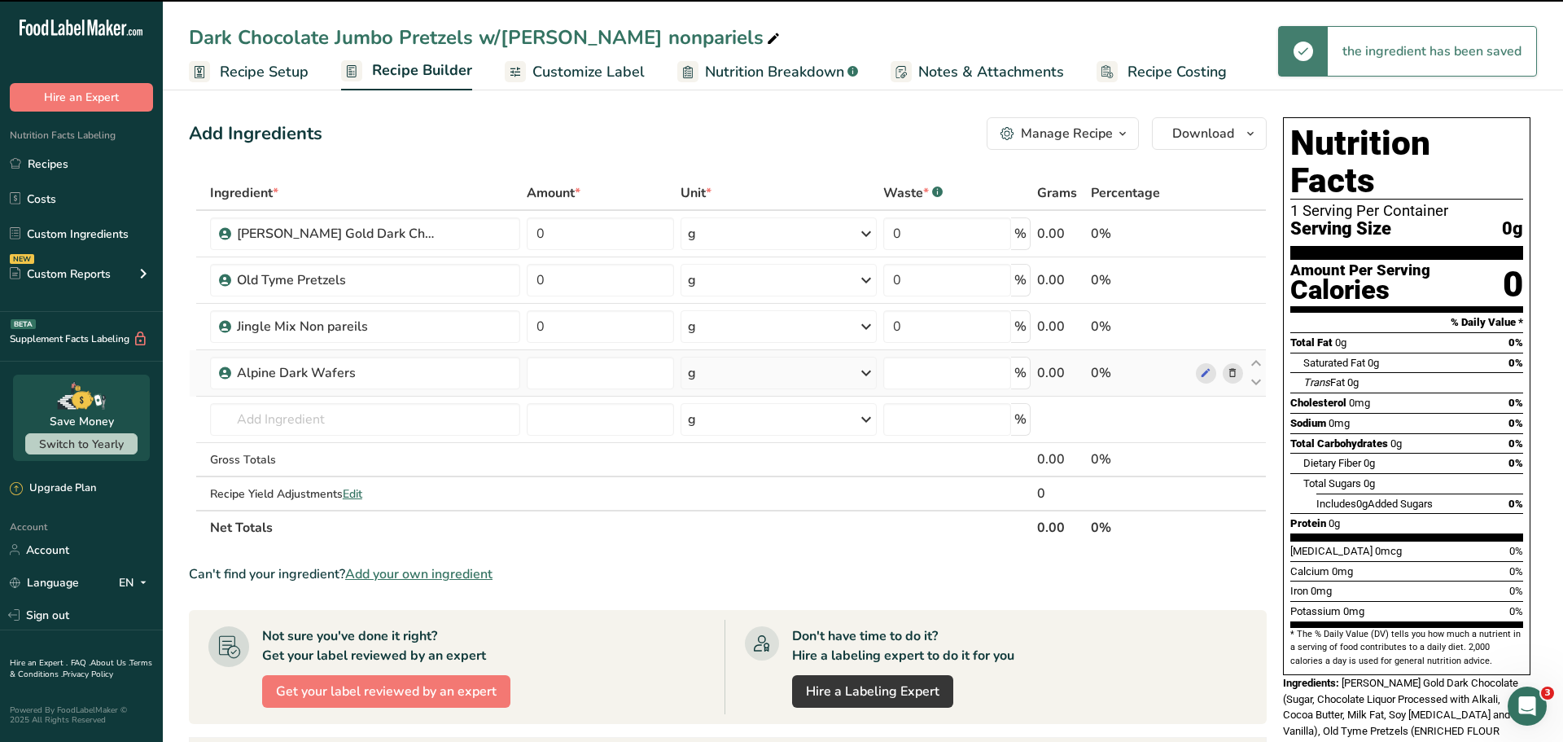
type input "0"
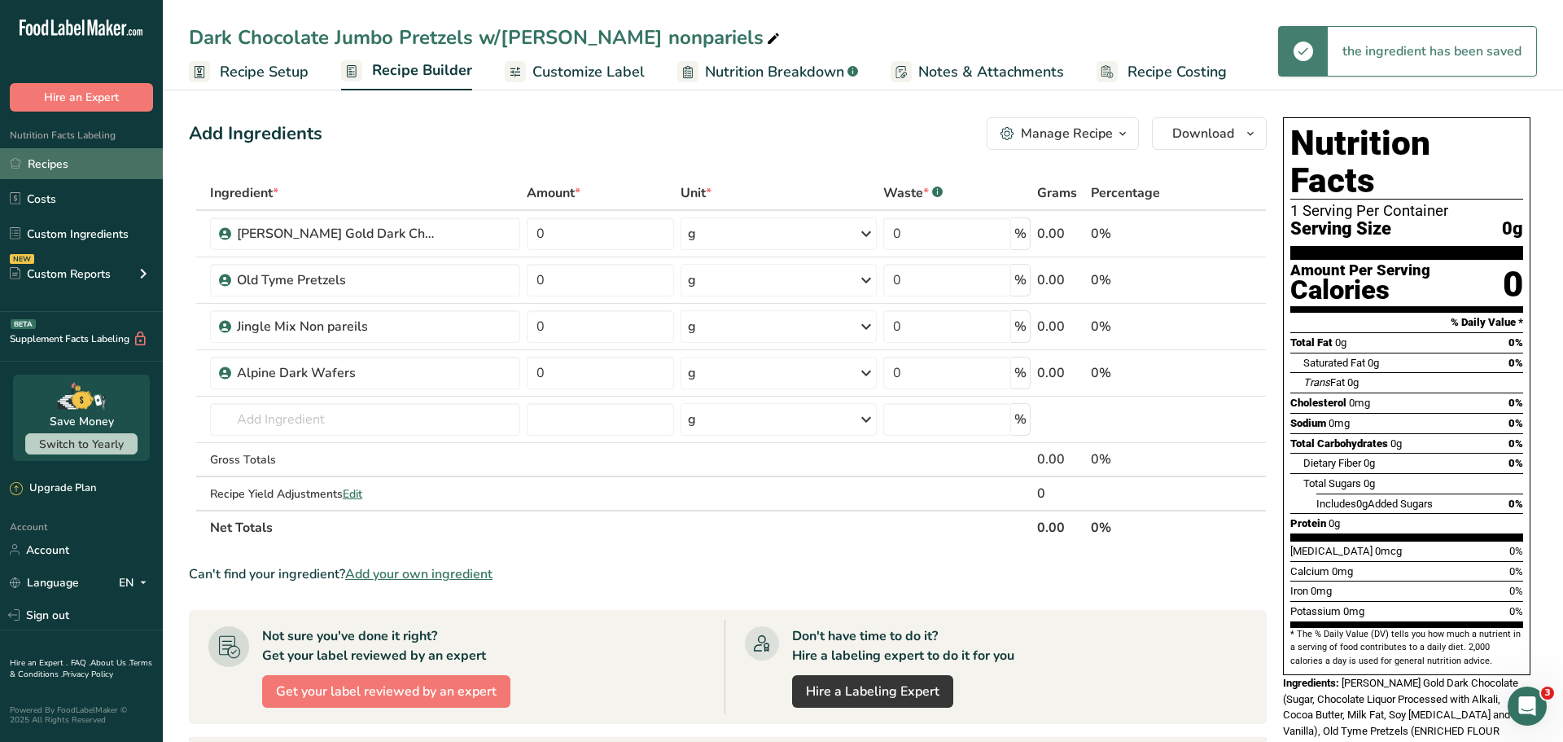
click at [62, 160] on link "Recipes" at bounding box center [81, 163] width 163 height 31
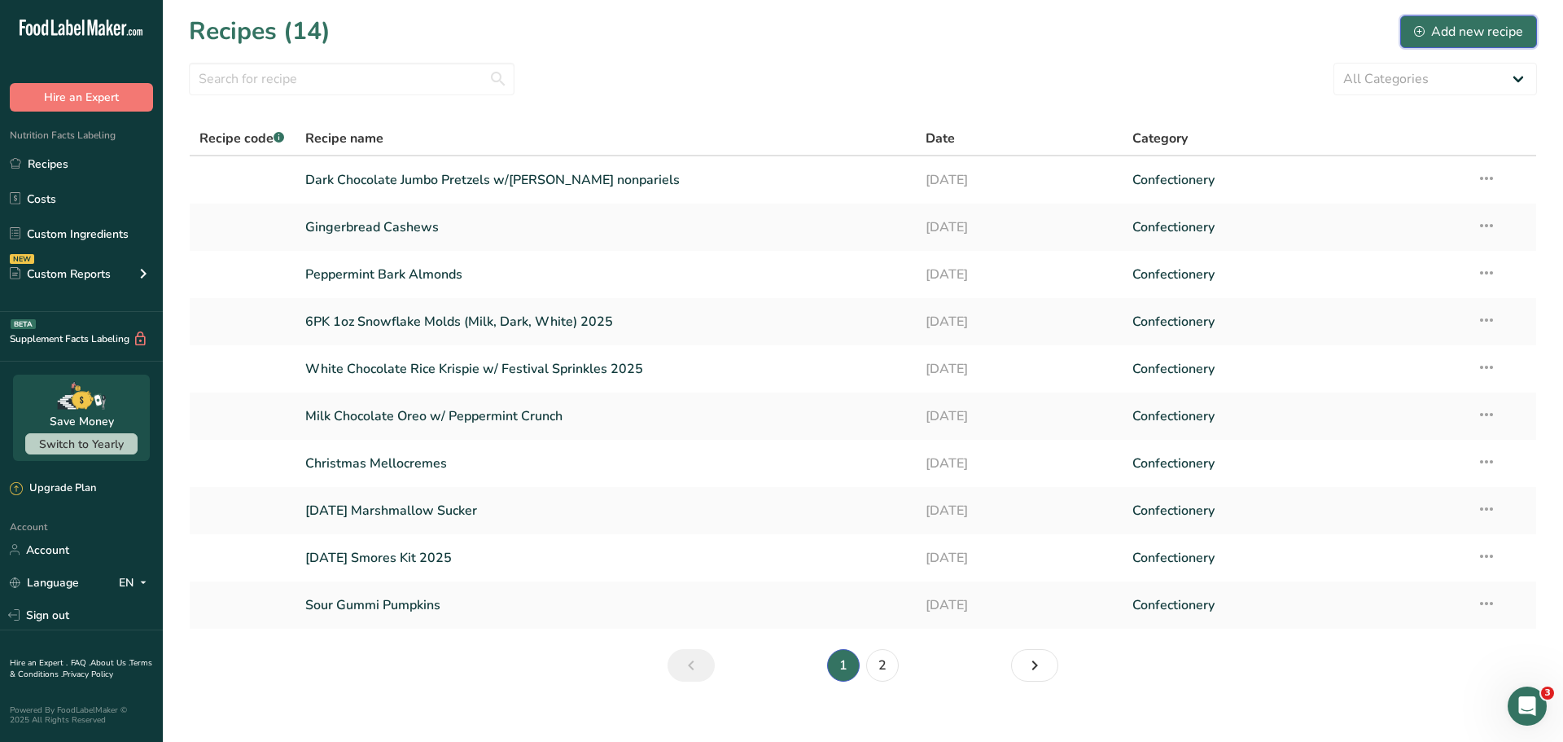
click at [1496, 33] on div "Add new recipe" at bounding box center [1468, 32] width 109 height 20
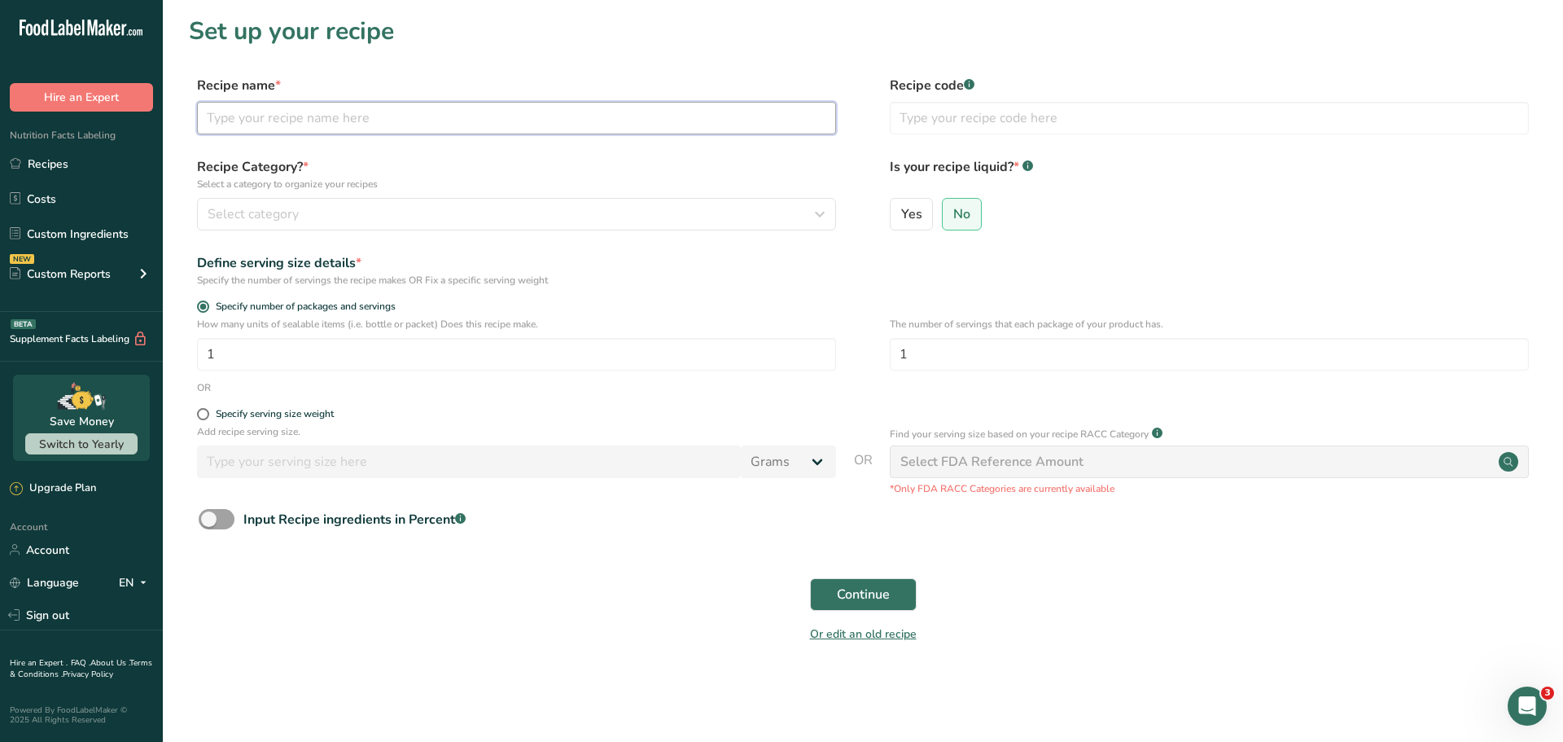
click at [450, 118] on input "text" at bounding box center [516, 118] width 639 height 33
type input "Milk Chocolate Jumbo Pretzel w/festival flurry sprinkles"
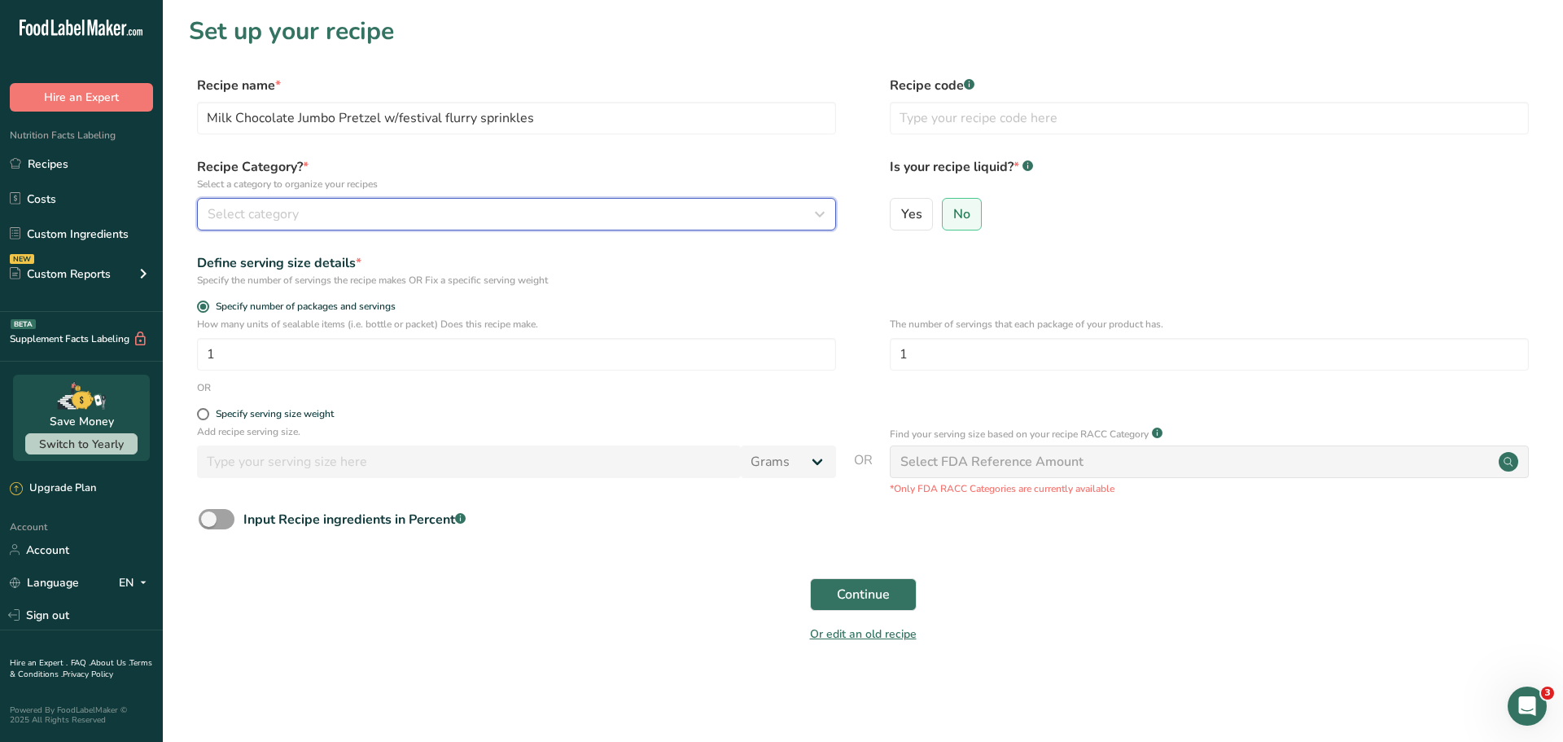
click at [385, 207] on div "Select category" at bounding box center [512, 214] width 608 height 20
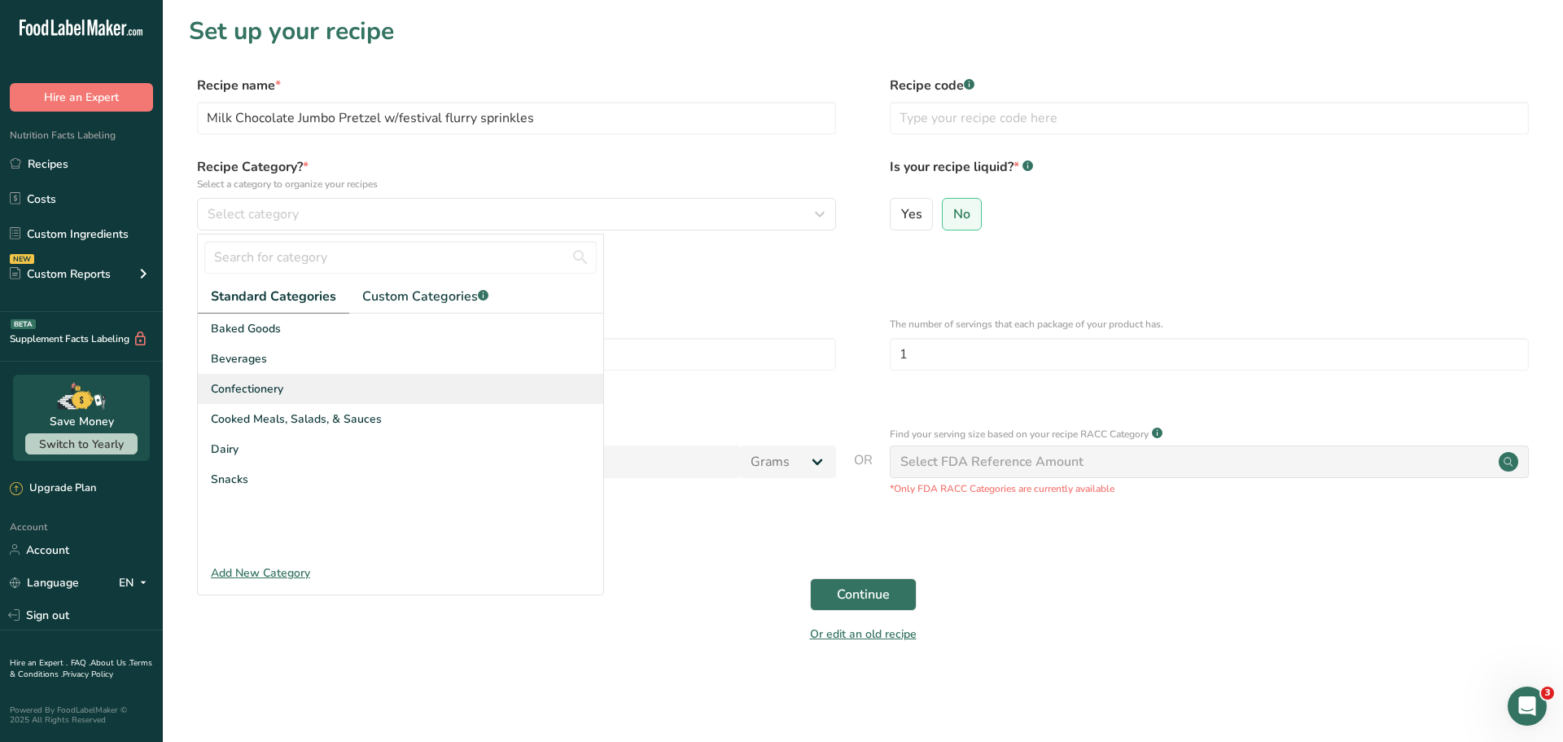
click at [298, 377] on div "Confectionery" at bounding box center [400, 389] width 405 height 30
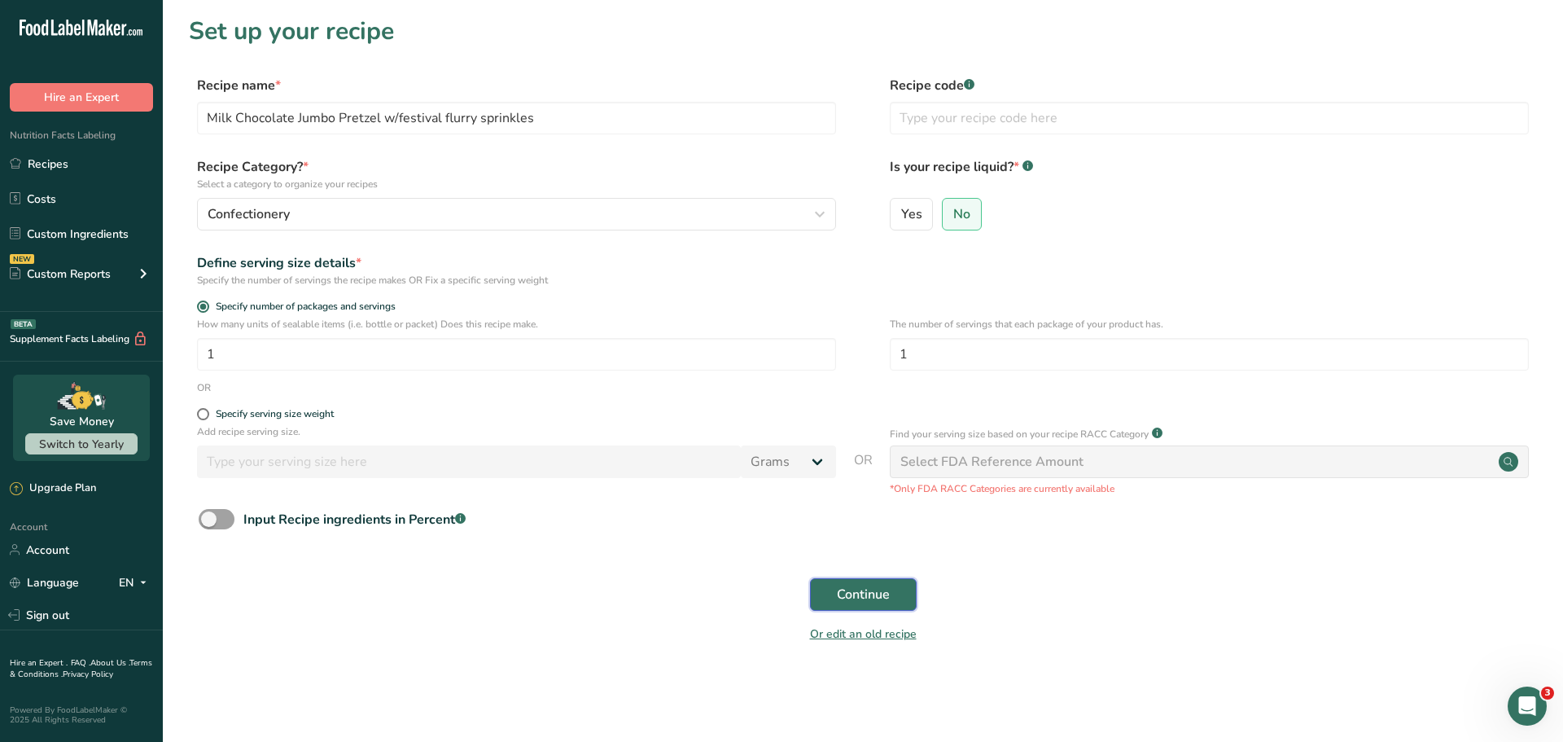
click at [833, 593] on button "Continue" at bounding box center [863, 594] width 107 height 33
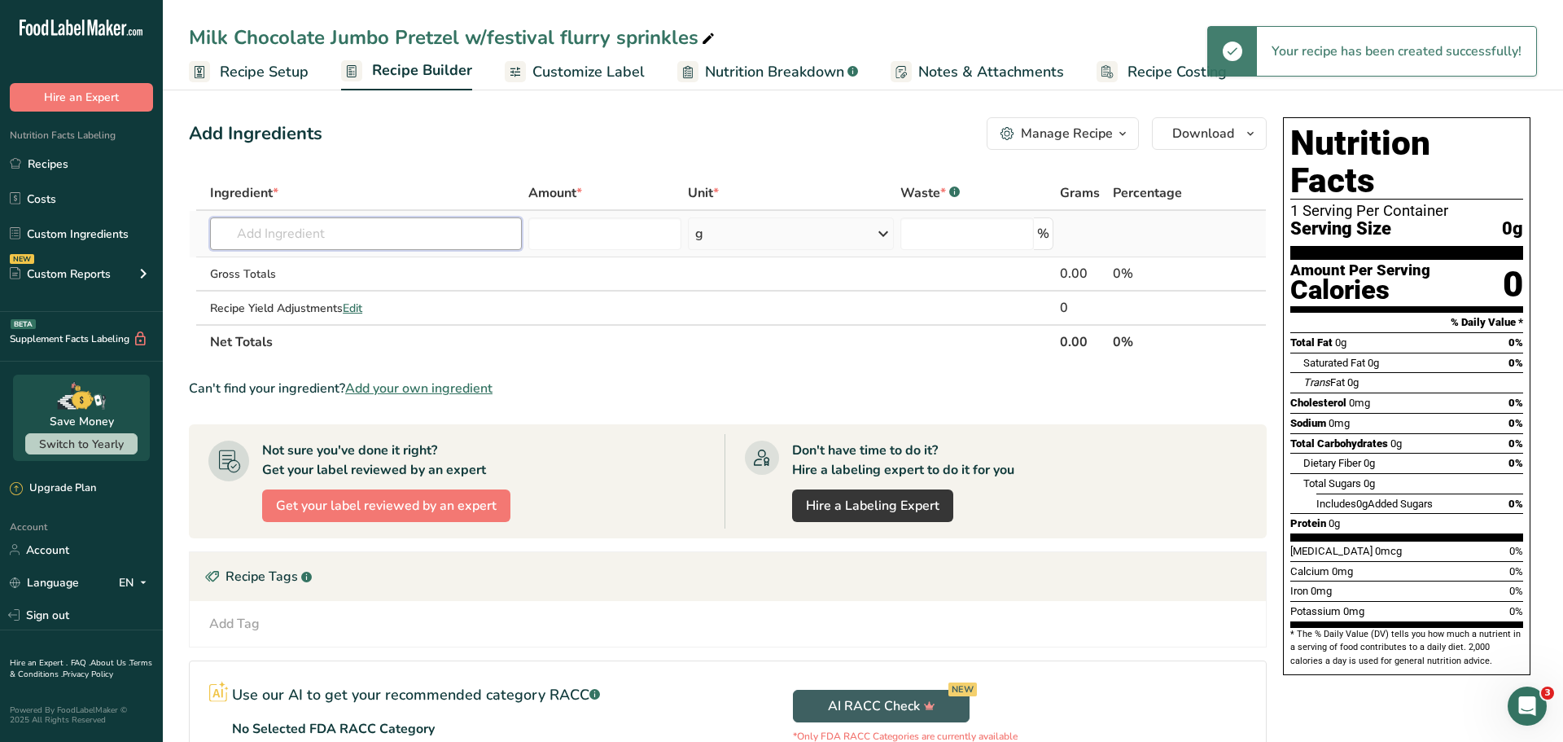
click at [318, 233] on input "text" at bounding box center [366, 233] width 312 height 33
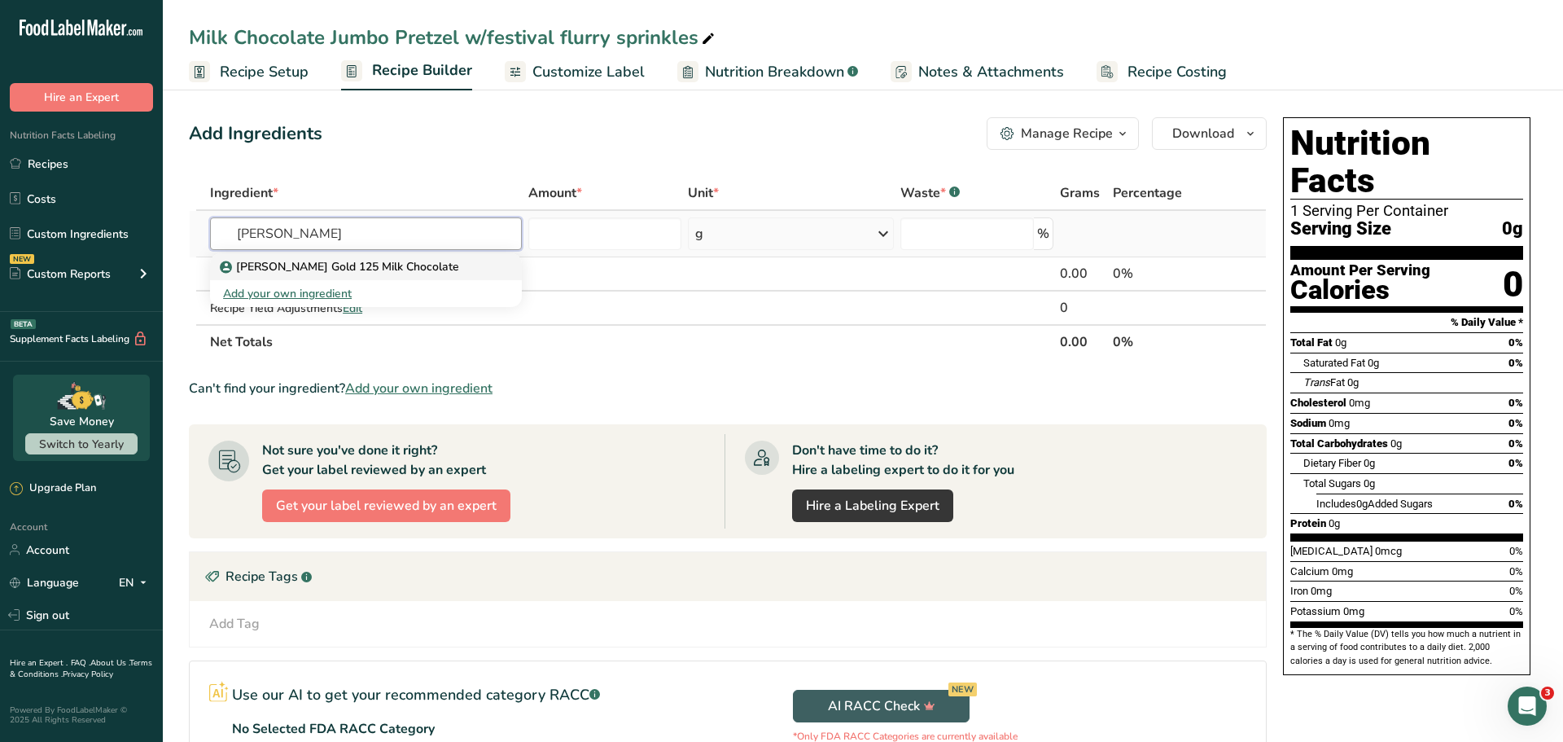
type input "adams"
click at [366, 265] on p "[PERSON_NAME] Gold 125 Milk Chocolate" at bounding box center [341, 266] width 236 height 17
type input "[PERSON_NAME] Gold 125 Milk Chocolate"
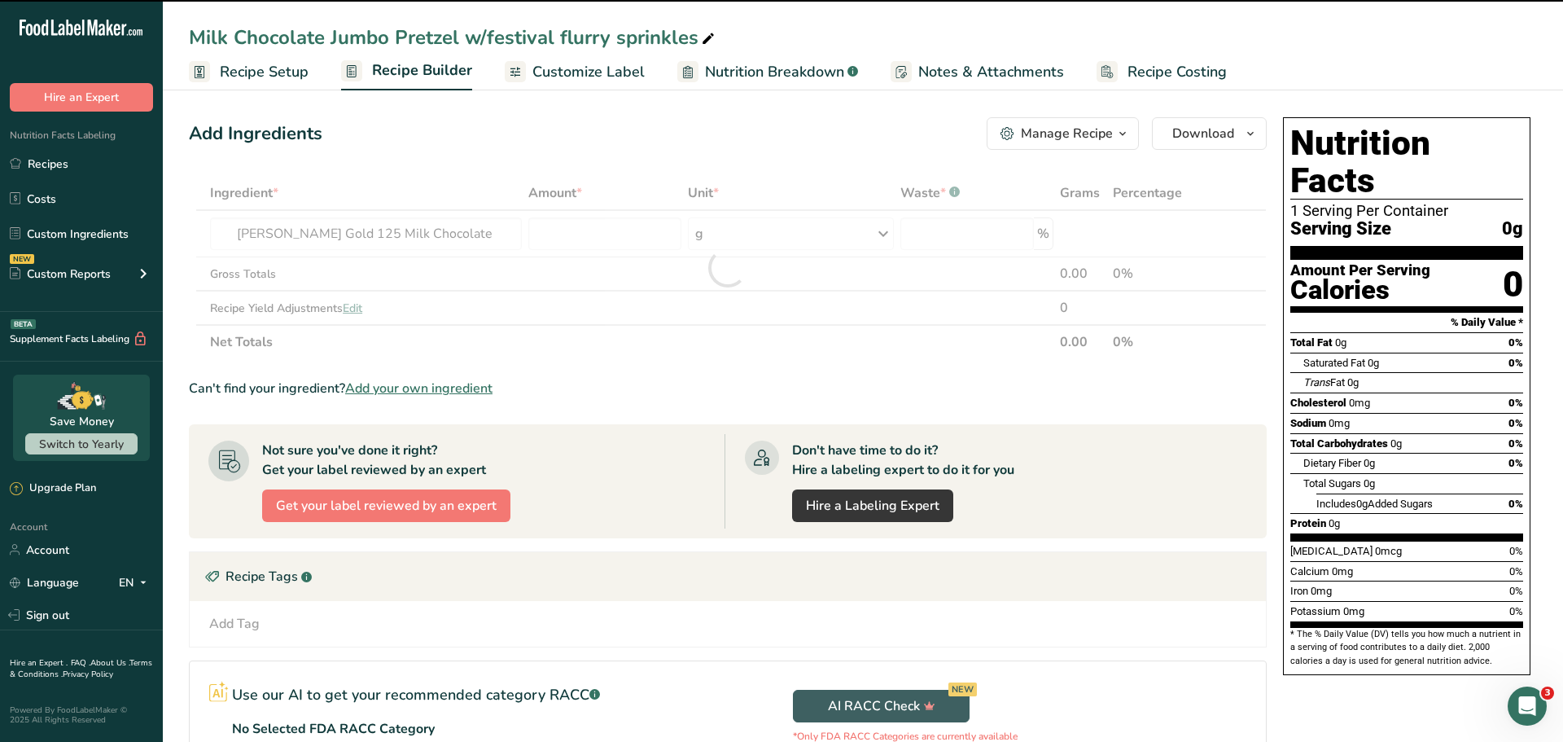
type input "0"
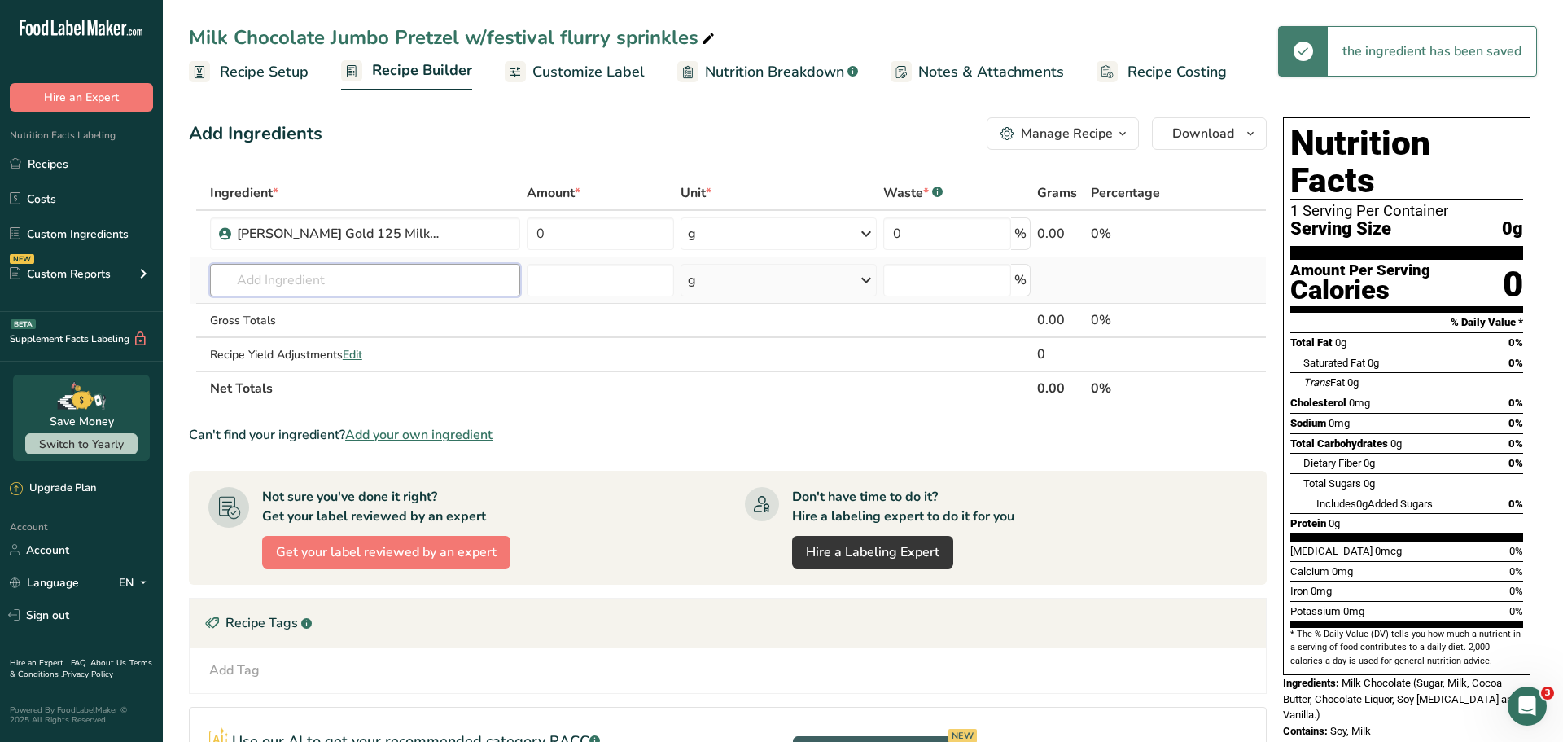
click at [338, 285] on input "text" at bounding box center [365, 280] width 311 height 33
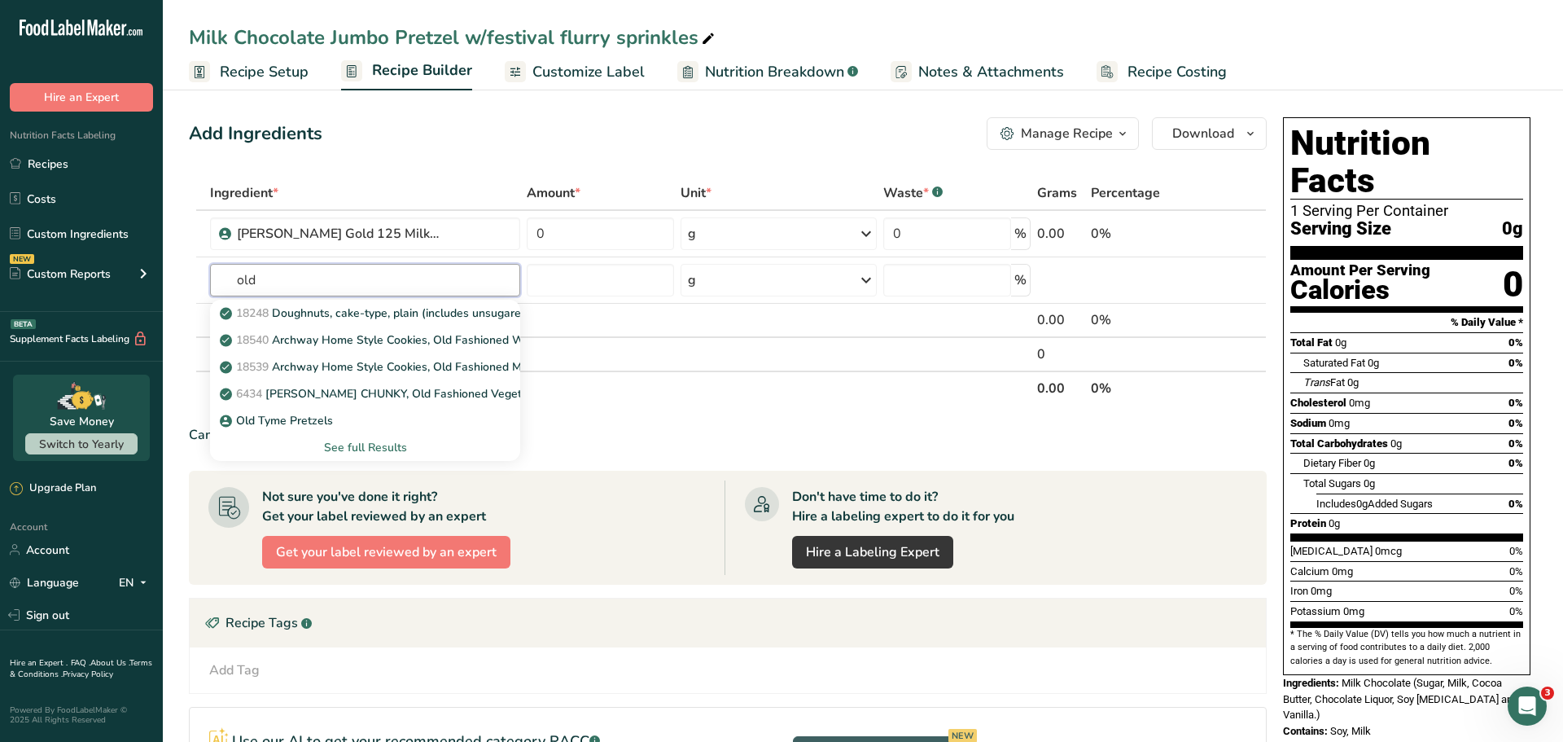
type input "old"
click at [298, 419] on p "Old Tyme Pretzels" at bounding box center [278, 420] width 110 height 17
type input "Old Tyme Pretzels"
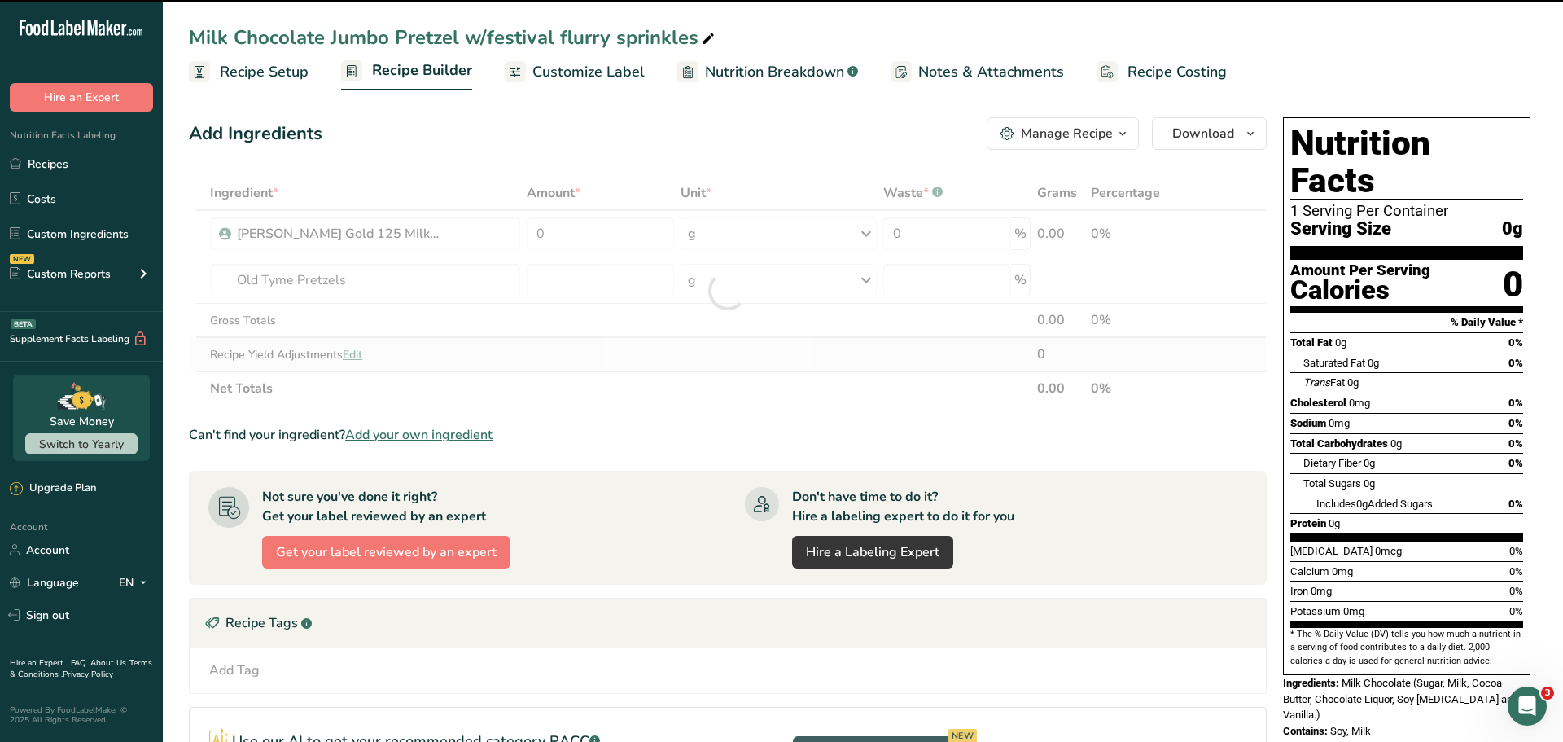
type input "0"
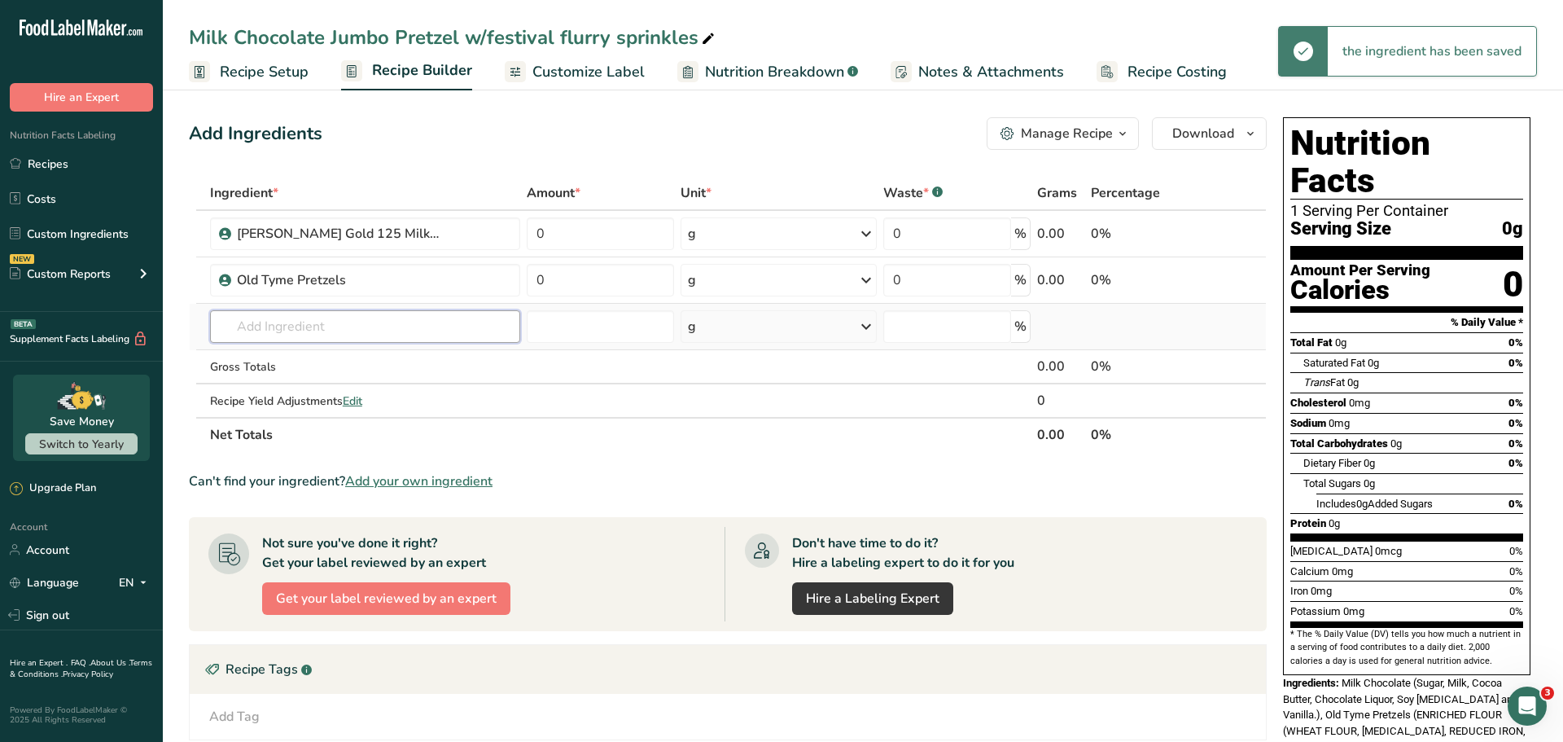
click at [302, 323] on input "text" at bounding box center [365, 326] width 311 height 33
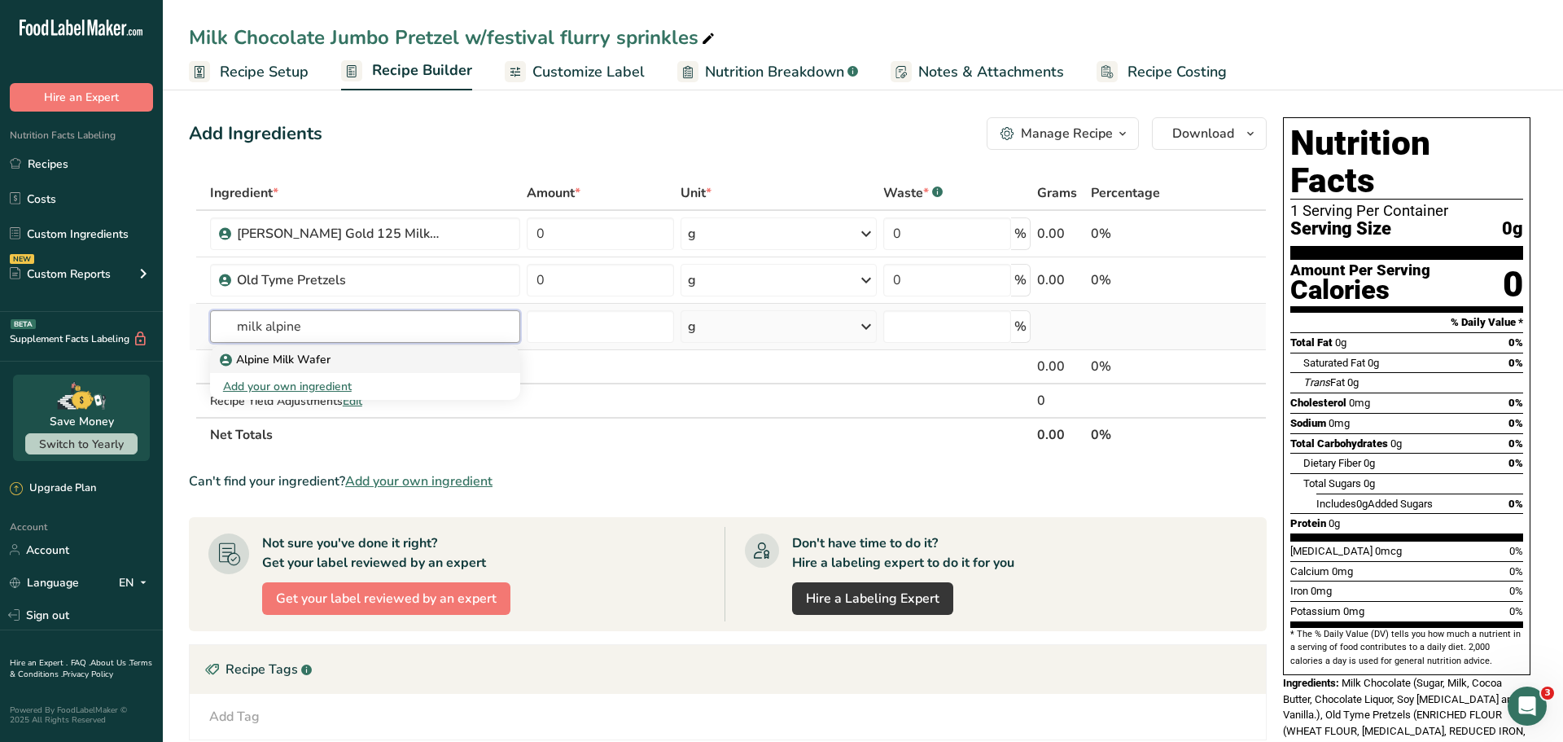
type input "milk alpine"
click at [315, 357] on p "Alpine Milk Wafer" at bounding box center [276, 359] width 107 height 17
type input "Alpine Milk Wafer"
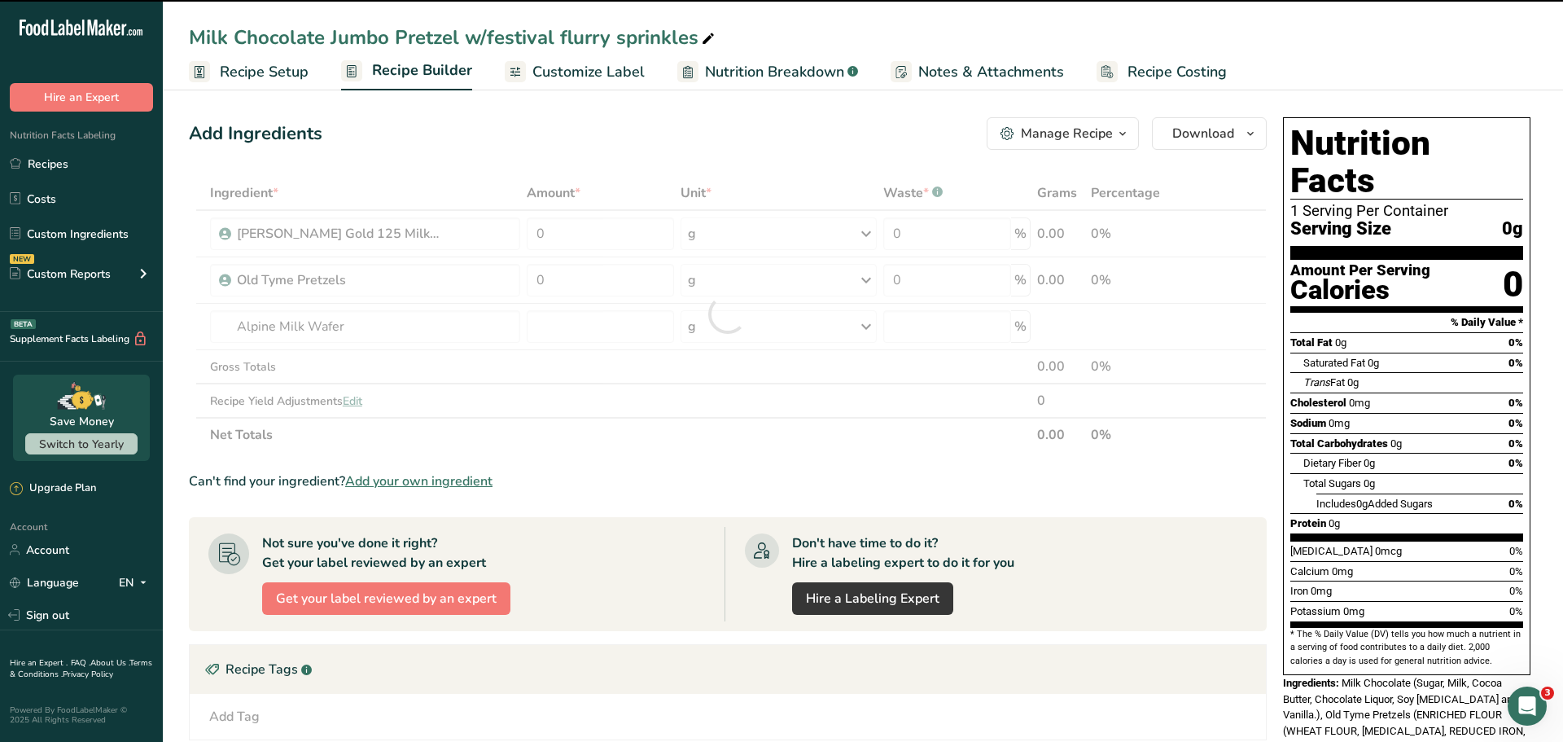
type input "0"
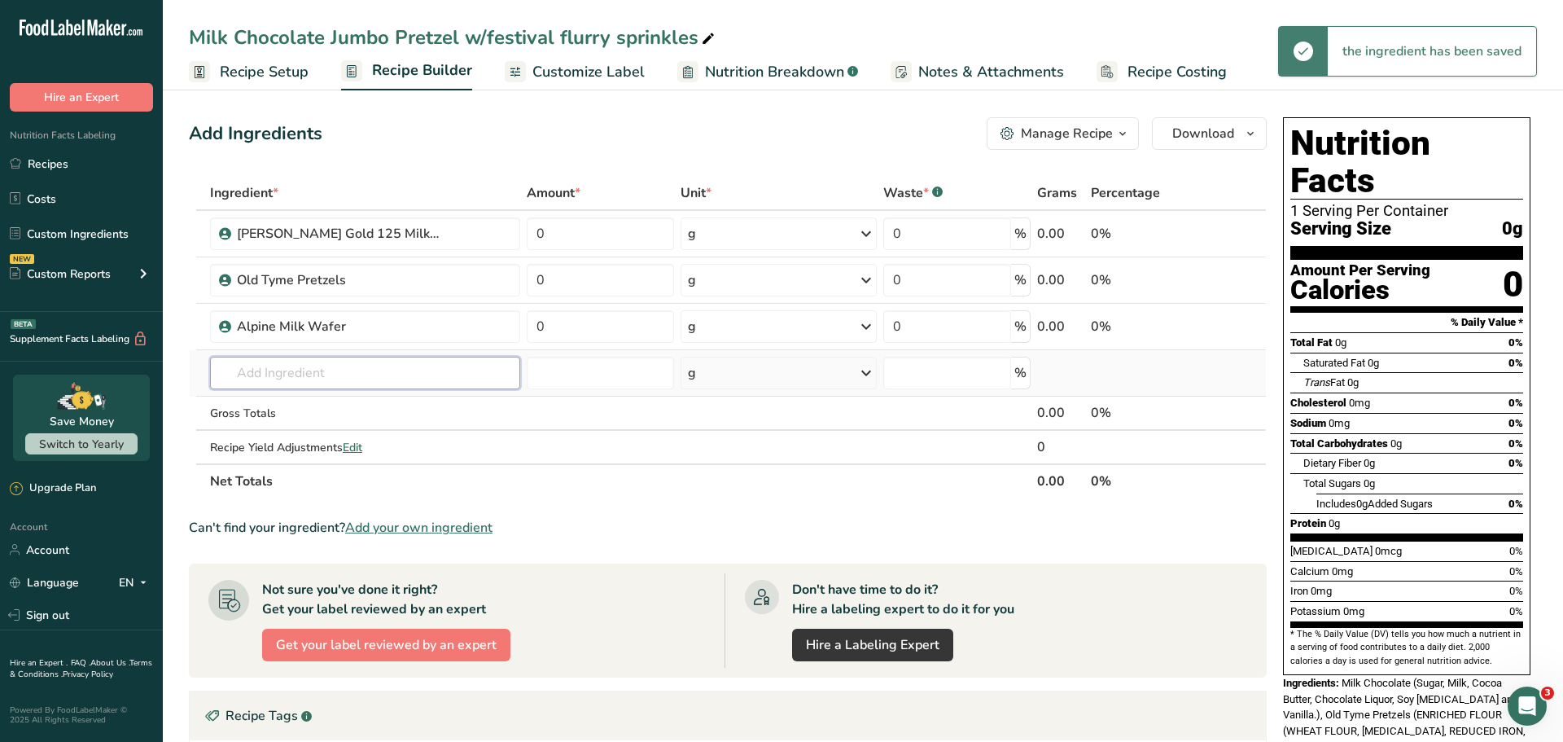
click at [287, 368] on input "text" at bounding box center [365, 373] width 311 height 33
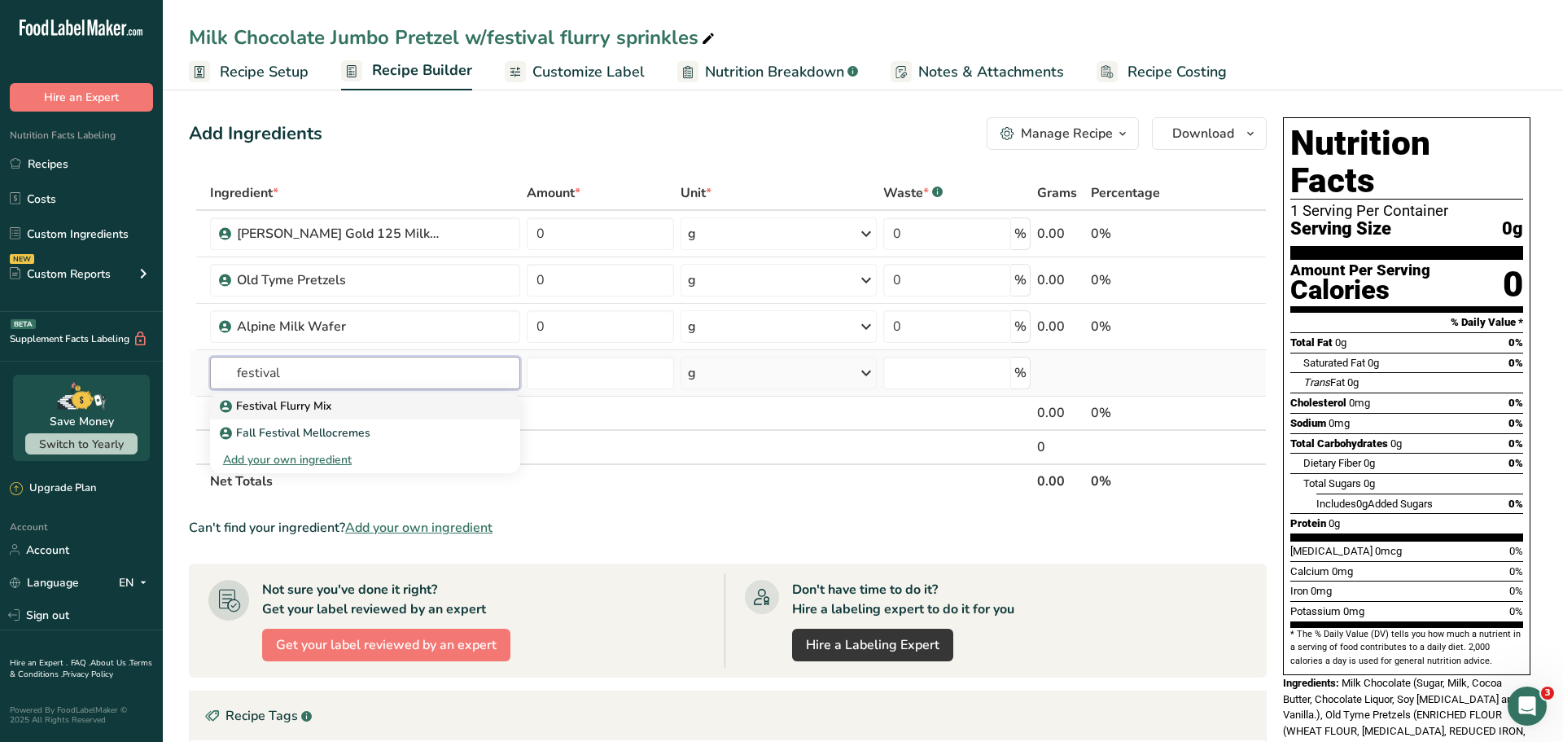
type input "festival"
click at [315, 402] on p "Festival Flurry Mix" at bounding box center [277, 405] width 108 height 17
type input "Festival Flurry Mix"
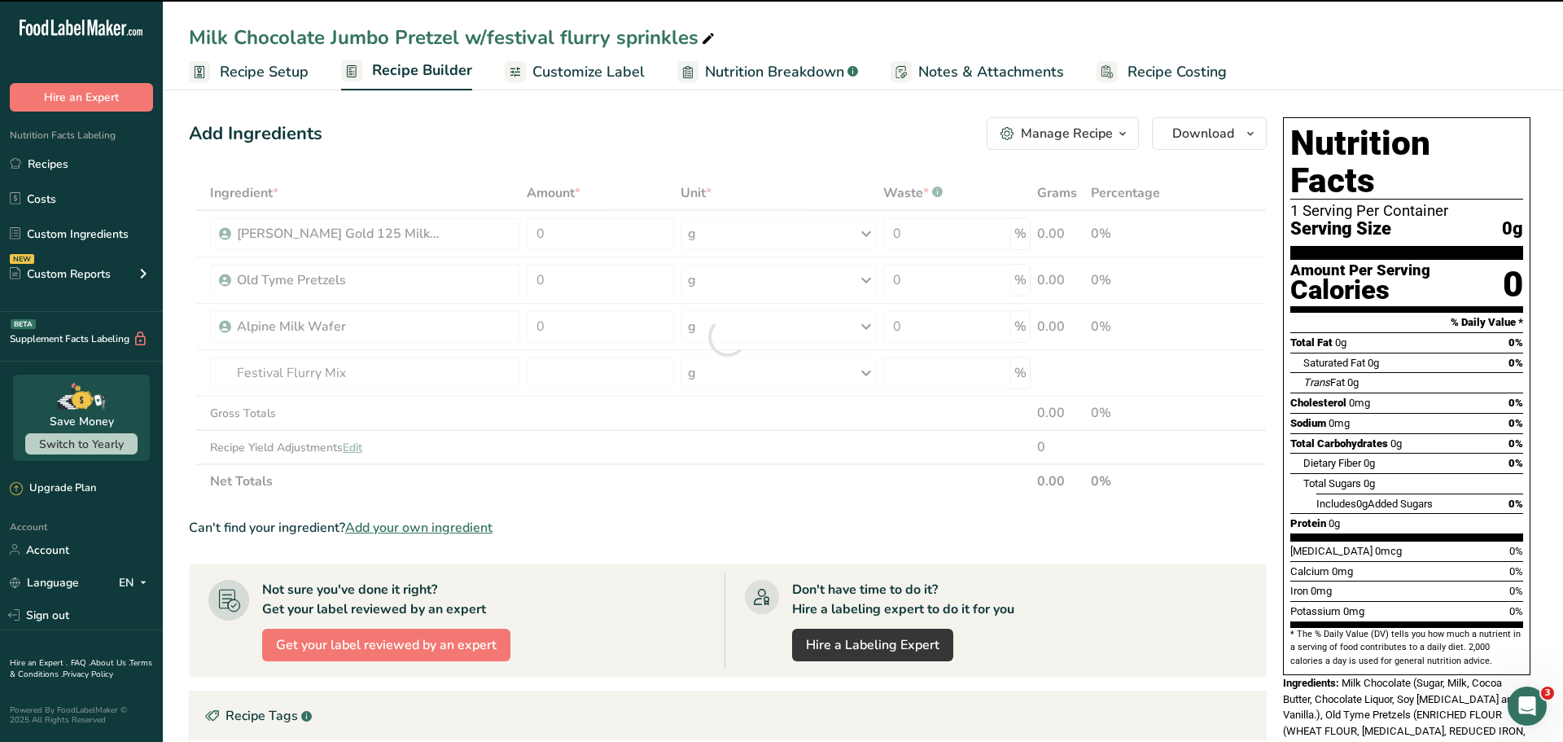
type input "0"
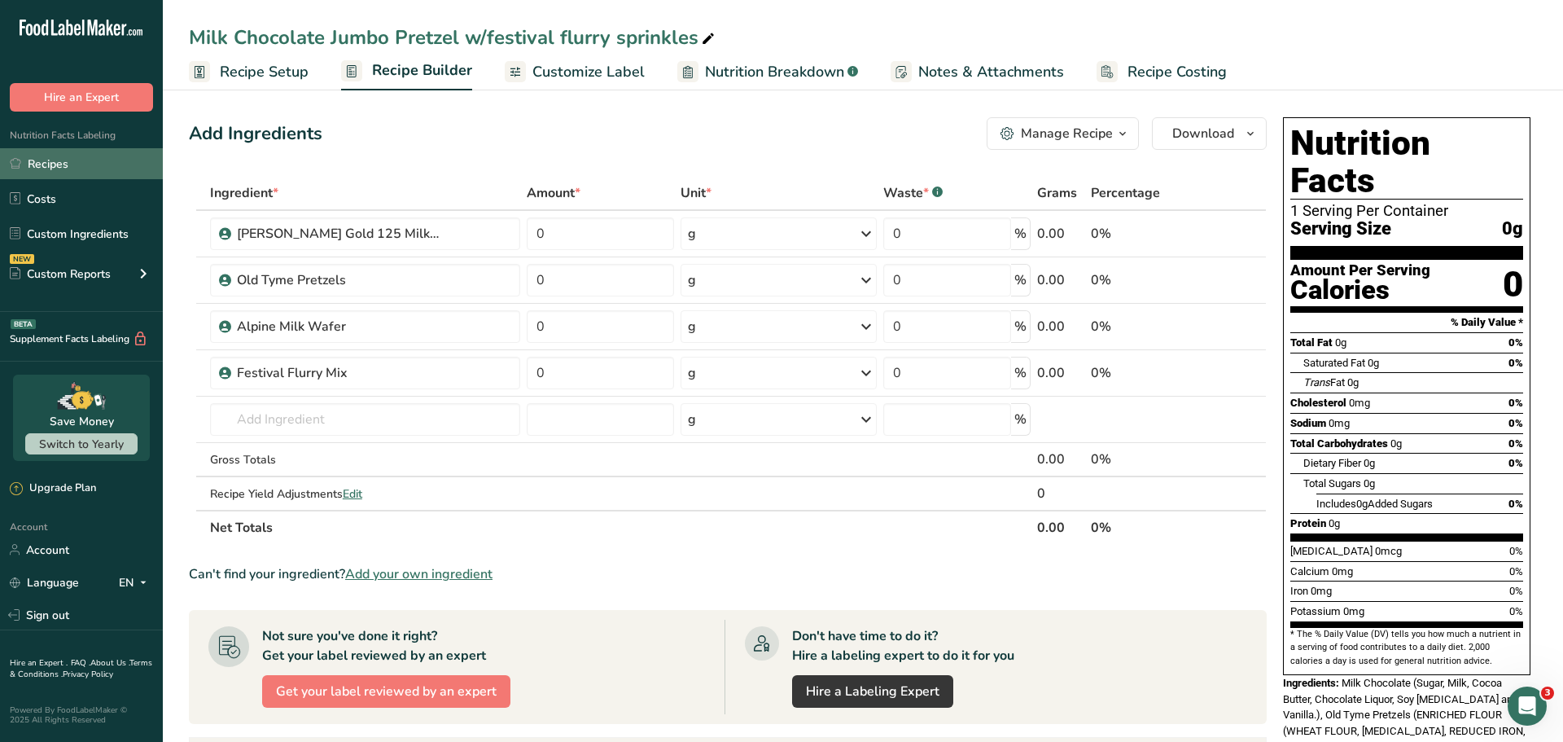
click at [63, 158] on link "Recipes" at bounding box center [81, 163] width 163 height 31
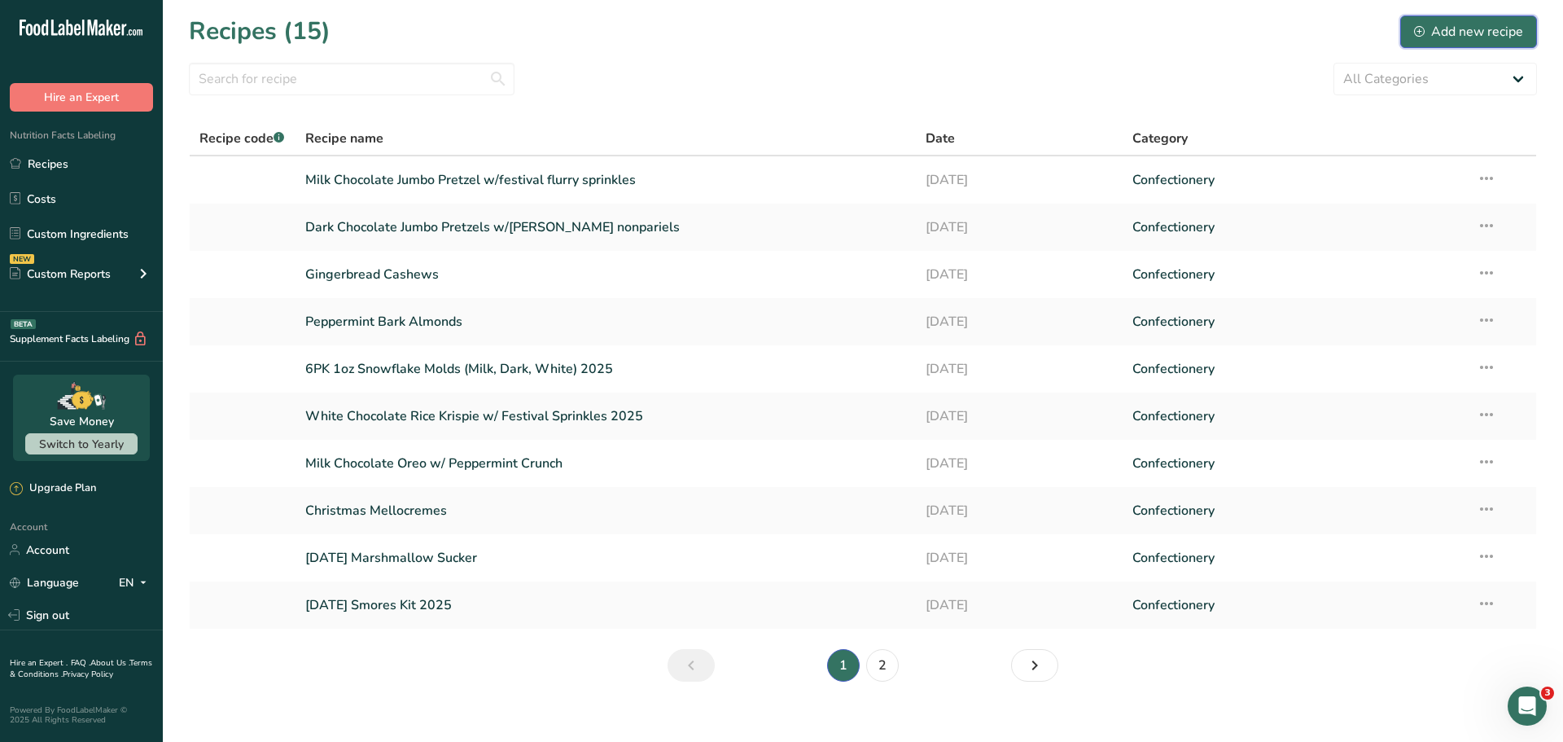
click at [1516, 36] on div "Add new recipe" at bounding box center [1468, 32] width 109 height 20
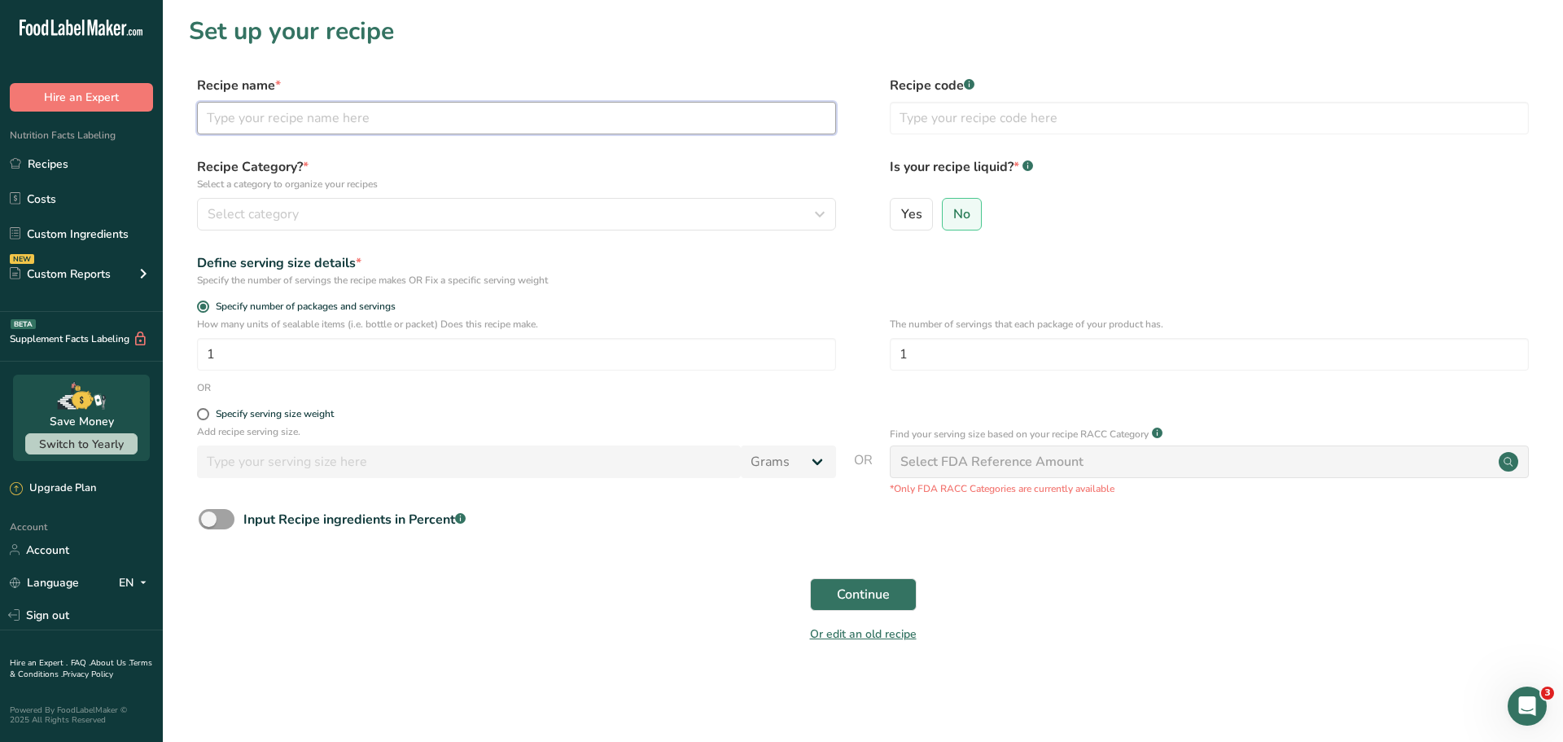
click at [305, 118] on input "text" at bounding box center [516, 118] width 639 height 33
type input "White Chocolate Jumbo Pretzel w/peppermint krunch"
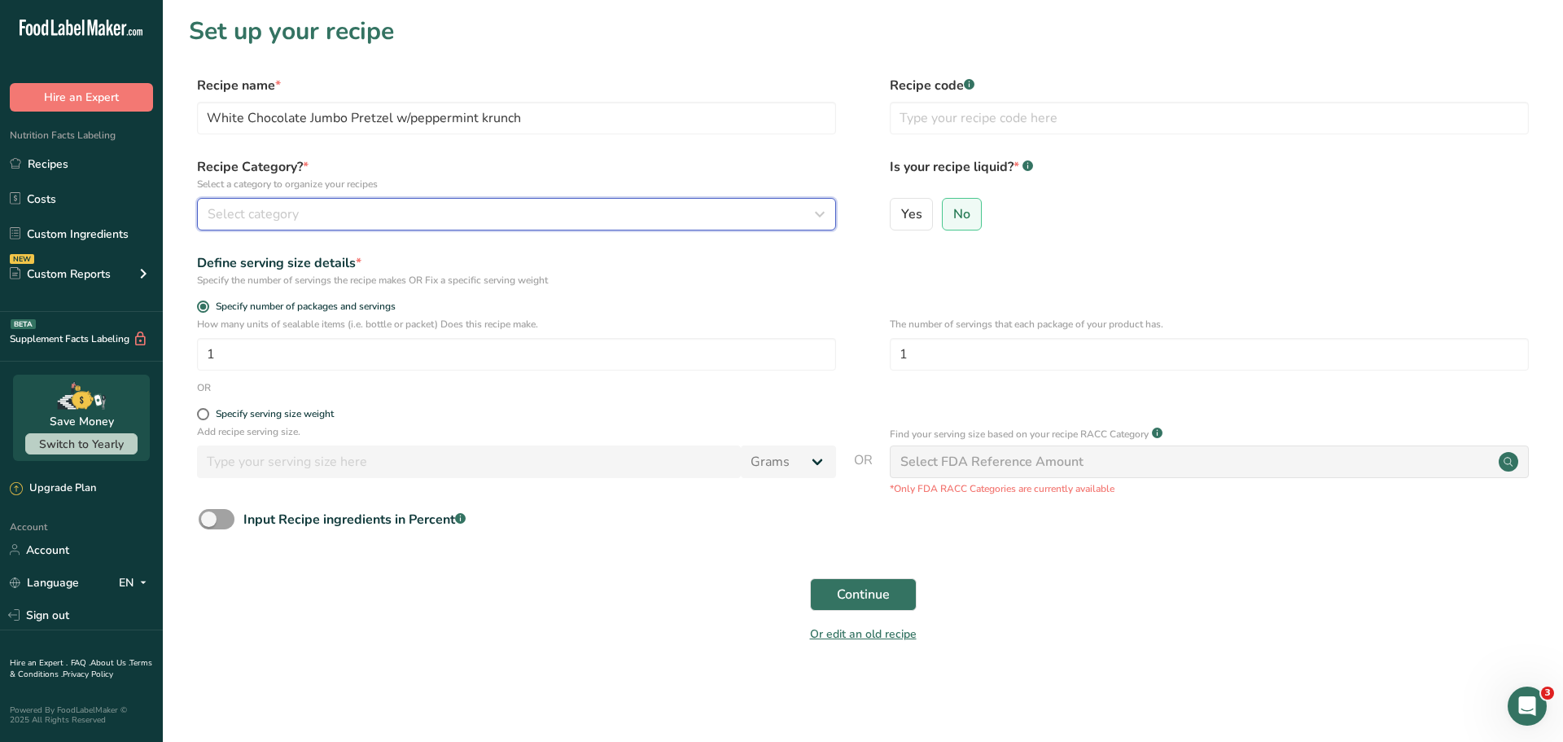
click at [233, 224] on button "Select category" at bounding box center [516, 214] width 639 height 33
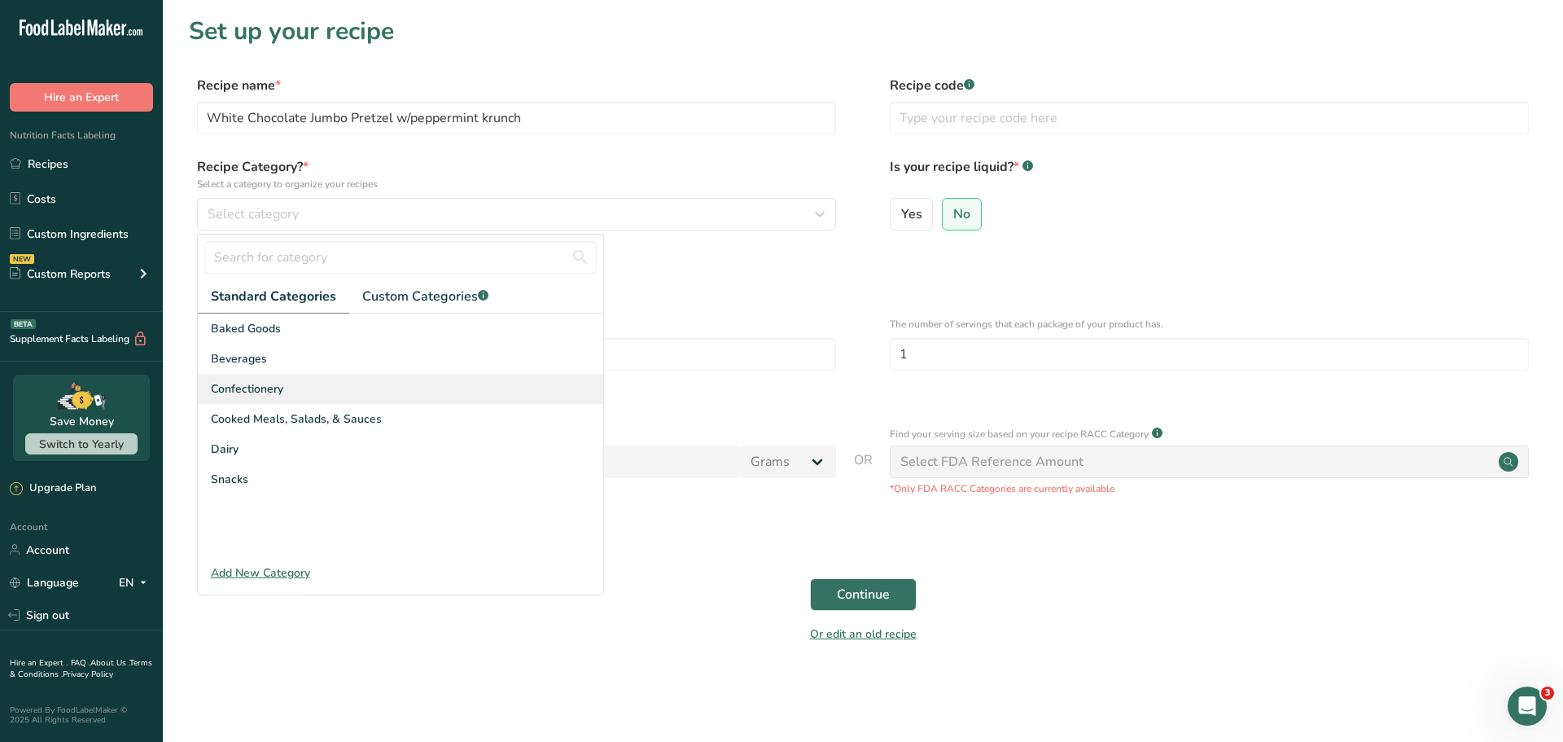
click at [266, 395] on span "Confectionery" at bounding box center [247, 388] width 72 height 17
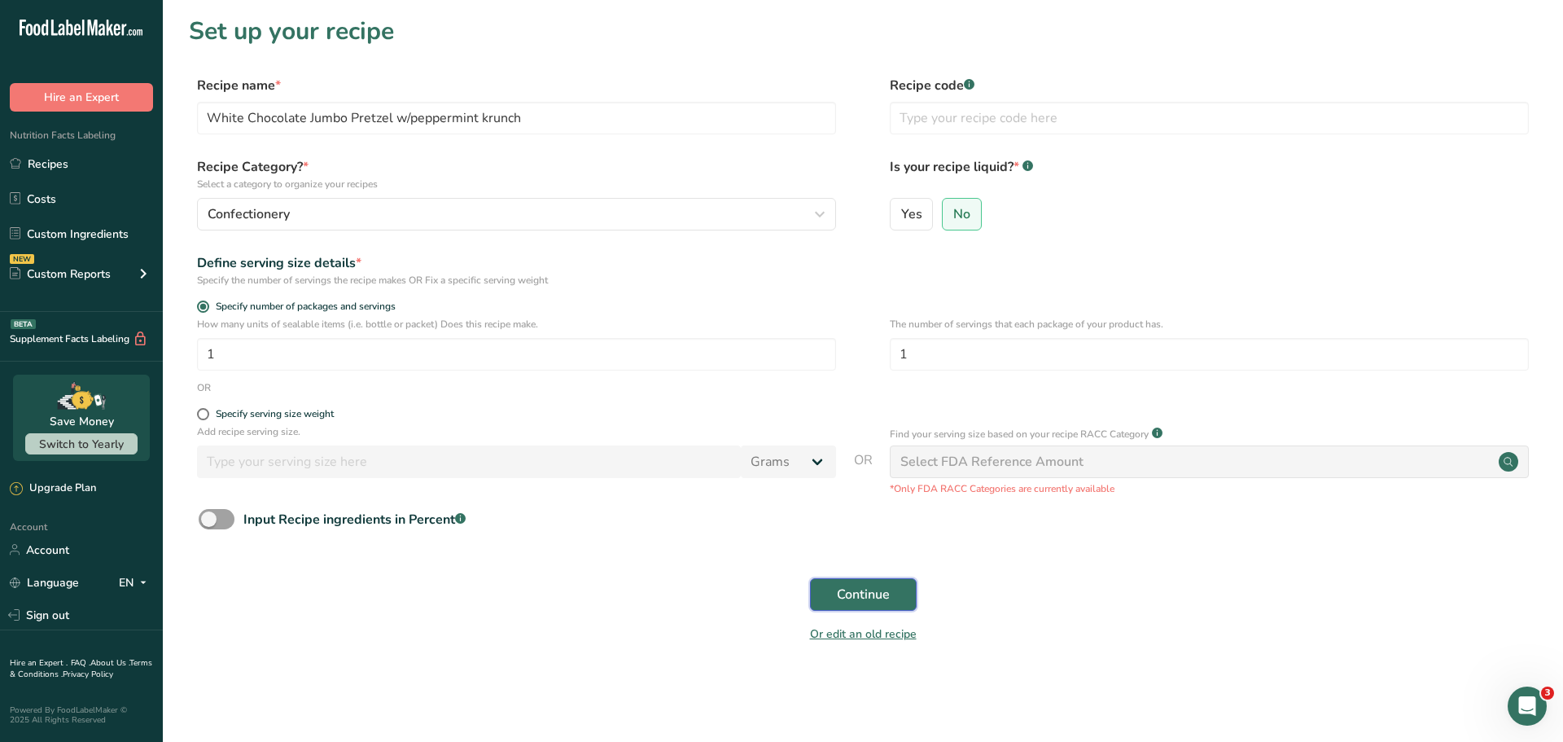
click at [874, 597] on span "Continue" at bounding box center [863, 595] width 53 height 20
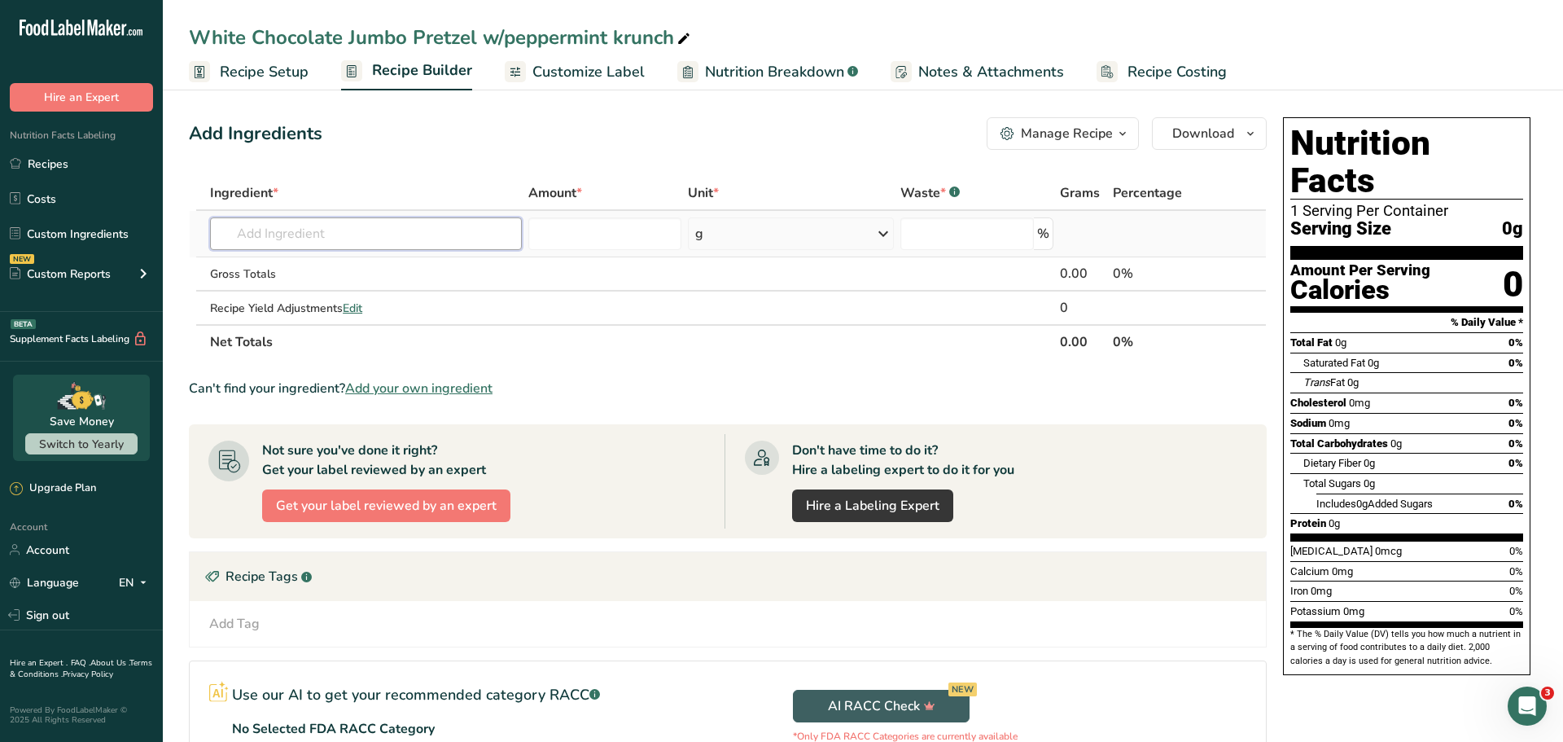
click at [427, 226] on input "text" at bounding box center [366, 233] width 312 height 33
type input "white satin"
click at [312, 267] on p "Guittard White Satin" at bounding box center [284, 266] width 122 height 17
type input "Guittard White Satin"
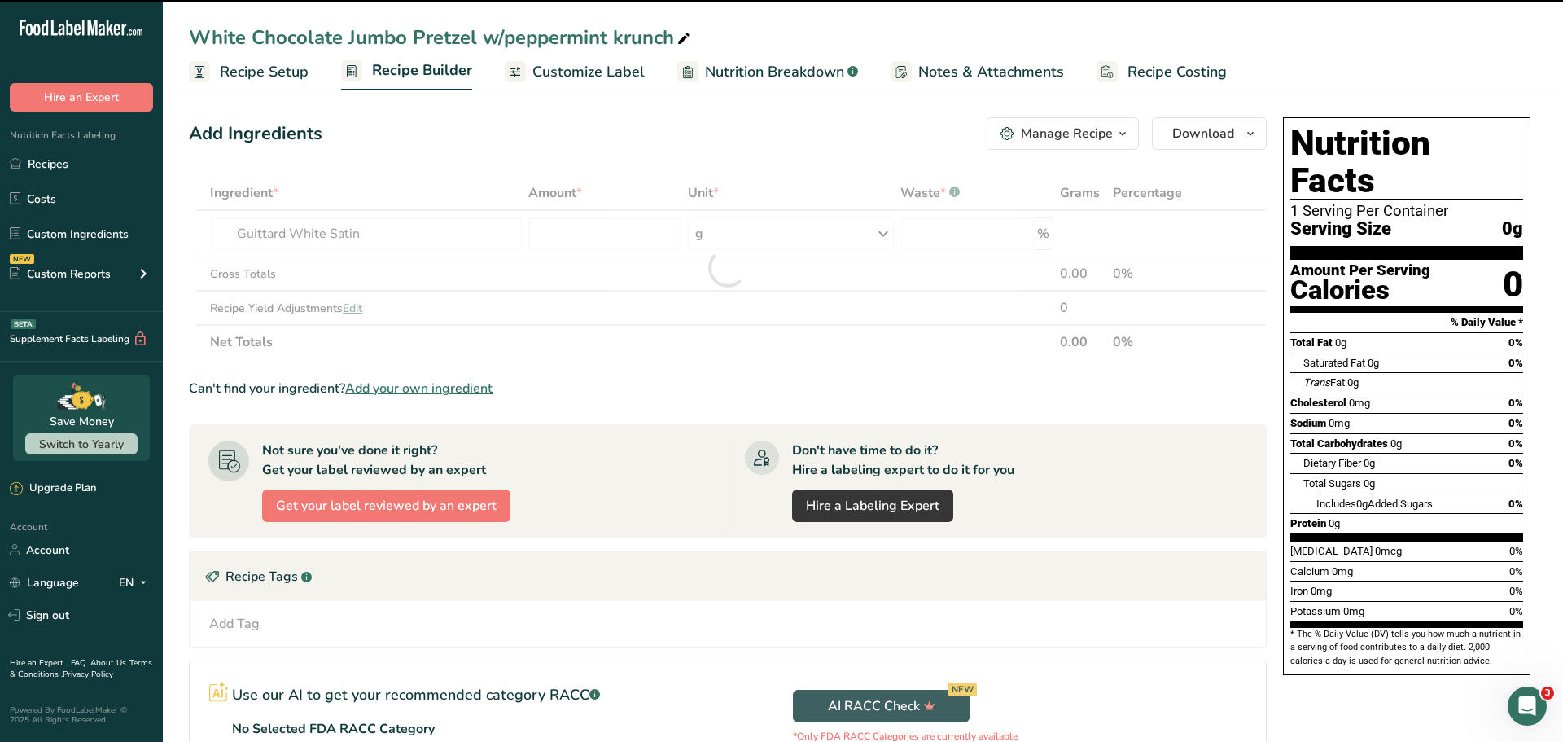
type input "0"
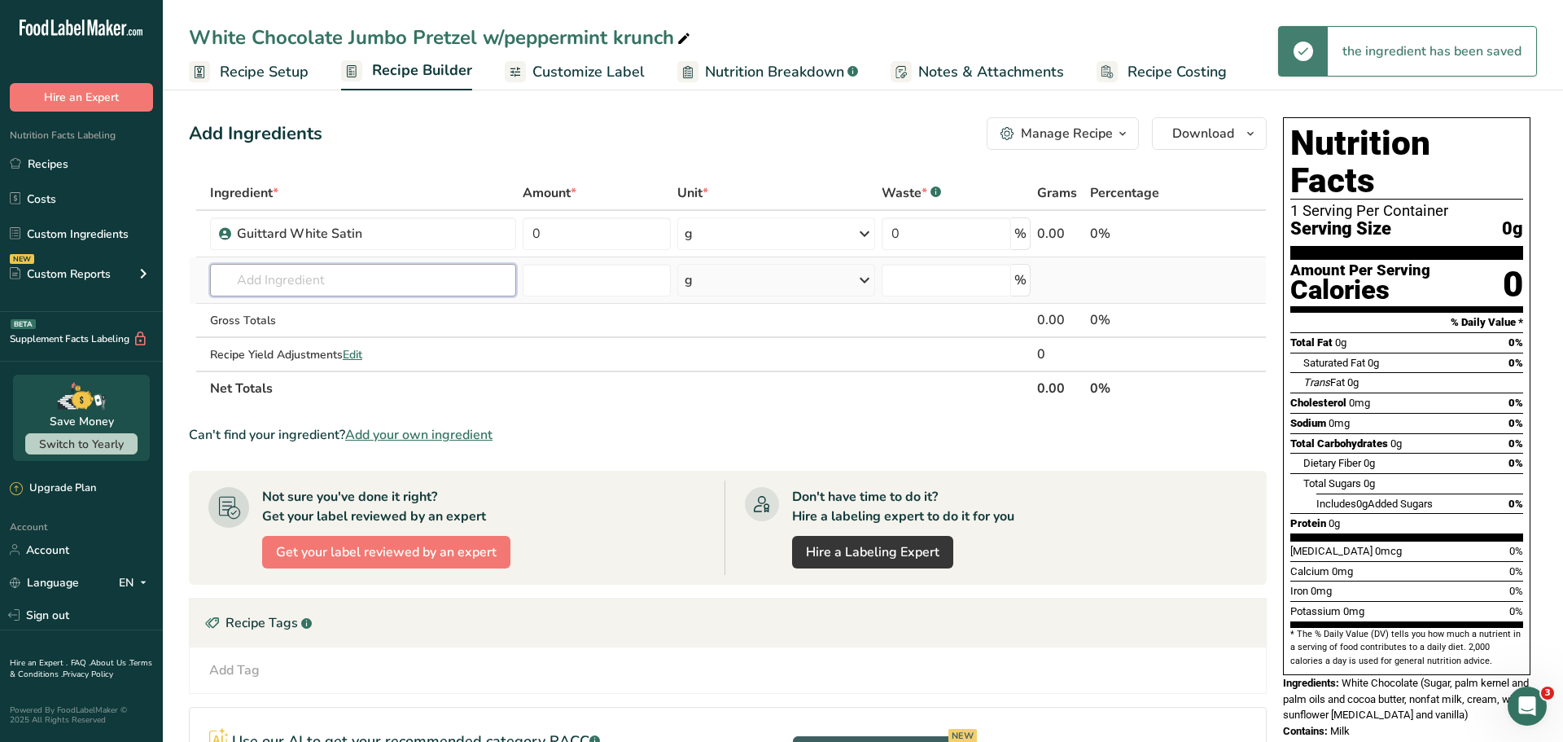
click at [309, 278] on input "text" at bounding box center [363, 280] width 306 height 33
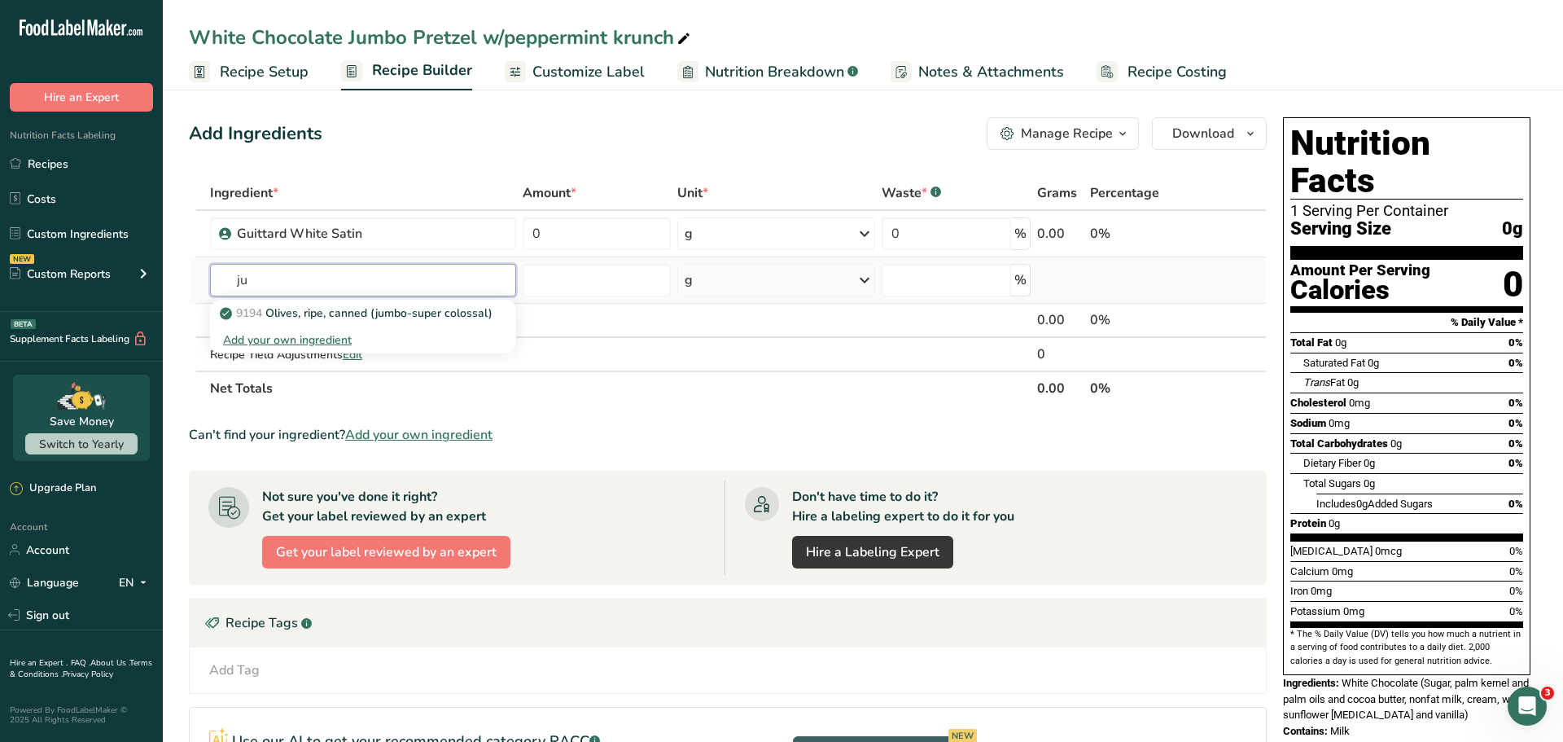
type input "j"
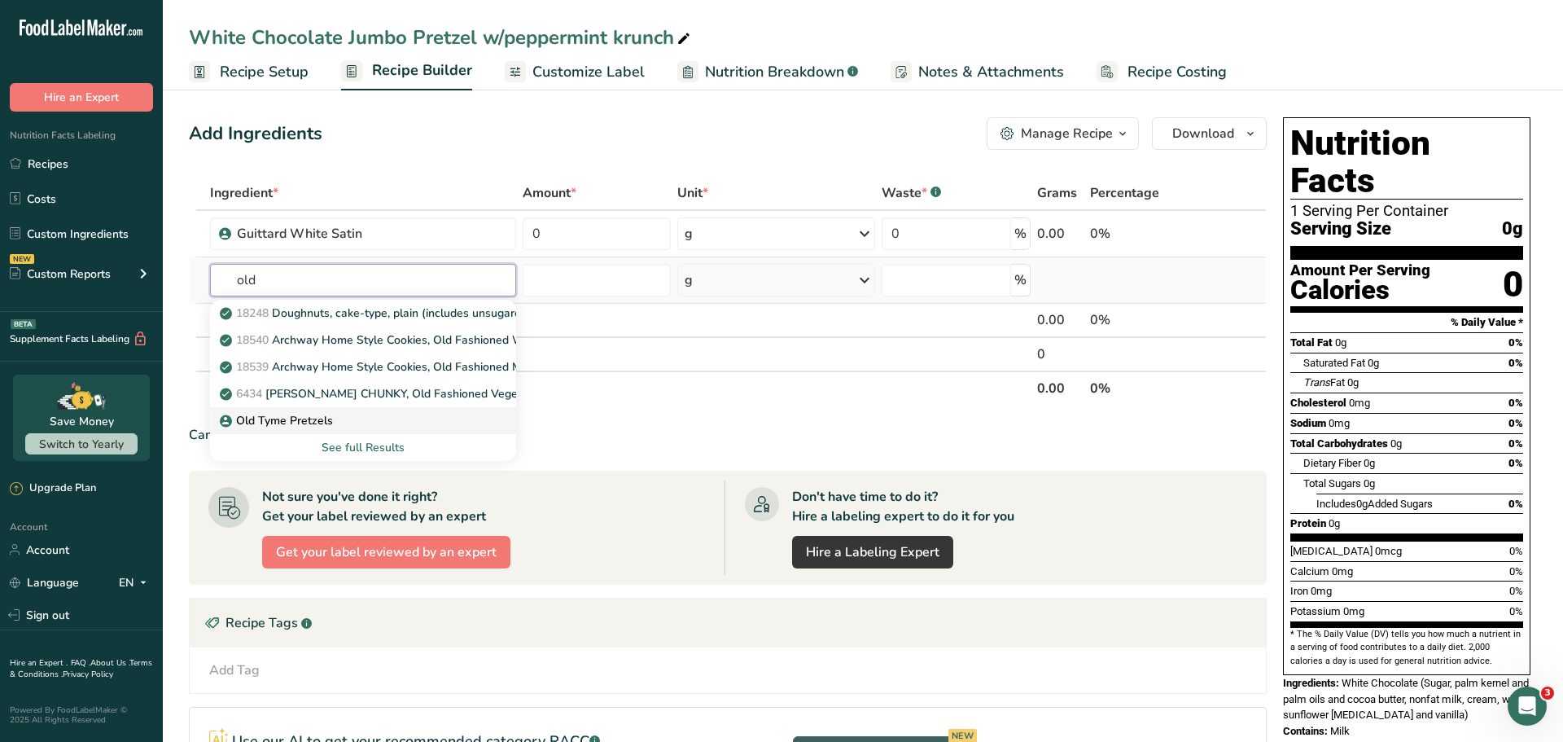
type input "old"
click at [285, 425] on p "Old Tyme Pretzels" at bounding box center [278, 420] width 110 height 17
type input "Old Tyme Pretzels"
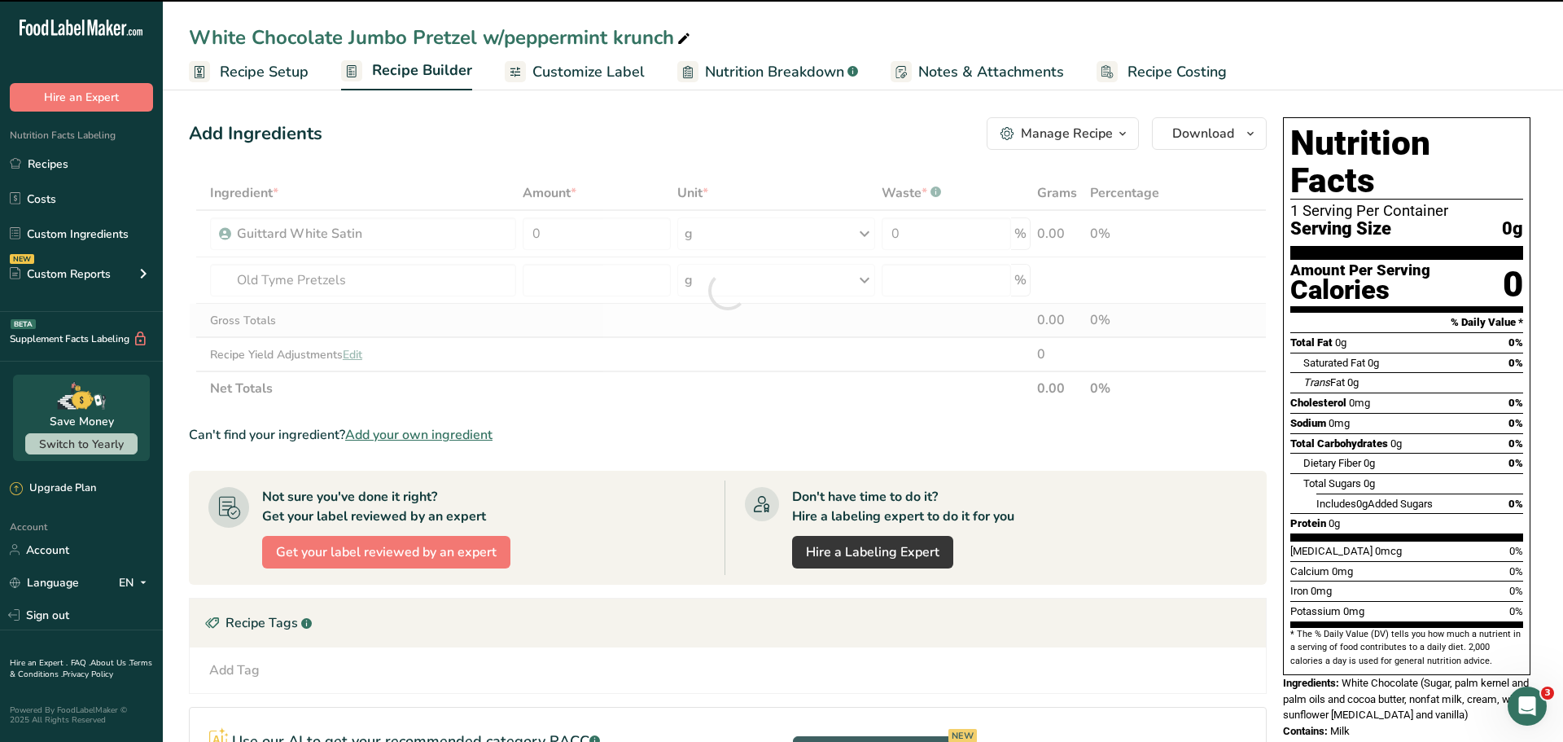
type input "0"
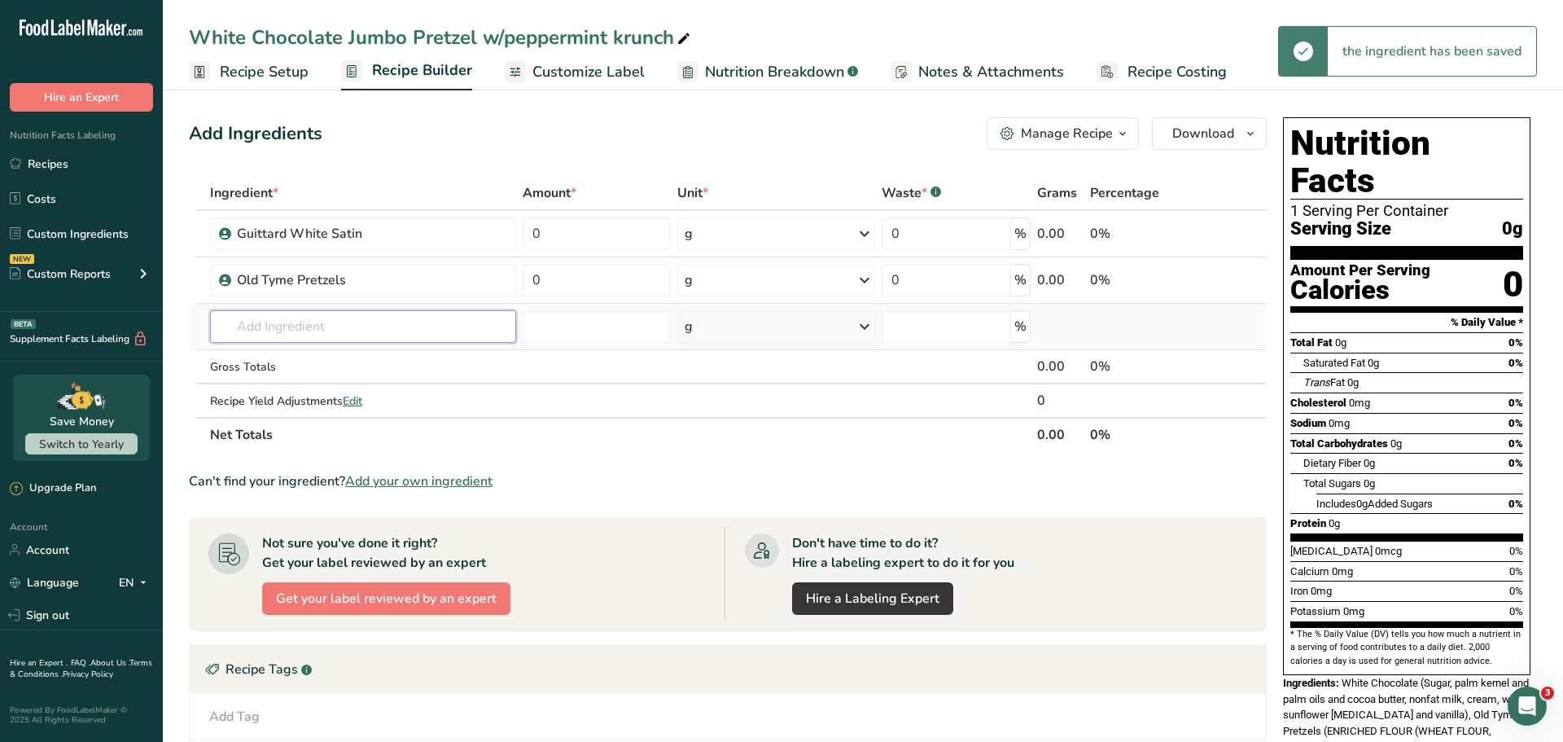
click at [262, 331] on input "text" at bounding box center [363, 326] width 306 height 33
type input "e"
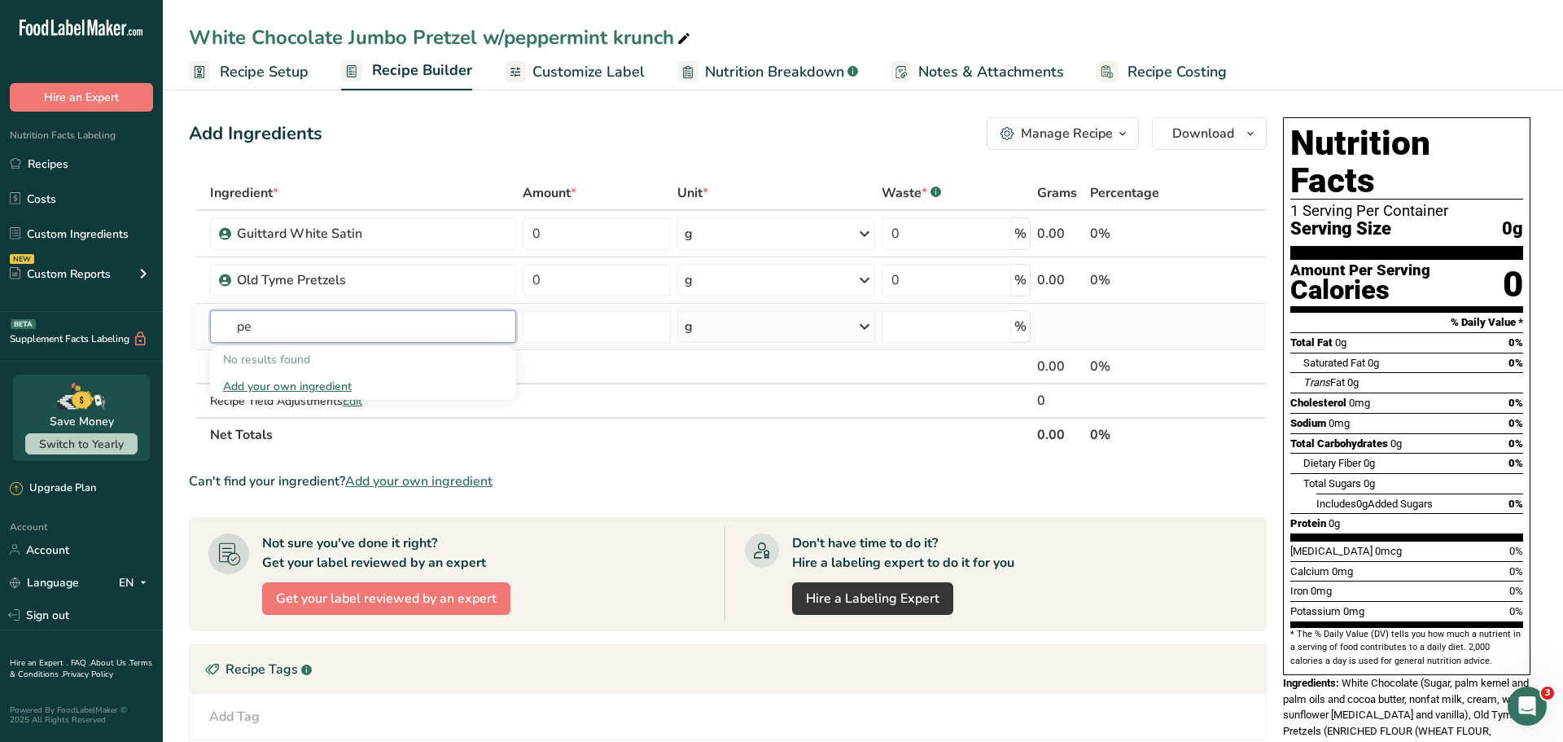
type input "p"
click at [233, 329] on input "text" at bounding box center [363, 326] width 306 height 33
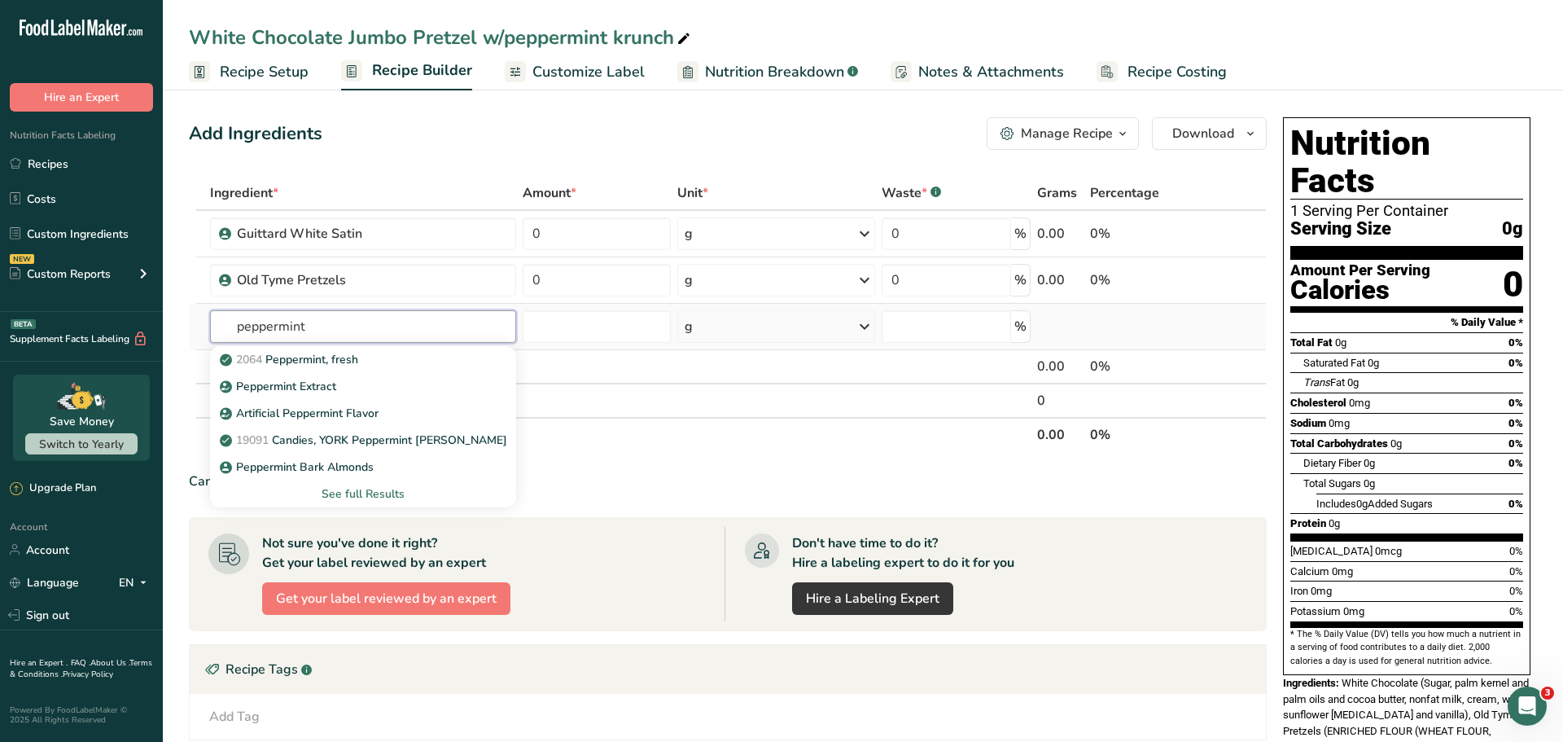
type input "peppermint"
click at [373, 488] on div "See full Results" at bounding box center [363, 493] width 280 height 17
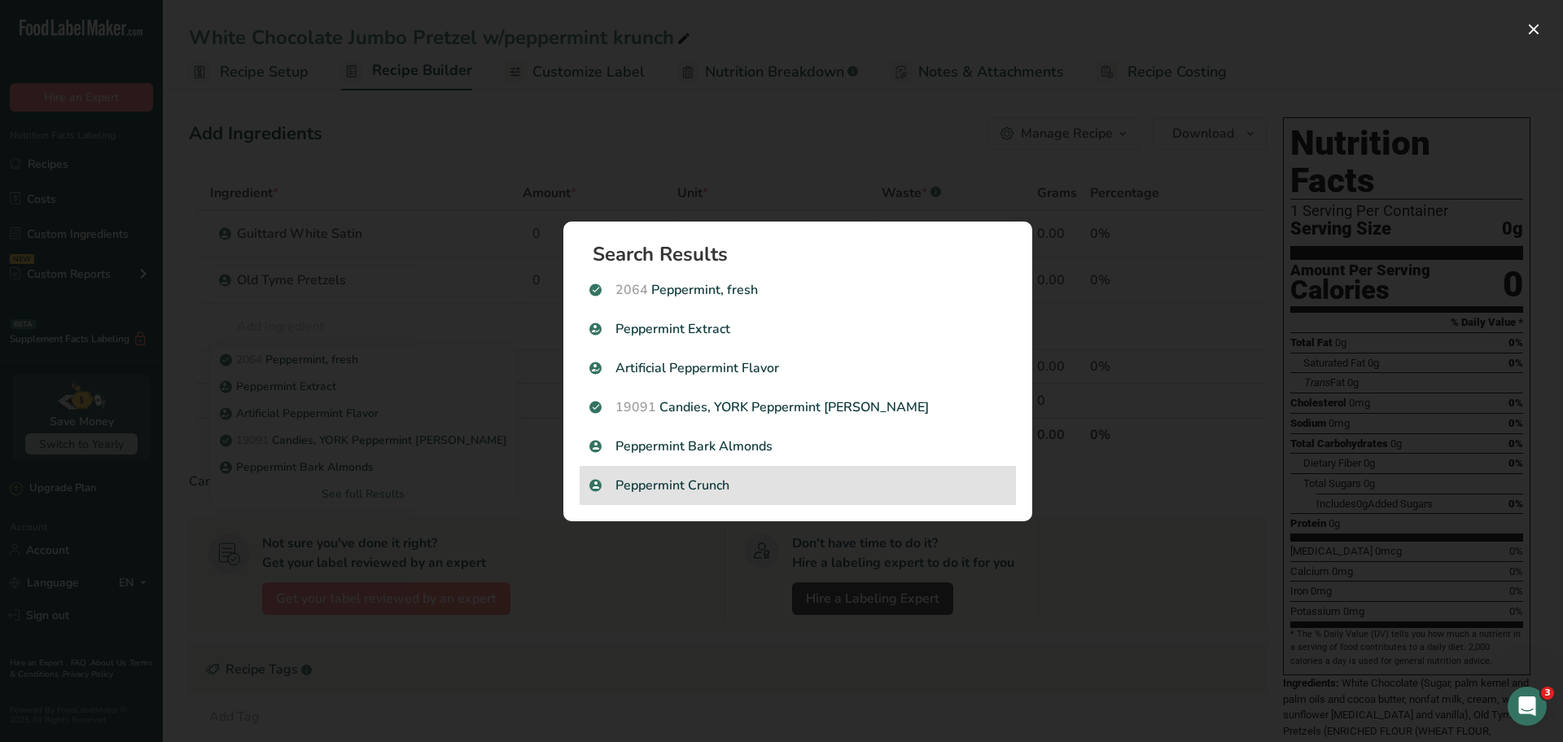
click at [715, 485] on p "Peppermint Crunch" at bounding box center [797, 485] width 417 height 20
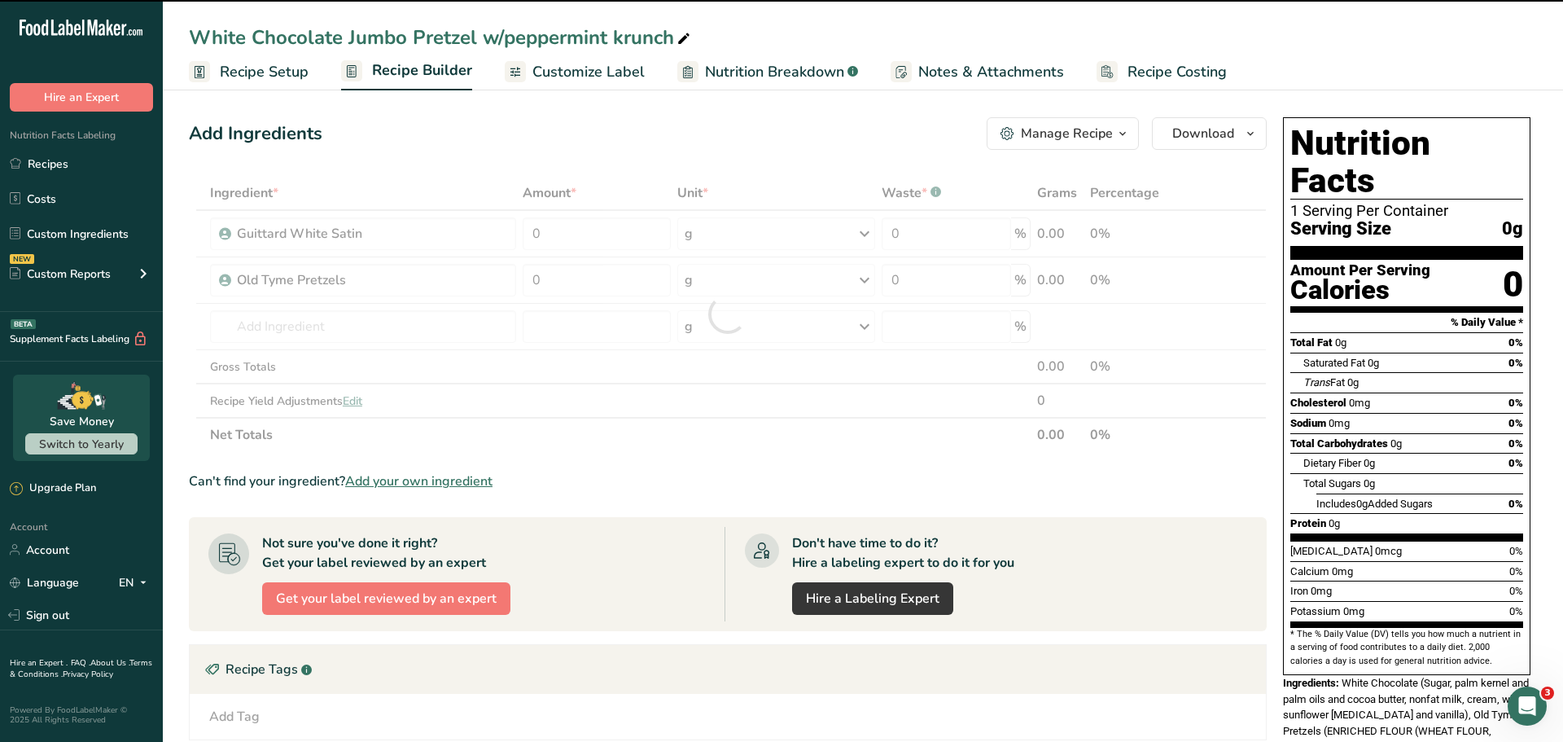
type input "0"
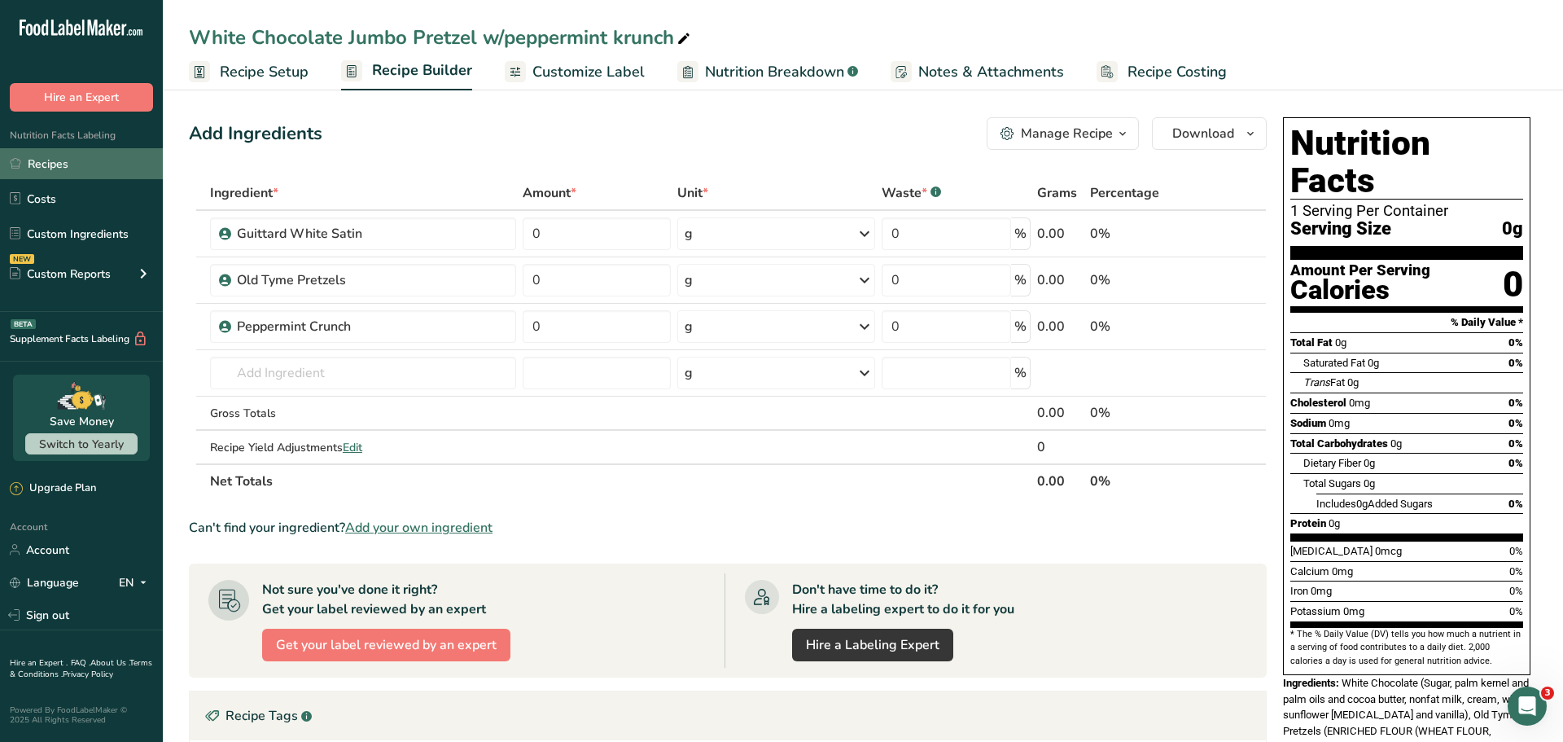
click at [62, 171] on link "Recipes" at bounding box center [81, 163] width 163 height 31
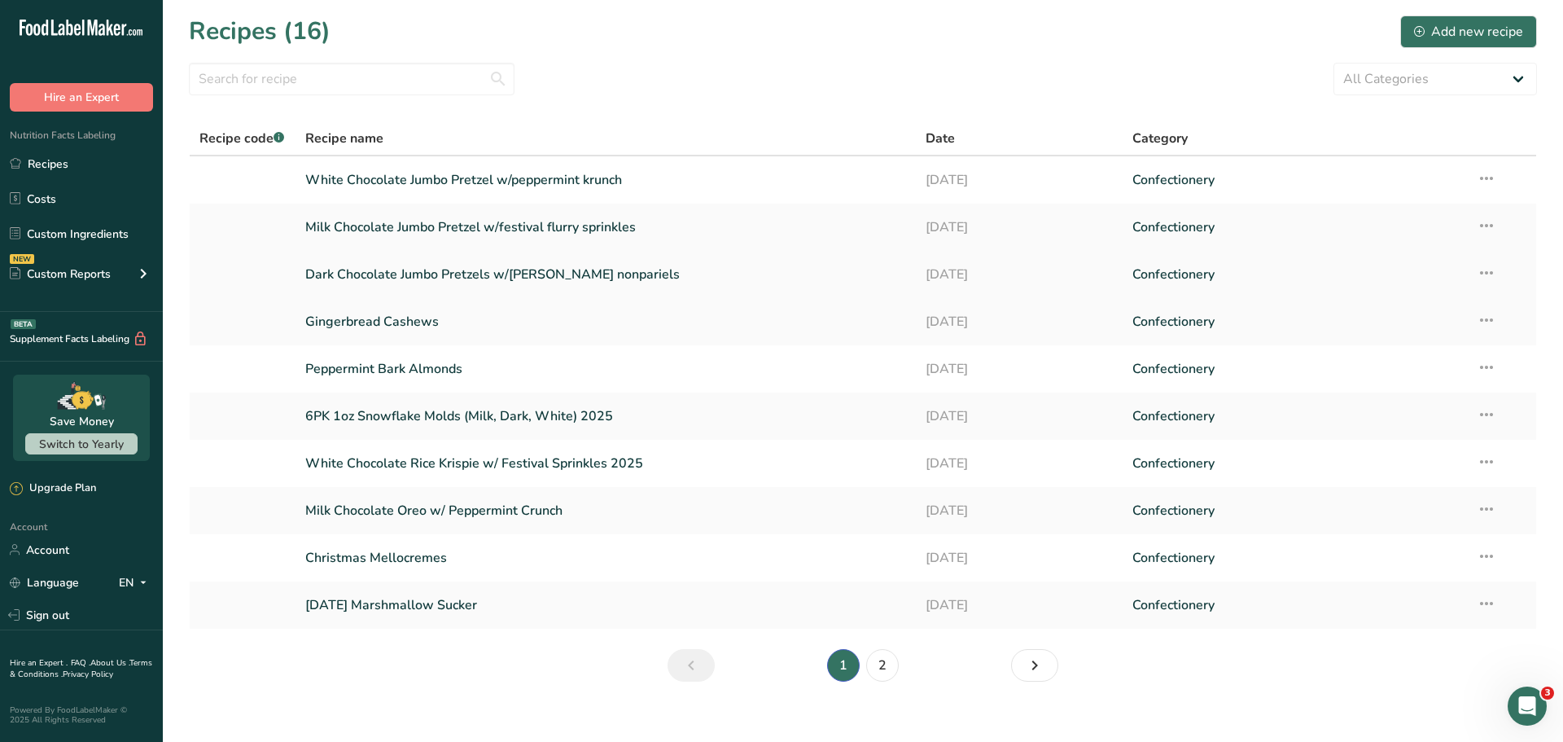
click at [581, 270] on link "Dark Chocolate Jumbo Pretzels w/[PERSON_NAME] nonpariels" at bounding box center [605, 274] width 601 height 34
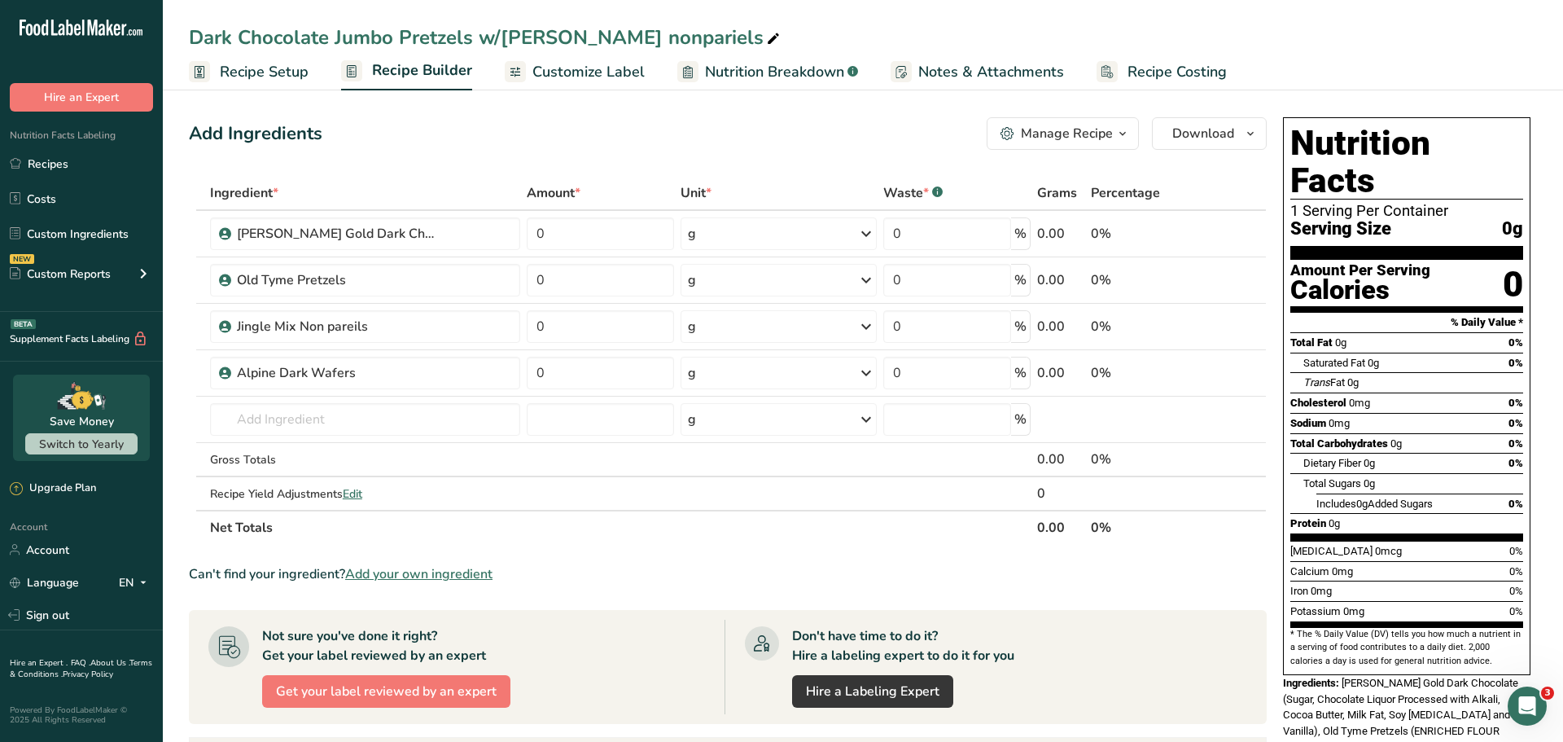
click at [766, 37] on icon at bounding box center [773, 39] width 15 height 23
click at [470, 39] on input "Dark Chocolate Jumbo Pretzels w/[PERSON_NAME] nonpariels" at bounding box center [863, 37] width 1348 height 29
type input "Dark Chocolate Jumbo Pretzel w/red green nonpariels"
click at [318, 147] on div "Add Ingredients Manage Recipe Delete Recipe Duplicate Recipe Scale Recipe Save …" at bounding box center [728, 133] width 1078 height 33
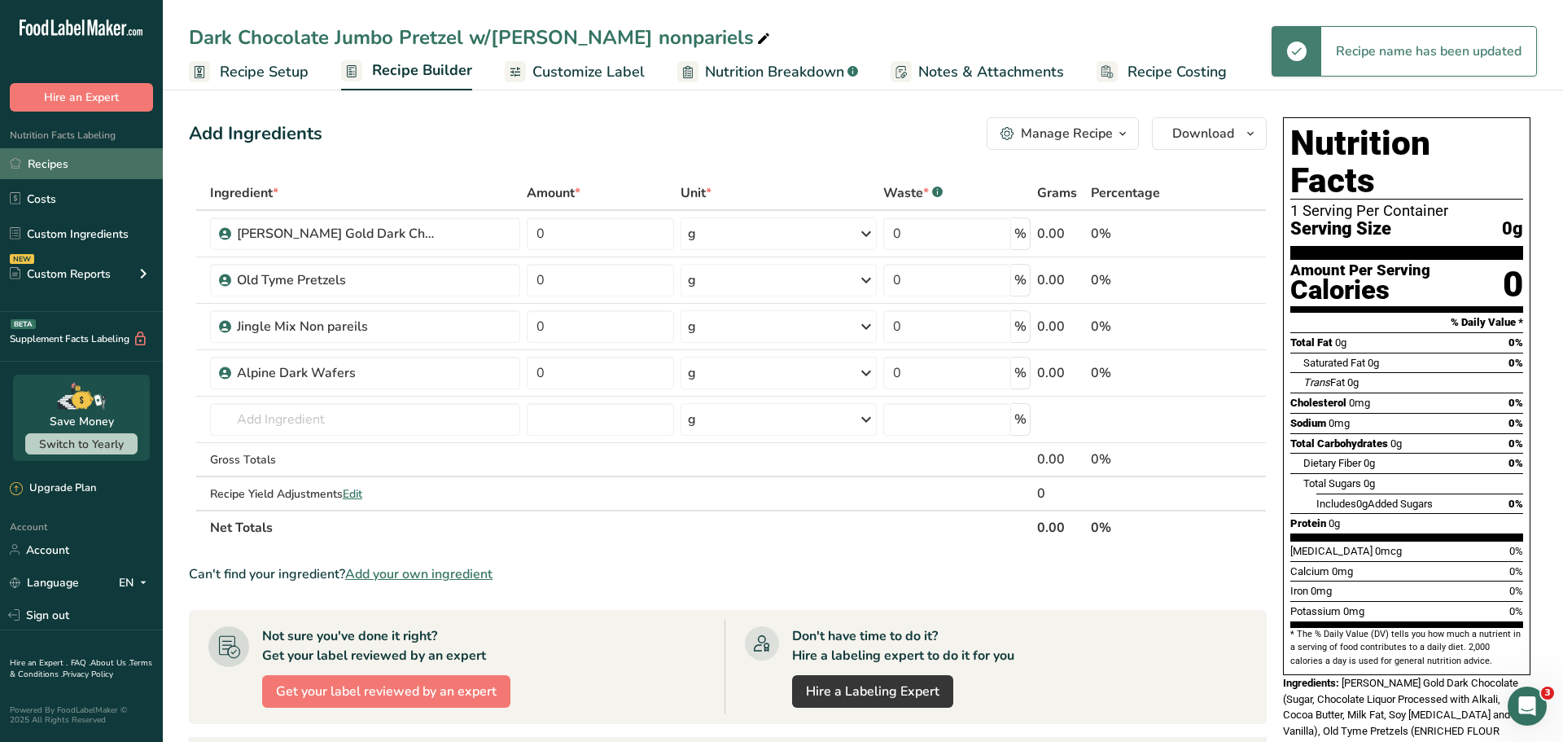
click at [98, 170] on link "Recipes" at bounding box center [81, 163] width 163 height 31
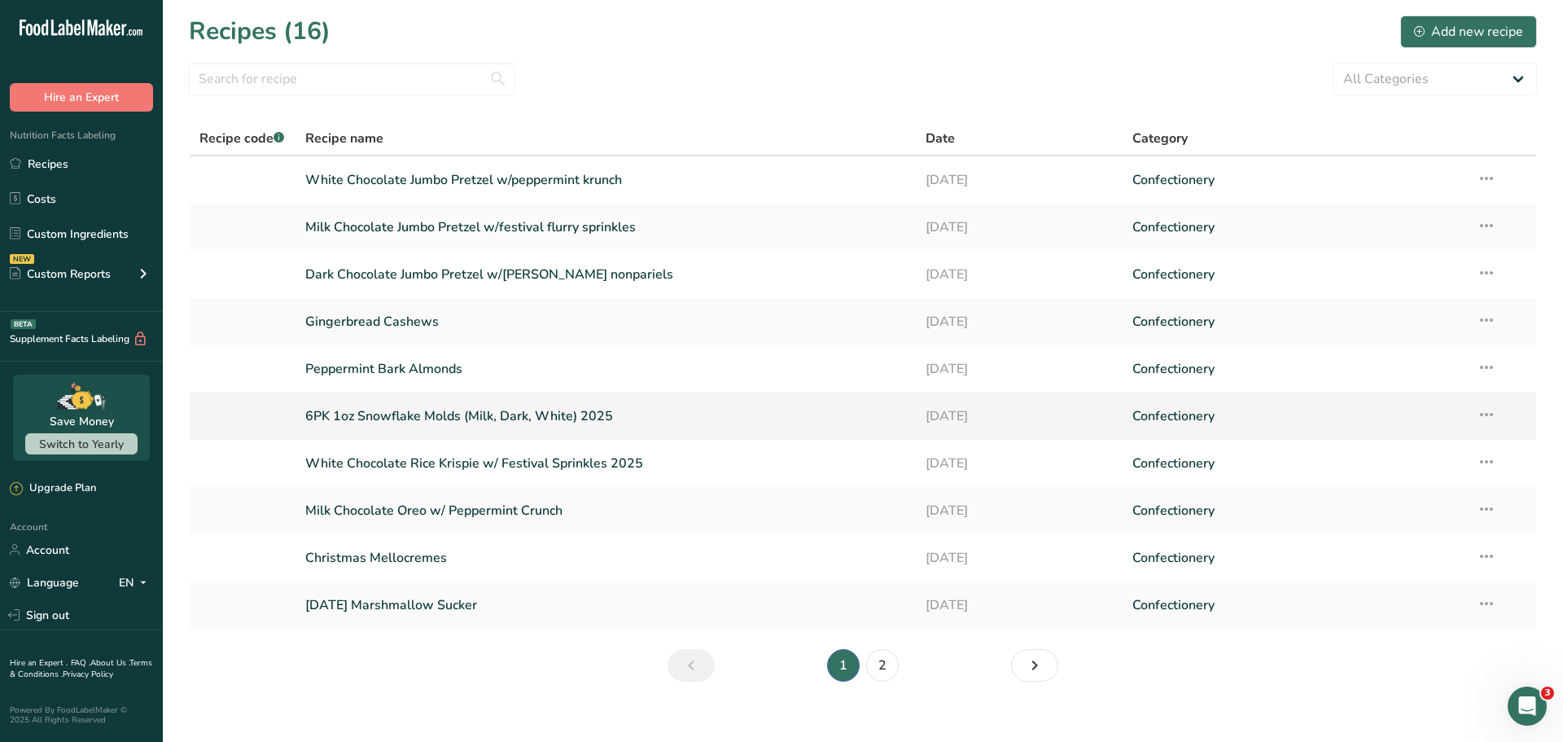
click at [415, 408] on link "6PK 1oz Snowflake Molds (Milk, Dark, White) 2025" at bounding box center [605, 416] width 601 height 34
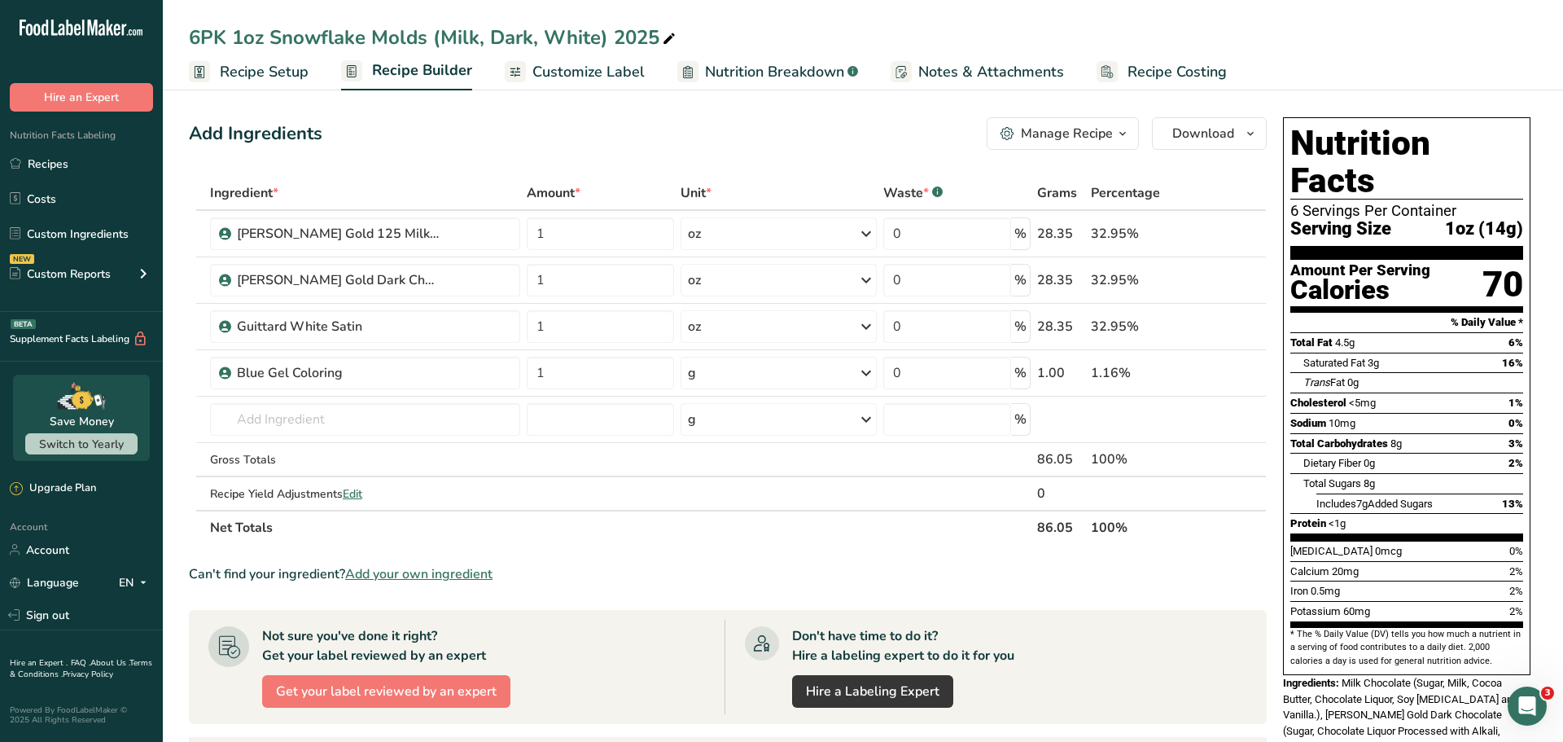
click at [670, 37] on icon at bounding box center [669, 39] width 15 height 23
click at [533, 37] on input "6PK 1oz Snowflake Molds (Milk, Dark, White) 2025" at bounding box center [863, 37] width 1348 height 29
type input "6PK 1oz Snowflake Molds (Milk, Blue, White) 2025"
click at [470, 453] on div "Gross Totals" at bounding box center [365, 459] width 311 height 17
click at [1230, 282] on icon at bounding box center [1232, 280] width 11 height 17
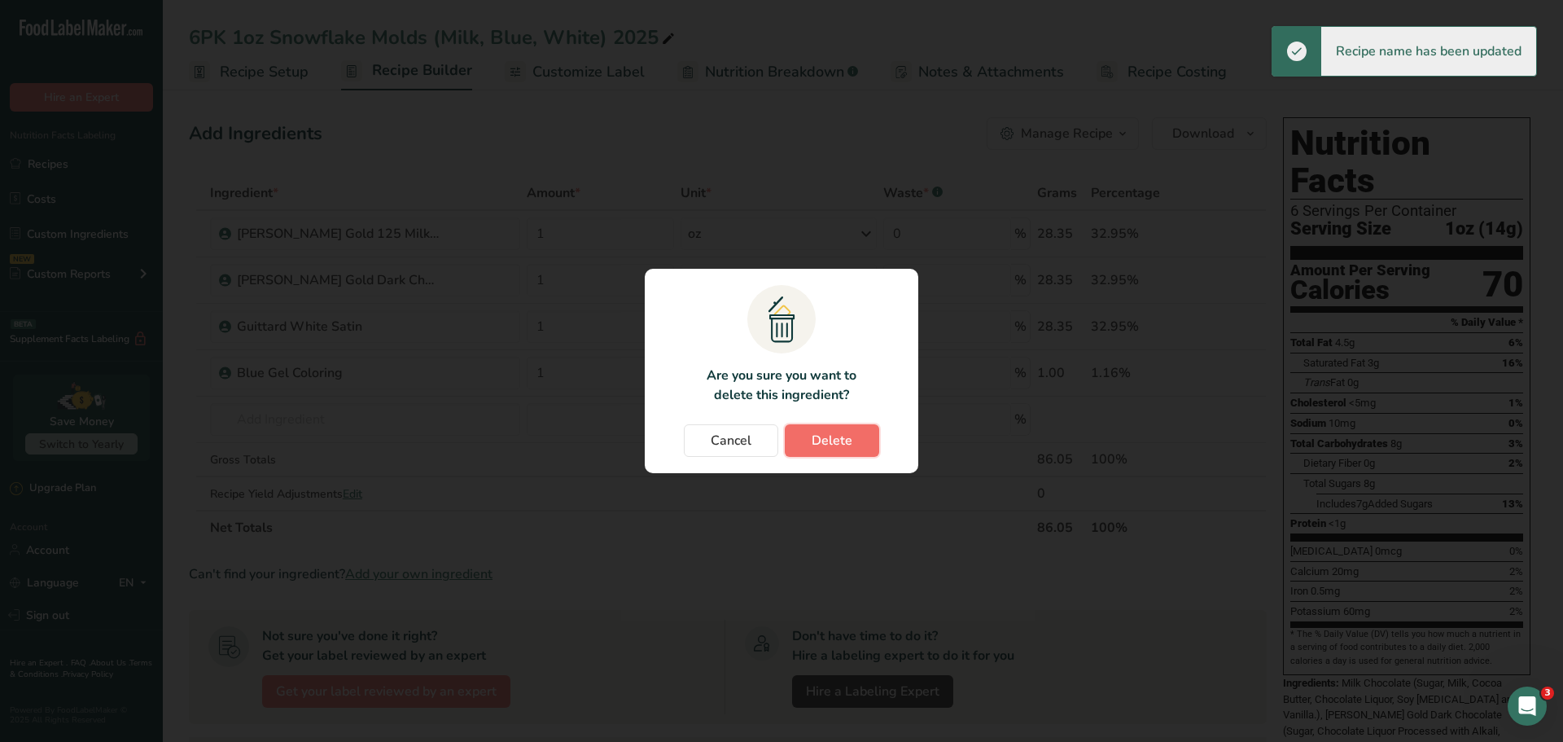
click at [841, 448] on span "Delete" at bounding box center [832, 441] width 41 height 20
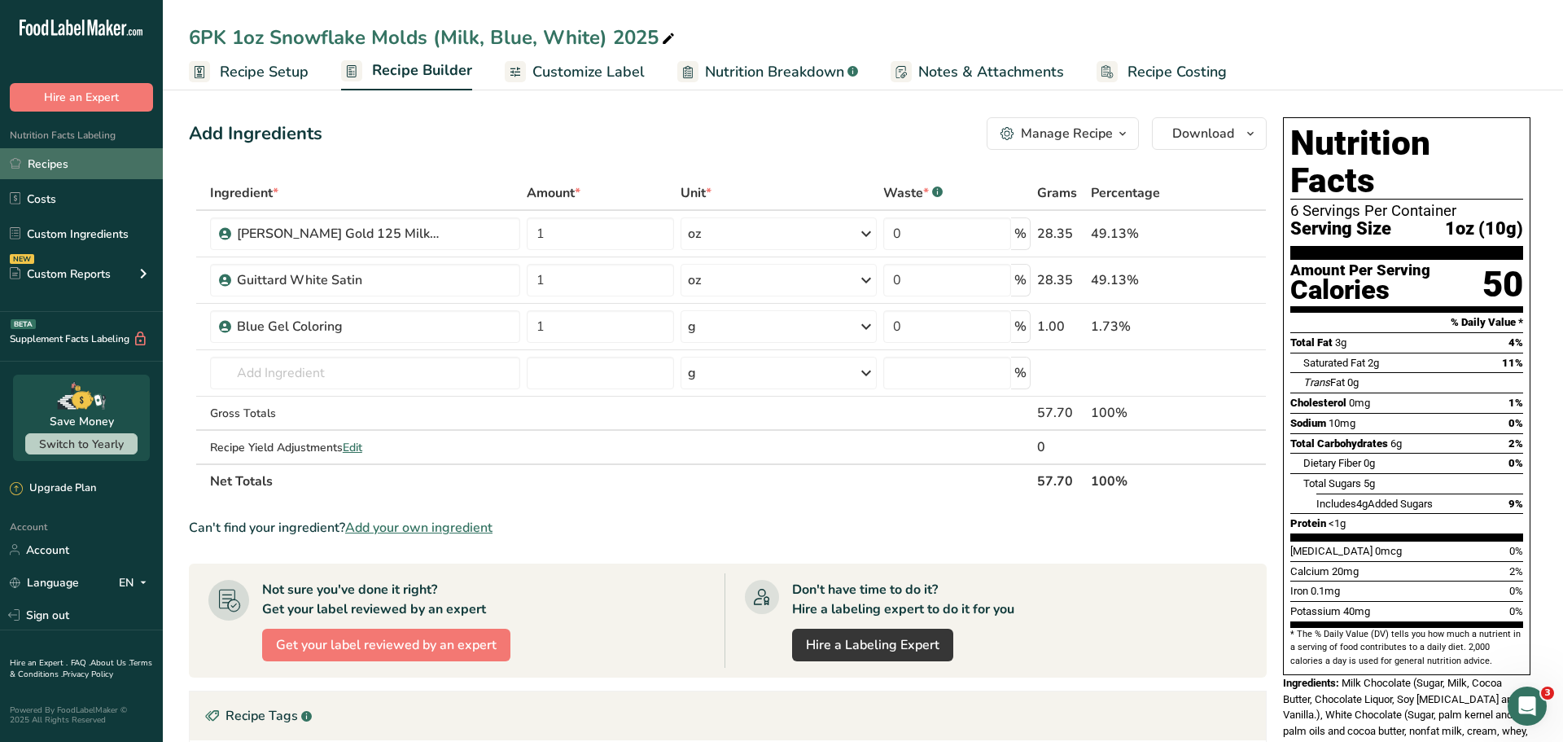
click at [97, 160] on link "Recipes" at bounding box center [81, 163] width 163 height 31
